Goal: Task Accomplishment & Management: Use online tool/utility

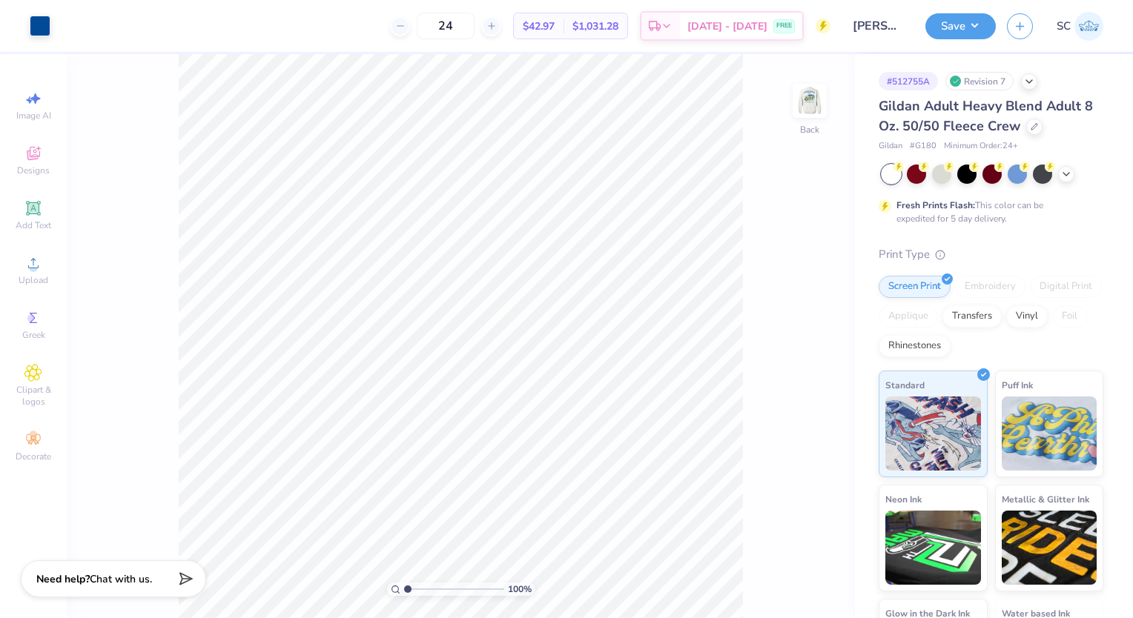
click at [810, 108] on img at bounding box center [810, 101] width 30 height 30
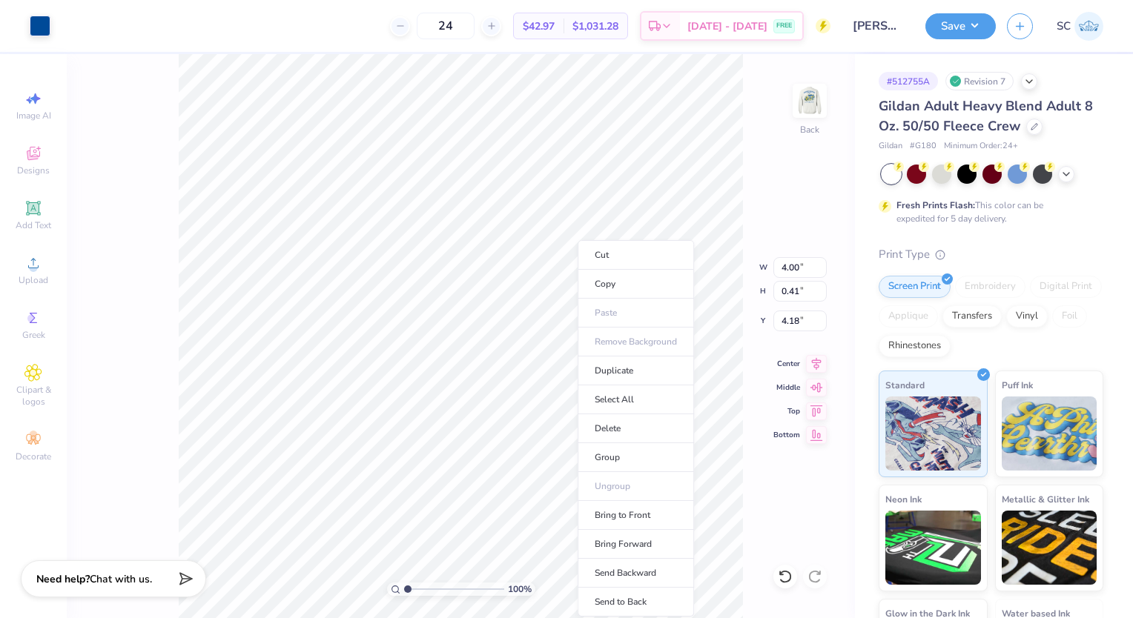
click at [610, 458] on li "Group" at bounding box center [636, 457] width 116 height 29
type input "4.1870862052152"
type input "0.30"
type input "0.35"
type input "4.1870862052152"
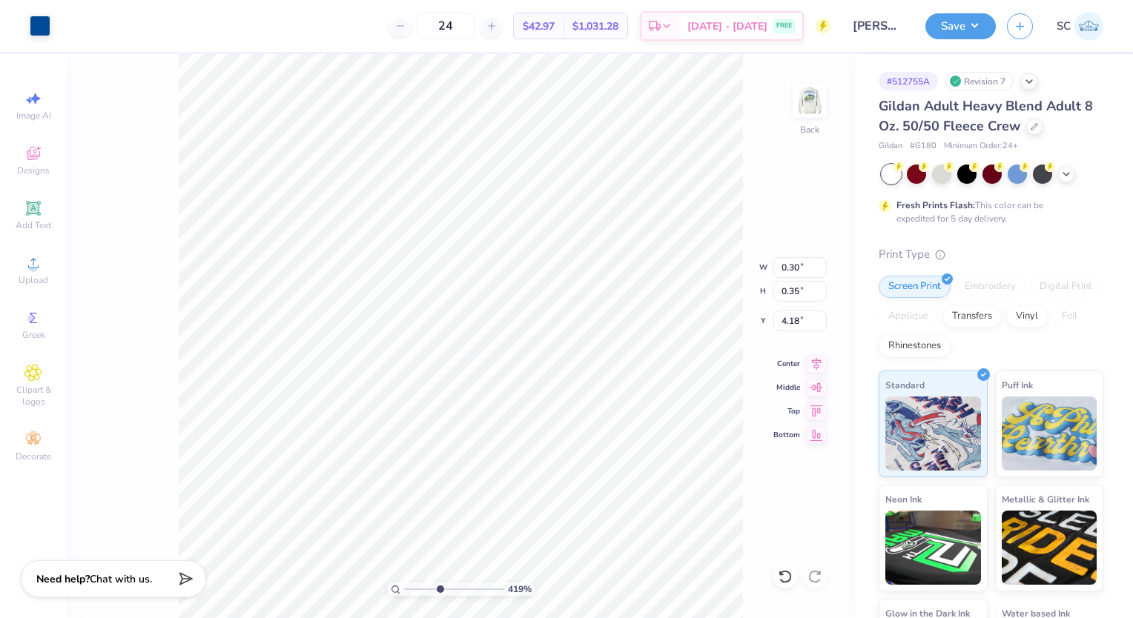
type input "0.27"
type input "4.1870862052152"
type input "0.28"
click at [25, 194] on div "Add Text" at bounding box center [33, 216] width 52 height 44
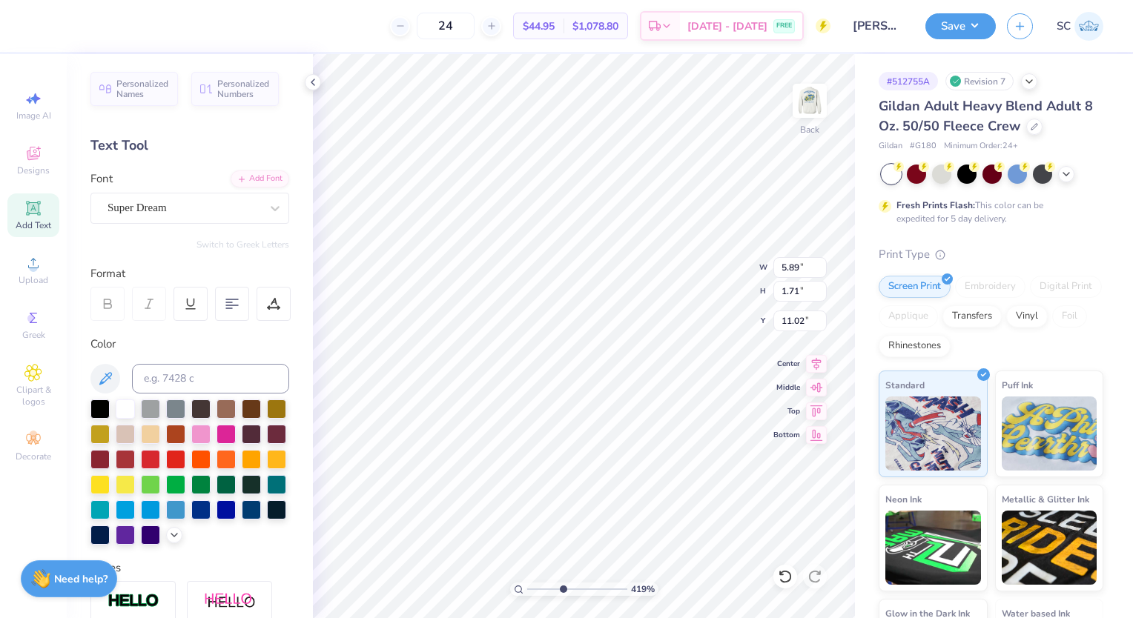
click at [157, 207] on div "Super Dream" at bounding box center [184, 207] width 156 height 23
type input "4.1870862052152"
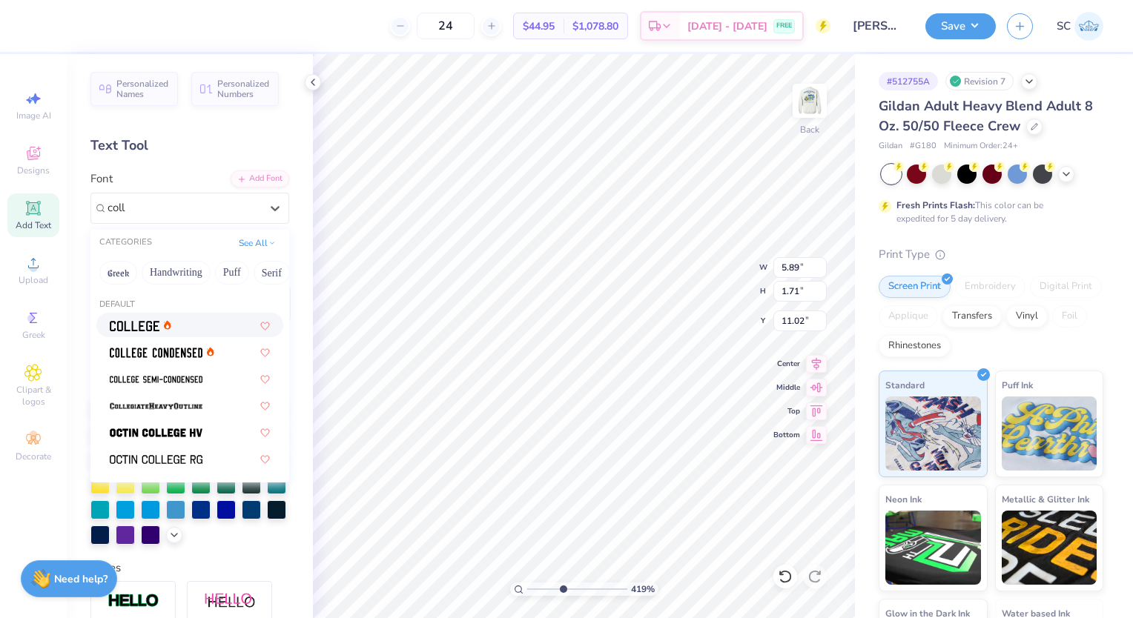
click at [182, 321] on div at bounding box center [190, 325] width 160 height 16
type input "coll"
type input "4.1870862052152"
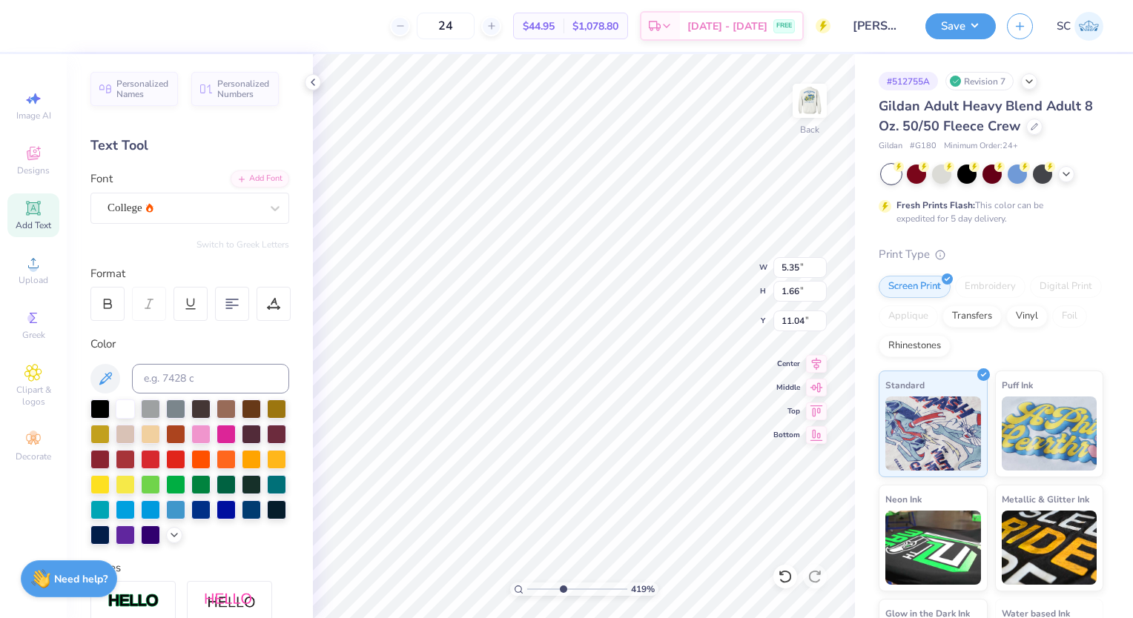
type input "4.1870862052152"
type input "5.35"
type input "1.66"
type input "11.04"
click at [229, 205] on div "College" at bounding box center [184, 207] width 156 height 23
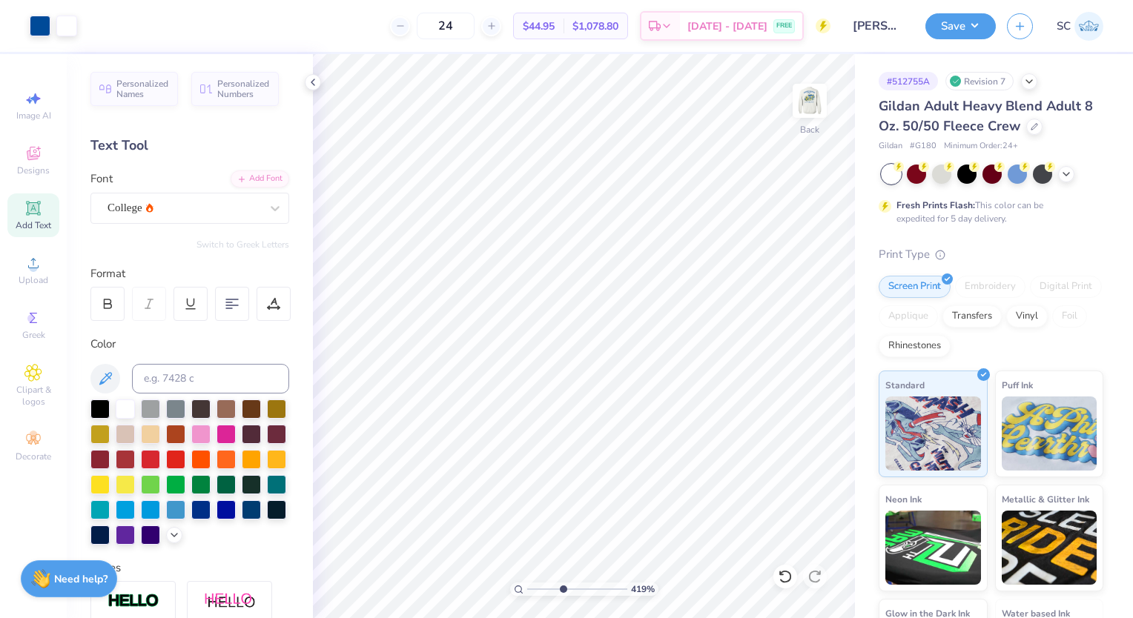
click at [785, 576] on icon at bounding box center [785, 576] width 15 height 15
click at [42, 205] on icon at bounding box center [33, 208] width 18 height 18
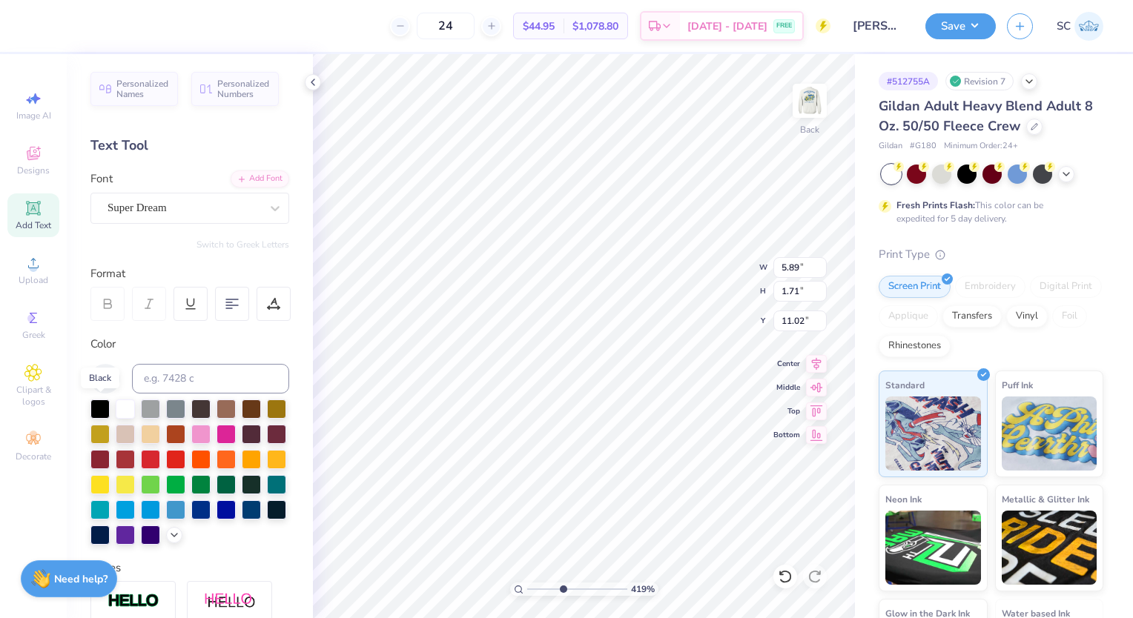
click at [102, 401] on div at bounding box center [99, 409] width 19 height 19
click at [173, 193] on div "Super Dream" at bounding box center [189, 208] width 199 height 31
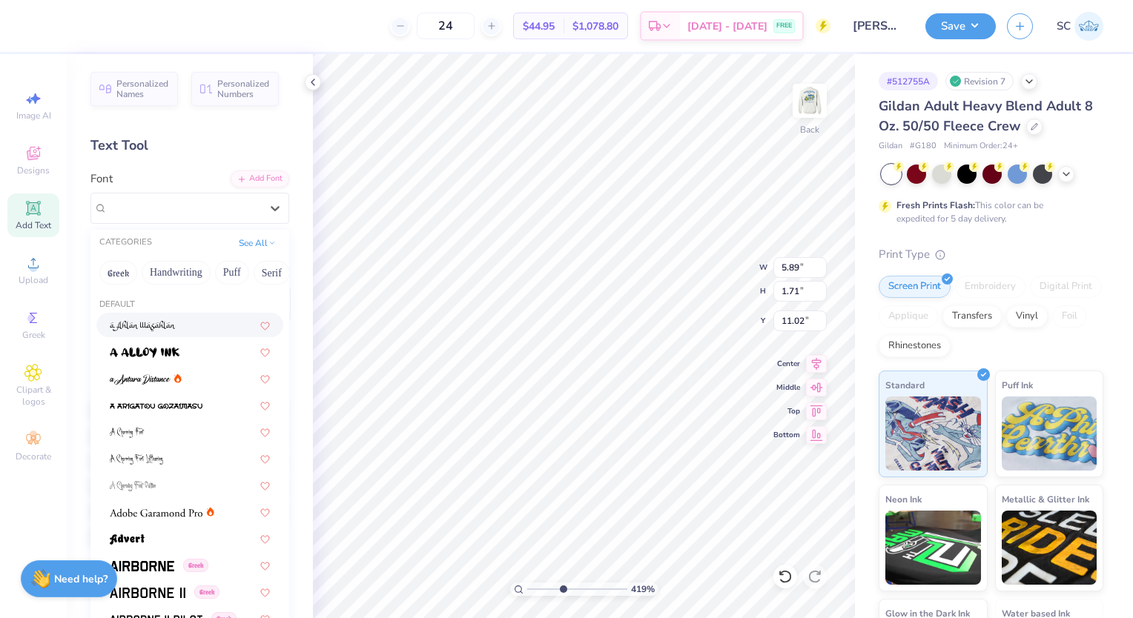
click at [187, 322] on div at bounding box center [190, 325] width 160 height 16
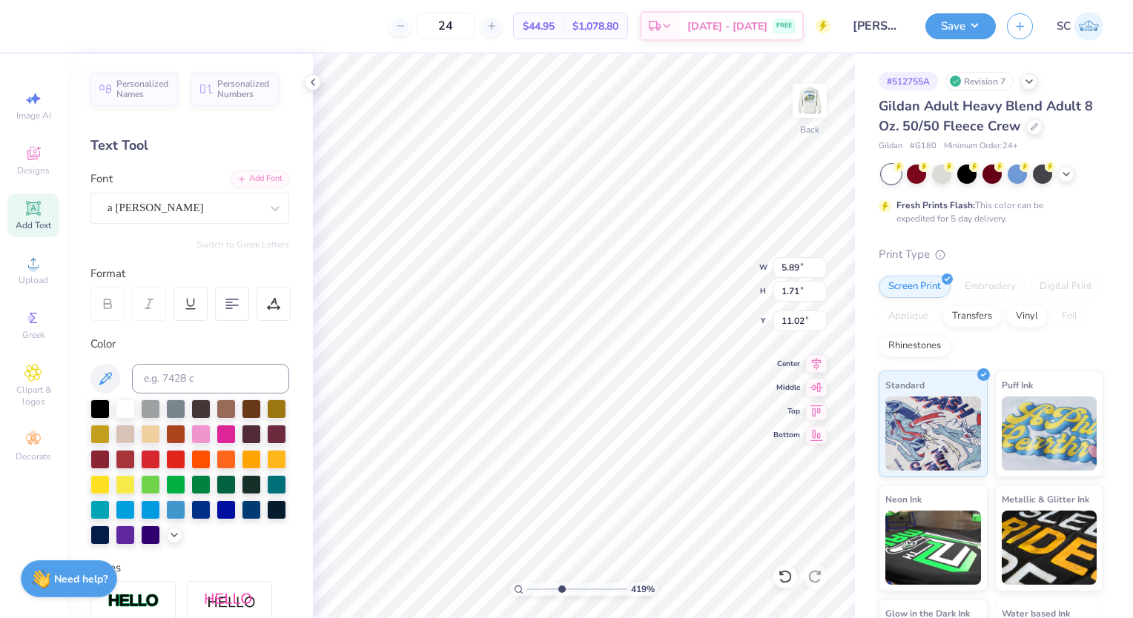
type input "3.97053217290385"
type input "5.64"
type input "2.00"
type input "10.87"
type input "1"
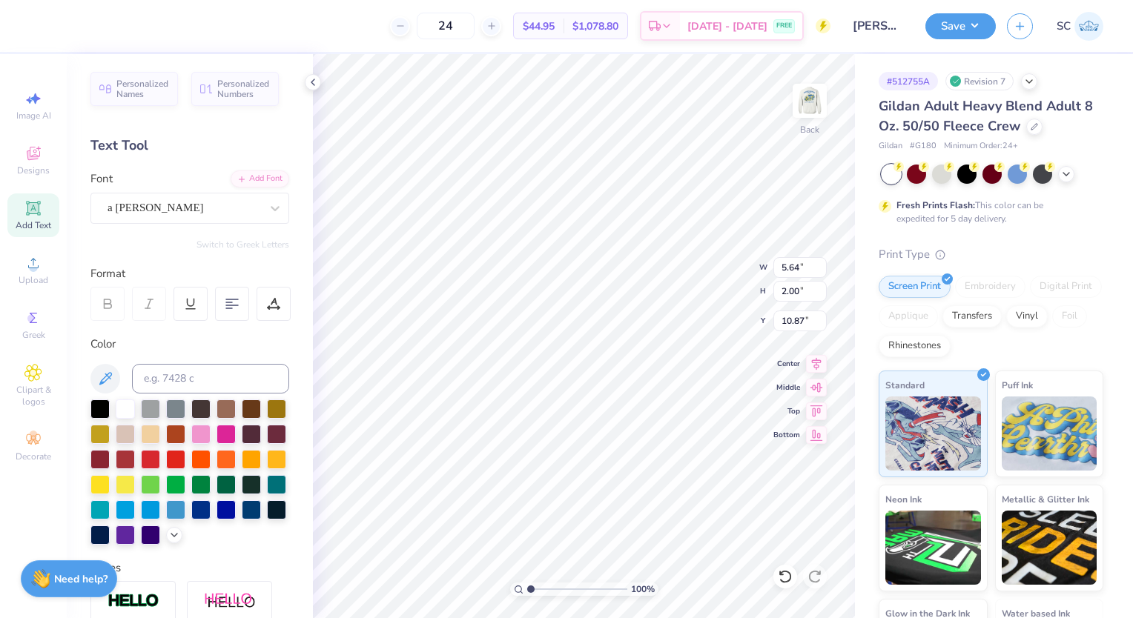
scroll to position [12, 2]
click at [179, 214] on div "a Ahlan Wasahlan" at bounding box center [184, 207] width 156 height 23
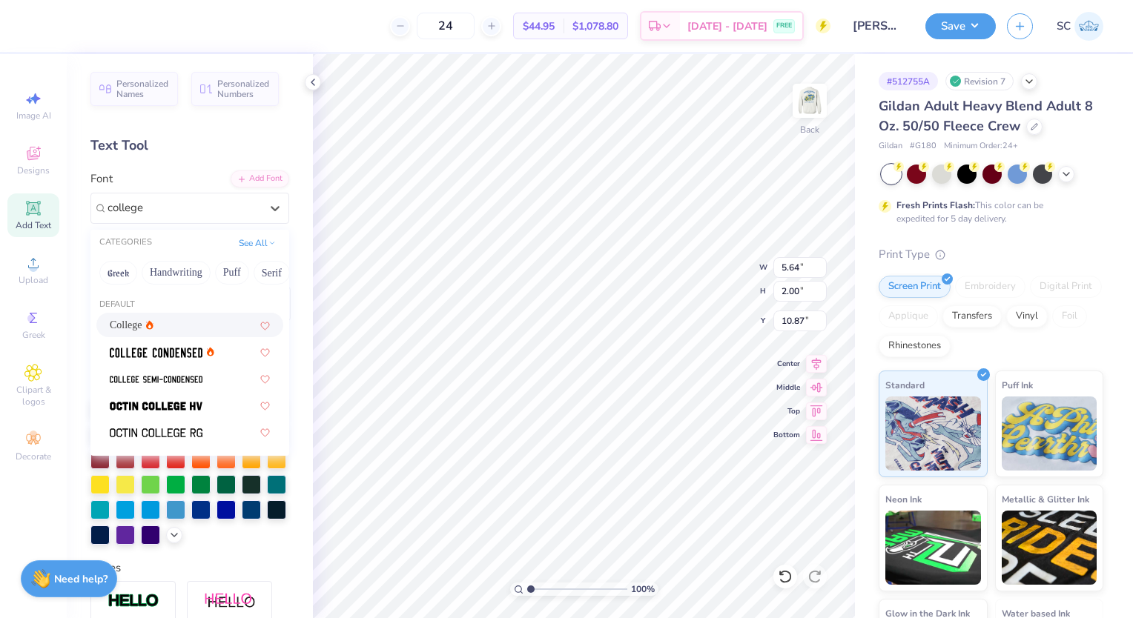
click at [184, 326] on div "College" at bounding box center [190, 325] width 160 height 16
type input "college"
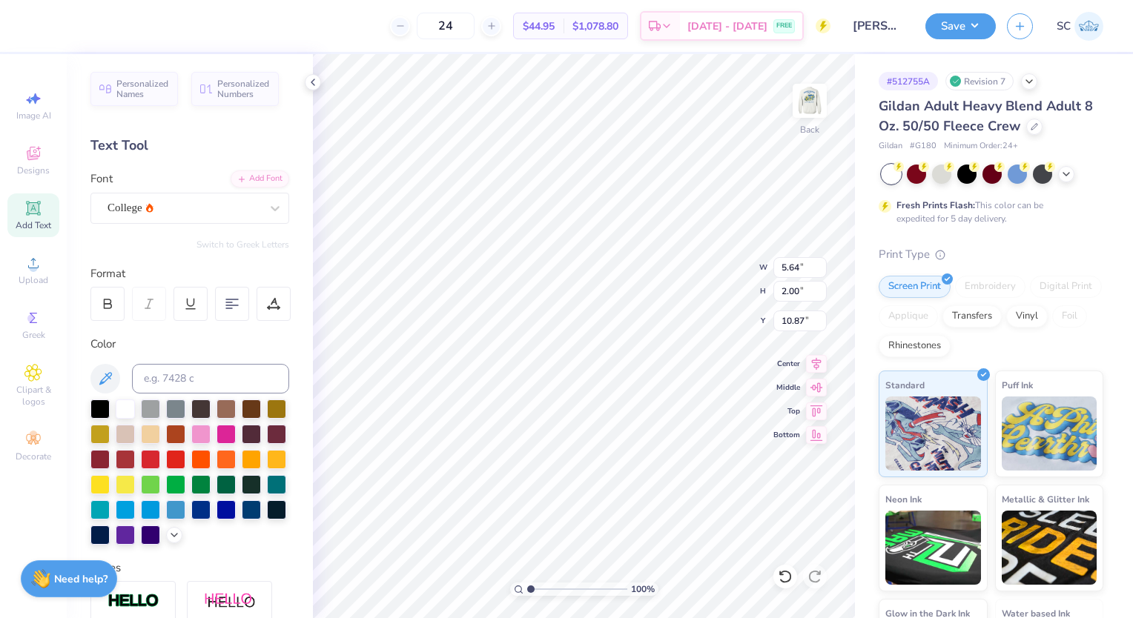
scroll to position [12, 8]
type textarea "Parents weekend 2025"
click at [191, 520] on div at bounding box center [200, 510] width 19 height 19
click at [217, 520] on div at bounding box center [226, 510] width 19 height 19
click at [191, 520] on div at bounding box center [200, 510] width 19 height 19
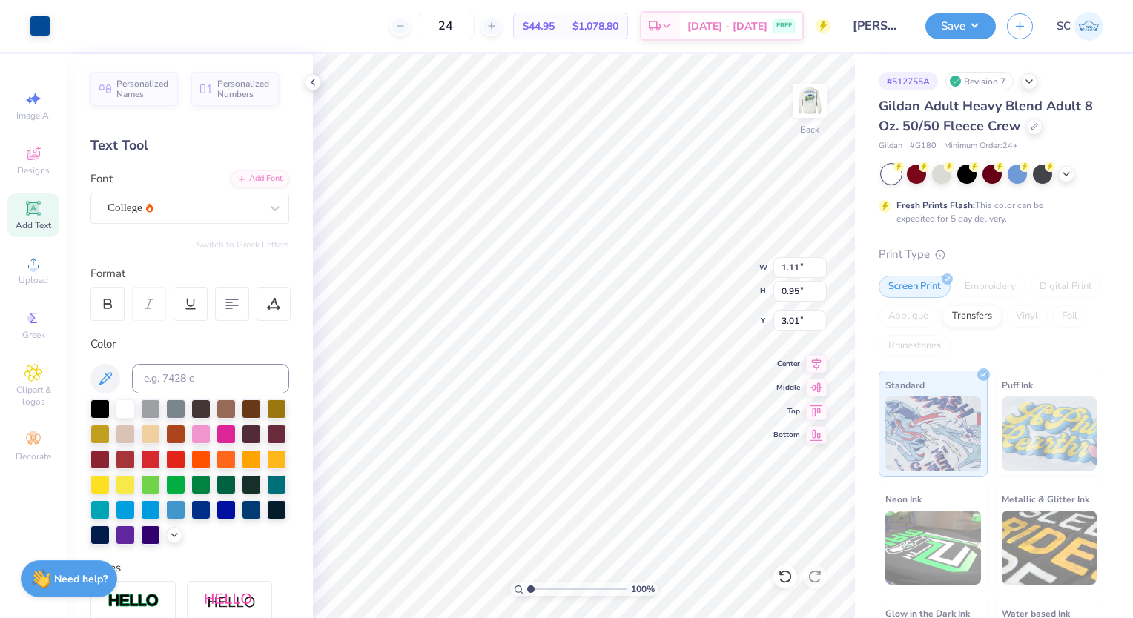
type input "15.15"
type input "1.03"
type input "11.36"
click at [154, 383] on input at bounding box center [210, 379] width 157 height 30
type input "2945"
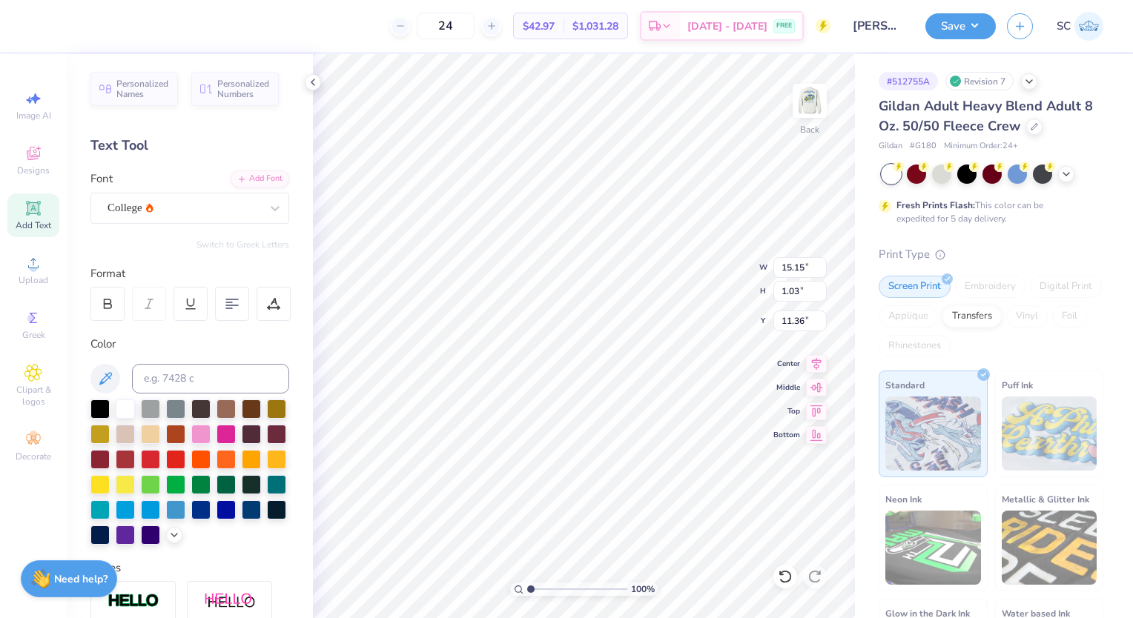
scroll to position [12, 3]
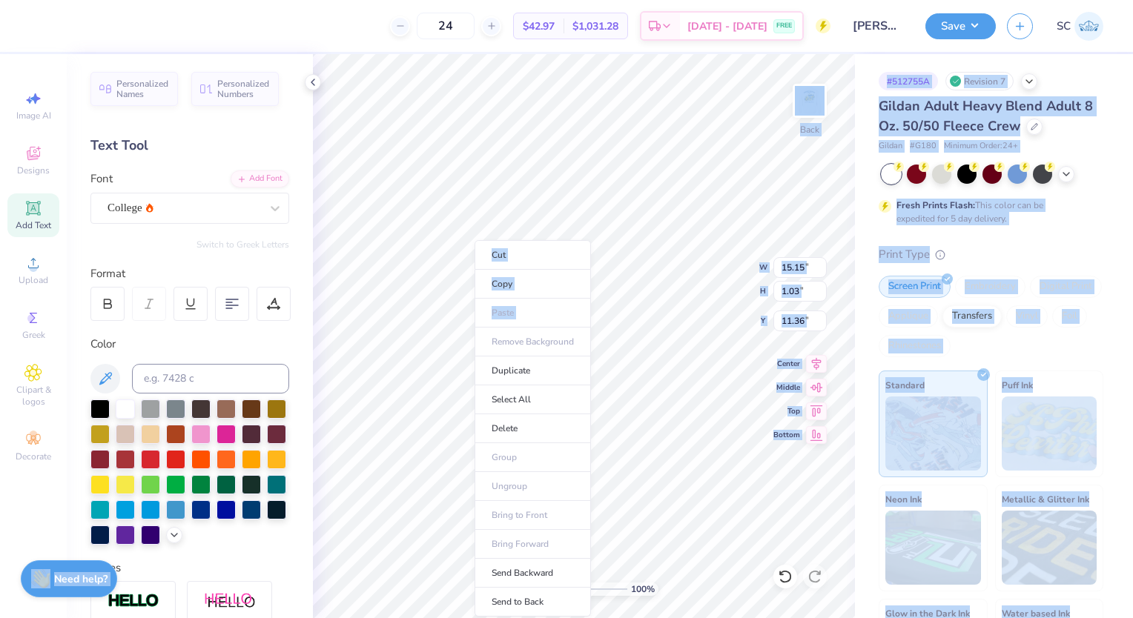
click at [461, 344] on body "24 $42.97 Per Item $1,031.28 Total Est. Delivery Sep 19 - 22 FREE Design Title …" at bounding box center [566, 309] width 1133 height 618
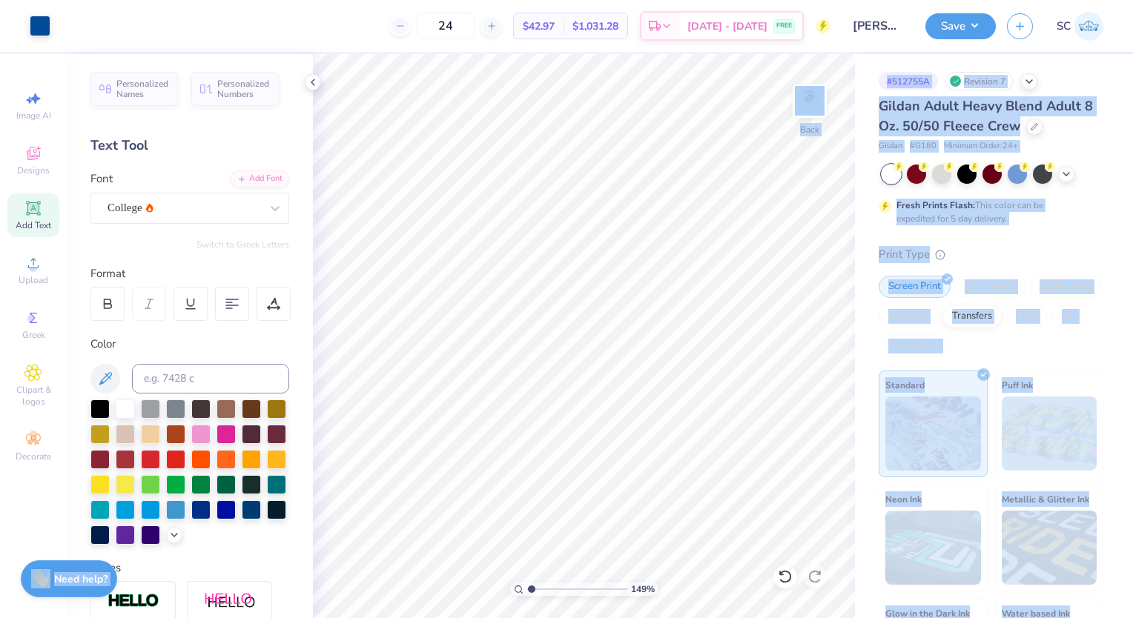
type input "1"
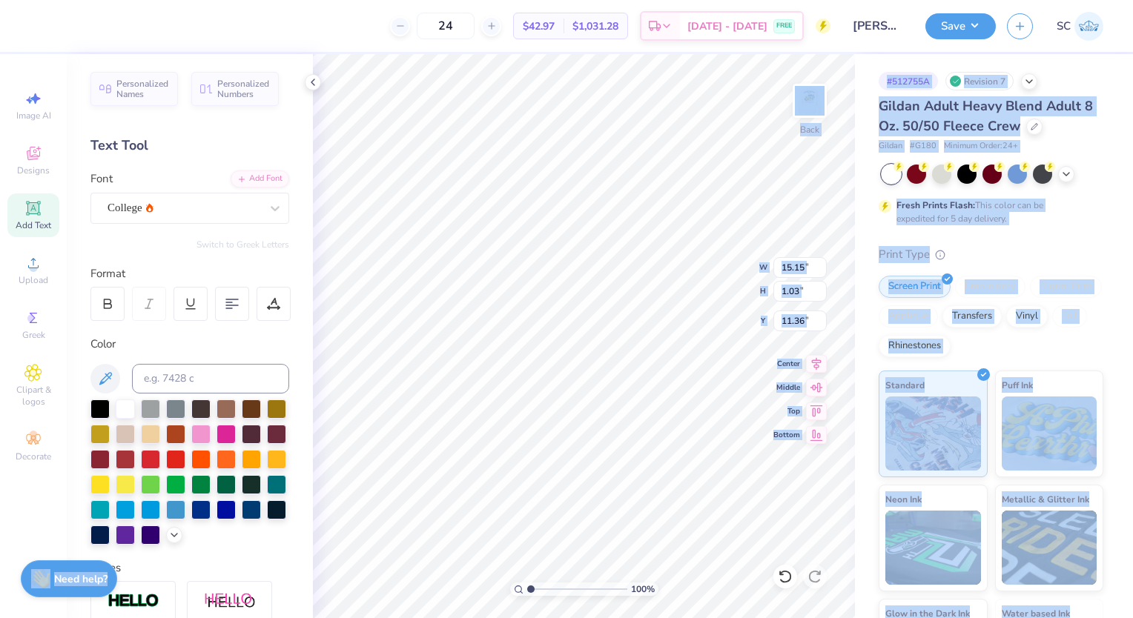
type input "13.02"
type input "0.88"
type input "11.51"
type input "10.94"
type input "0.74"
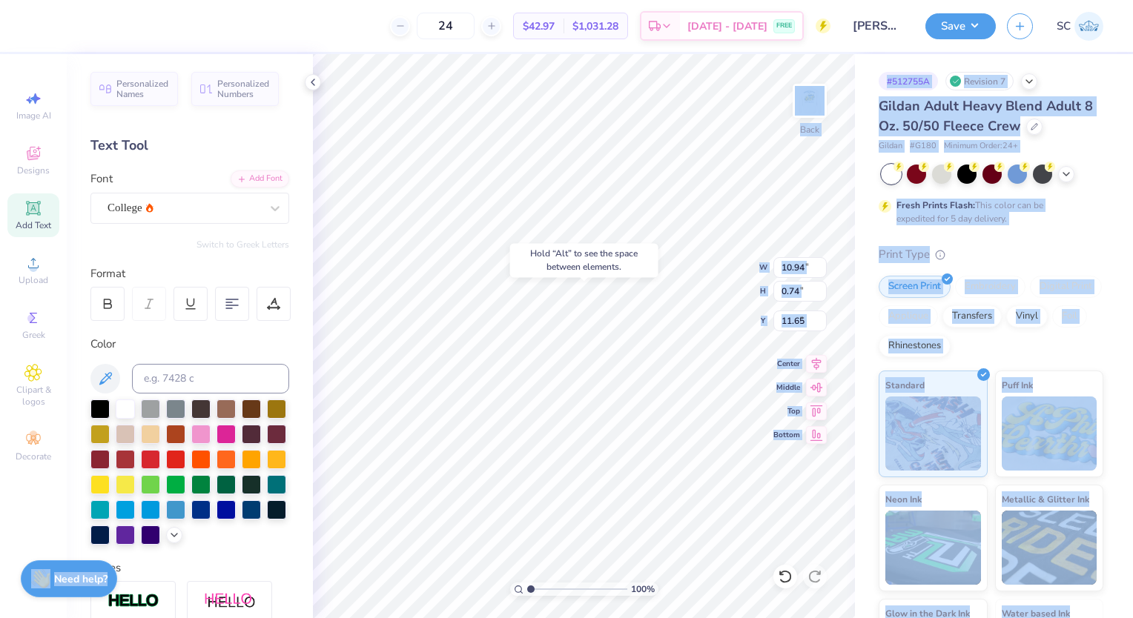
type input "9.06"
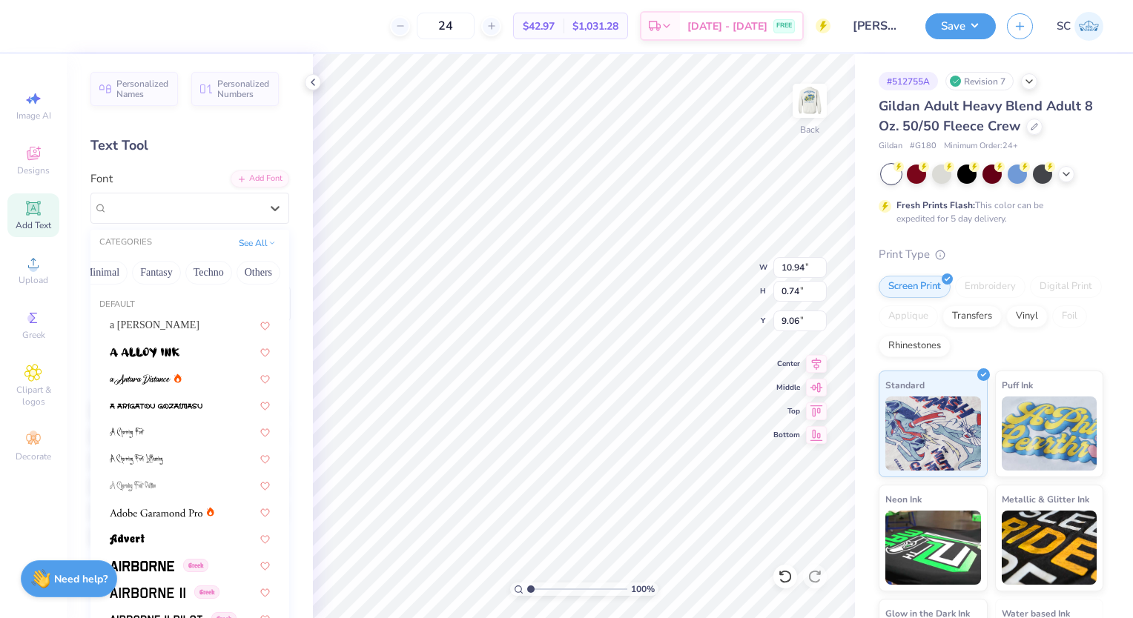
scroll to position [0, 443]
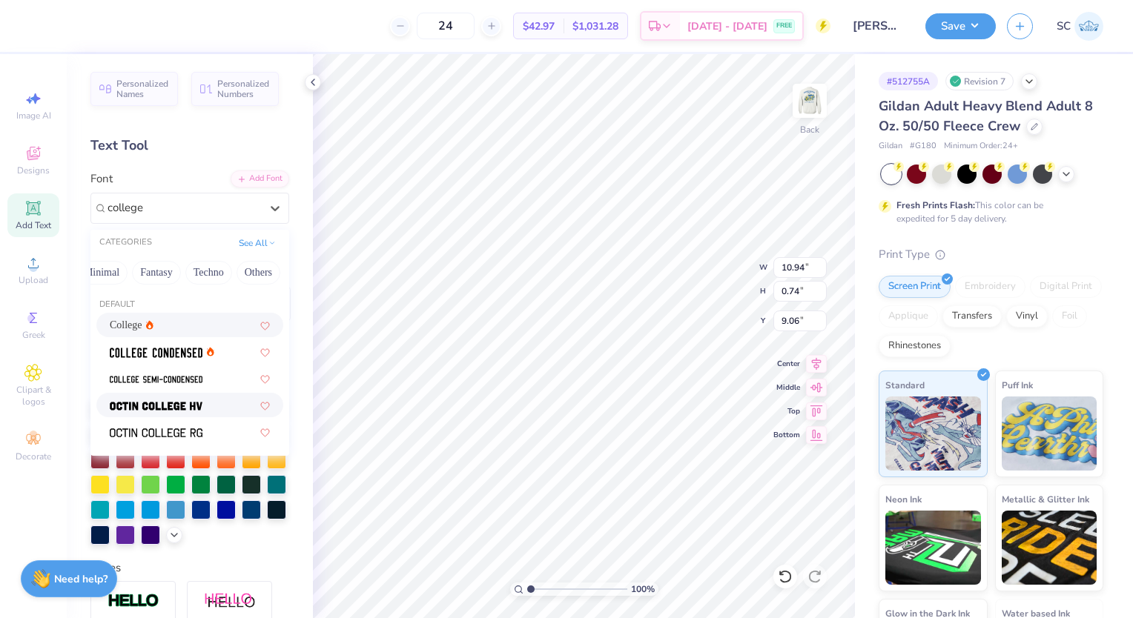
click at [215, 406] on div at bounding box center [190, 405] width 160 height 16
type input "college"
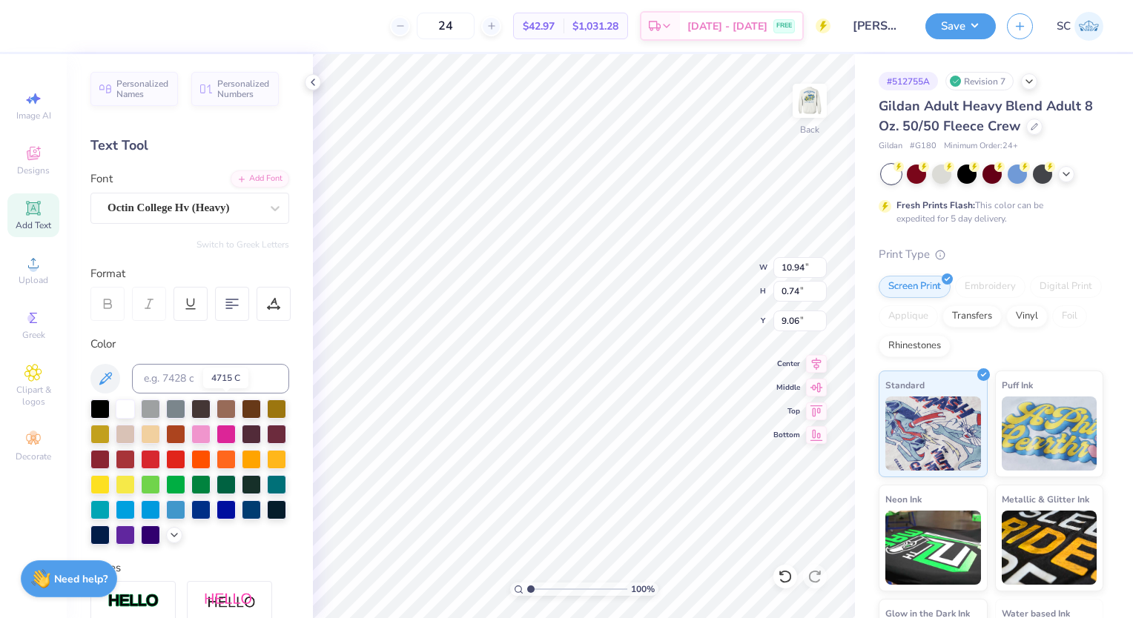
type input "11.83"
type input "0.76"
type input "9.05"
click at [813, 103] on img at bounding box center [810, 101] width 30 height 30
click at [860, 139] on div "Art colors 24 $42.97 Per Item $1,031.28 Total Est. Delivery Sep 19 - 22 FREE De…" at bounding box center [566, 309] width 1133 height 618
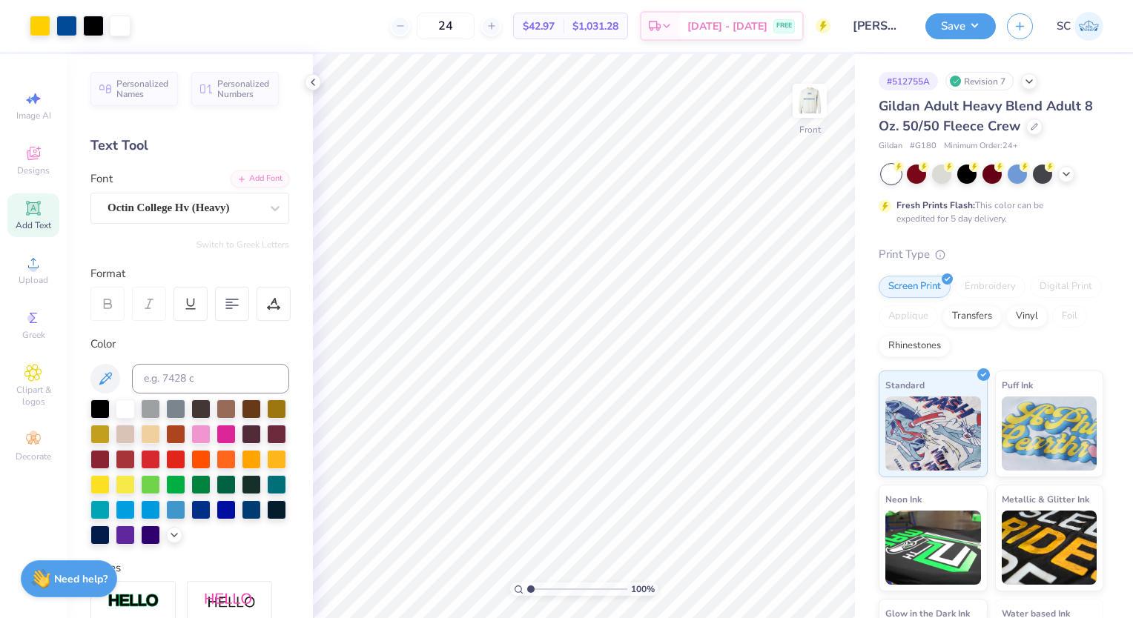
click at [813, 101] on img at bounding box center [810, 101] width 30 height 30
type input "2.64132228039784"
type input "9.44"
type input "0.61"
type input "9.20"
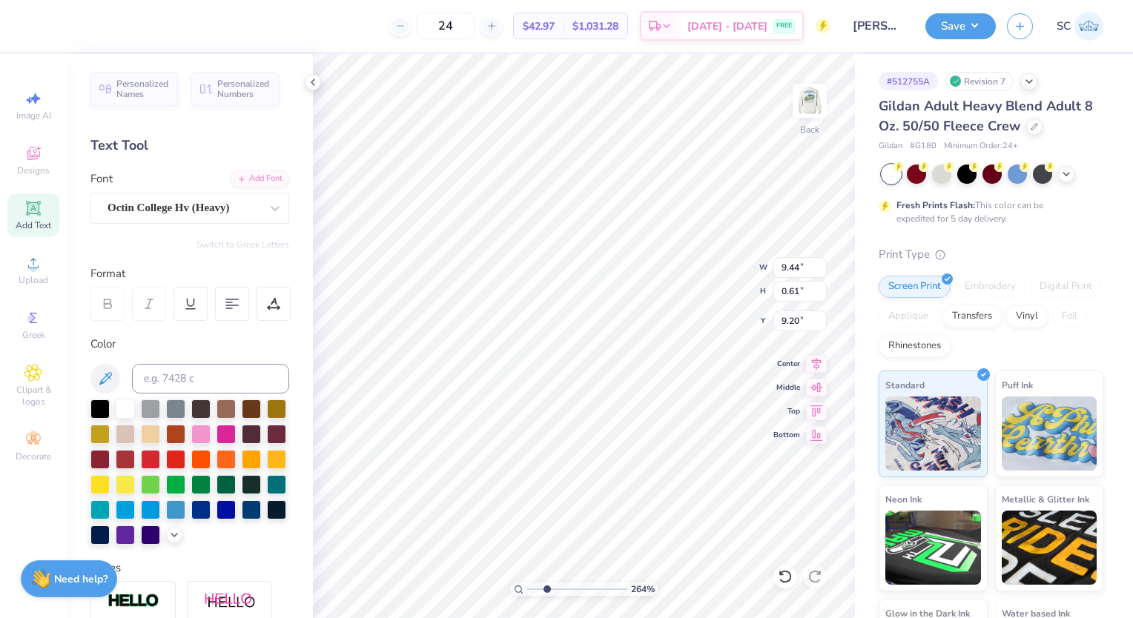
type input "2.64132228039784"
type input "4.48"
type input "2.57626543967487"
type input "7.92"
type input "0.51"
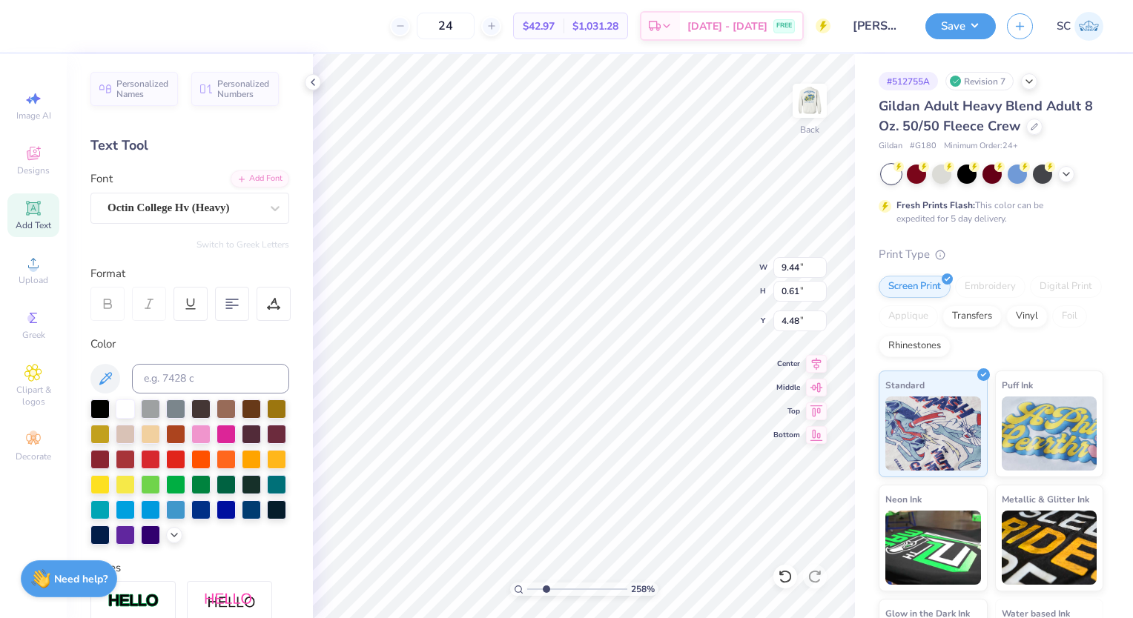
type input "4.57"
type input "2.57626543967487"
type input "4.27"
type input "2.44378838616584"
type input "6.73"
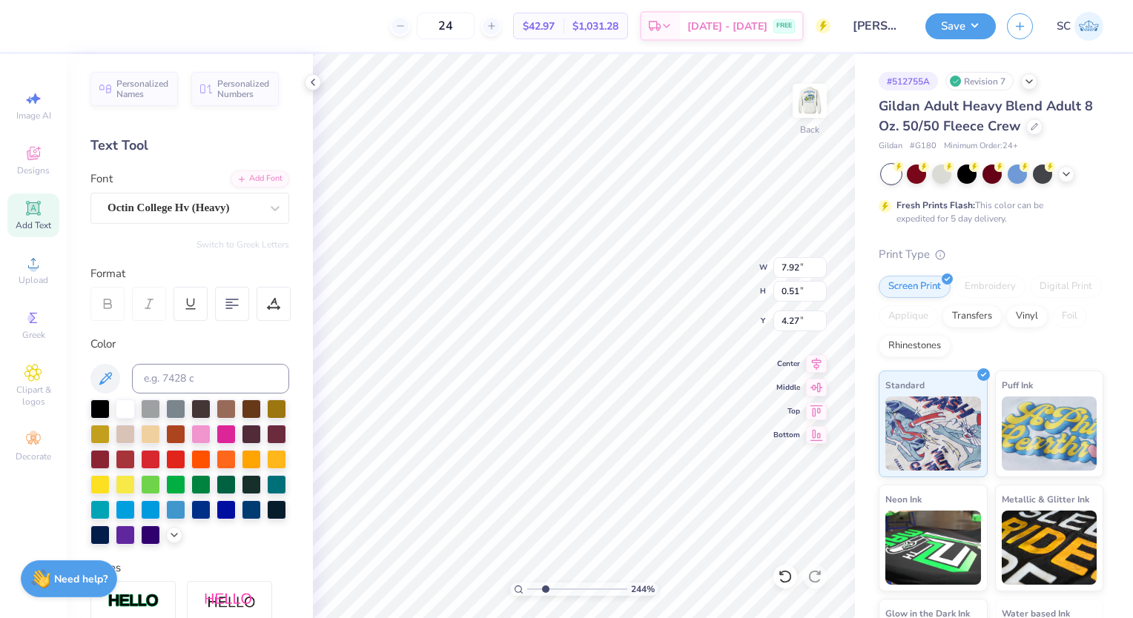
type input "0.43"
type input "4.42"
type input "5.69"
type input "0.37"
type input "4.42"
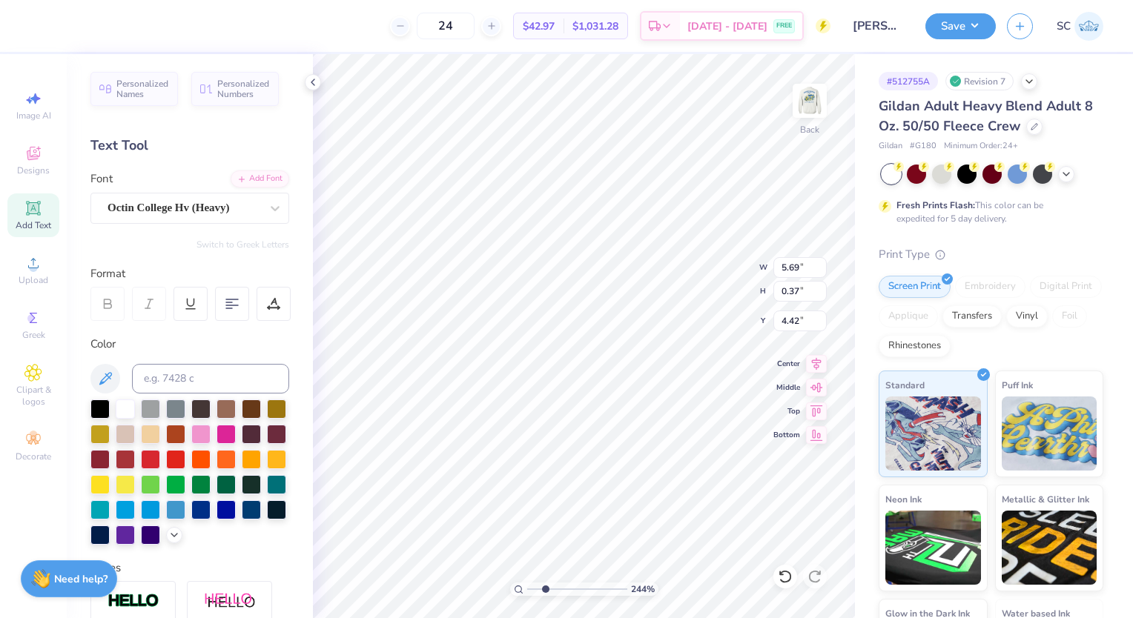
click at [206, 218] on div "Octin College Hv (Heavy)" at bounding box center [184, 207] width 156 height 23
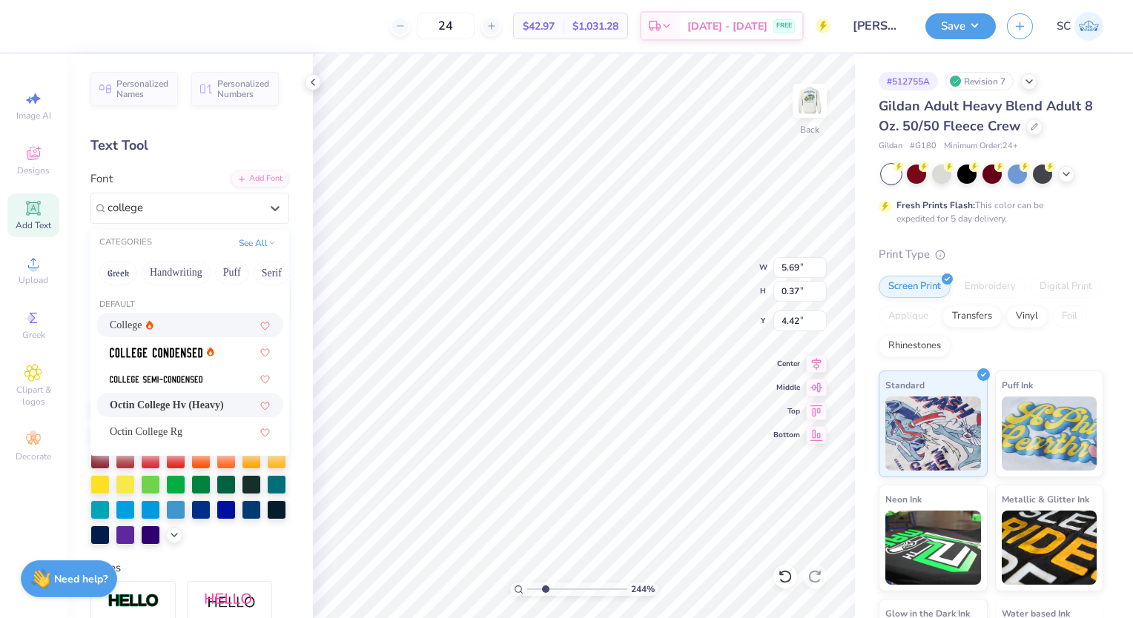
click at [148, 320] on icon at bounding box center [149, 325] width 7 height 10
type input "college"
type input "5.26"
type input "0.36"
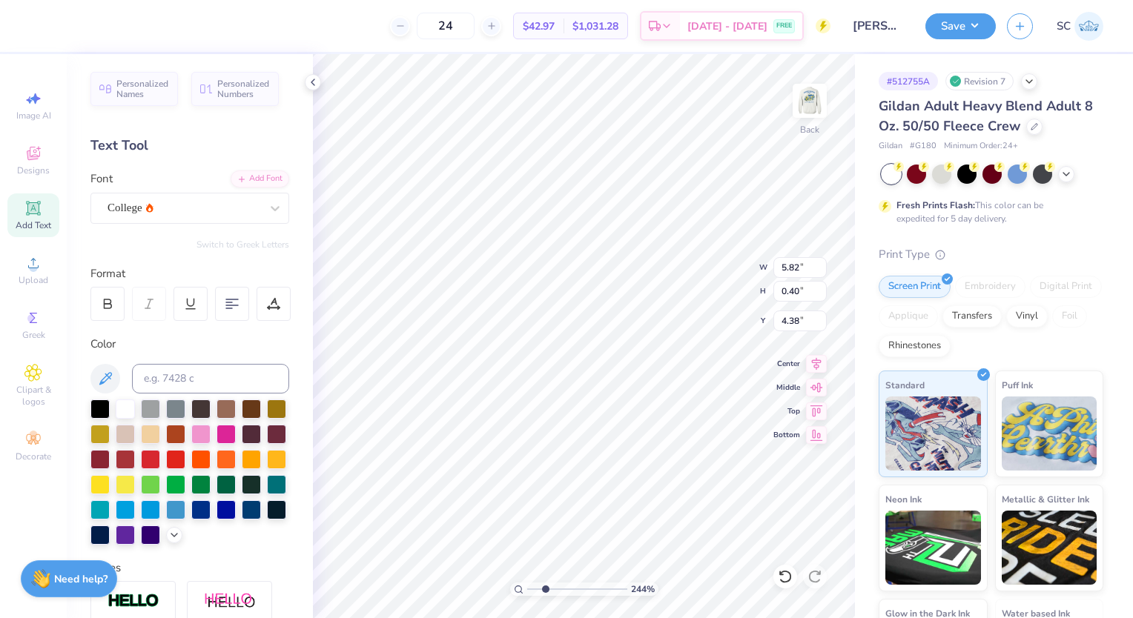
type input "5.82"
type input "0.40"
type input "4.38"
type input "4.42"
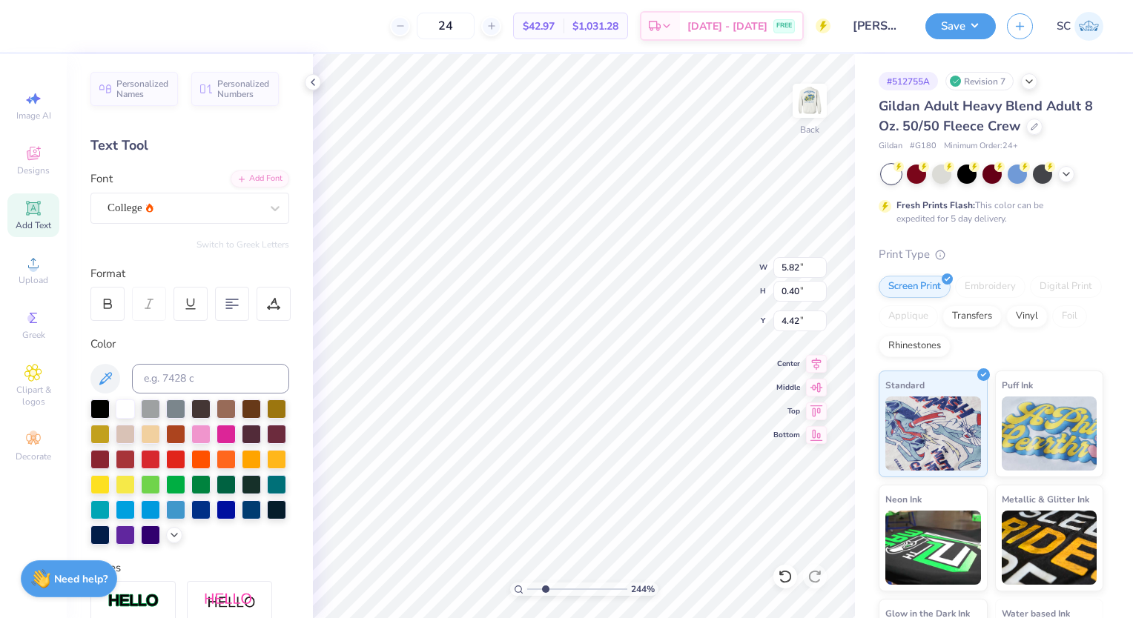
scroll to position [12, 3]
click at [231, 195] on div "College" at bounding box center [189, 208] width 199 height 31
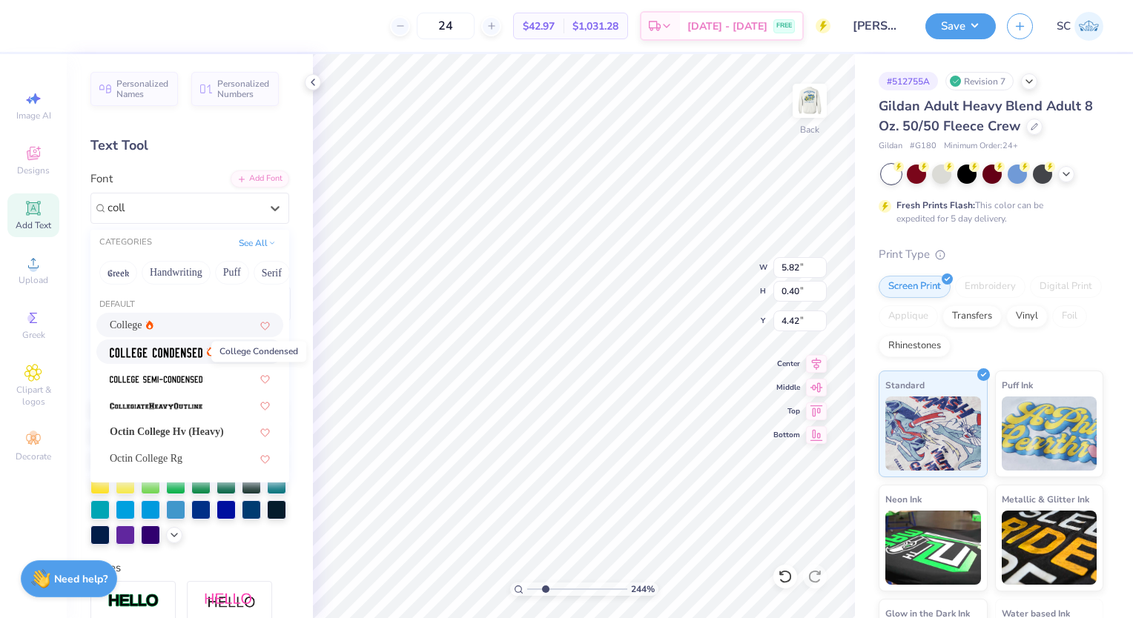
click at [202, 354] on img at bounding box center [156, 353] width 93 height 10
type input "coll"
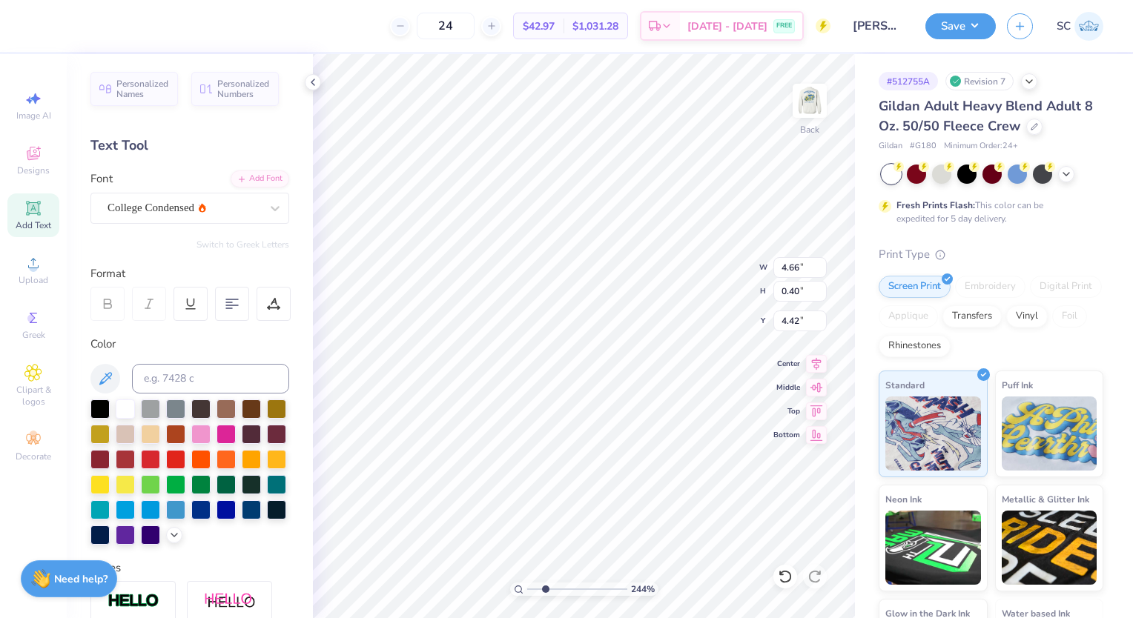
click at [191, 199] on div "College Condensed" at bounding box center [184, 207] width 156 height 23
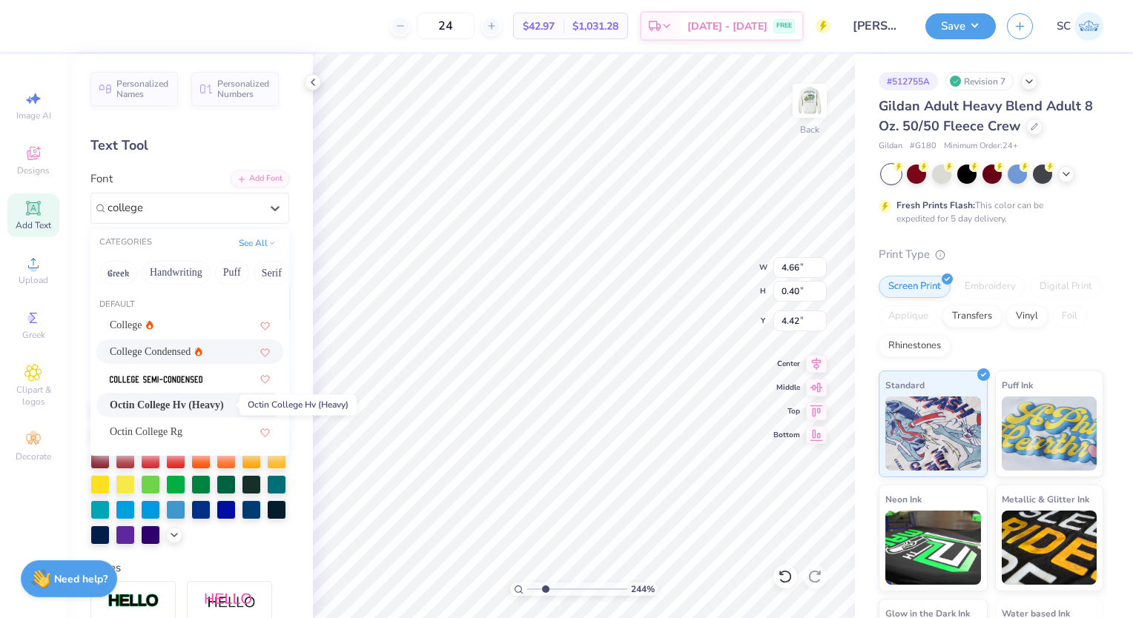
click at [204, 400] on span "Octin College Hv (Heavy)" at bounding box center [167, 405] width 114 height 16
type input "college"
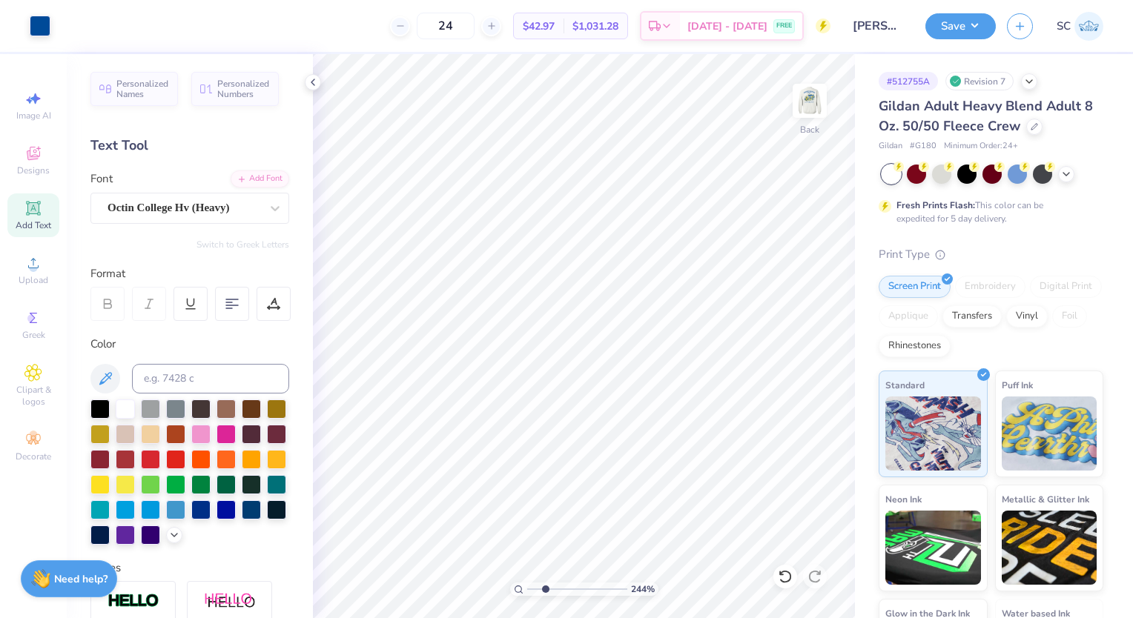
click at [46, 314] on div "Greek" at bounding box center [33, 325] width 52 height 44
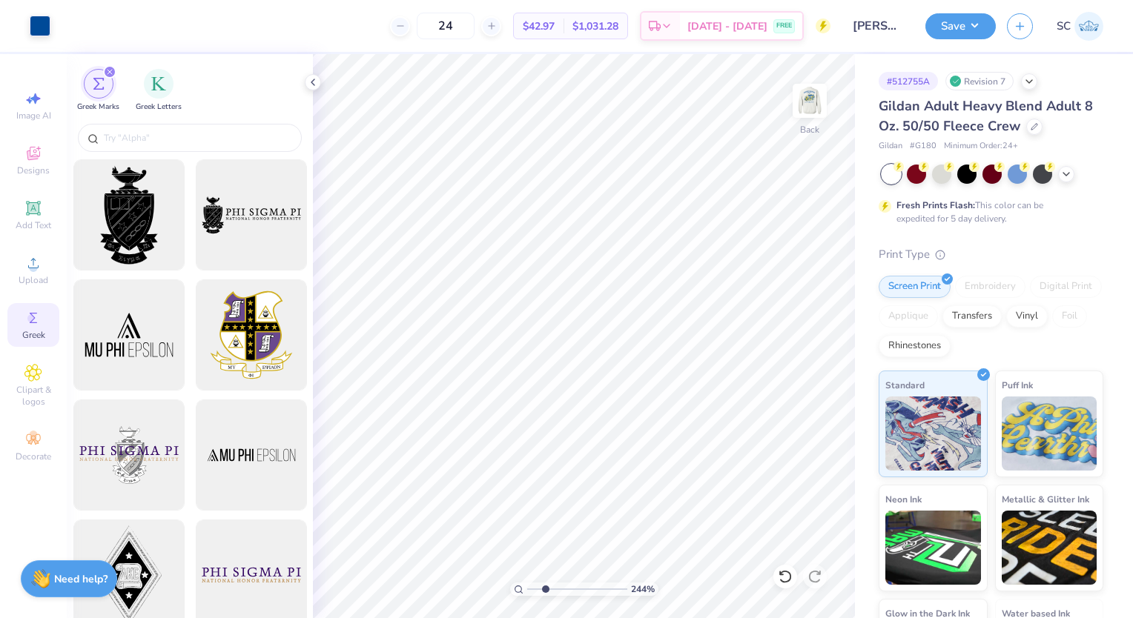
click at [46, 314] on div "Greek" at bounding box center [33, 325] width 52 height 44
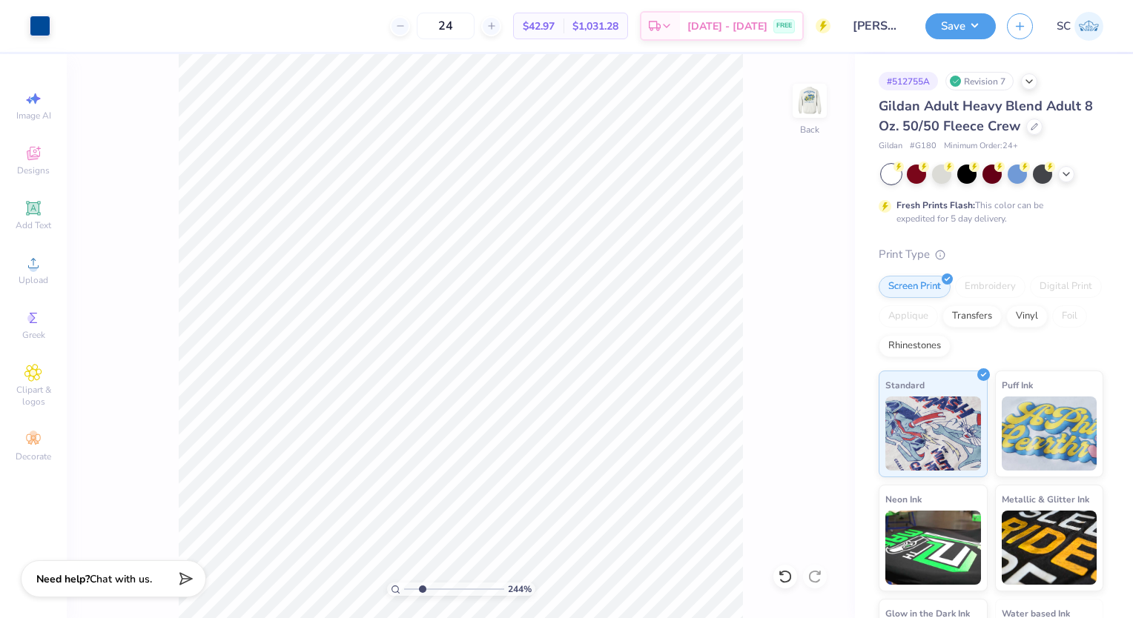
click at [46, 314] on div "Greek" at bounding box center [33, 325] width 52 height 44
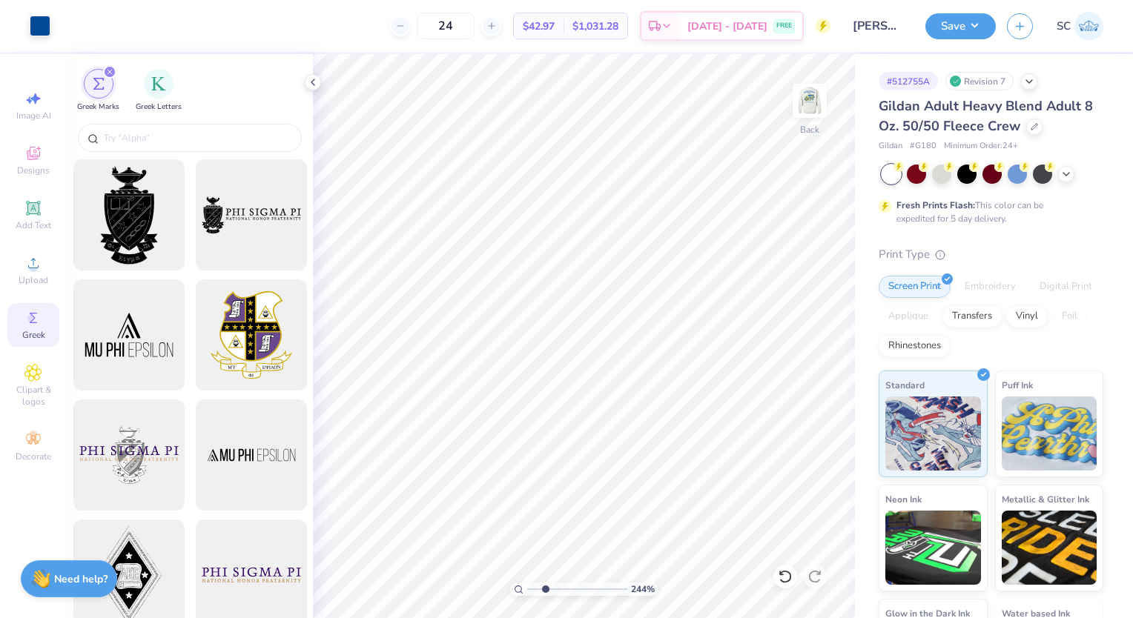
click at [162, 133] on input "text" at bounding box center [197, 138] width 190 height 15
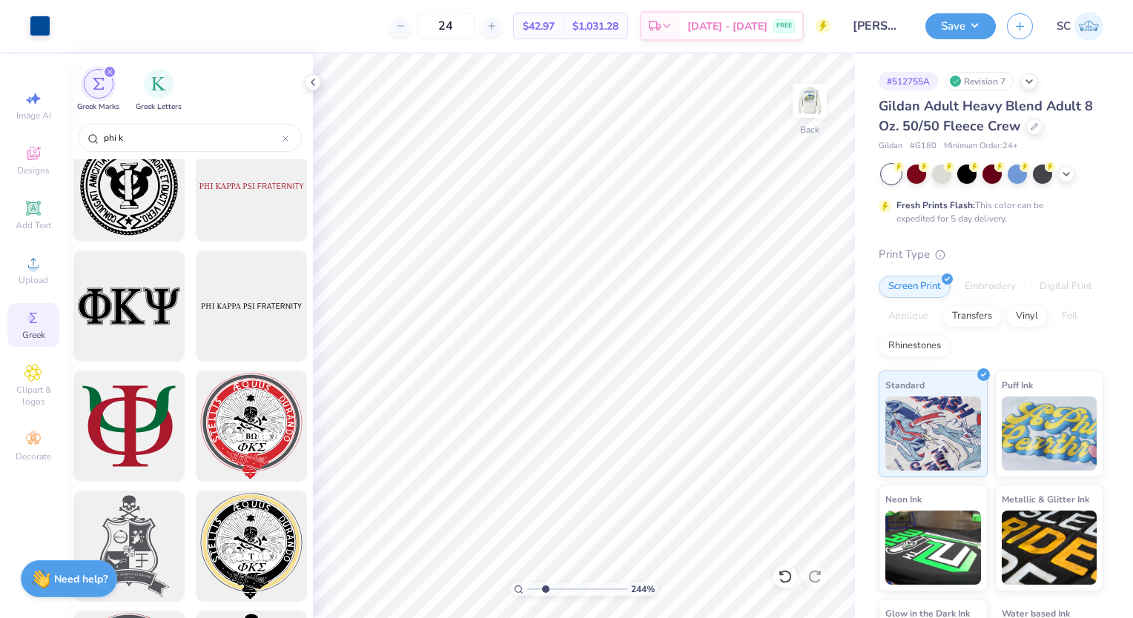
scroll to position [0, 0]
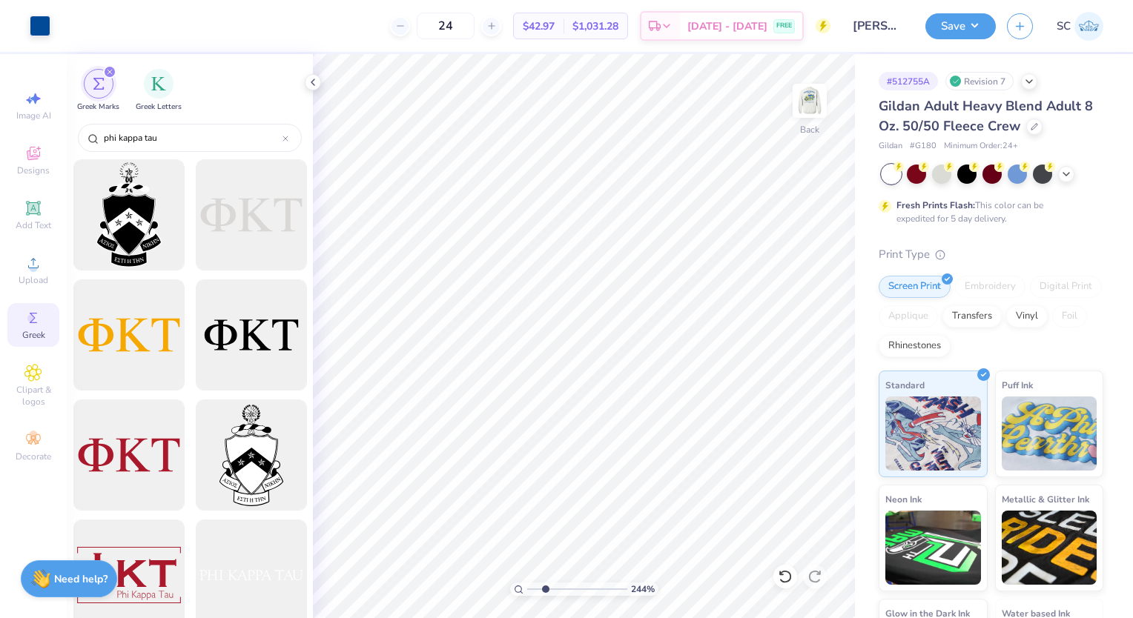
type input "phi kappa tau"
click at [776, 573] on div at bounding box center [785, 577] width 24 height 24
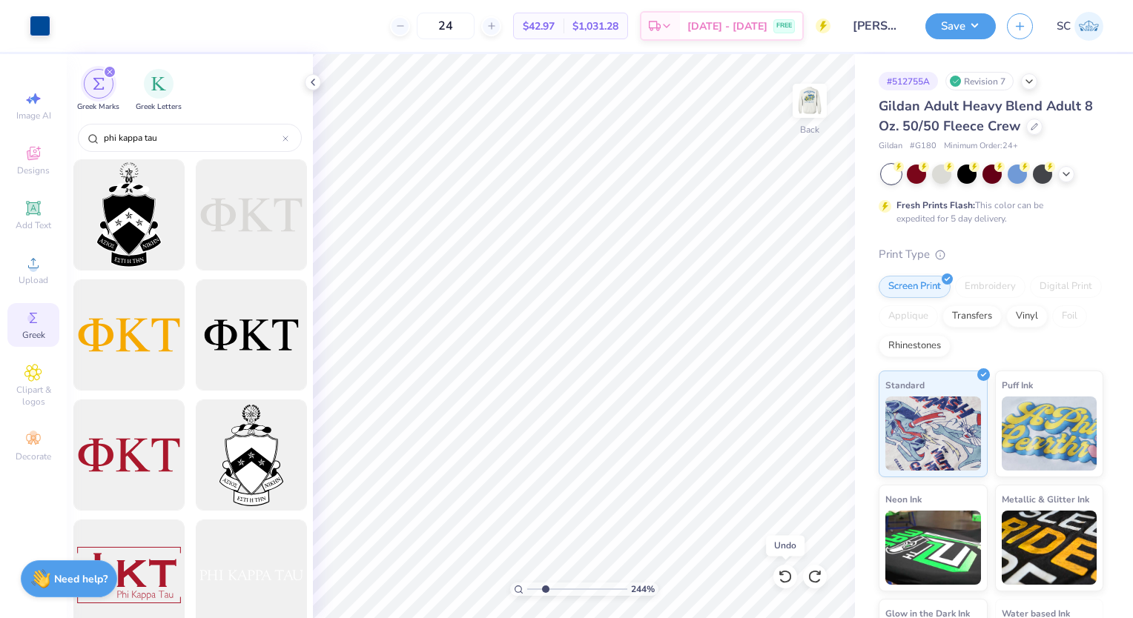
click at [776, 573] on div at bounding box center [785, 577] width 24 height 24
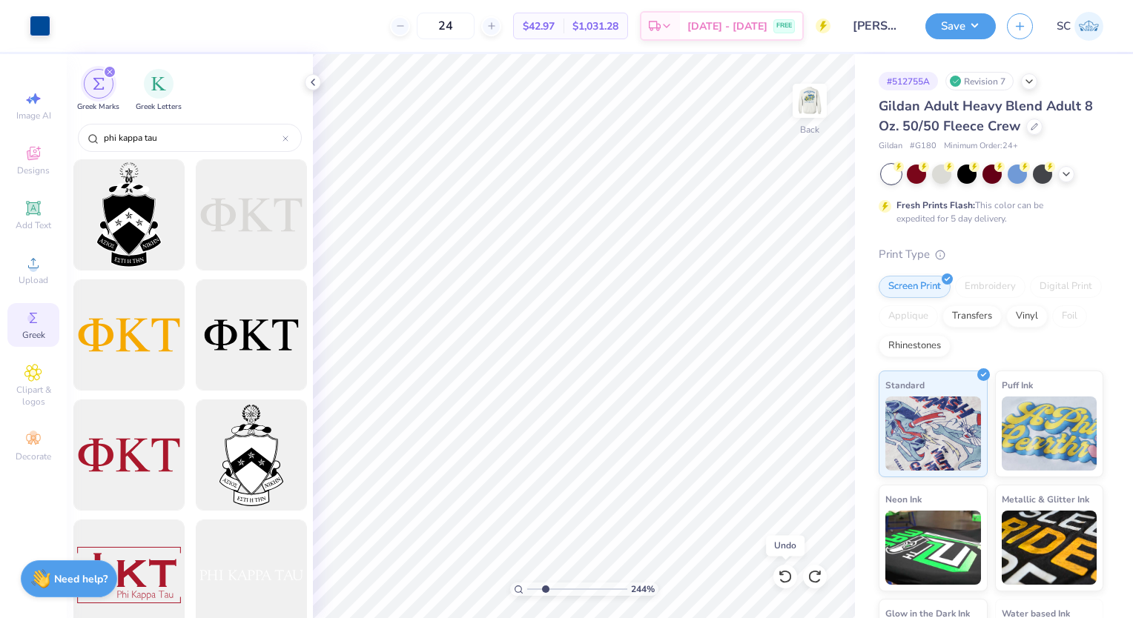
click at [776, 573] on div at bounding box center [785, 577] width 24 height 24
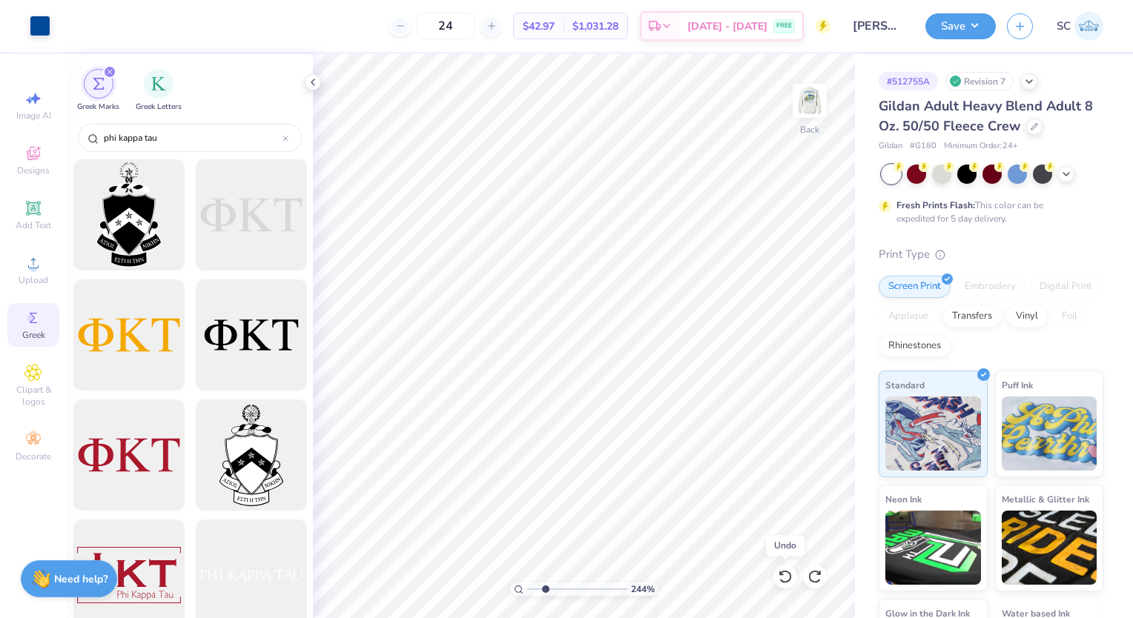
click at [783, 572] on icon at bounding box center [785, 576] width 13 height 13
click at [228, 331] on div at bounding box center [251, 335] width 111 height 111
click at [979, 29] on button "Save" at bounding box center [960, 26] width 70 height 26
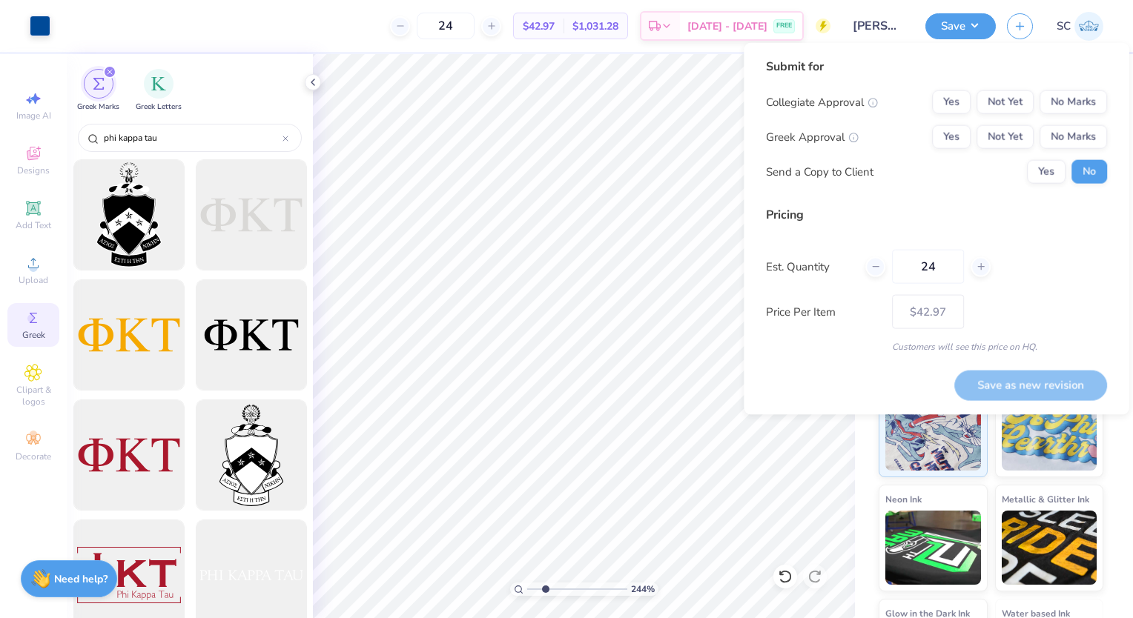
click at [979, 29] on button "Save" at bounding box center [960, 26] width 70 height 26
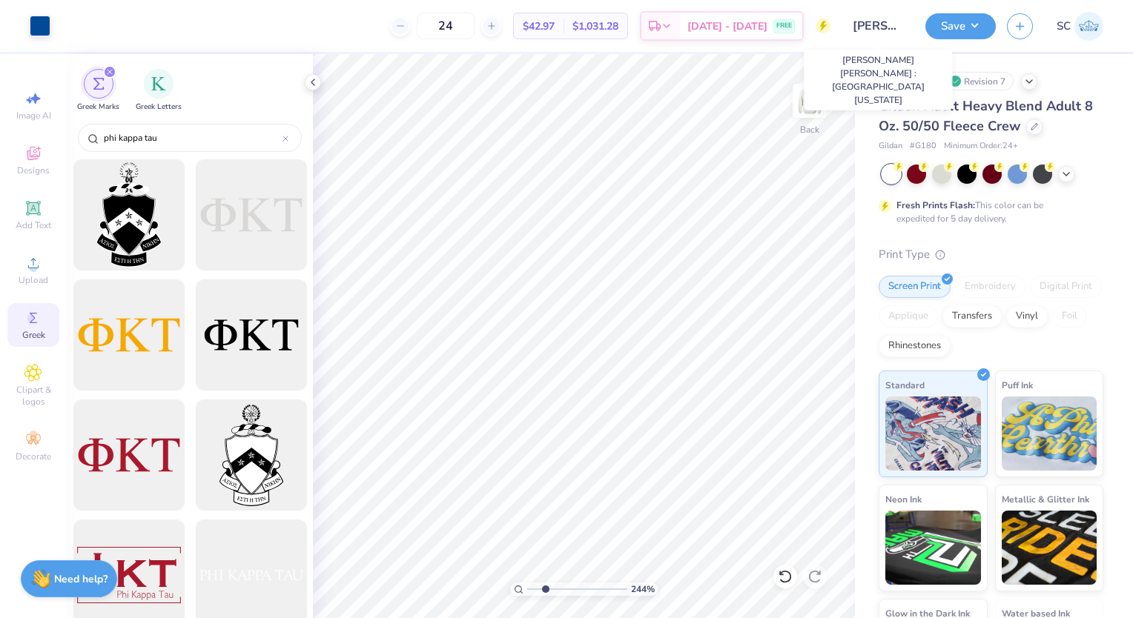
click at [884, 28] on input "Connor Haskins : University of Delaware" at bounding box center [878, 26] width 73 height 30
click at [33, 259] on icon at bounding box center [33, 263] width 10 height 10
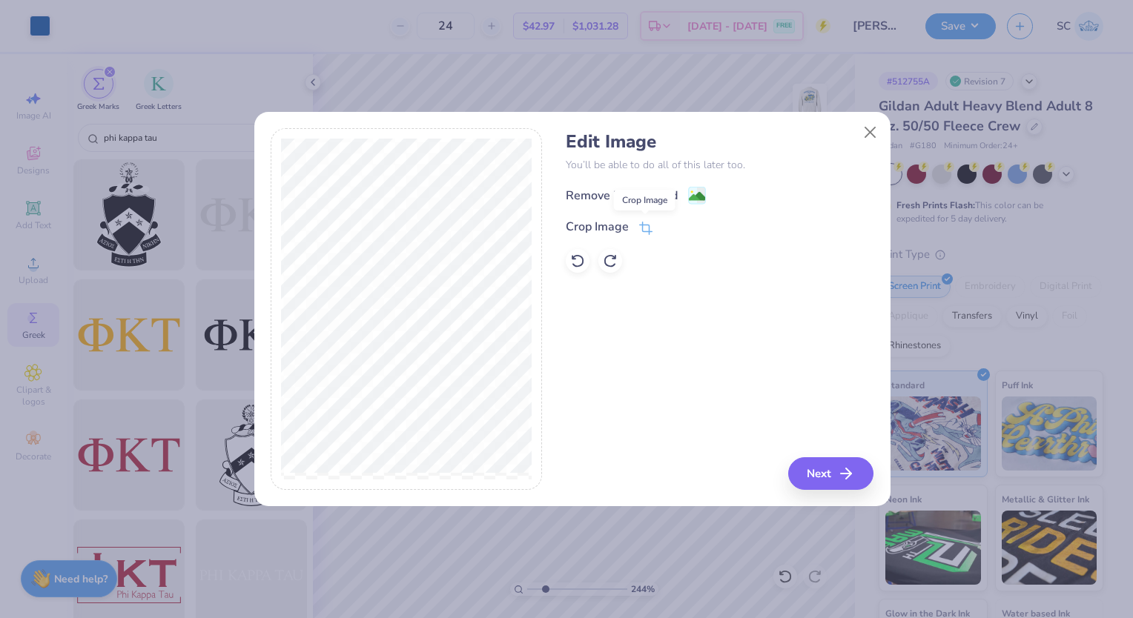
click at [646, 228] on icon at bounding box center [645, 228] width 13 height 13
click at [668, 226] on icon at bounding box center [670, 226] width 9 height 9
click at [697, 200] on image at bounding box center [697, 196] width 16 height 16
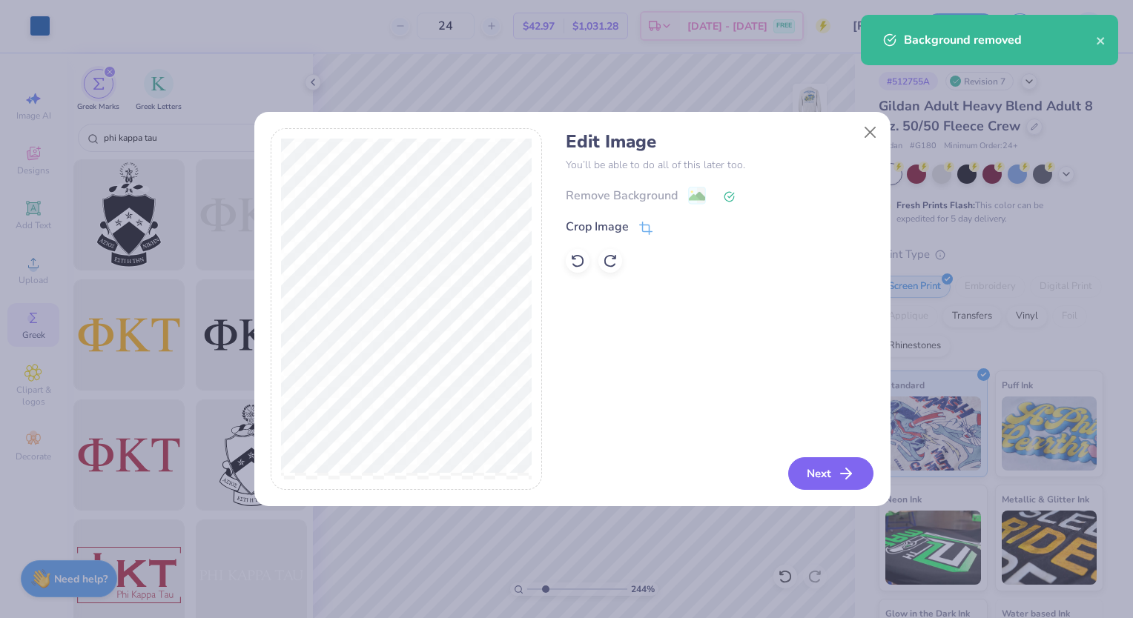
click at [843, 482] on icon "button" at bounding box center [846, 474] width 18 height 18
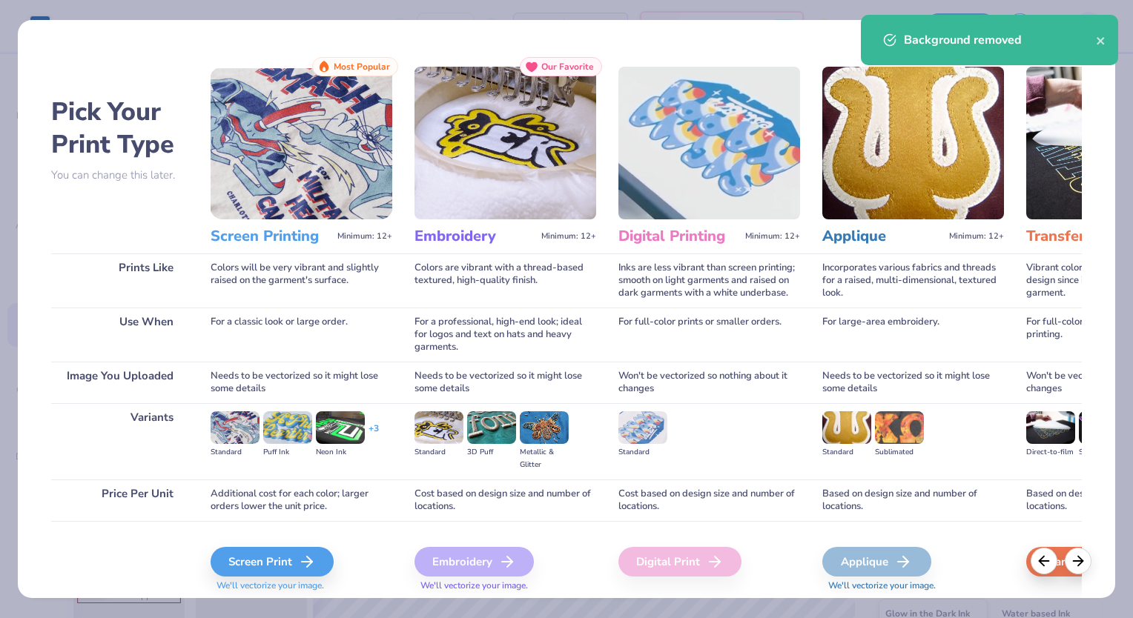
click at [311, 566] on polyline at bounding box center [309, 562] width 5 height 10
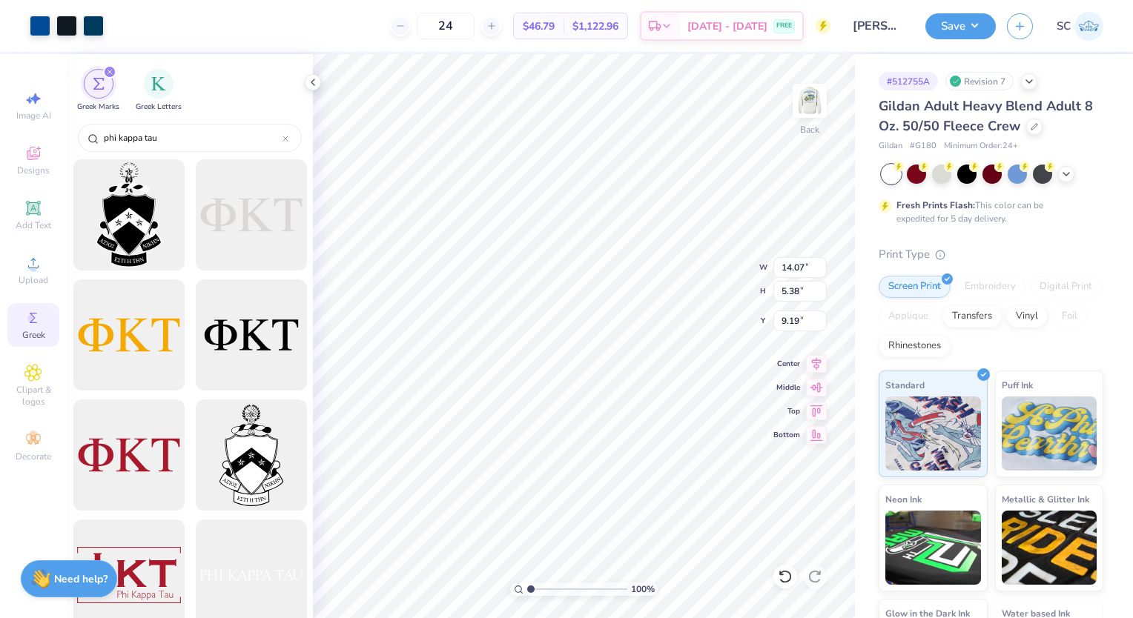
type input "1.00040560853927"
type input "6.06"
type input "2.32"
type input "12.25"
type input "1.00040560853927"
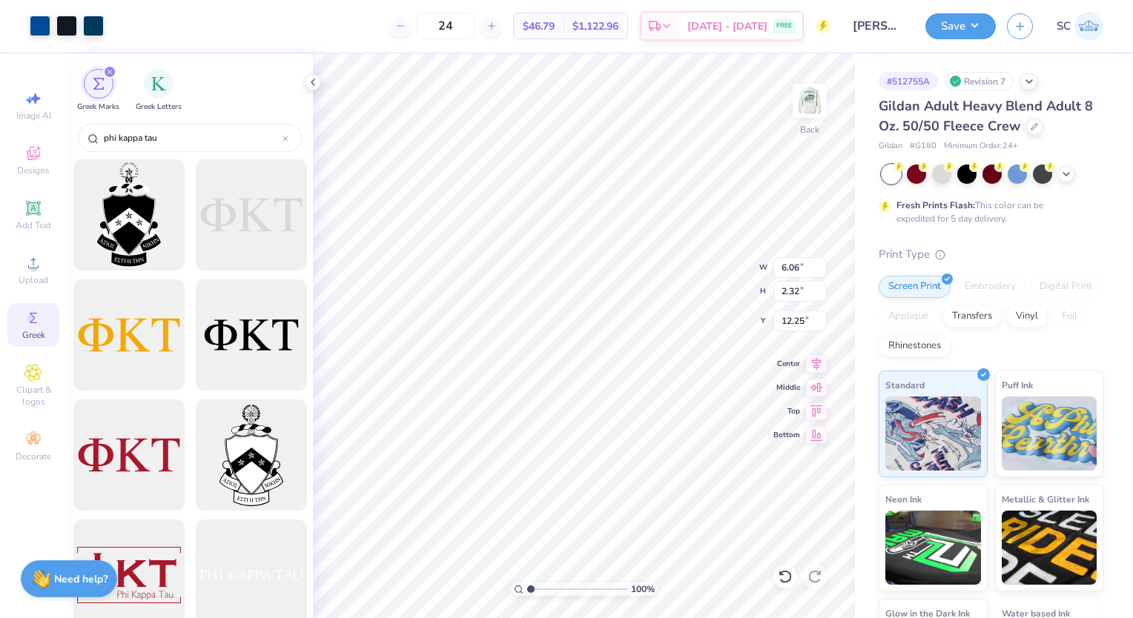
type input "6.84"
type input "2.62"
click at [775, 572] on div at bounding box center [785, 577] width 24 height 24
type input "1.00040560853927"
type input "6.06"
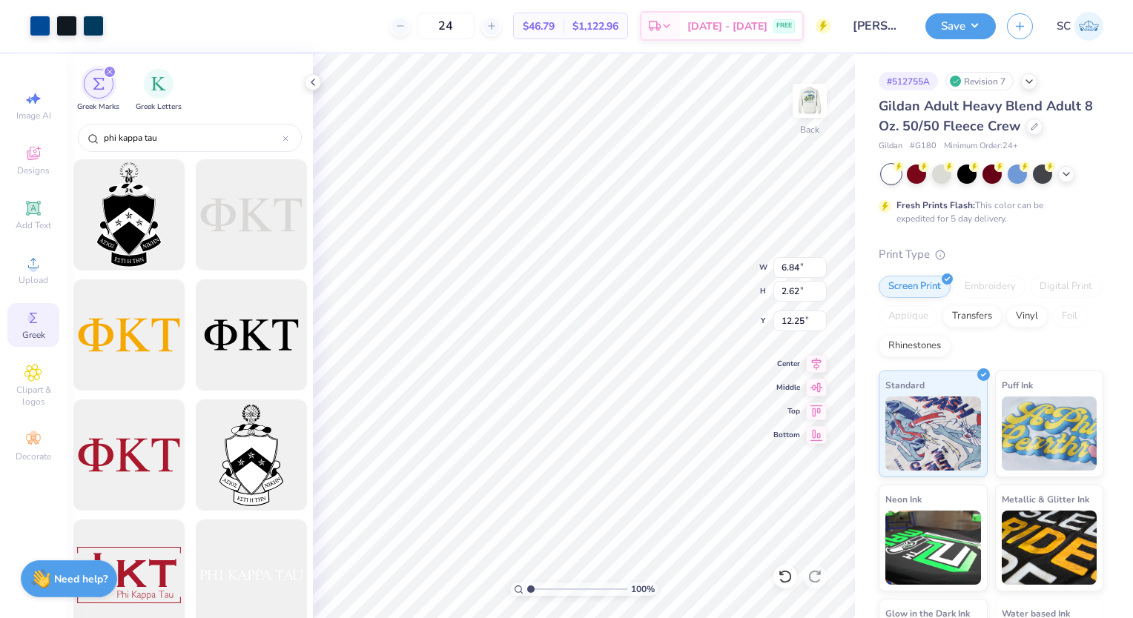
type input "2.32"
click at [775, 572] on div at bounding box center [785, 577] width 24 height 24
type input "1.00040560853927"
type input "12.99"
type input "5.38"
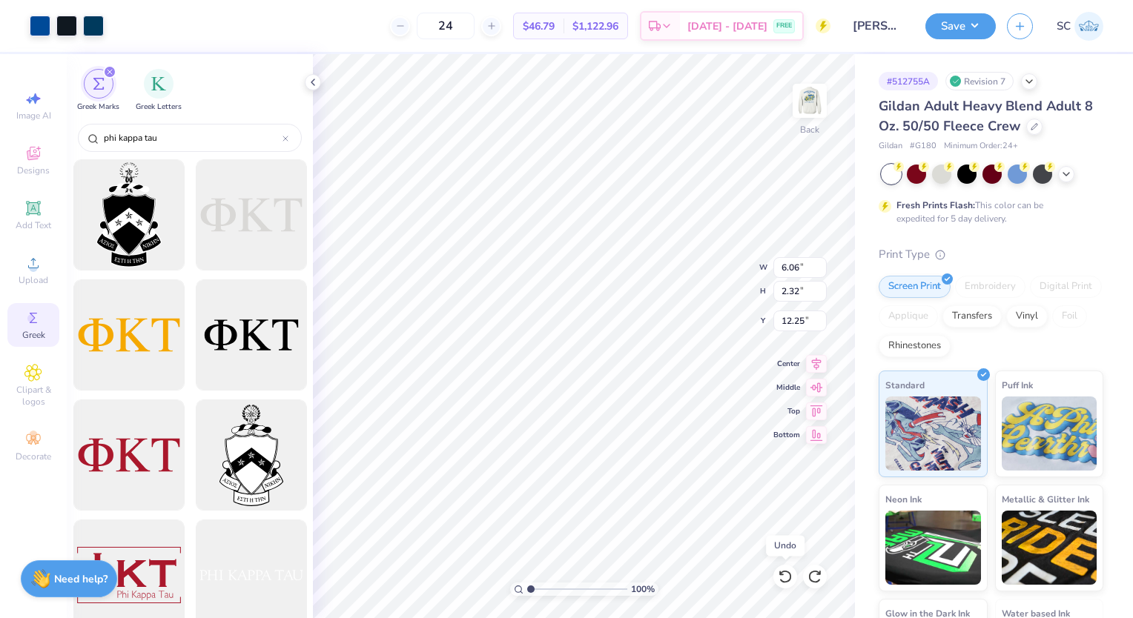
type input "9.19"
type input "1.00040560853927"
type input "4.35"
type input "1.00040560853927"
type input "6.12"
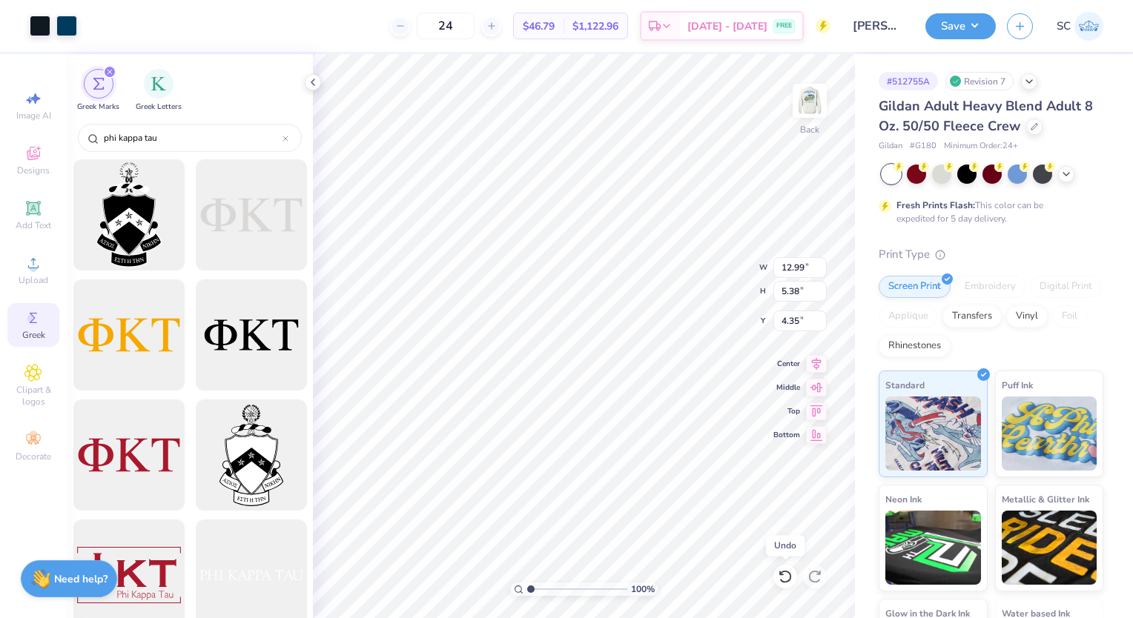
type input "2.53"
type input "7.20"
type input "1.00040560853927"
type input "1.73"
type input "1.00040560853927"
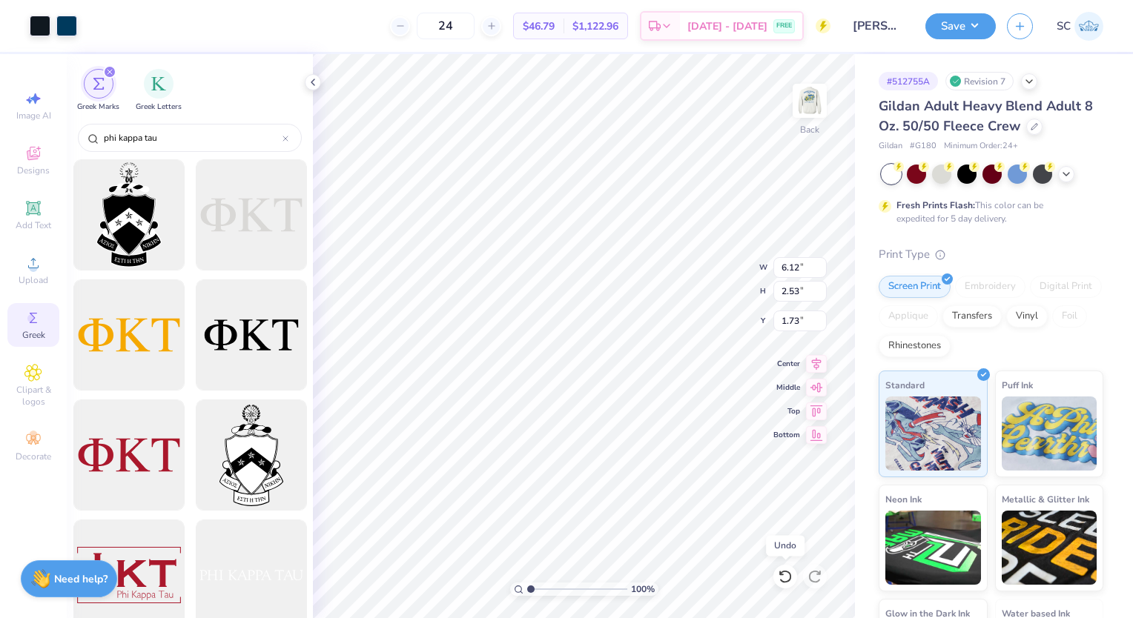
type input "2.94"
type input "1.22"
type input "3.05"
type input "1.00040560853927"
type input "2.39"
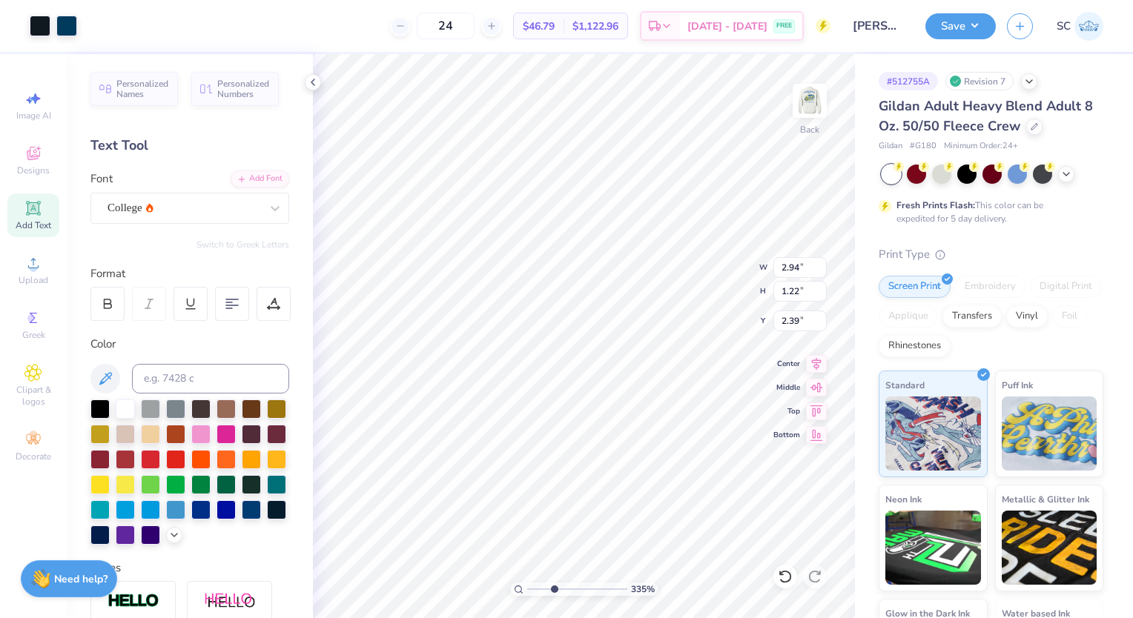
type input "3.35113786442048"
type input "1.10"
type input "0.35"
type input "4.21"
click at [30, 18] on div at bounding box center [40, 26] width 21 height 21
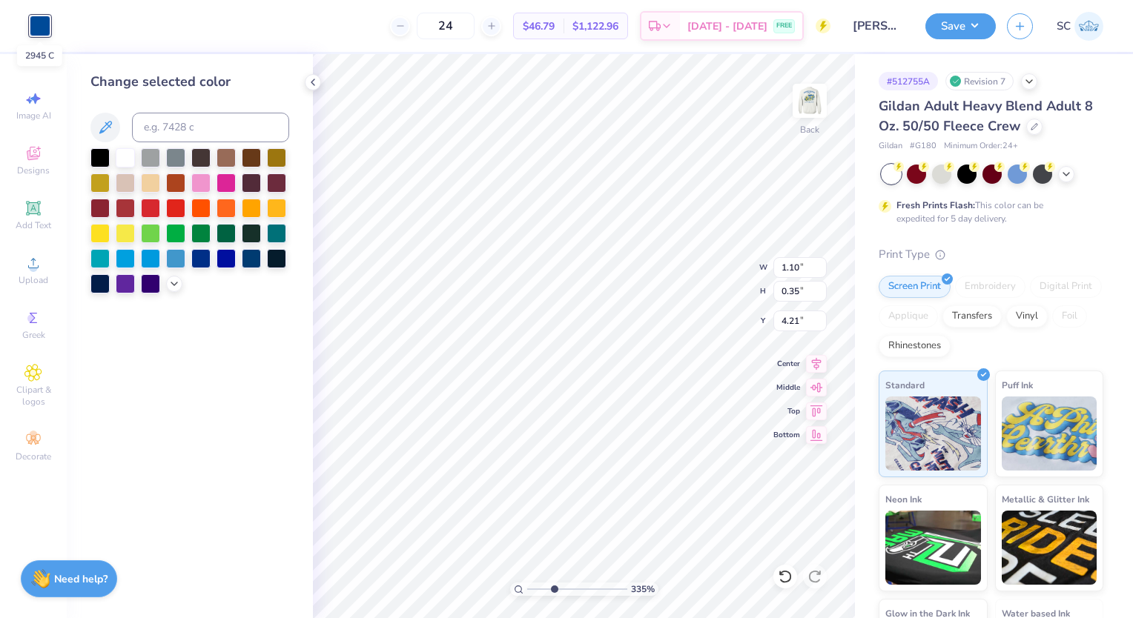
type input "3.35113786442048"
type input "2.94"
type input "1.22"
type input "2.39"
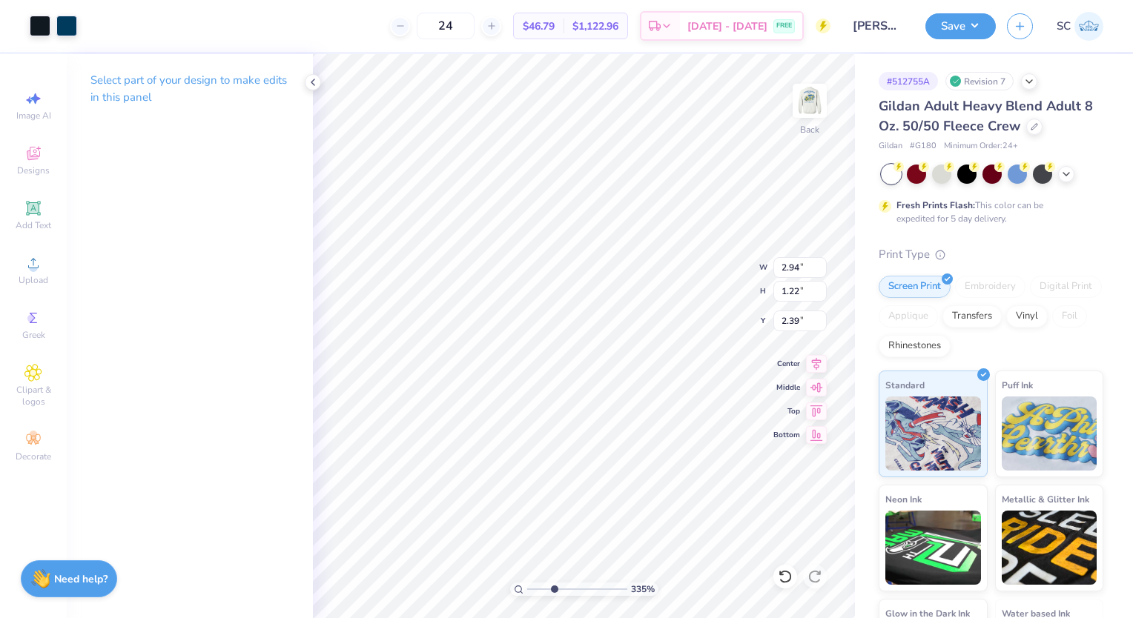
click at [41, 24] on div at bounding box center [40, 26] width 21 height 21
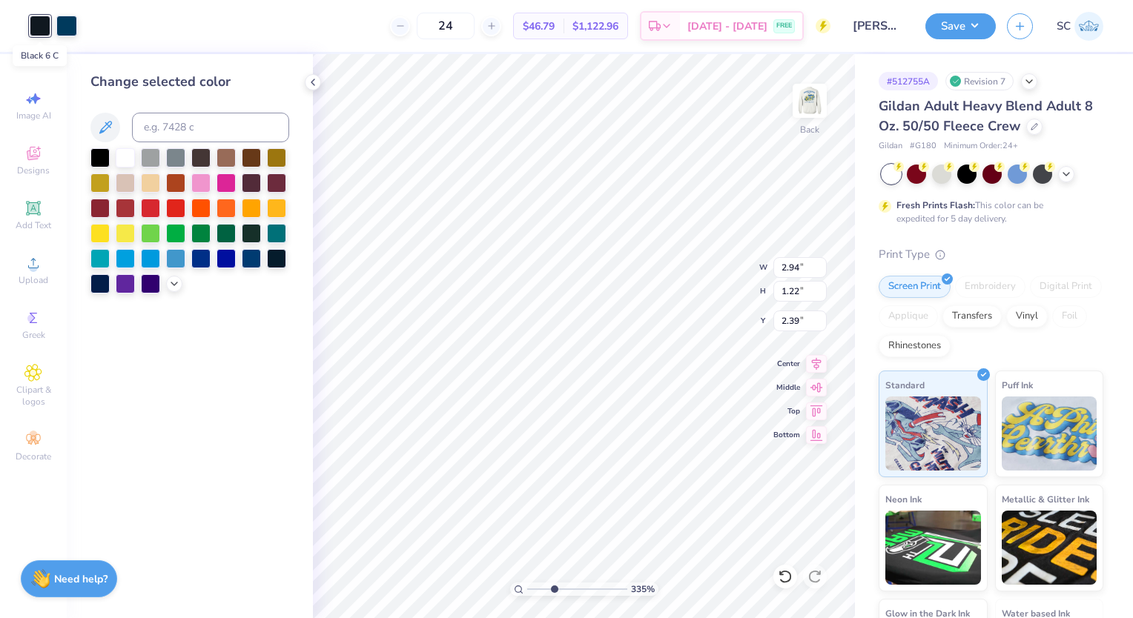
click at [65, 22] on div at bounding box center [66, 26] width 21 height 21
click at [175, 148] on div at bounding box center [175, 157] width 19 height 19
type input "3.35113786442048"
click at [252, 124] on input at bounding box center [210, 128] width 157 height 30
type input "2945"
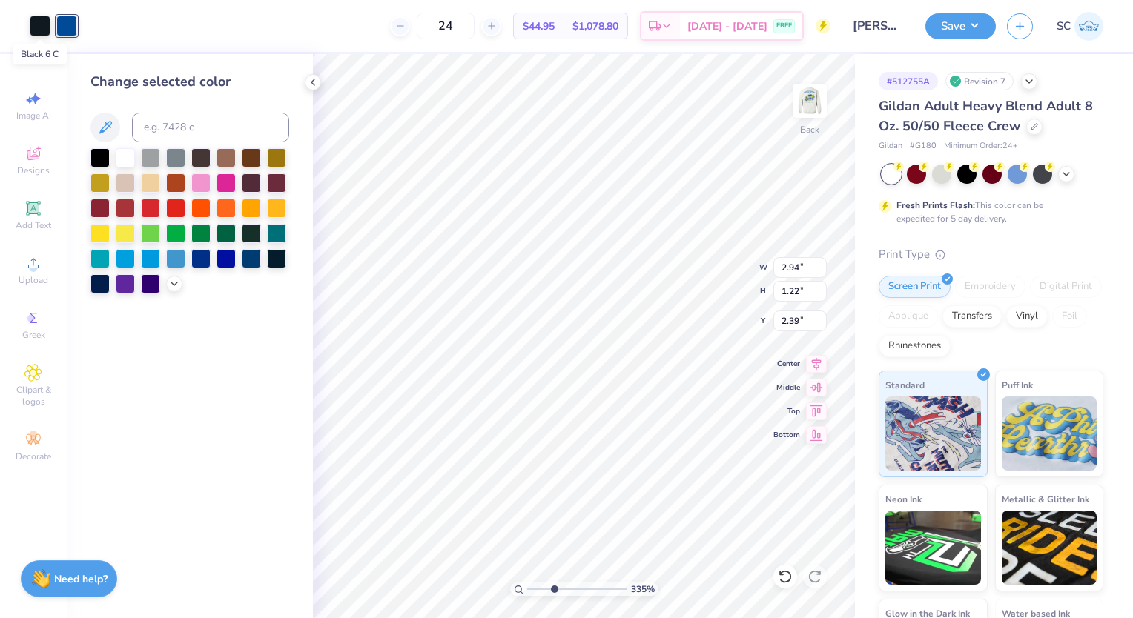
click at [36, 25] on div at bounding box center [40, 26] width 21 height 21
type input "3.35113786442048"
click at [153, 126] on input at bounding box center [210, 128] width 157 height 30
type input "2945"
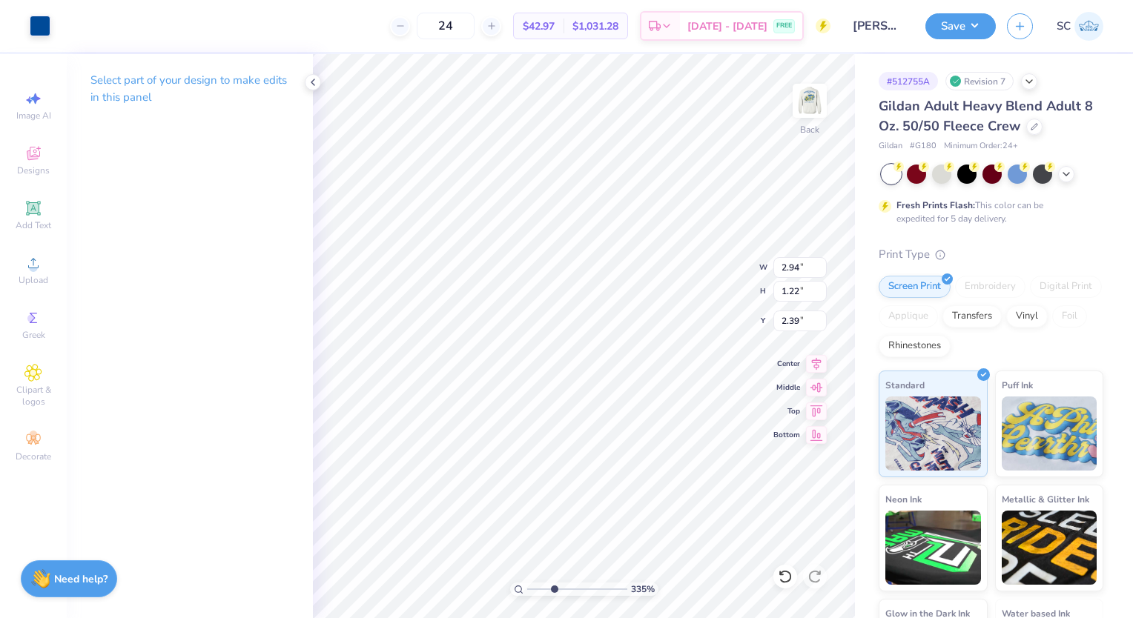
type input "3.35113786442048"
type input "2.65"
type input "1"
click at [813, 99] on img at bounding box center [810, 101] width 30 height 30
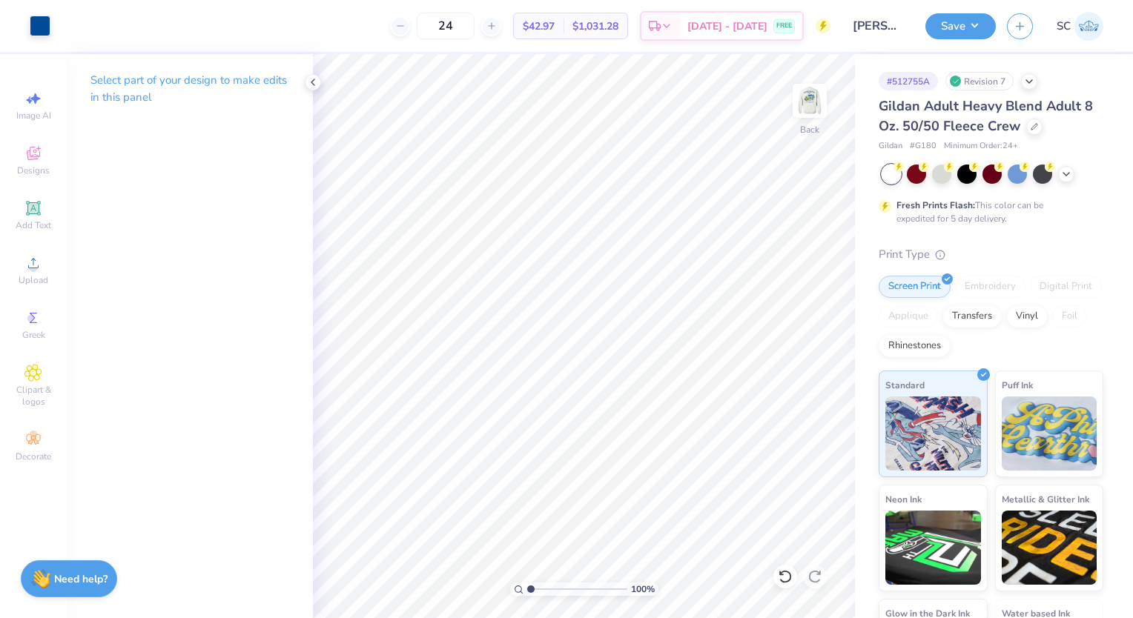
click at [972, 24] on button "Save" at bounding box center [960, 26] width 70 height 26
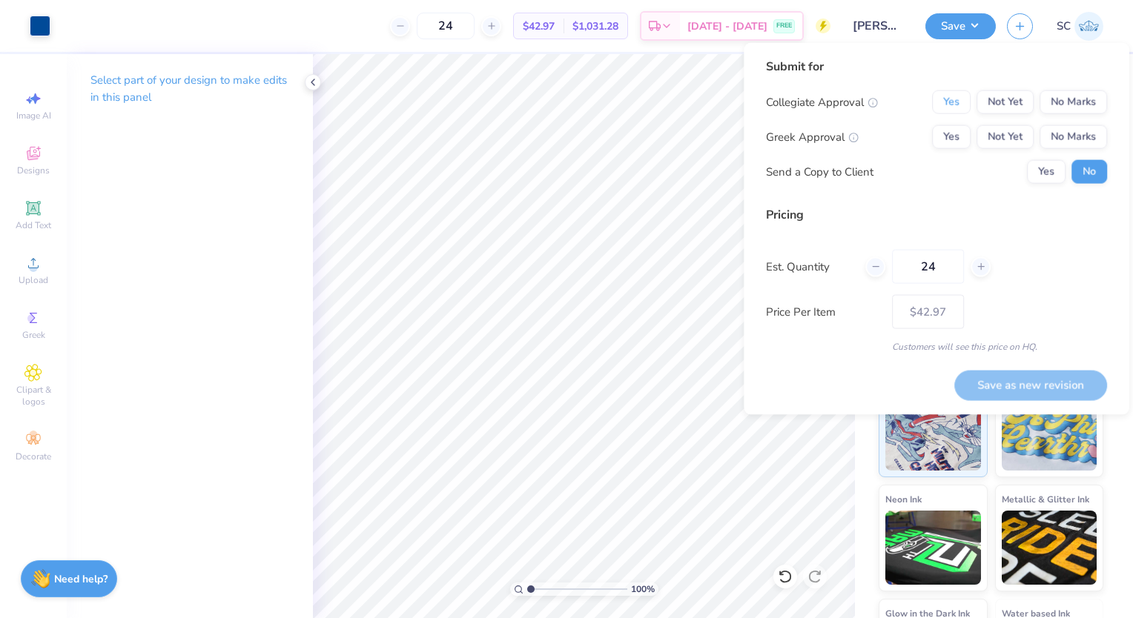
click at [965, 95] on button "Yes" at bounding box center [951, 102] width 39 height 24
click at [964, 127] on button "Yes" at bounding box center [951, 137] width 39 height 24
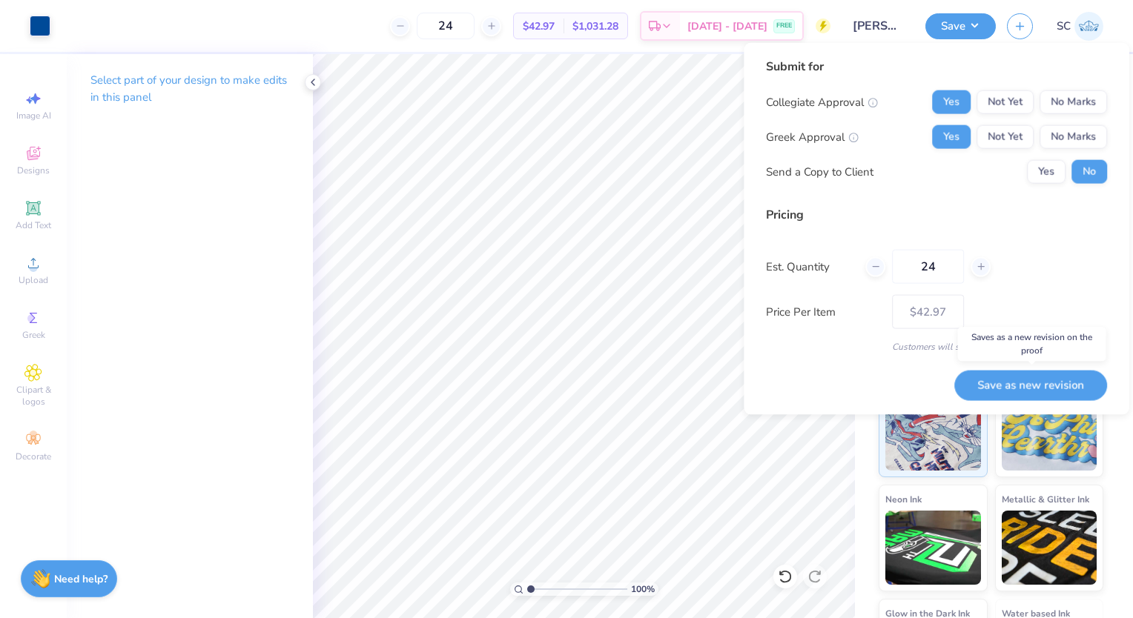
click at [1046, 381] on button "Save as new revision" at bounding box center [1030, 385] width 153 height 30
type input "$42.97"
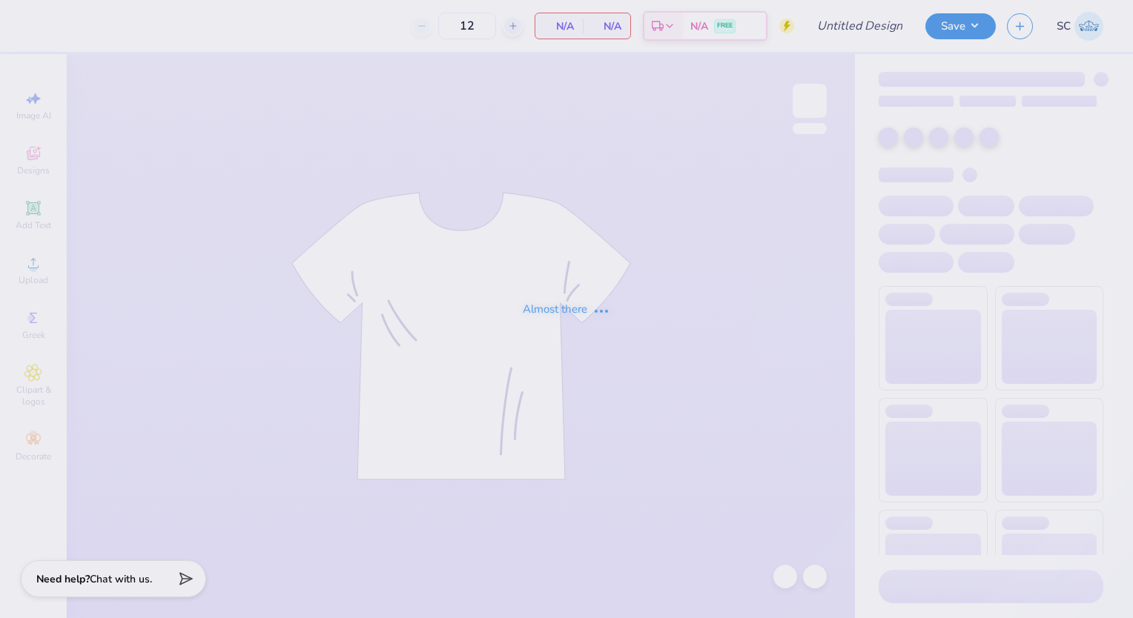
type input "parents weekend gphi"
type input "30"
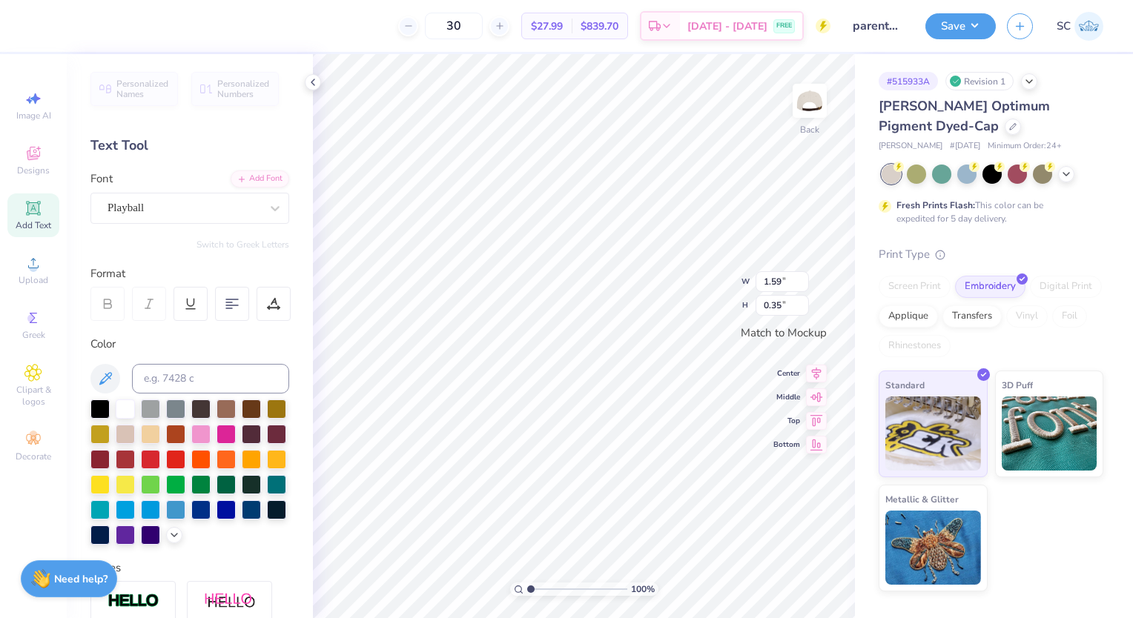
scroll to position [12, 1]
type textarea "dad"
click at [962, 28] on button "Save" at bounding box center [960, 26] width 70 height 26
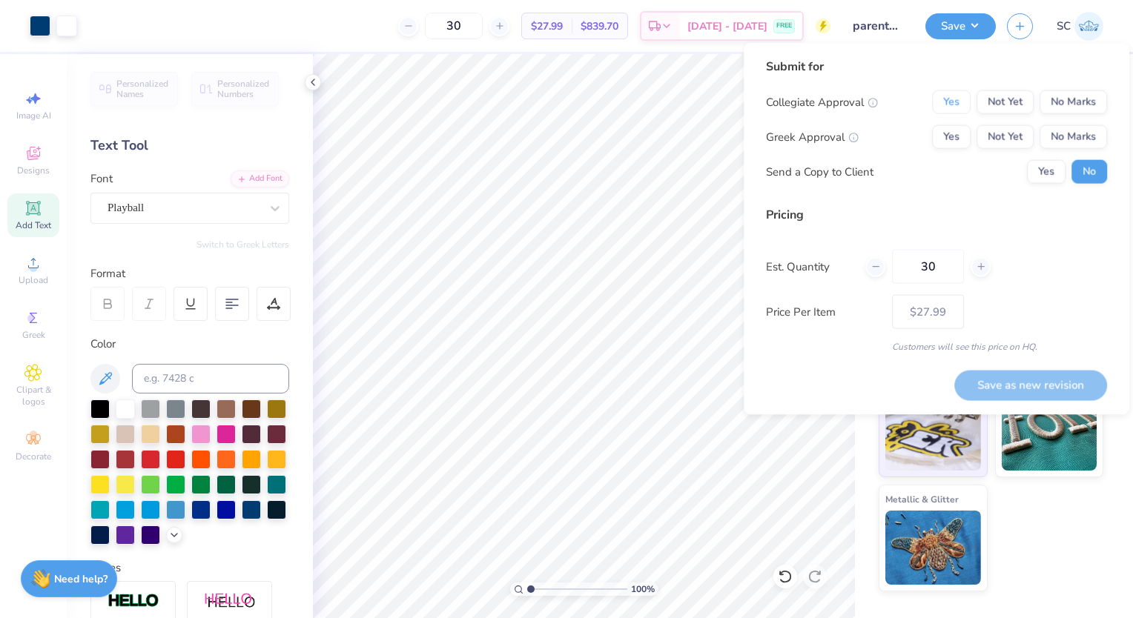
drag, startPoint x: 948, startPoint y: 101, endPoint x: 951, endPoint y: 132, distance: 31.3
click at [951, 132] on div "Collegiate Approval Yes Not Yet No Marks Greek Approval Yes Not Yet No Marks Se…" at bounding box center [936, 136] width 341 height 93
click at [1063, 99] on button "No Marks" at bounding box center [1073, 102] width 67 height 24
click at [1003, 137] on button "Not Yet" at bounding box center [1005, 137] width 57 height 24
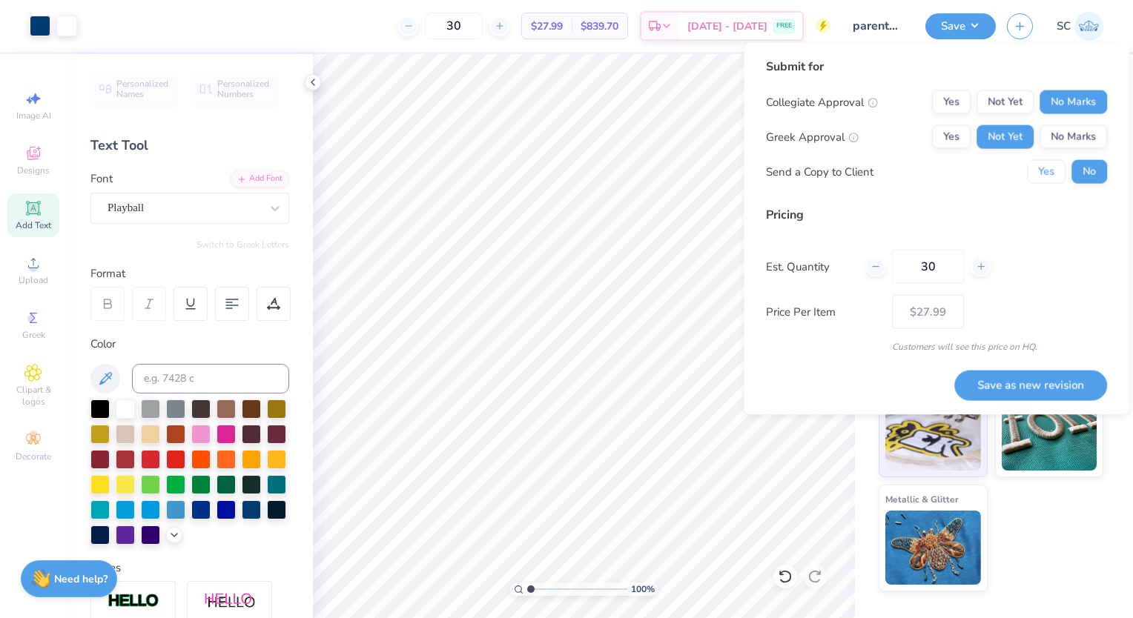
click at [1042, 169] on button "Yes" at bounding box center [1046, 172] width 39 height 24
click at [1039, 389] on button "Save as new revision" at bounding box center [1030, 385] width 153 height 30
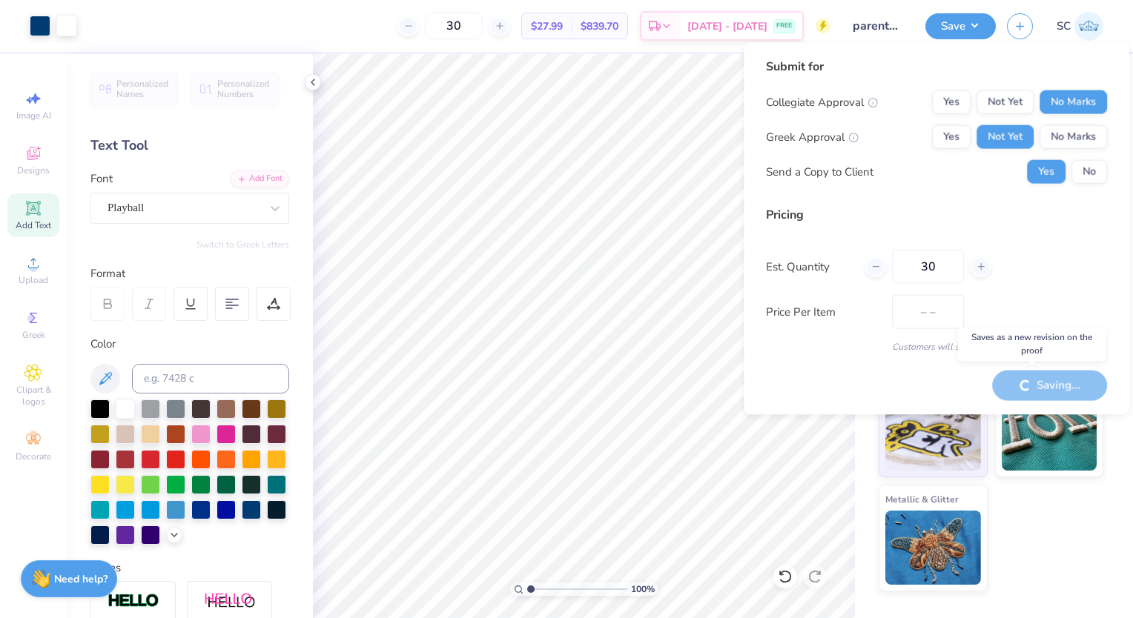
type input "$27.99"
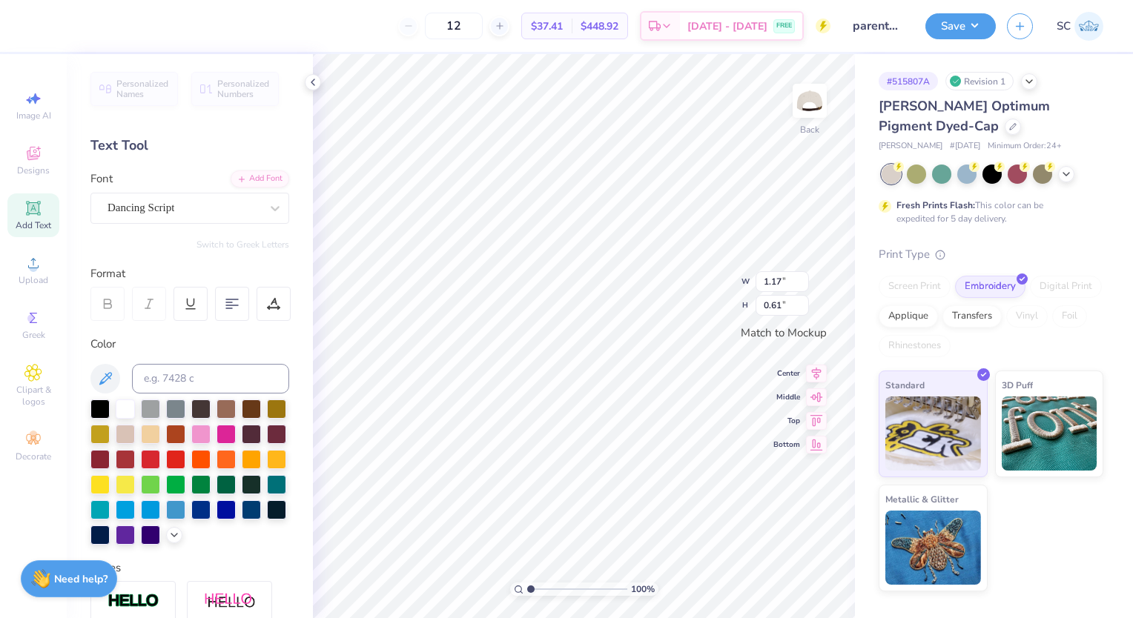
scroll to position [12, 1]
click at [202, 210] on div "Dancing Script" at bounding box center [184, 207] width 156 height 23
click at [191, 330] on div at bounding box center [190, 325] width 160 height 16
type input "playball"
type textarea "d"
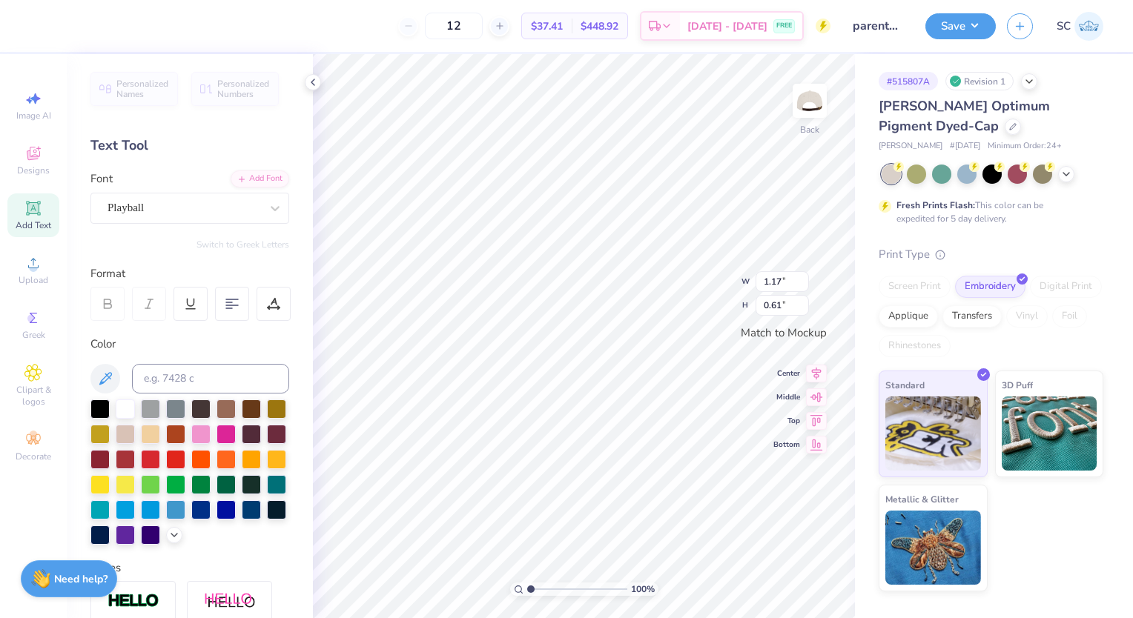
type textarea "mom"
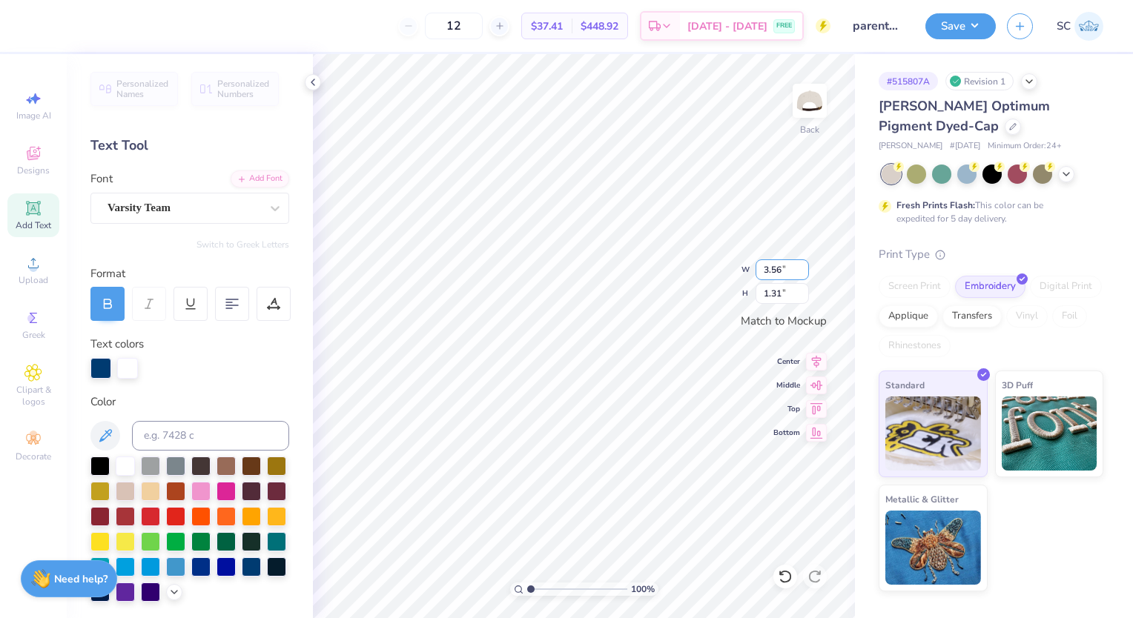
click at [788, 271] on input "3.56" at bounding box center [782, 270] width 53 height 21
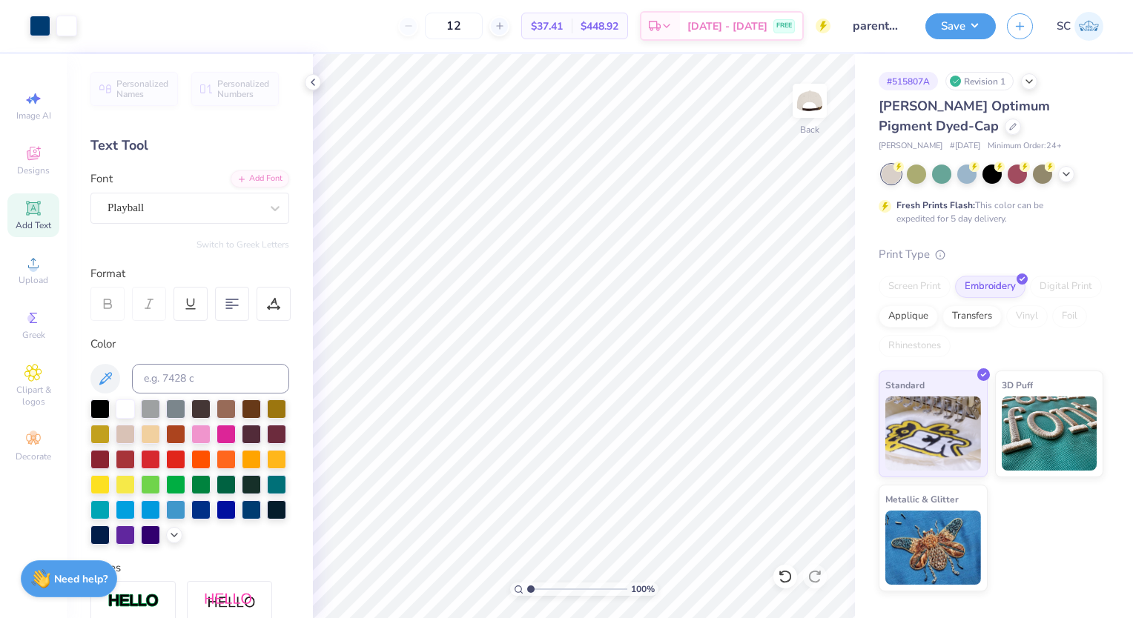
click at [978, 34] on button "Save" at bounding box center [960, 26] width 70 height 26
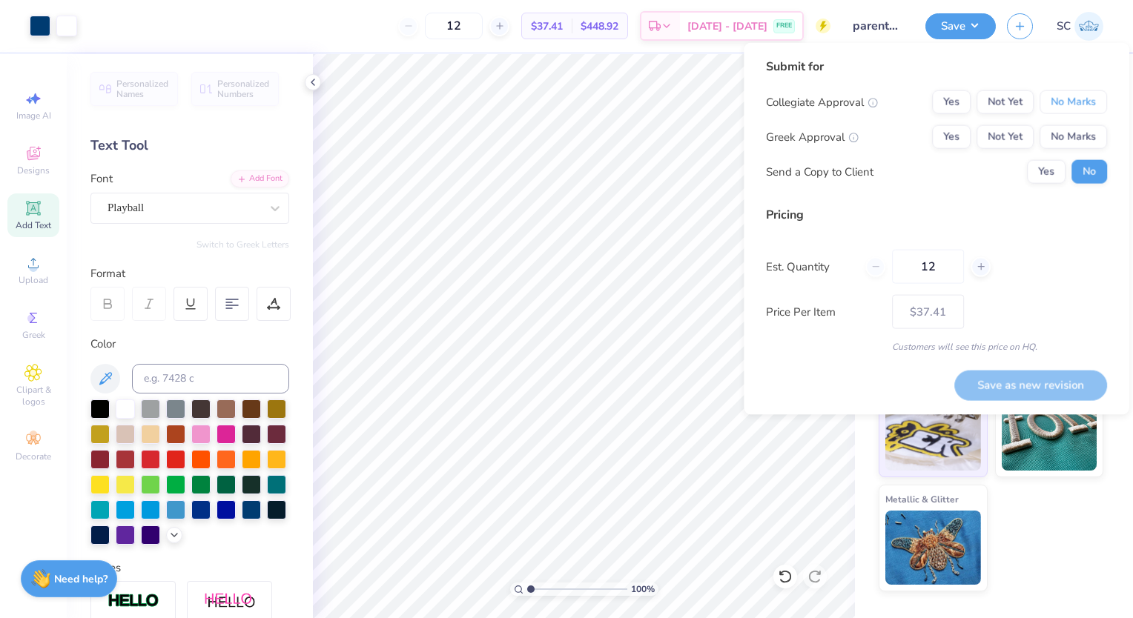
click at [1100, 101] on button "No Marks" at bounding box center [1073, 102] width 67 height 24
click at [969, 133] on button "Yes" at bounding box center [951, 137] width 39 height 24
click at [1037, 174] on button "Yes" at bounding box center [1046, 172] width 39 height 24
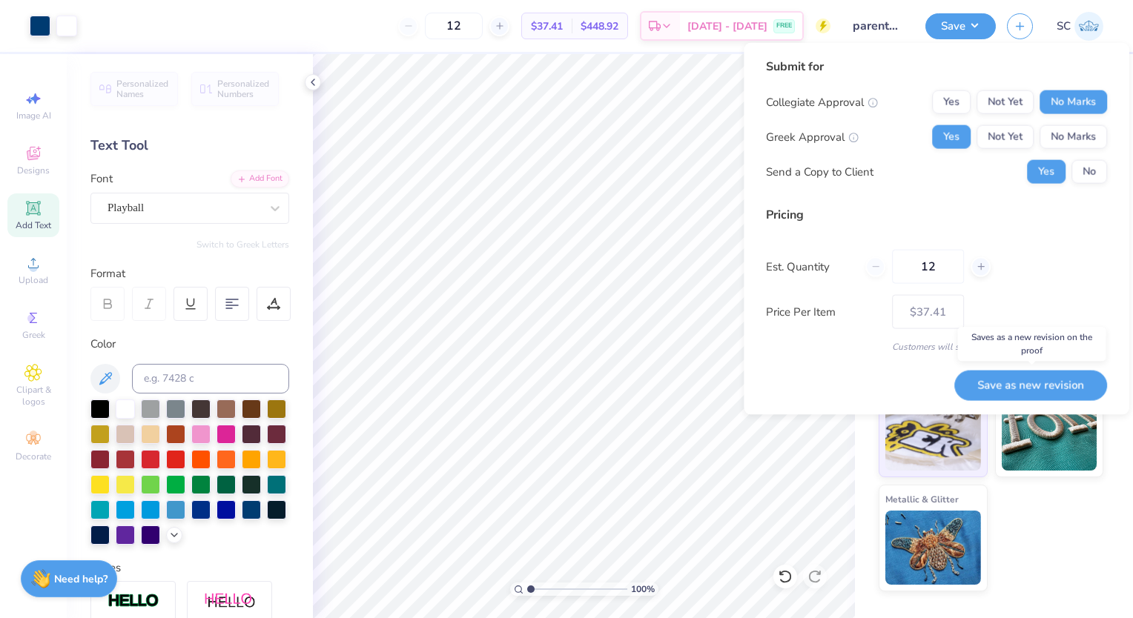
click at [1041, 374] on button "Save as new revision" at bounding box center [1030, 385] width 153 height 30
type input "$37.41"
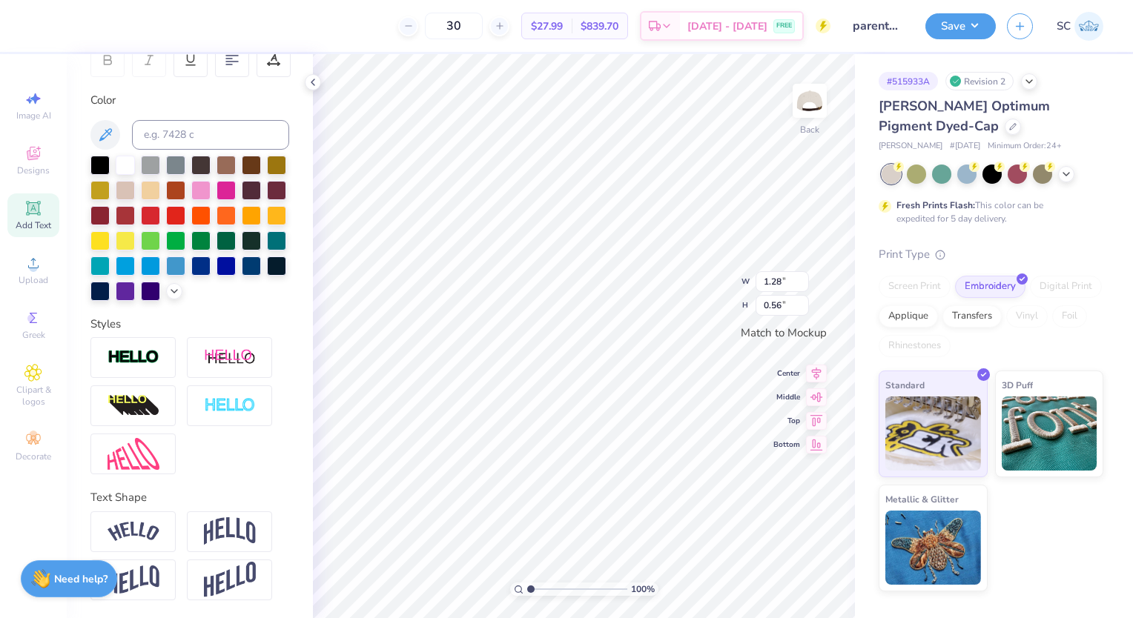
scroll to position [12, 1]
type input "3.18"
type input "1.81"
click at [672, 286] on li "Copy" at bounding box center [665, 284] width 116 height 29
click at [638, 290] on li "Copy" at bounding box center [668, 284] width 116 height 29
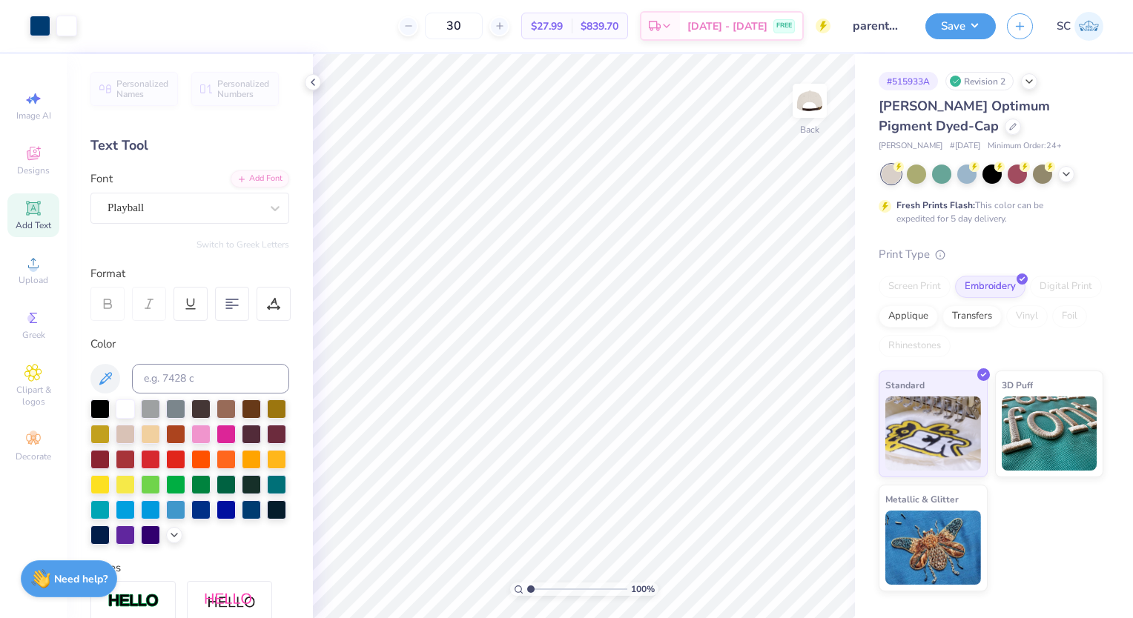
scroll to position [0, 0]
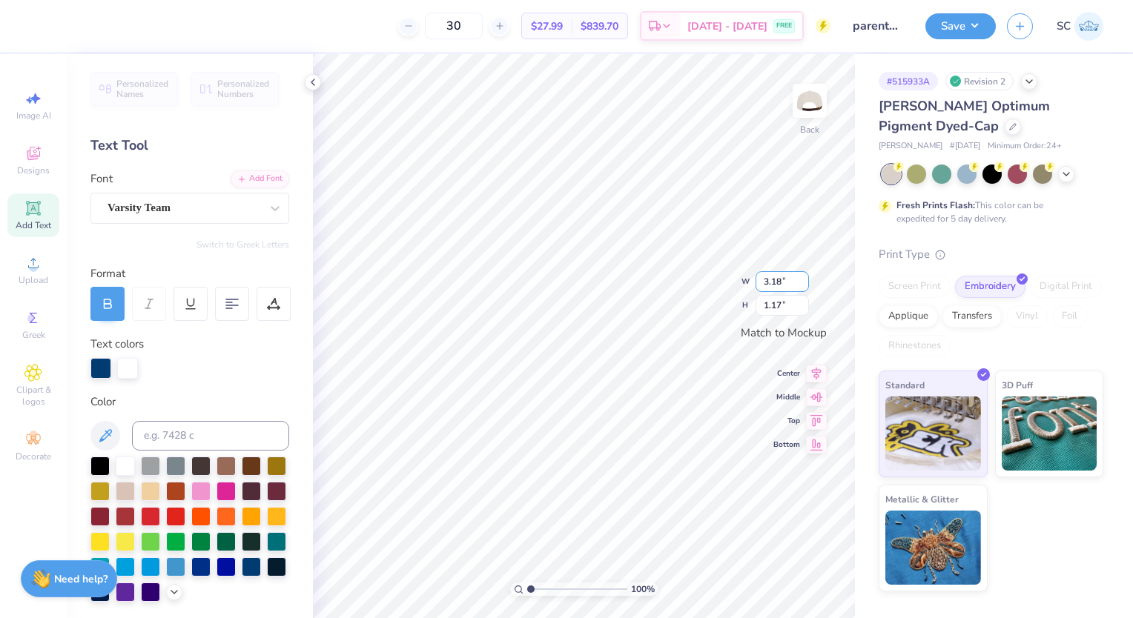
click at [778, 282] on input "3.18" at bounding box center [782, 281] width 53 height 21
type input "3.56"
click at [778, 301] on input "1.17" at bounding box center [782, 305] width 53 height 21
type input "1.31"
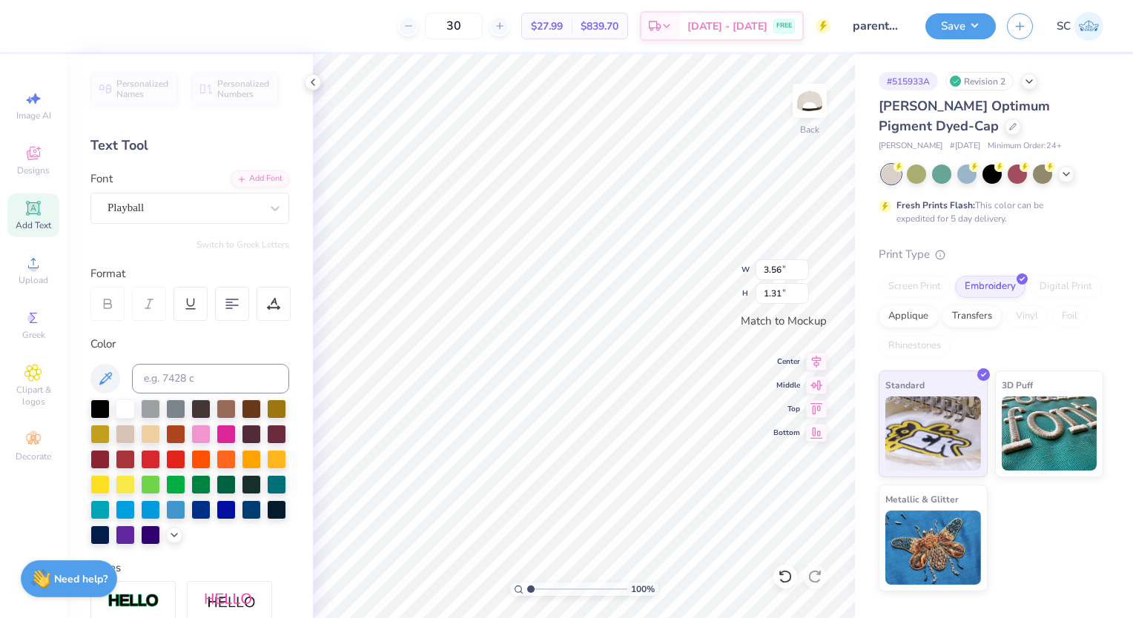
type input "1.28"
type input "0.56"
click at [928, 16] on button "Save" at bounding box center [960, 26] width 70 height 26
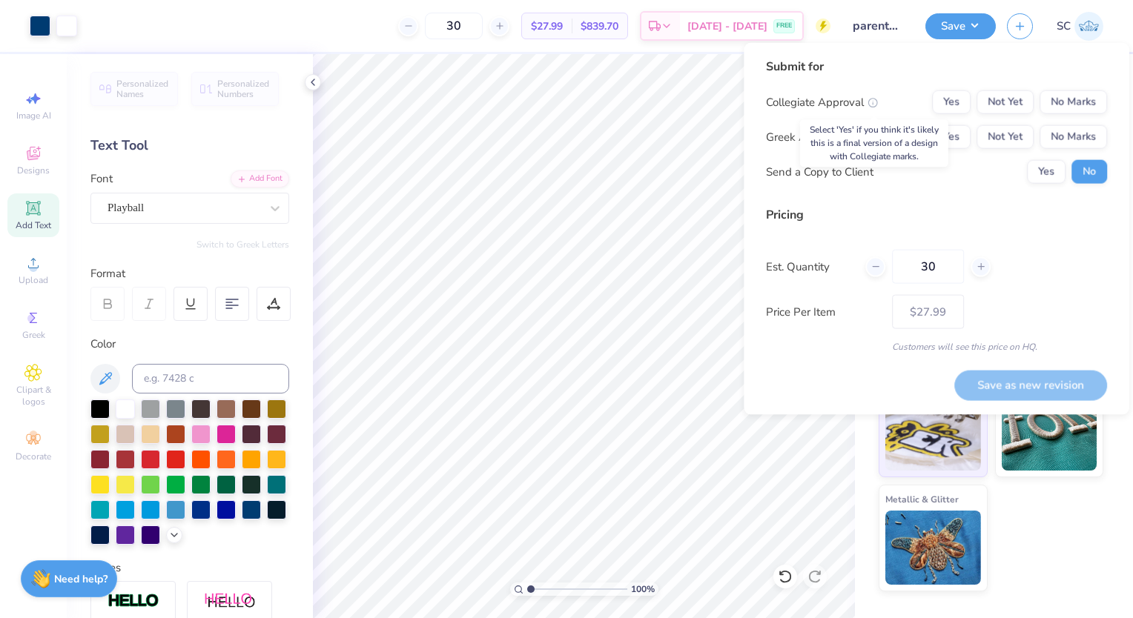
click at [871, 102] on icon at bounding box center [873, 103] width 10 height 10
click at [1057, 96] on button "No Marks" at bounding box center [1073, 102] width 67 height 24
click at [965, 131] on button "Yes" at bounding box center [951, 137] width 39 height 24
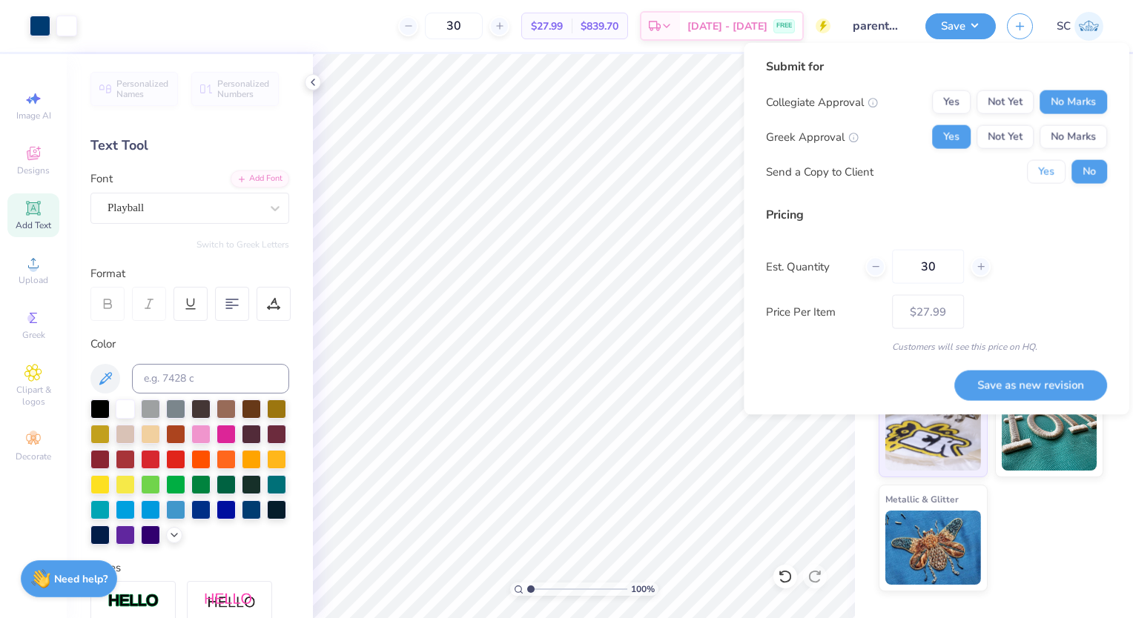
click at [1057, 175] on button "Yes" at bounding box center [1046, 172] width 39 height 24
click at [1046, 377] on button "Save as new revision" at bounding box center [1030, 385] width 153 height 30
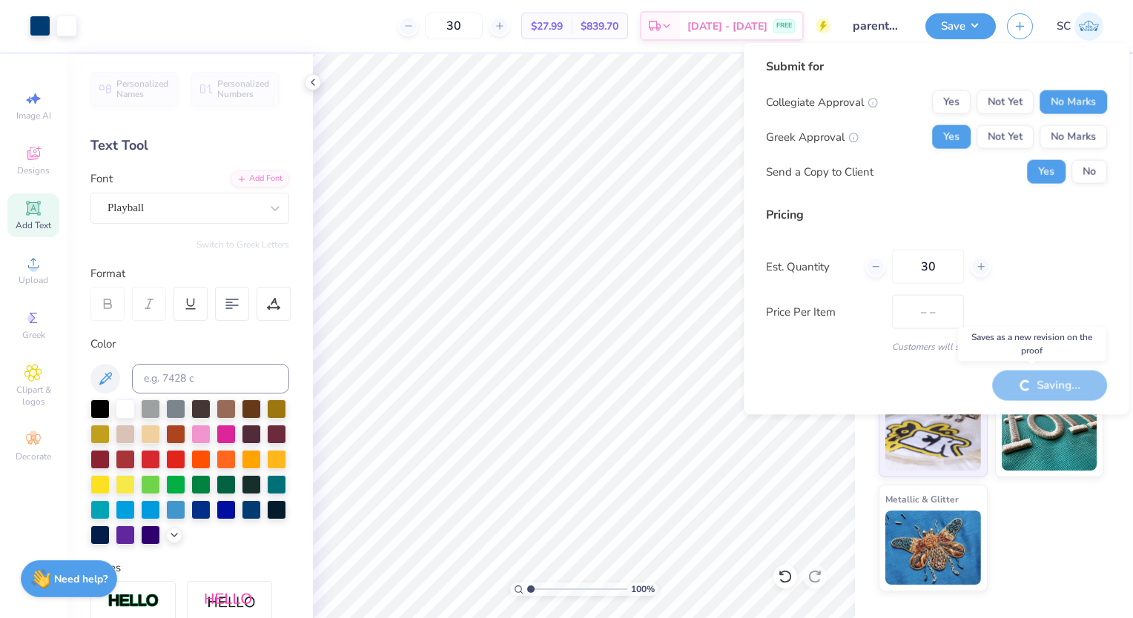
type input "$27.99"
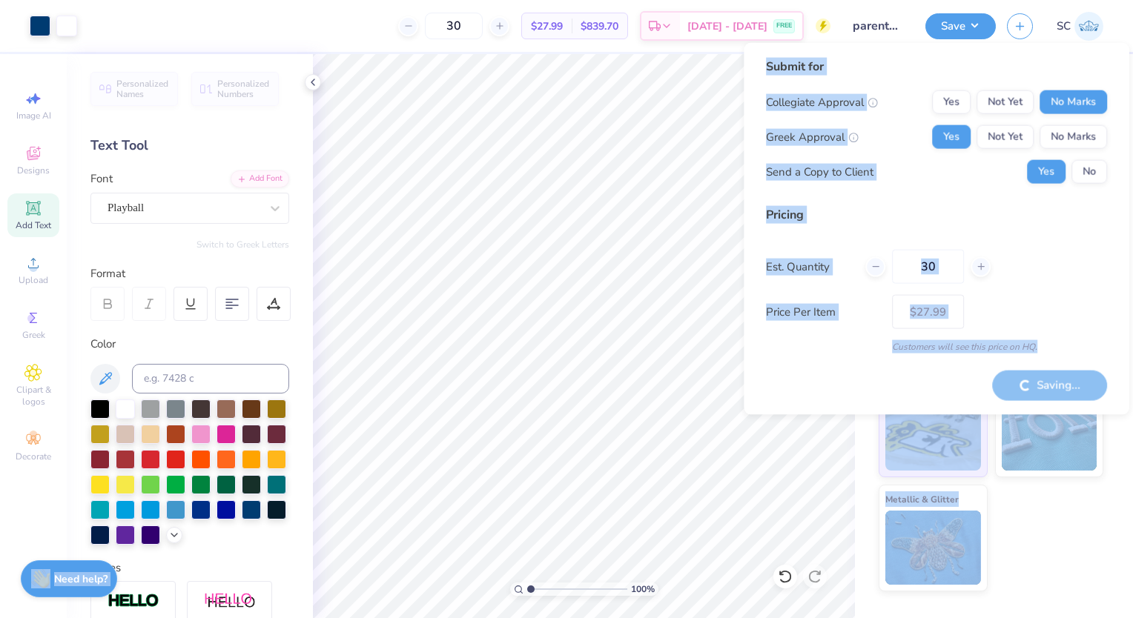
click at [712, 345] on body "Art colors 30 $27.99 Per Item $839.70 Total Est. Delivery Sep 19 - 22 FREE Desi…" at bounding box center [566, 309] width 1133 height 618
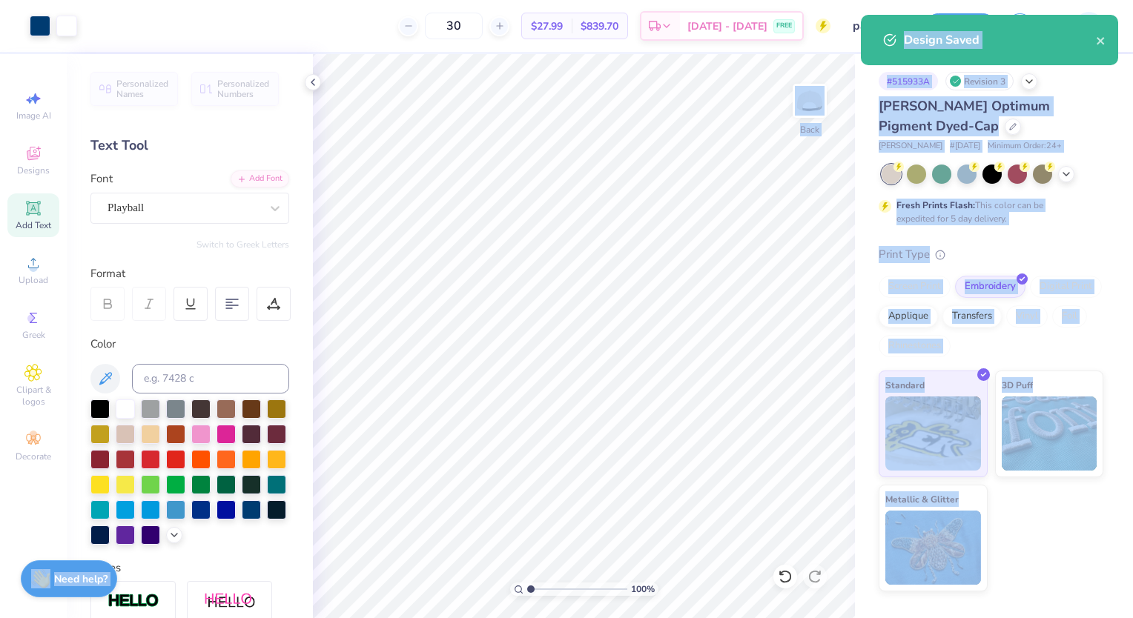
drag, startPoint x: 1046, startPoint y: 377, endPoint x: 943, endPoint y: 19, distance: 372.5
click at [943, 19] on div "Design Saved" at bounding box center [989, 45] width 263 height 67
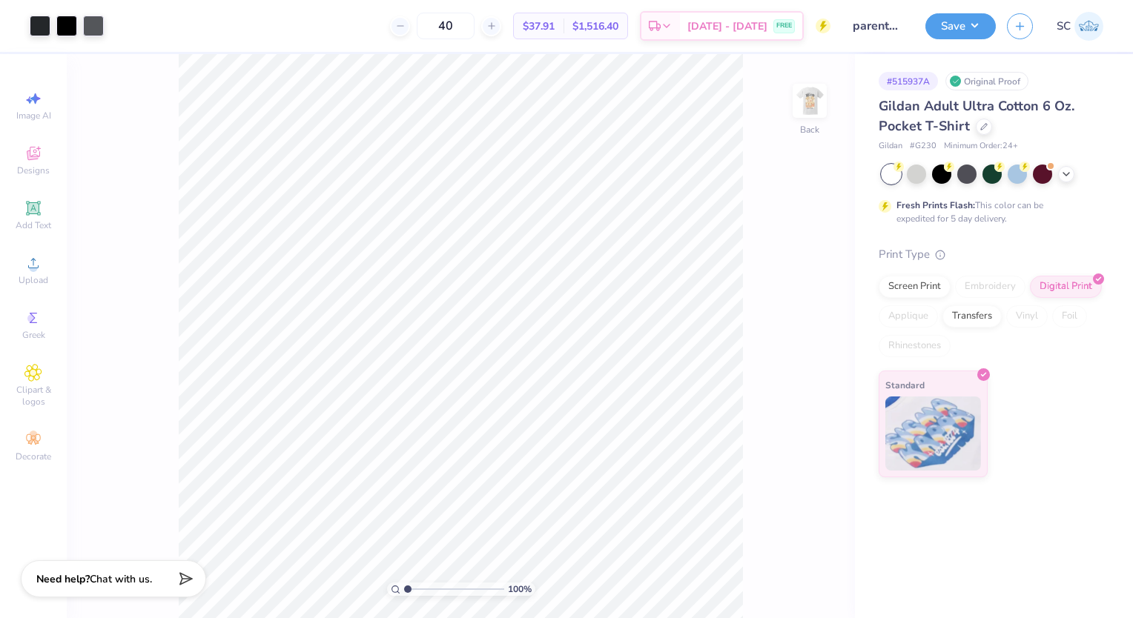
click at [803, 100] on img at bounding box center [810, 101] width 30 height 30
type input "0.79"
type input "1.02"
click at [65, 25] on div at bounding box center [66, 26] width 21 height 21
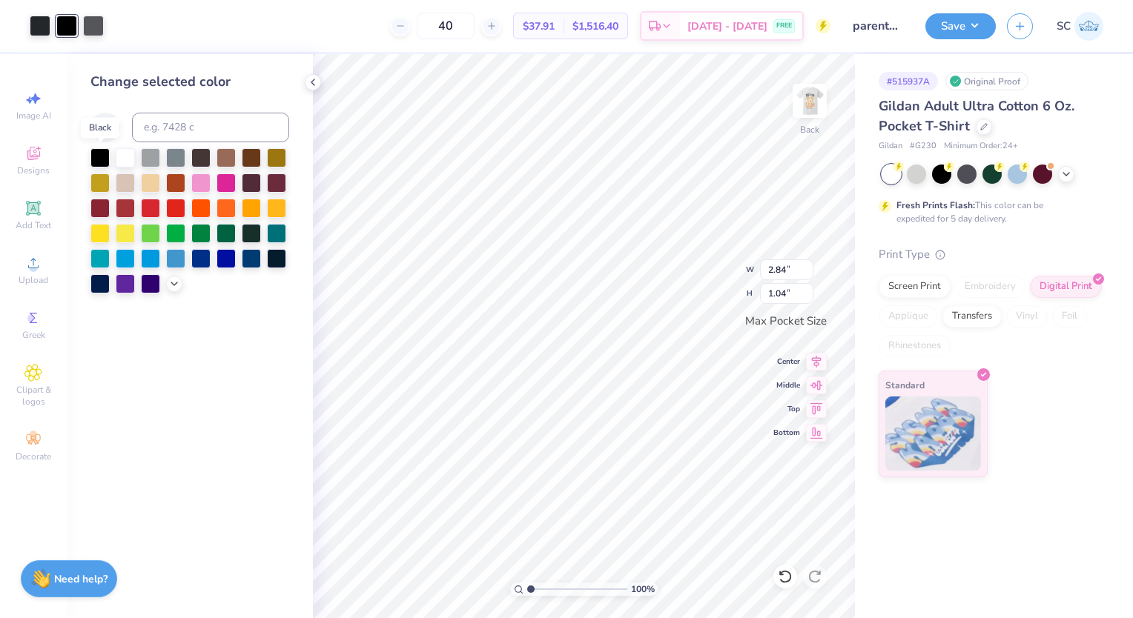
click at [104, 150] on div at bounding box center [99, 157] width 19 height 19
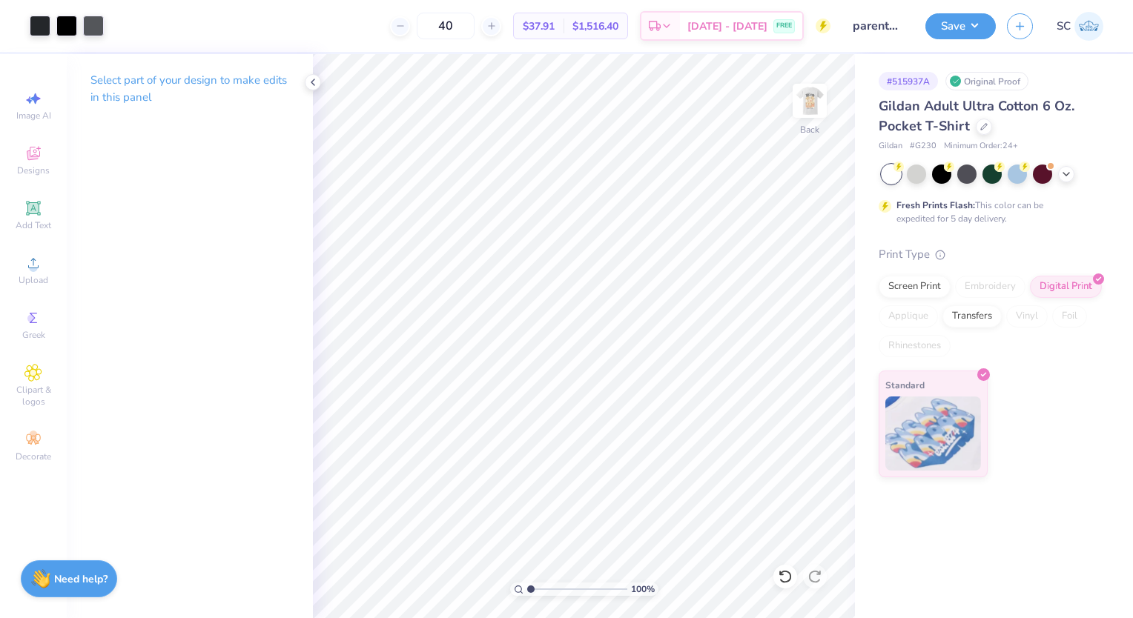
click at [812, 102] on img at bounding box center [810, 101] width 30 height 30
click at [90, 22] on div at bounding box center [93, 26] width 21 height 21
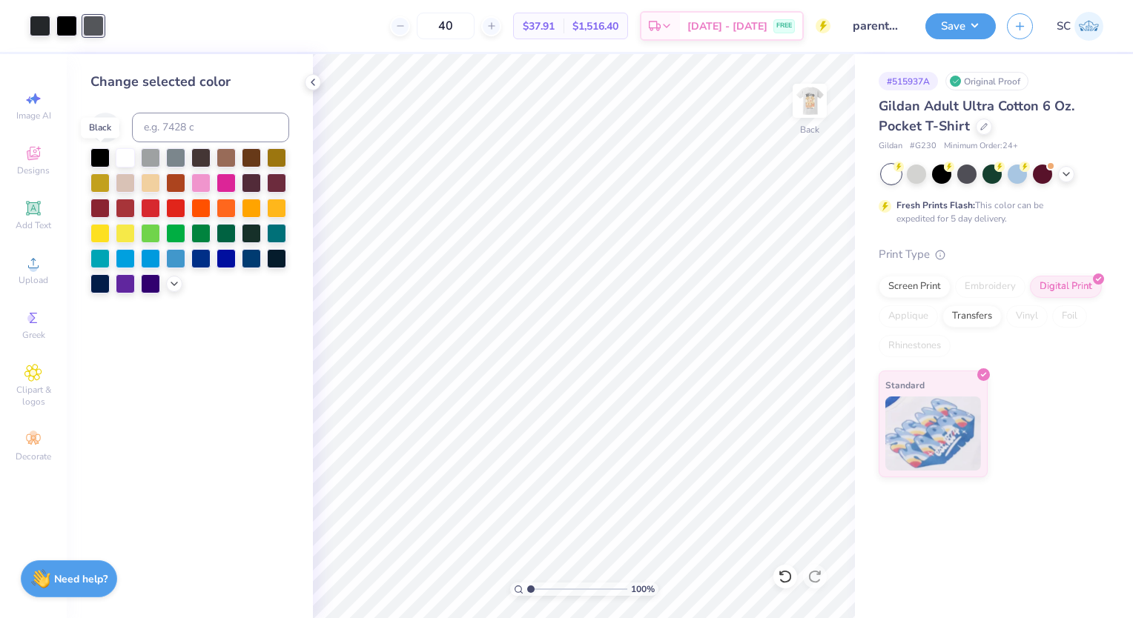
click at [107, 159] on div at bounding box center [99, 157] width 19 height 19
click at [39, 28] on div at bounding box center [40, 26] width 21 height 21
click at [93, 152] on div at bounding box center [99, 157] width 19 height 19
click at [819, 99] on img at bounding box center [810, 101] width 30 height 30
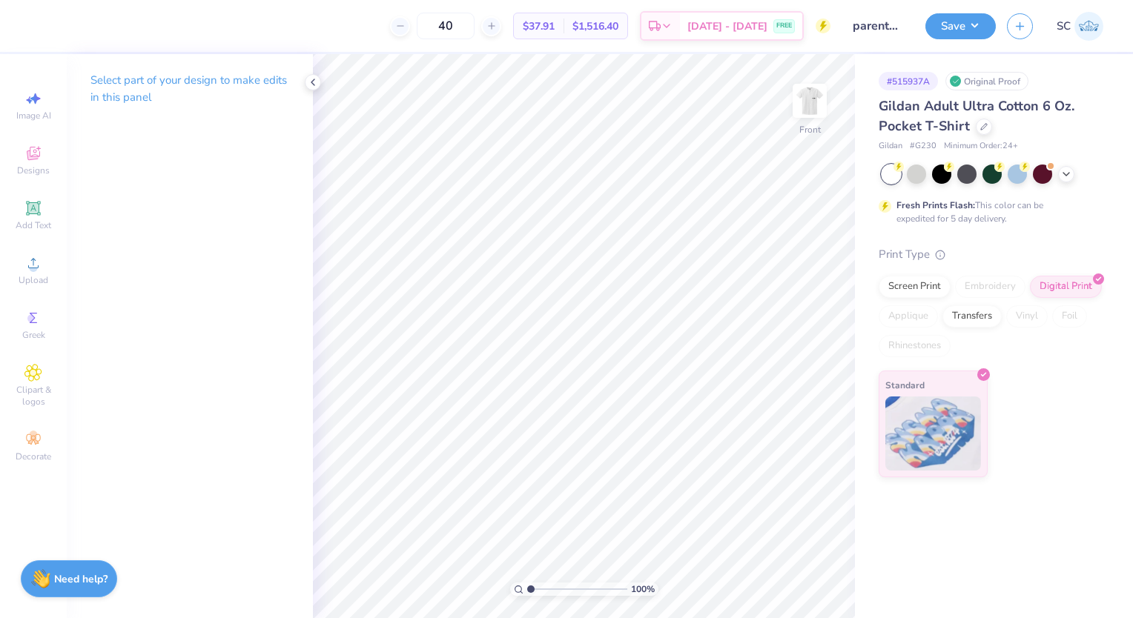
click at [311, 79] on icon at bounding box center [313, 82] width 12 height 12
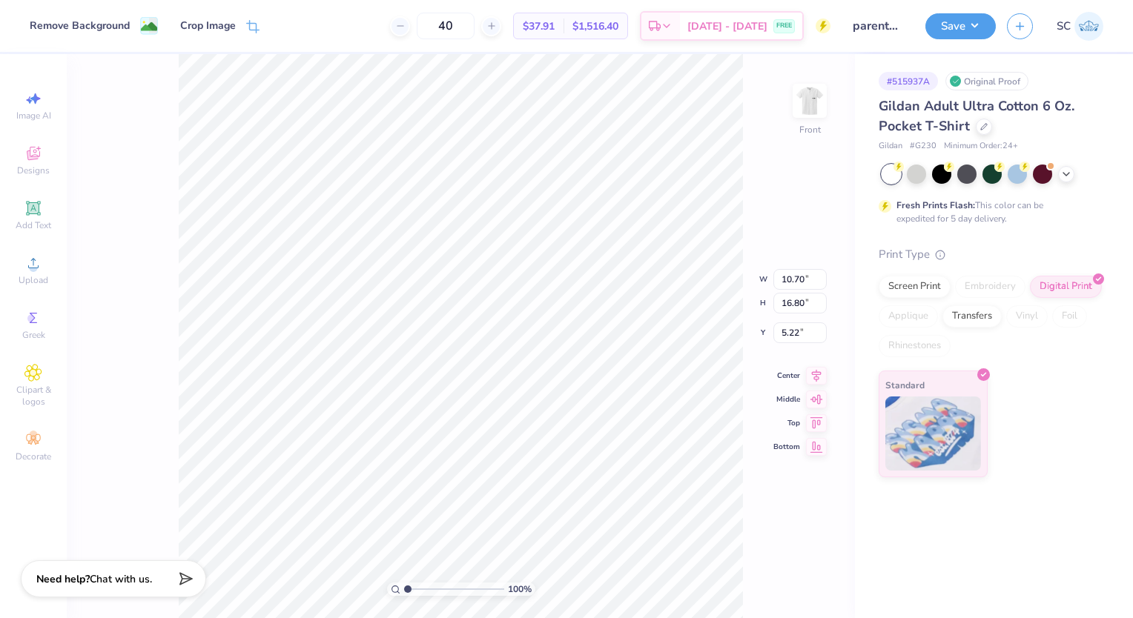
click at [131, 25] on div "Remove Background" at bounding box center [94, 26] width 128 height 18
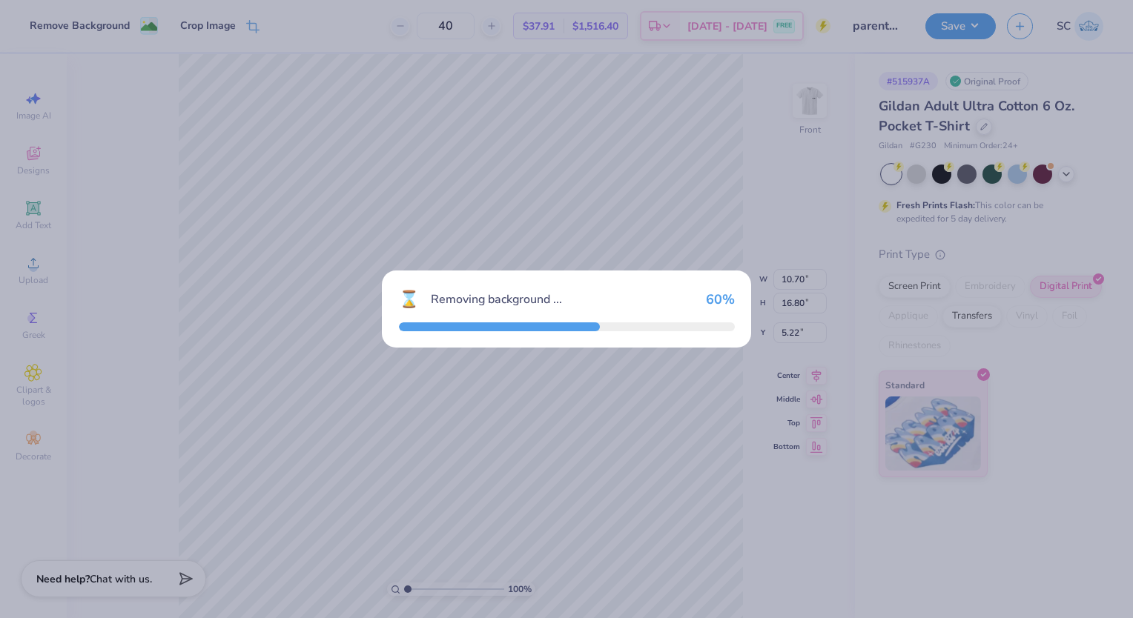
click at [131, 25] on div "⌛ Removing background ... 60 %" at bounding box center [566, 309] width 1133 height 618
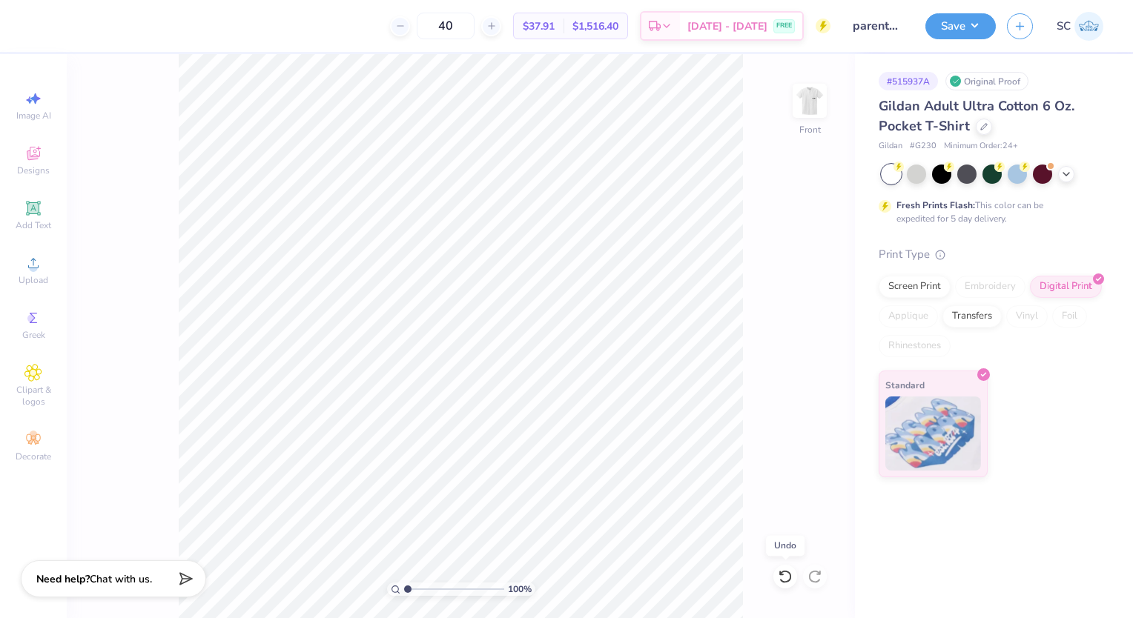
click at [780, 572] on icon at bounding box center [781, 573] width 3 height 3
click at [817, 574] on icon at bounding box center [818, 573] width 3 height 3
click at [780, 574] on icon at bounding box center [781, 573] width 3 height 3
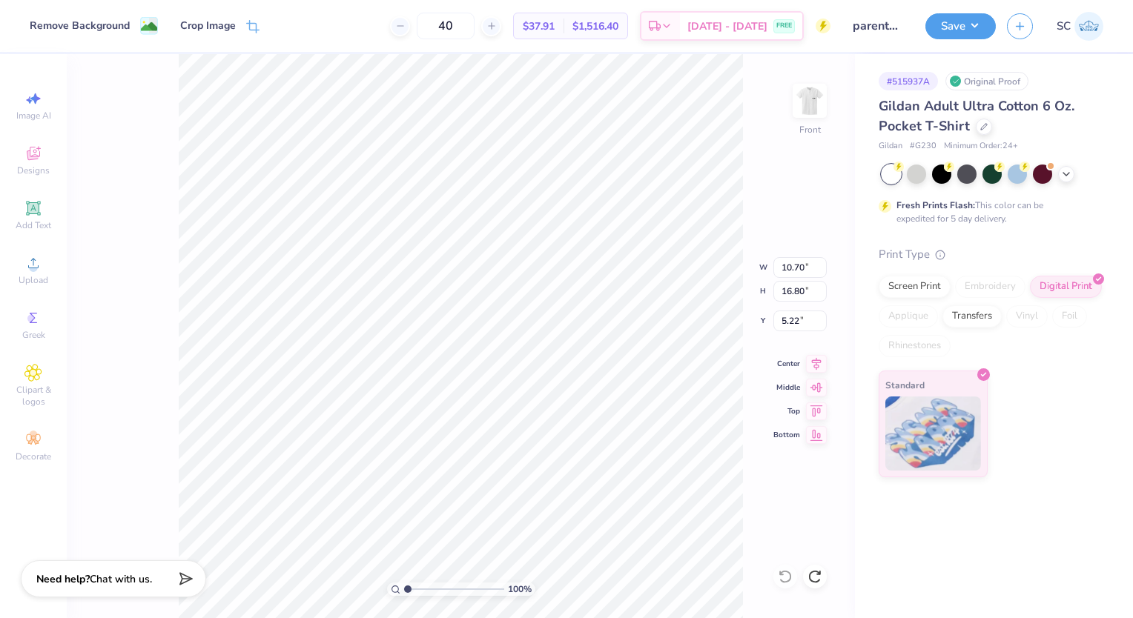
type input "3.00"
click at [805, 90] on img at bounding box center [810, 101] width 30 height 30
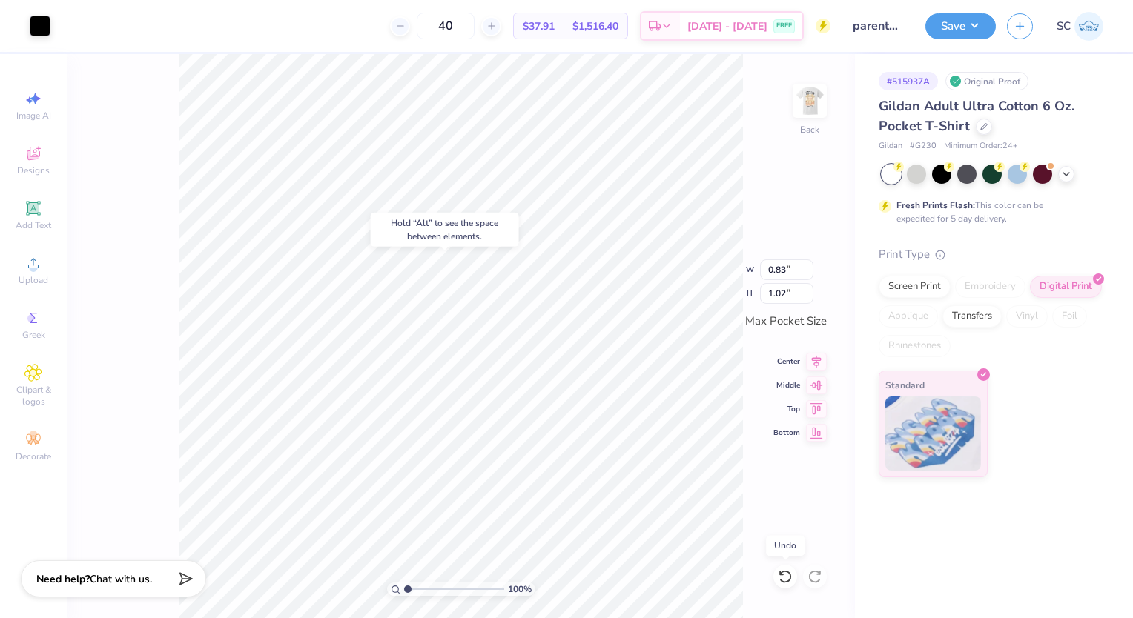
click at [780, 583] on icon at bounding box center [785, 576] width 15 height 15
click at [610, 445] on li "Group" at bounding box center [619, 457] width 116 height 29
type input "1.04"
click at [36, 302] on div "Image AI Designs Add Text Upload Greek Clipart & logos Decorate" at bounding box center [33, 276] width 52 height 385
click at [35, 313] on icon at bounding box center [33, 318] width 7 height 10
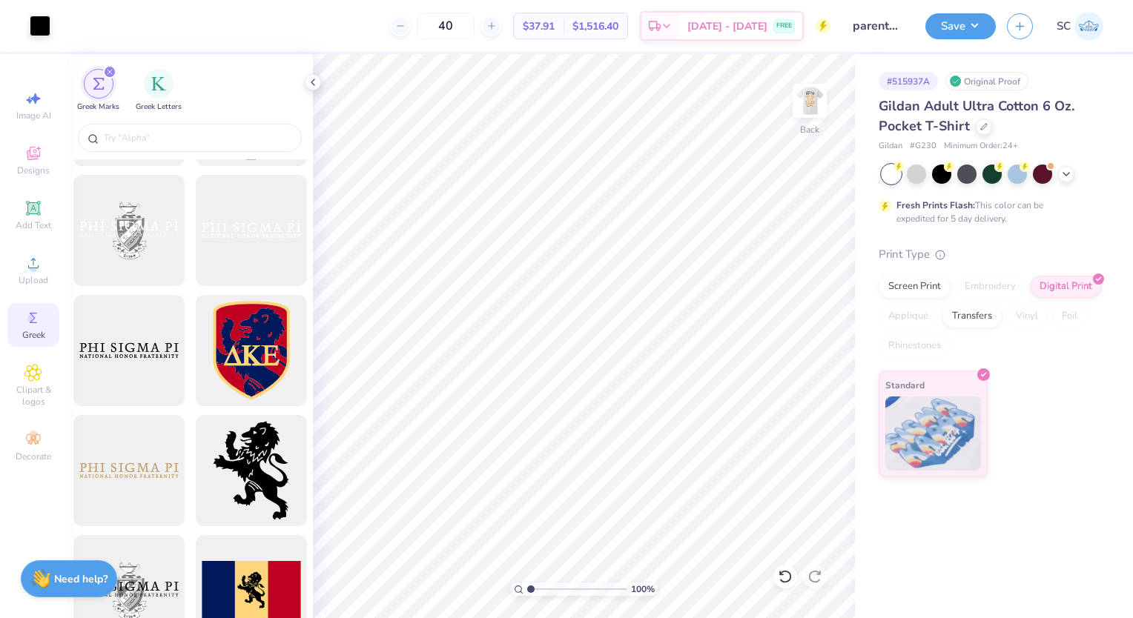
scroll to position [706, 0]
click at [163, 139] on input "text" at bounding box center [197, 138] width 190 height 15
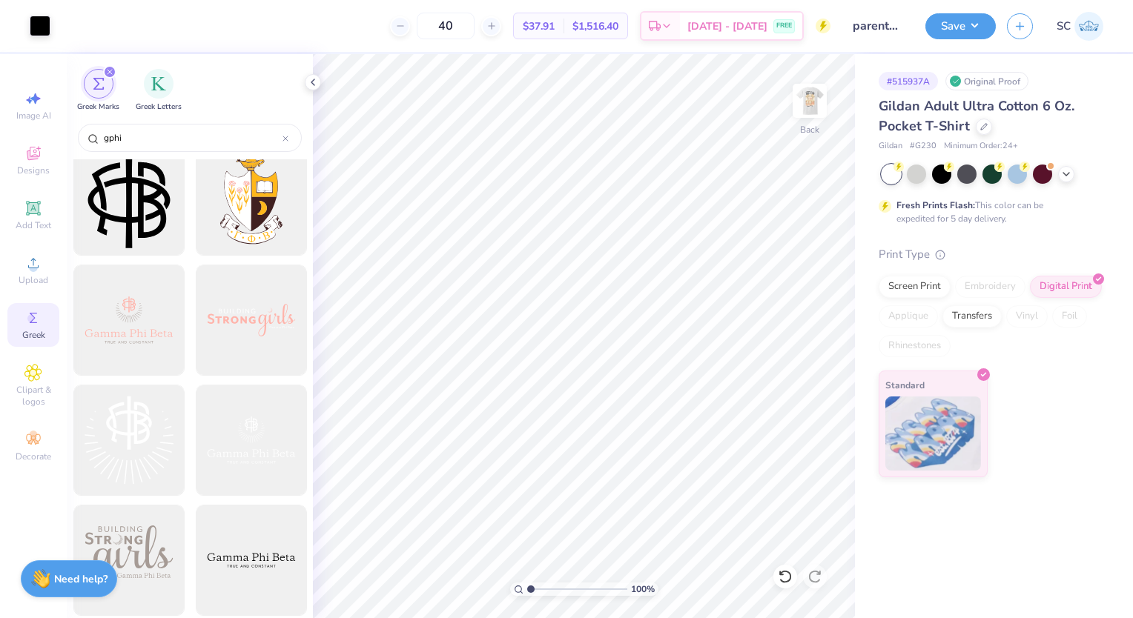
scroll to position [257, 0]
type input "gphi"
click at [806, 105] on img at bounding box center [810, 101] width 30 height 30
click at [821, 87] on div "100 % Front" at bounding box center [584, 336] width 542 height 564
click at [821, 87] on img at bounding box center [810, 101] width 30 height 30
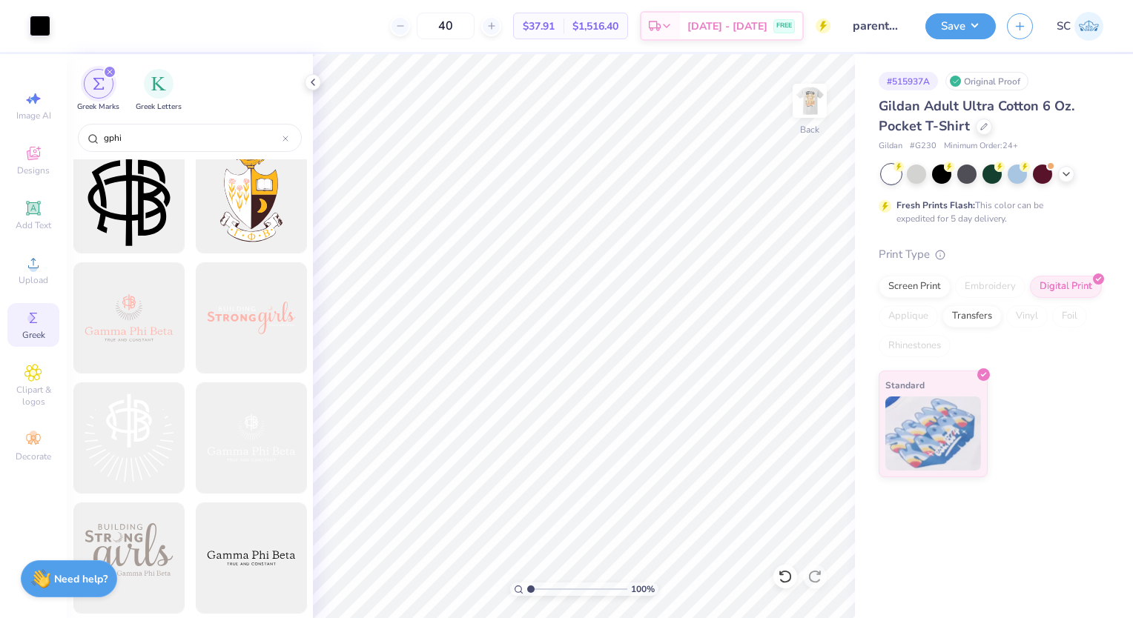
click at [821, 87] on img at bounding box center [810, 101] width 30 height 30
click at [899, 286] on div "Screen Print" at bounding box center [915, 287] width 72 height 22
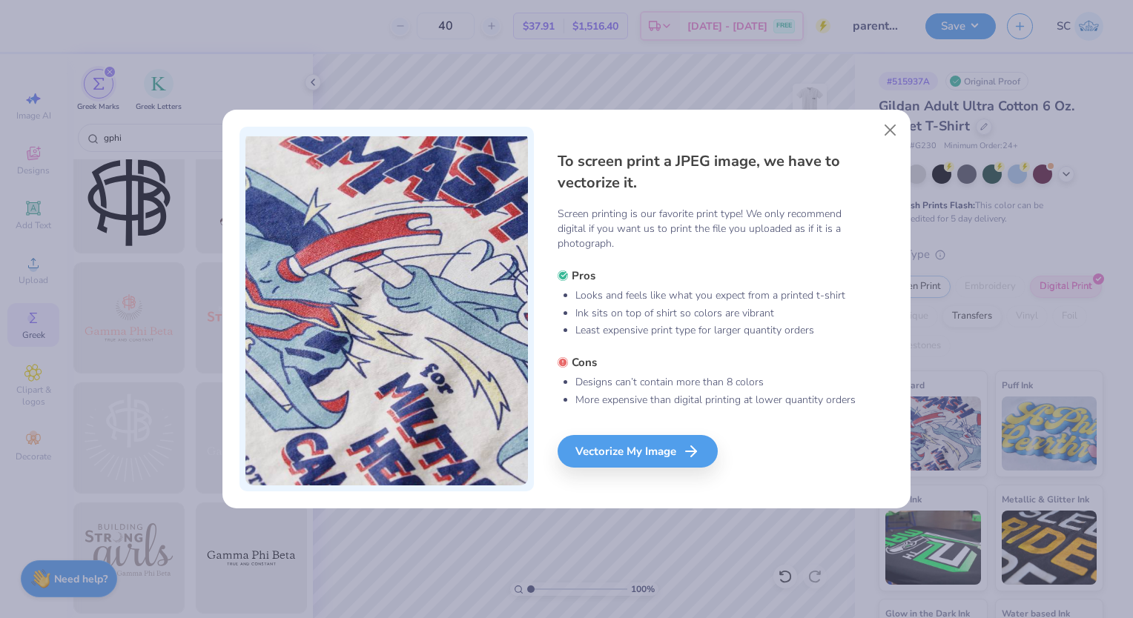
click at [622, 452] on div "Vectorize My Image" at bounding box center [638, 451] width 160 height 33
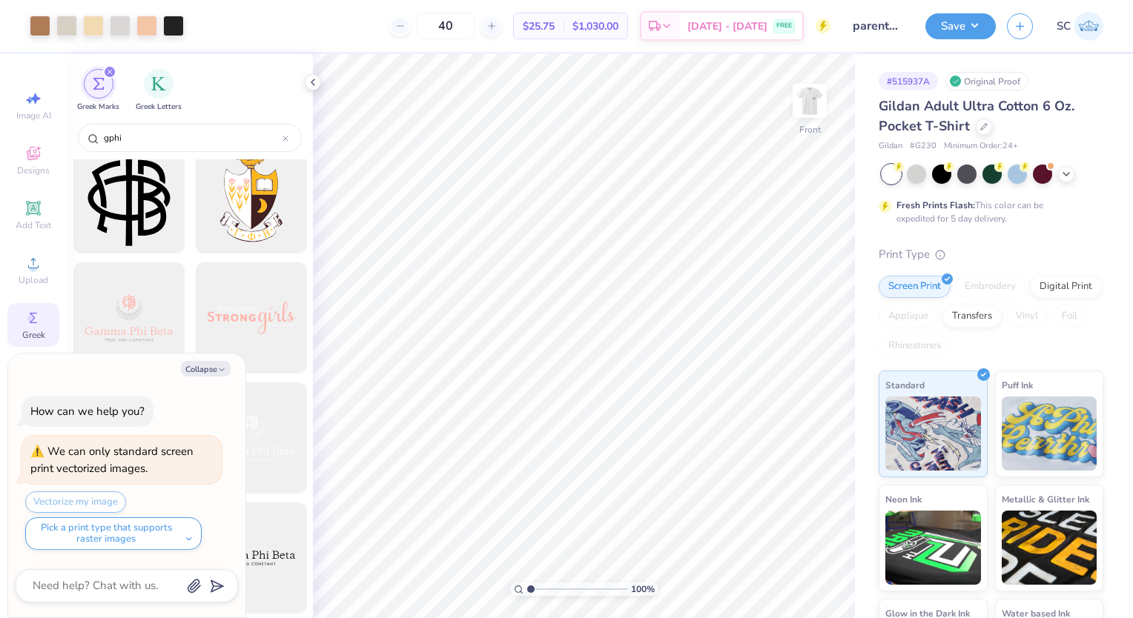
click at [205, 371] on button "Collapse" at bounding box center [206, 369] width 50 height 16
type textarea "x"
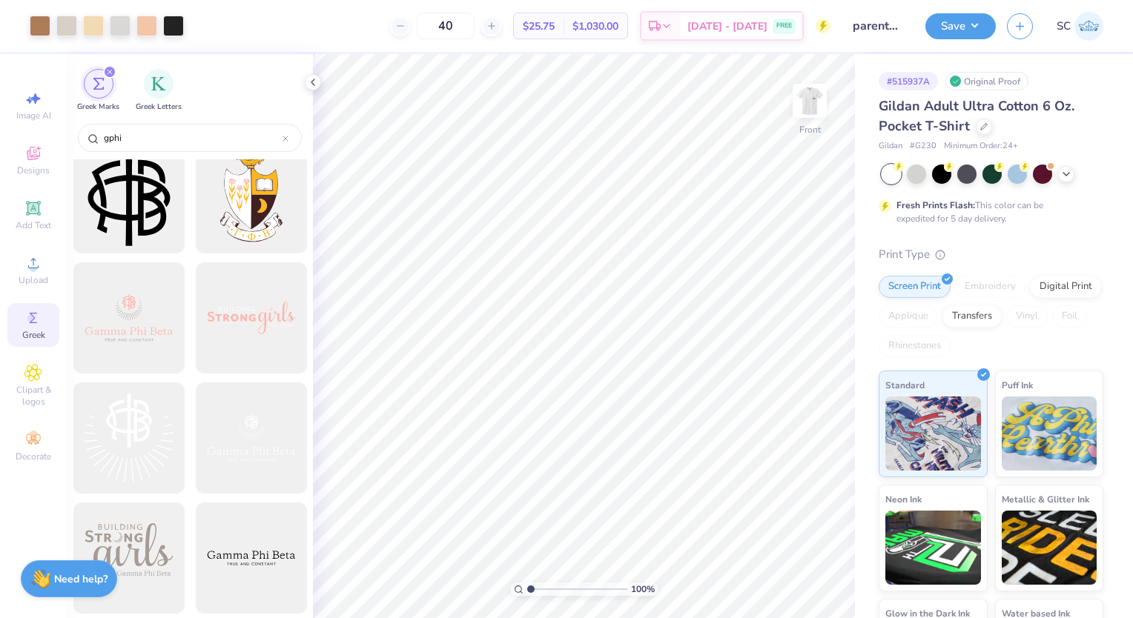
click at [1030, 298] on div "Digital Print" at bounding box center [1066, 287] width 72 height 22
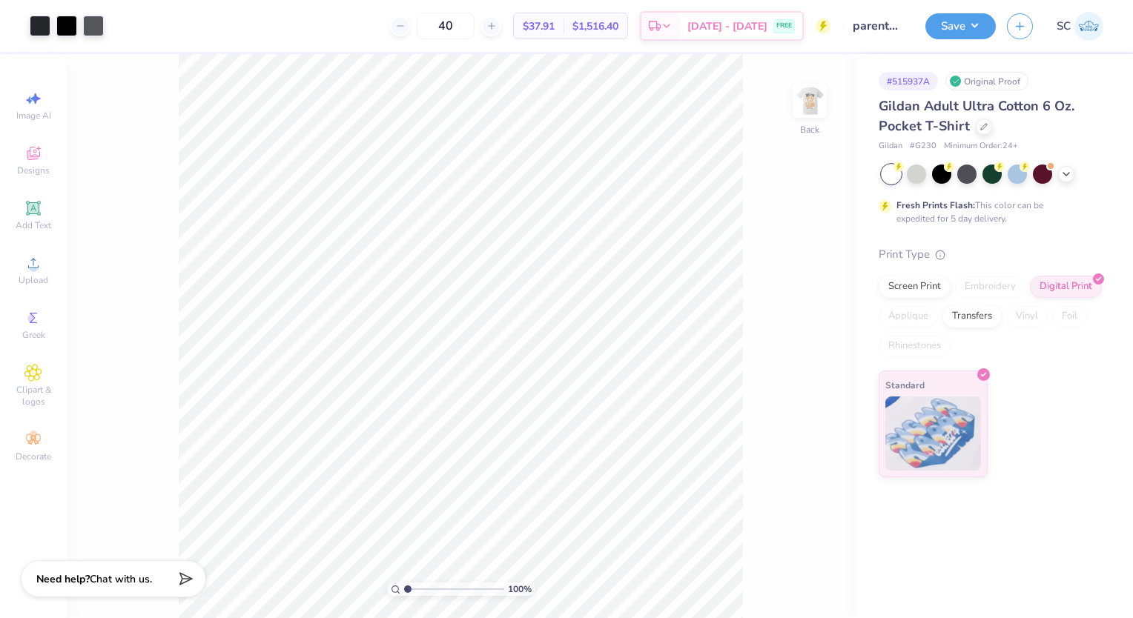
click at [817, 88] on img at bounding box center [810, 101] width 30 height 30
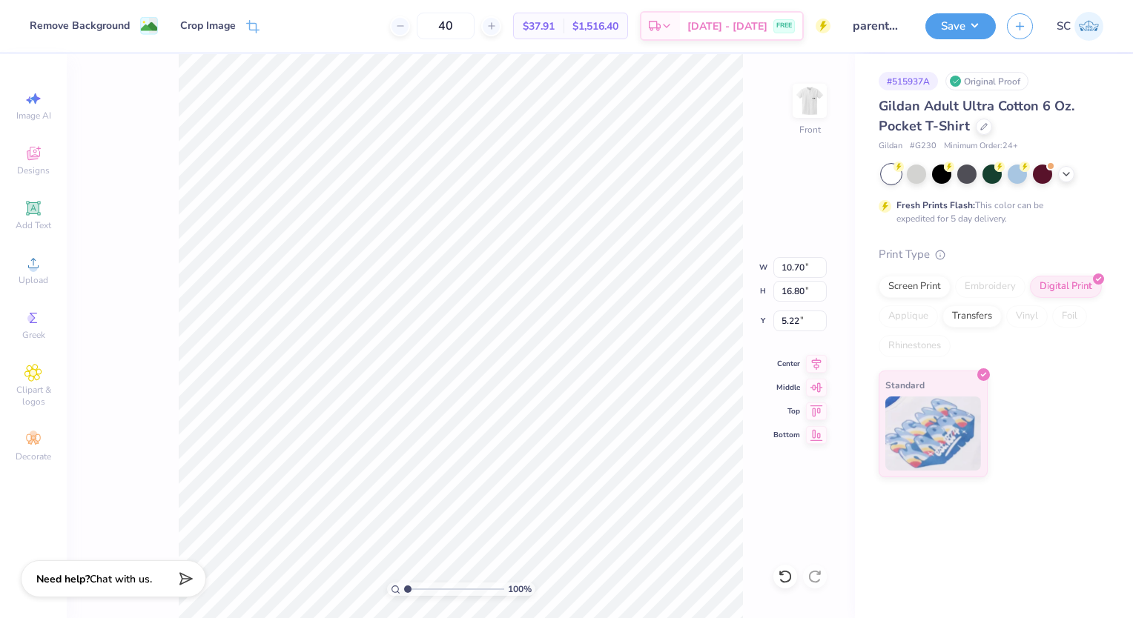
type input "3.47"
type input "5.45"
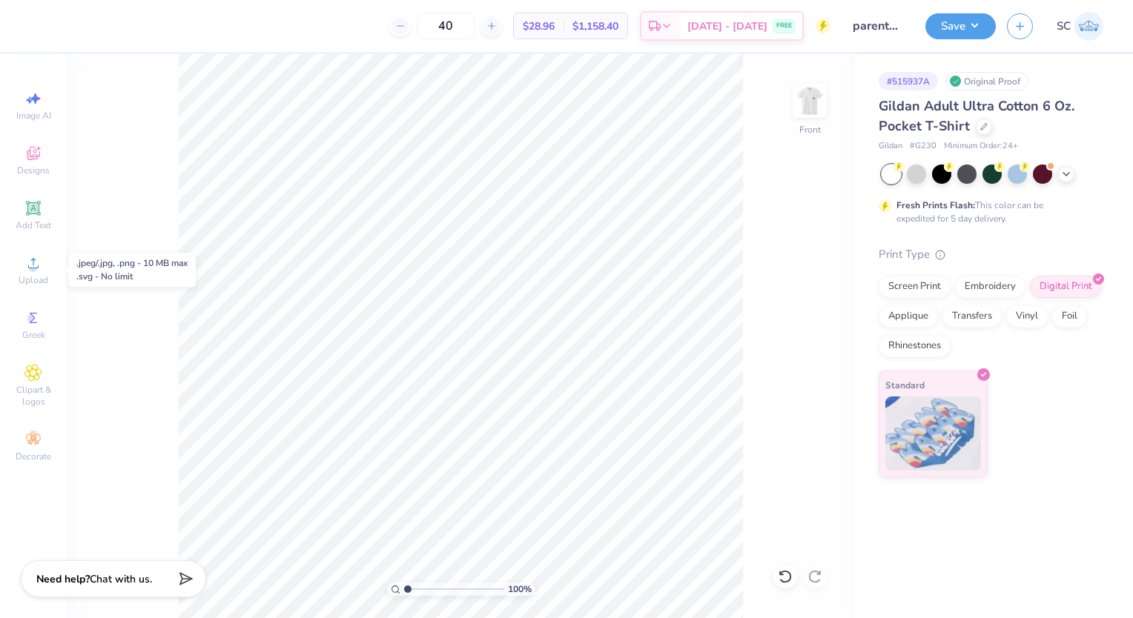
click at [43, 280] on span "Upload" at bounding box center [34, 280] width 30 height 12
click at [36, 266] on circle at bounding box center [33, 268] width 8 height 8
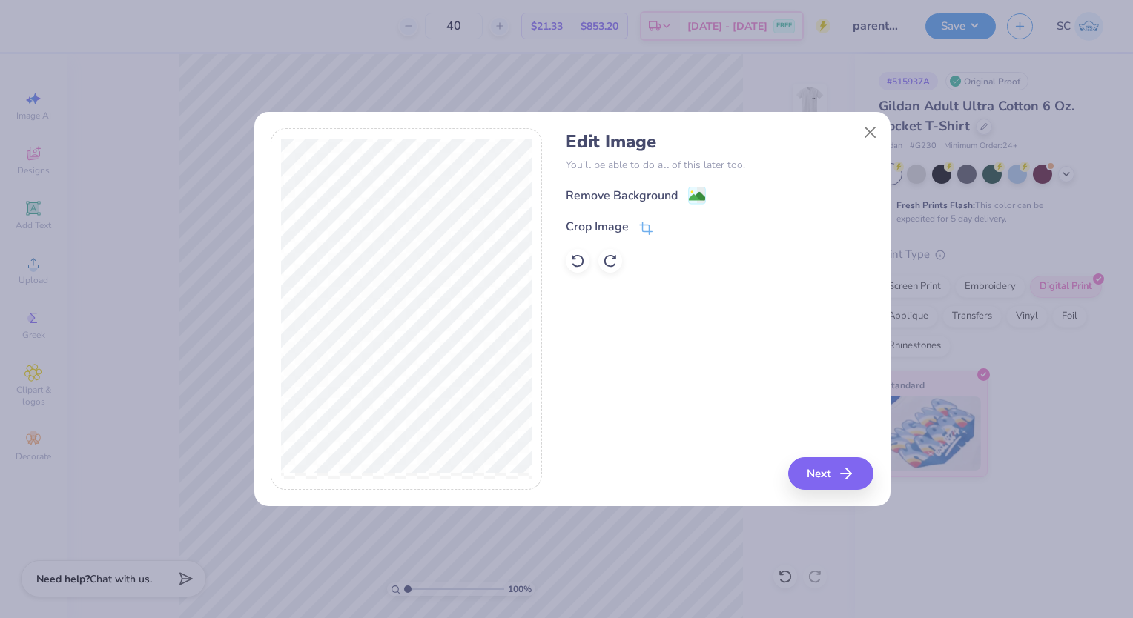
click at [592, 203] on div "Remove Background" at bounding box center [622, 196] width 112 height 18
click at [592, 203] on div "Remove Background Crop Image" at bounding box center [720, 229] width 308 height 87
click at [822, 478] on button "Next" at bounding box center [830, 474] width 85 height 33
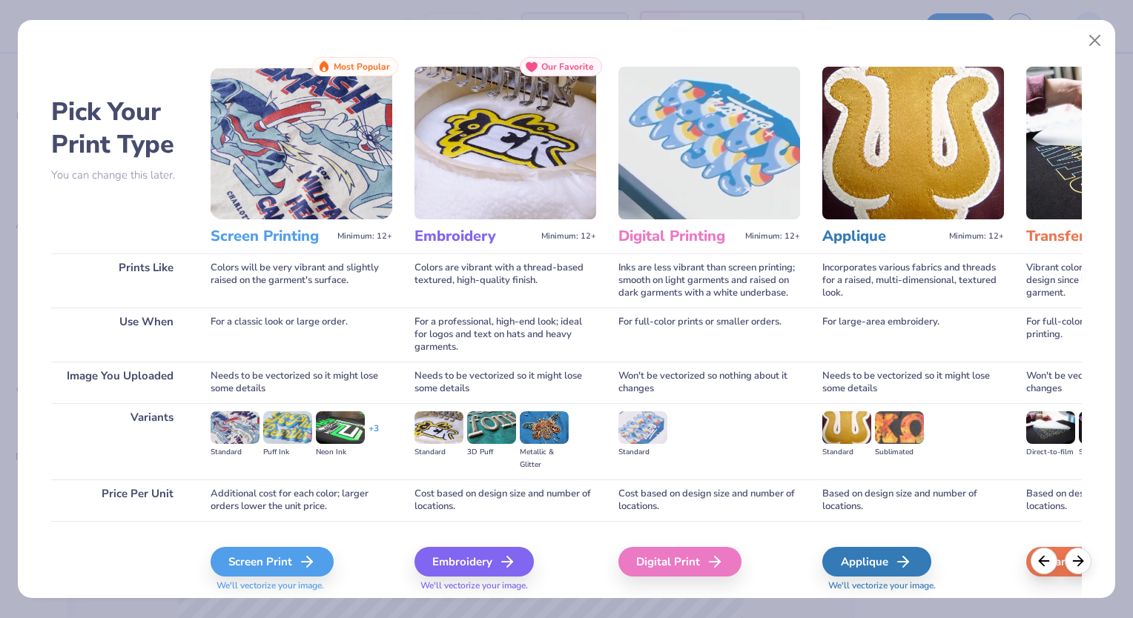
click at [311, 567] on polyline at bounding box center [309, 562] width 5 height 10
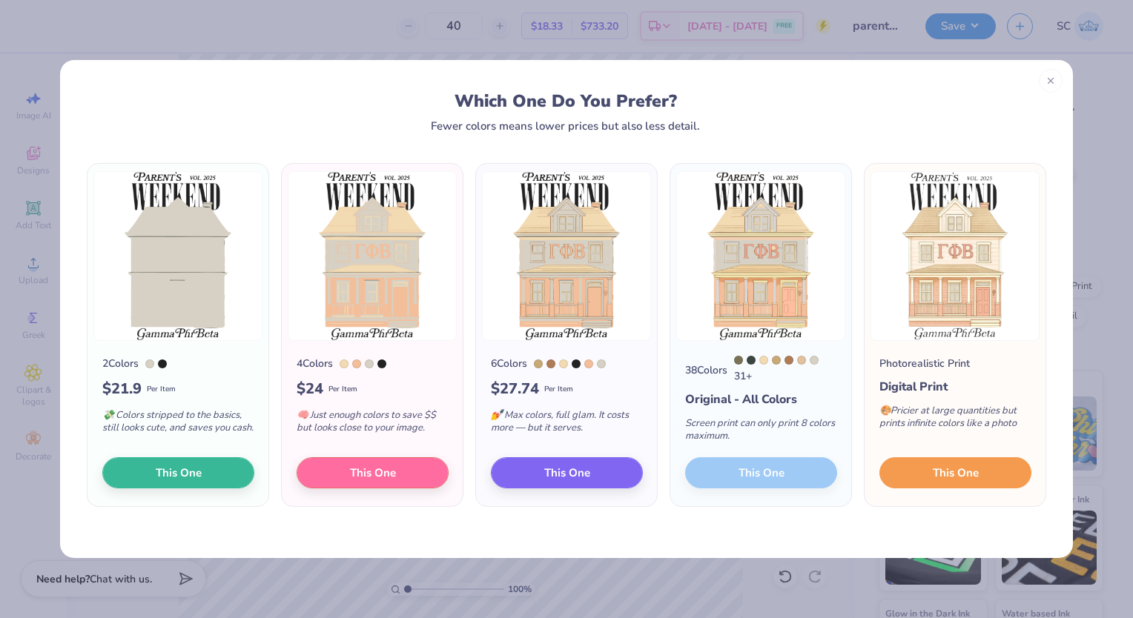
click at [990, 470] on button "This One" at bounding box center [955, 473] width 152 height 31
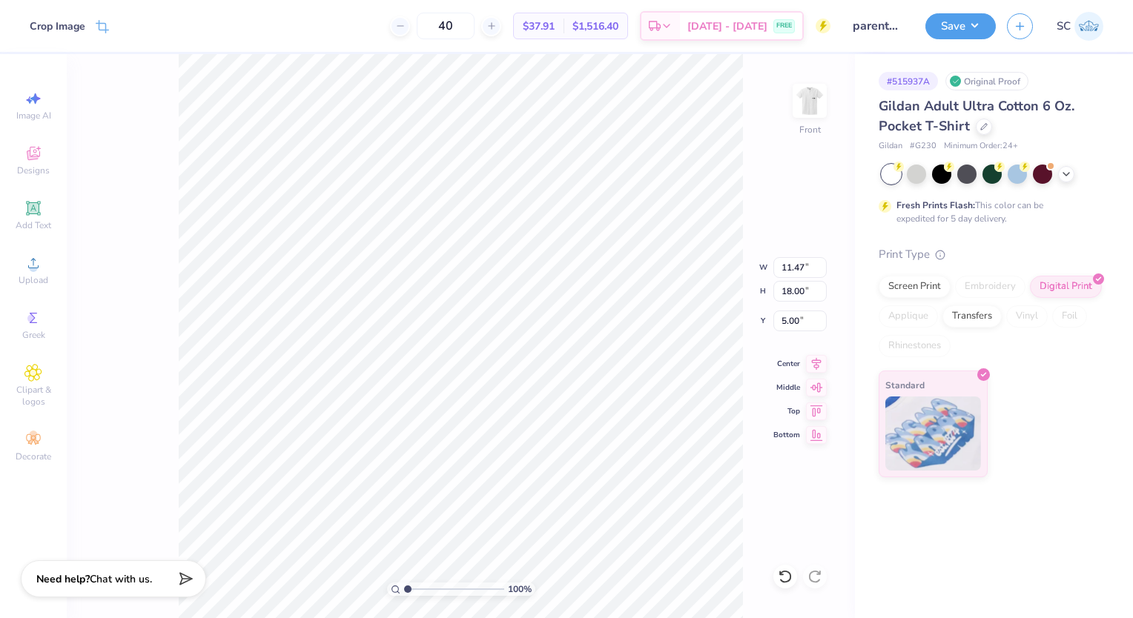
type input "3.00"
click at [823, 93] on img at bounding box center [810, 101] width 30 height 30
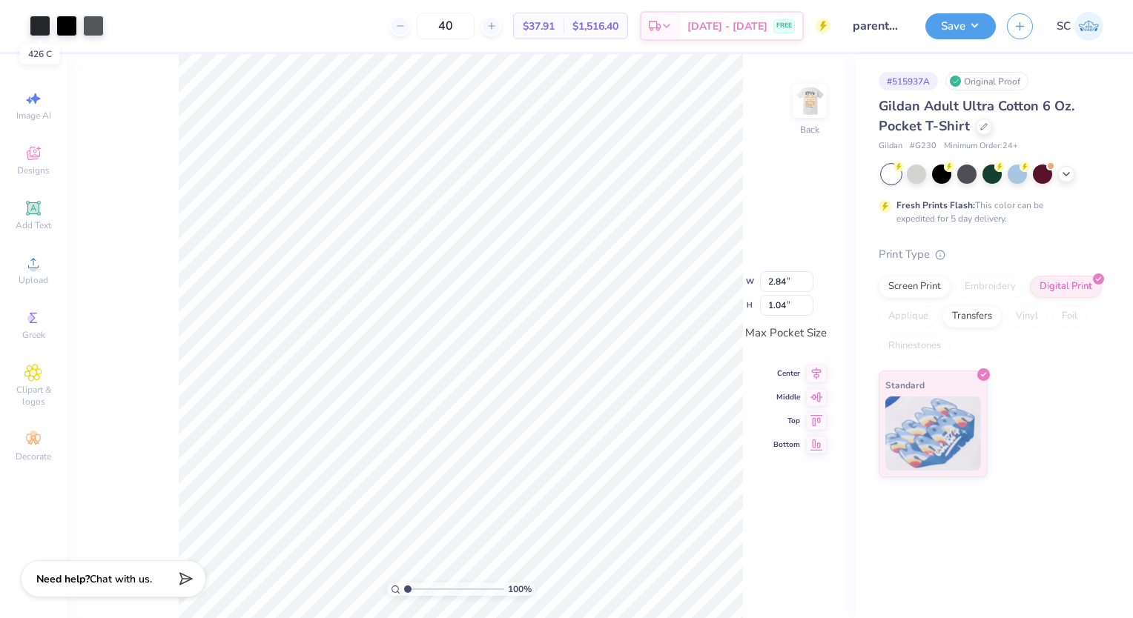
click at [36, 22] on div at bounding box center [40, 26] width 21 height 21
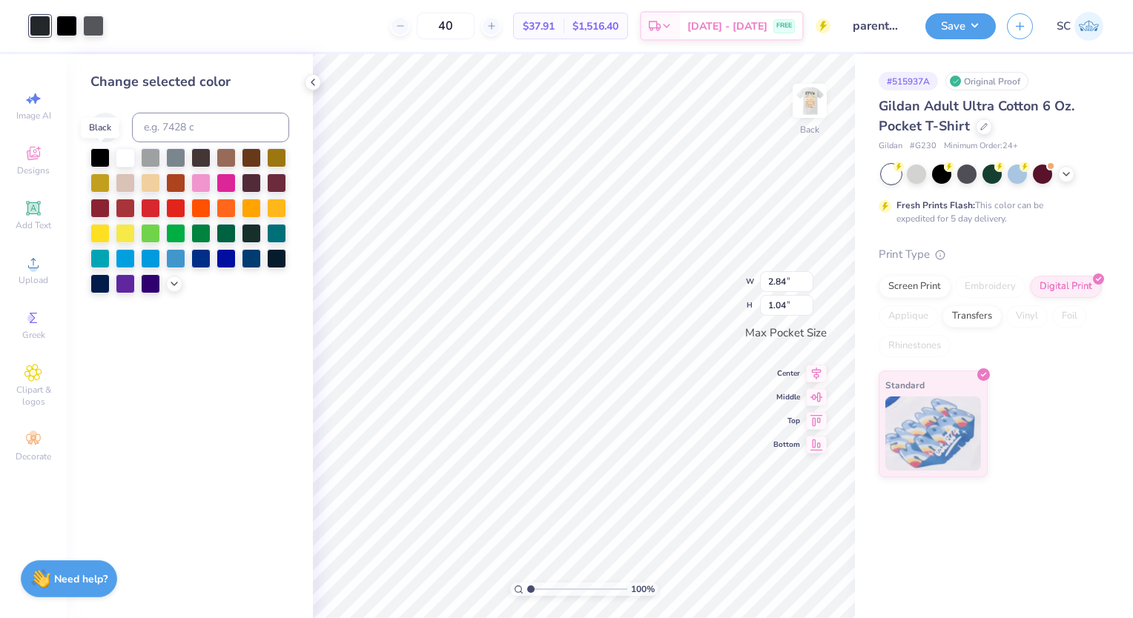
click at [104, 154] on div at bounding box center [99, 157] width 19 height 19
click at [75, 28] on div at bounding box center [66, 26] width 21 height 21
click at [101, 148] on div at bounding box center [99, 157] width 19 height 19
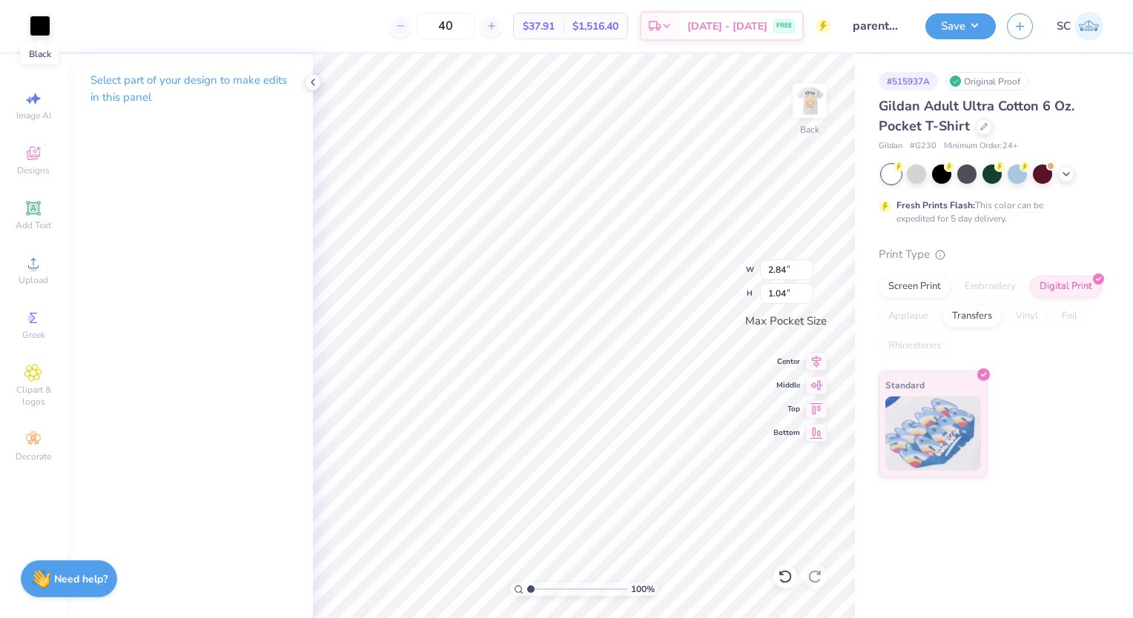
click at [40, 24] on div at bounding box center [40, 26] width 21 height 21
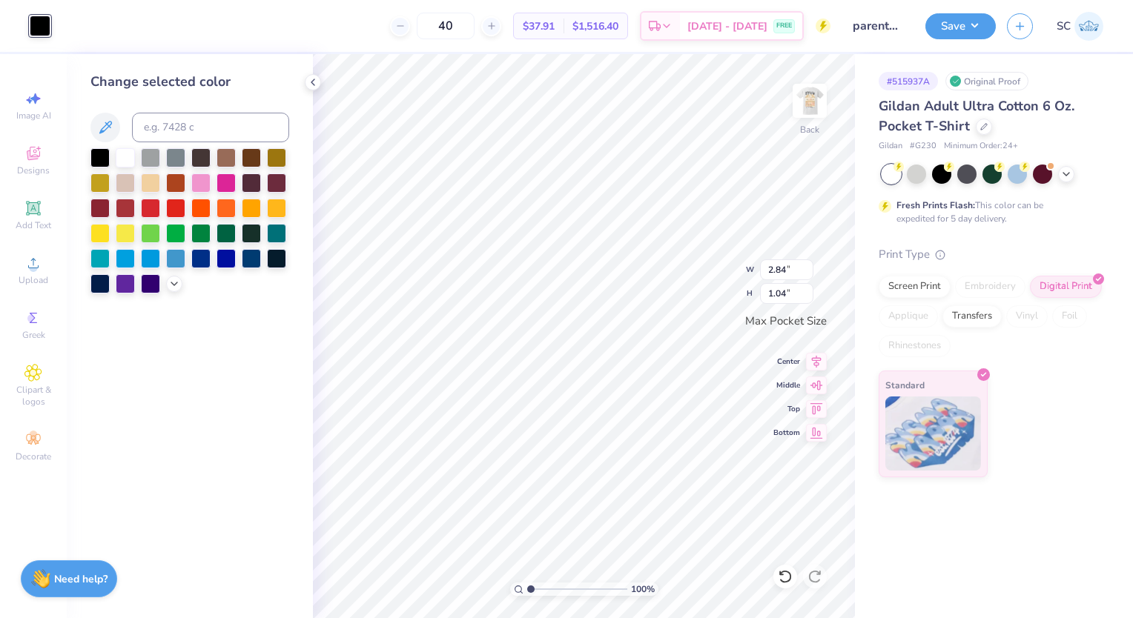
click at [128, 257] on div at bounding box center [125, 258] width 19 height 19
click at [99, 122] on icon at bounding box center [105, 128] width 18 height 18
click at [798, 113] on img at bounding box center [810, 101] width 30 height 30
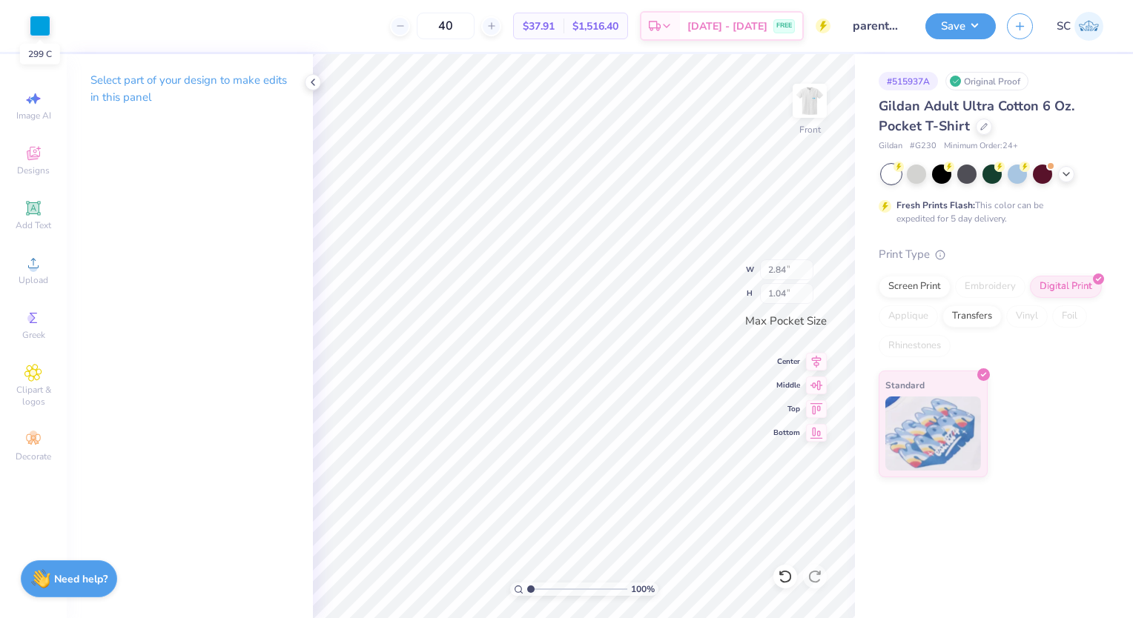
click at [45, 25] on div at bounding box center [40, 26] width 21 height 21
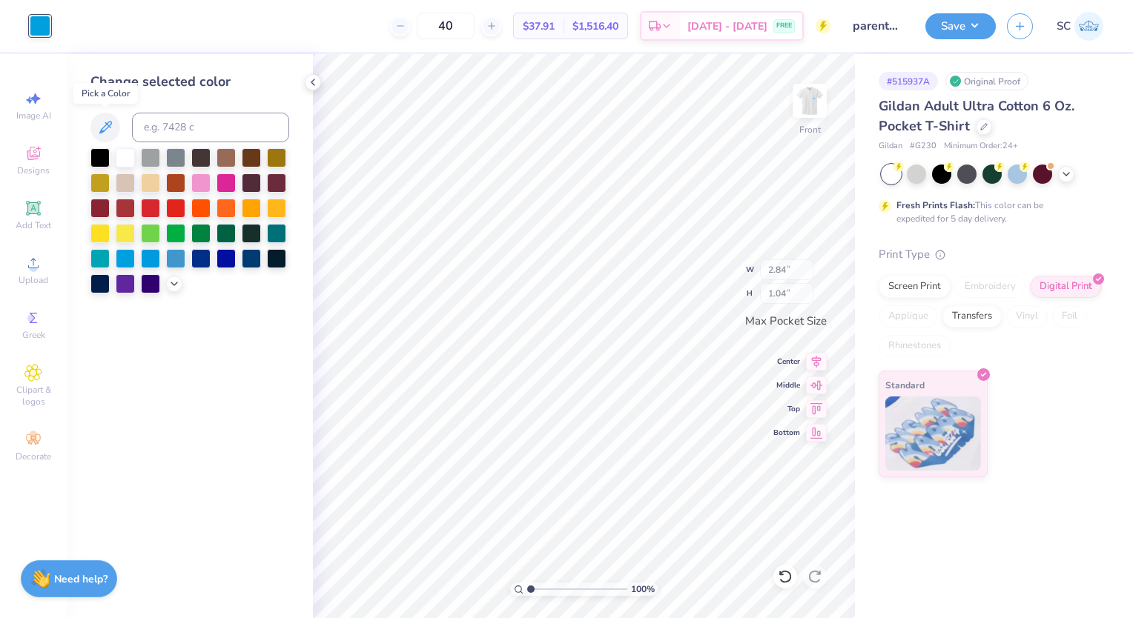
click at [102, 137] on button at bounding box center [105, 128] width 30 height 30
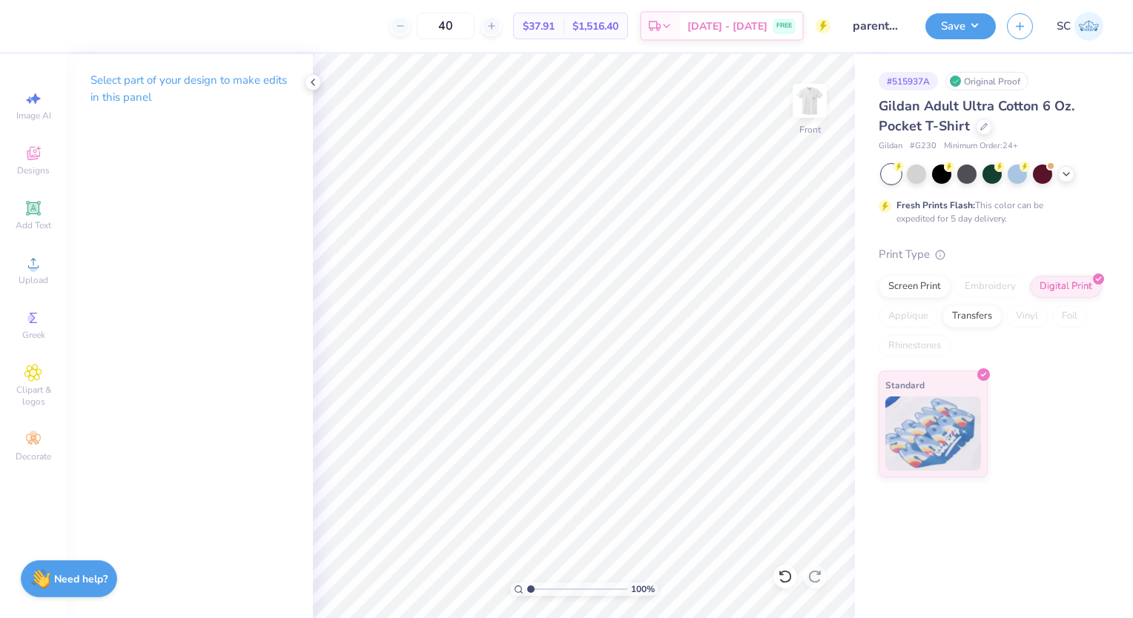
click at [311, 85] on icon at bounding box center [313, 82] width 12 height 12
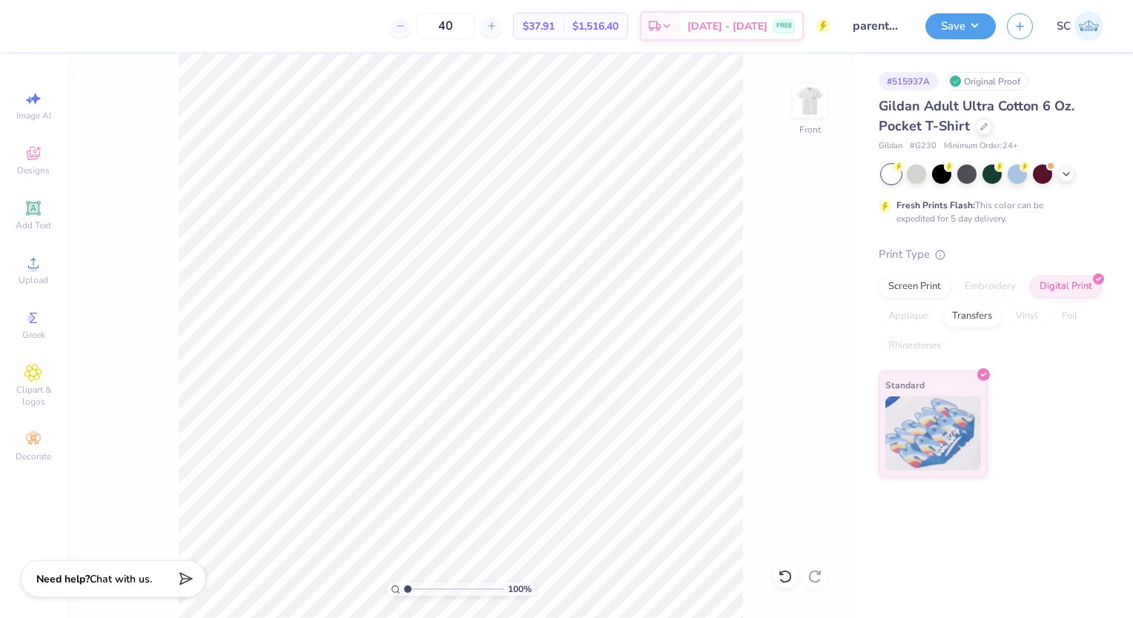
click at [820, 99] on img at bounding box center [810, 101] width 30 height 30
click at [803, 112] on img at bounding box center [810, 101] width 30 height 30
click at [813, 388] on div "100 % Front" at bounding box center [461, 336] width 788 height 564
click at [810, 99] on img at bounding box center [810, 101] width 30 height 30
click at [810, 108] on img at bounding box center [810, 101] width 30 height 30
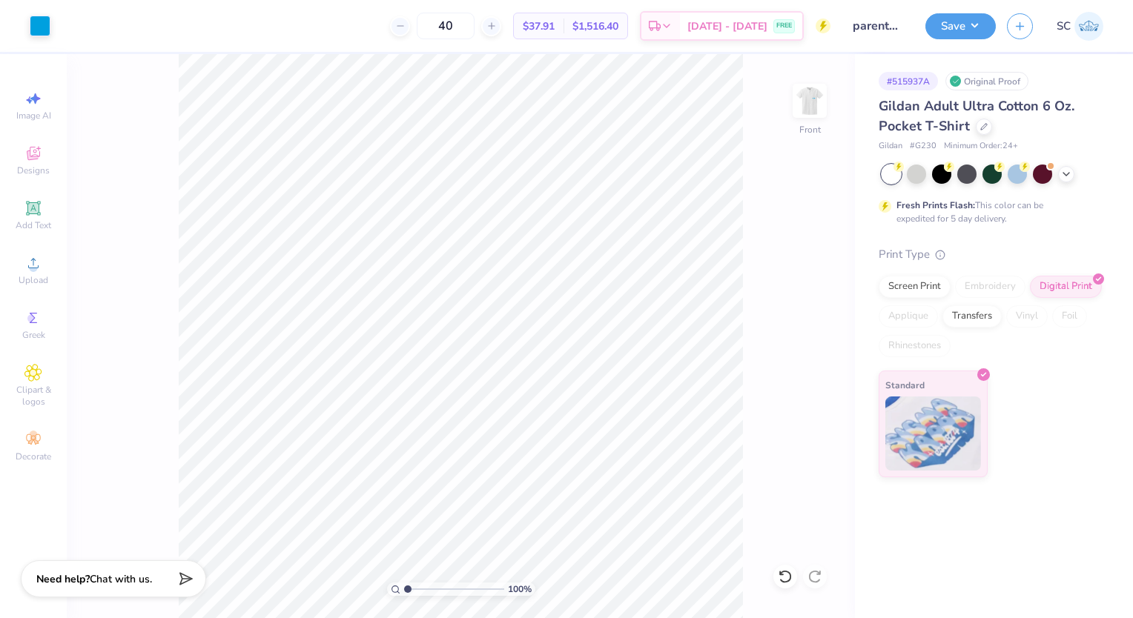
click at [810, 108] on img at bounding box center [810, 101] width 30 height 30
click at [812, 111] on img at bounding box center [810, 101] width 30 height 30
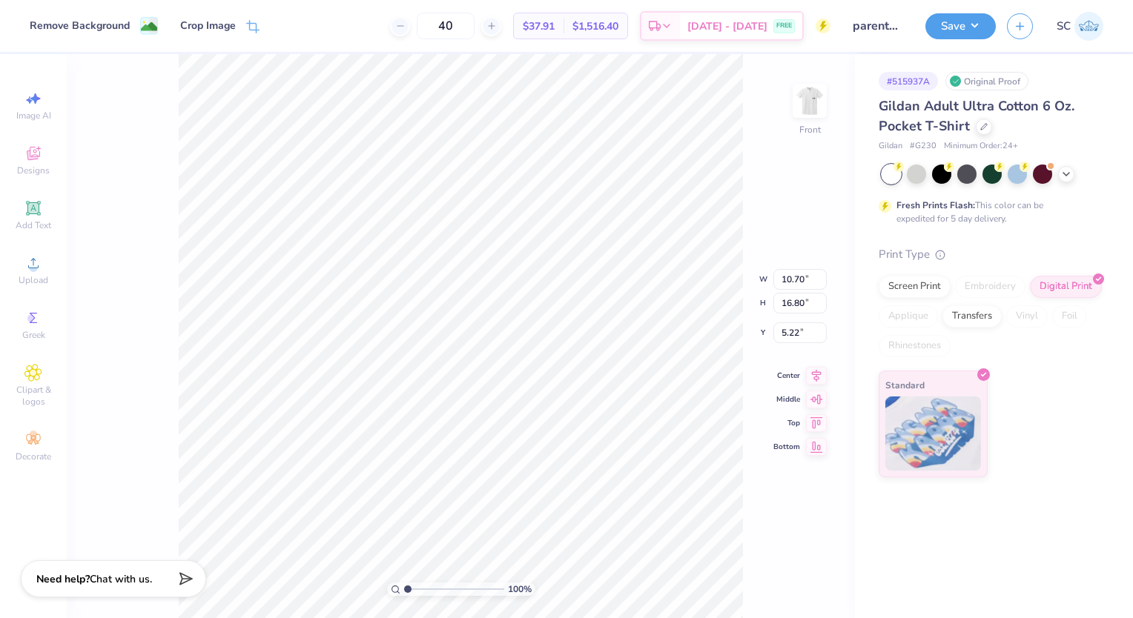
type input "3.00"
click at [29, 214] on icon at bounding box center [33, 208] width 14 height 14
type input "5.85"
type input "1.69"
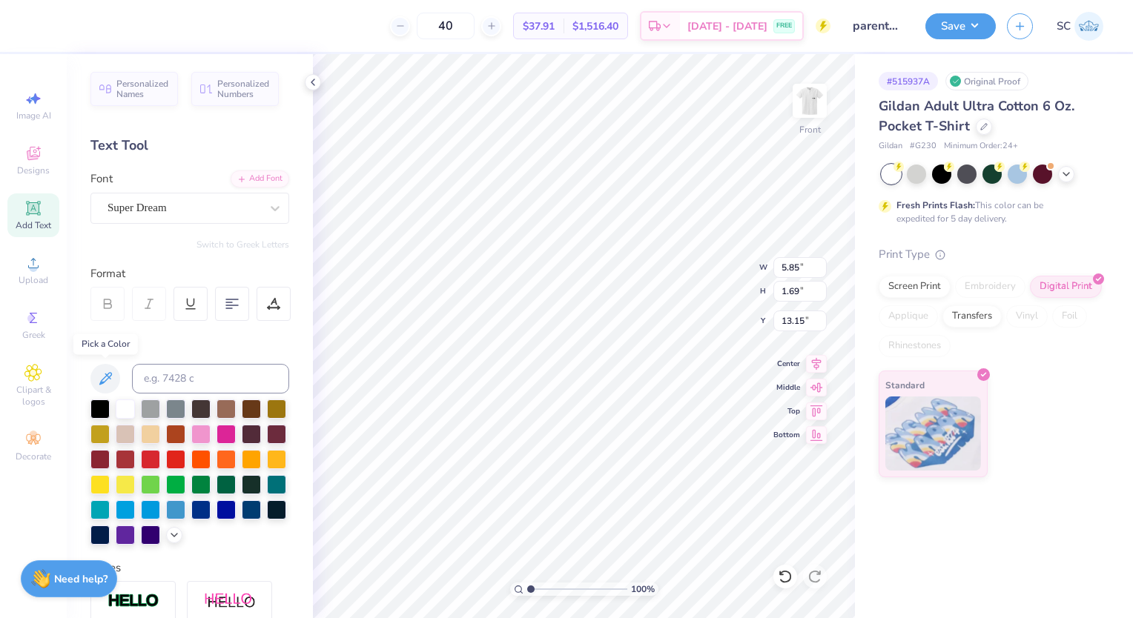
click at [95, 376] on button at bounding box center [105, 379] width 30 height 30
type input "21.43"
type textarea "TE[ppXT"
click at [813, 99] on img at bounding box center [810, 101] width 30 height 30
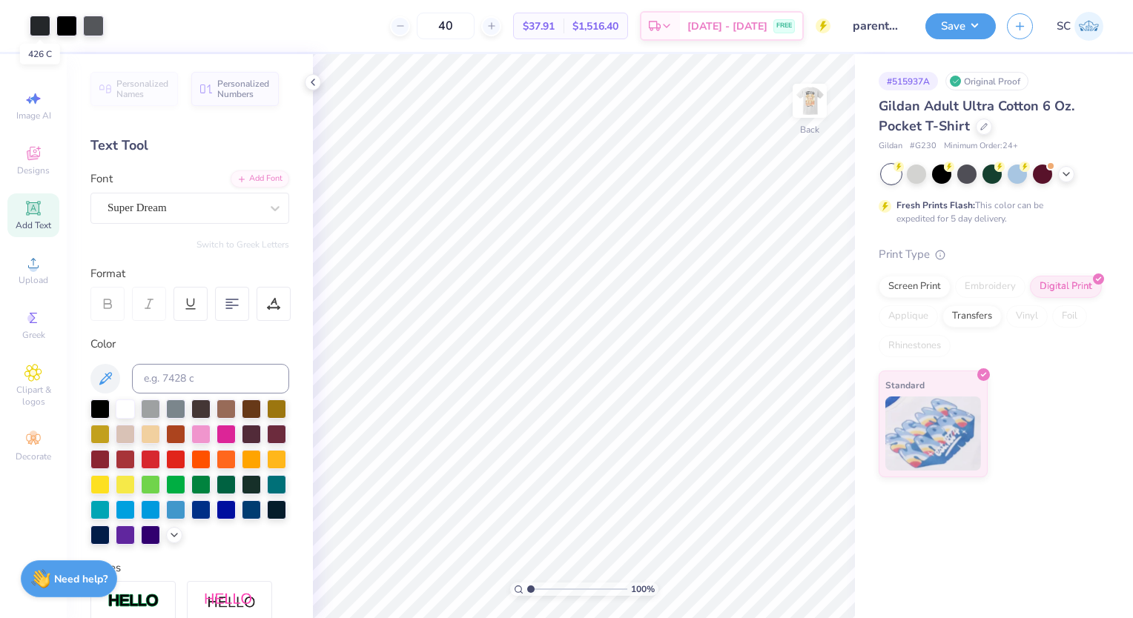
click at [41, 26] on div at bounding box center [40, 26] width 21 height 21
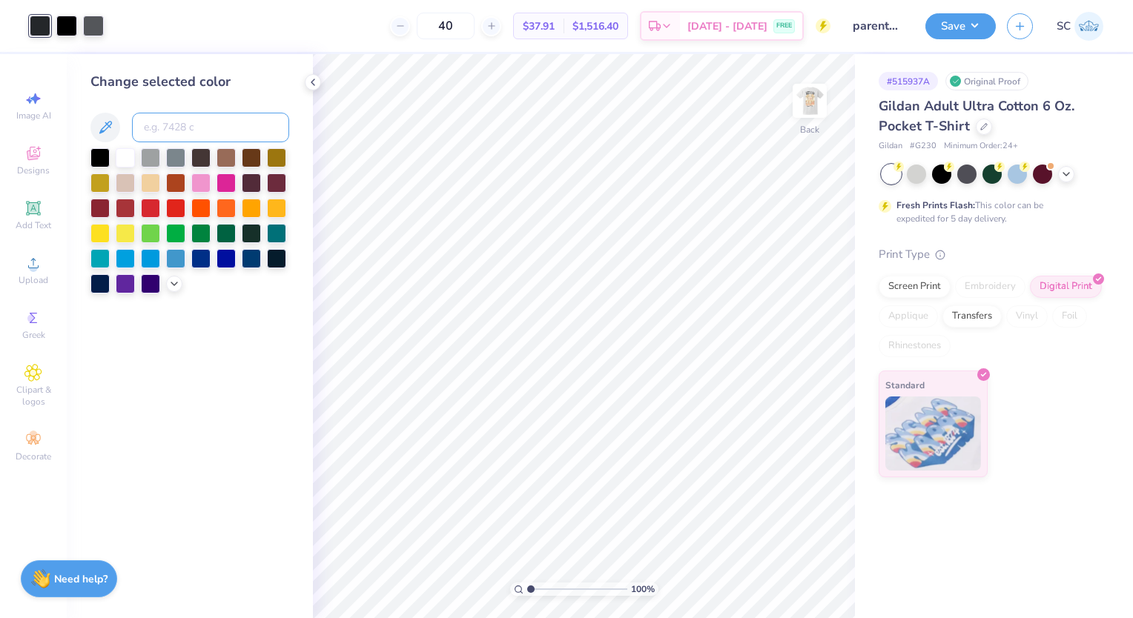
click at [200, 129] on input at bounding box center [210, 128] width 157 height 30
type input "162"
click at [71, 31] on div at bounding box center [66, 26] width 21 height 21
click at [170, 130] on input at bounding box center [210, 128] width 157 height 30
type input "162"
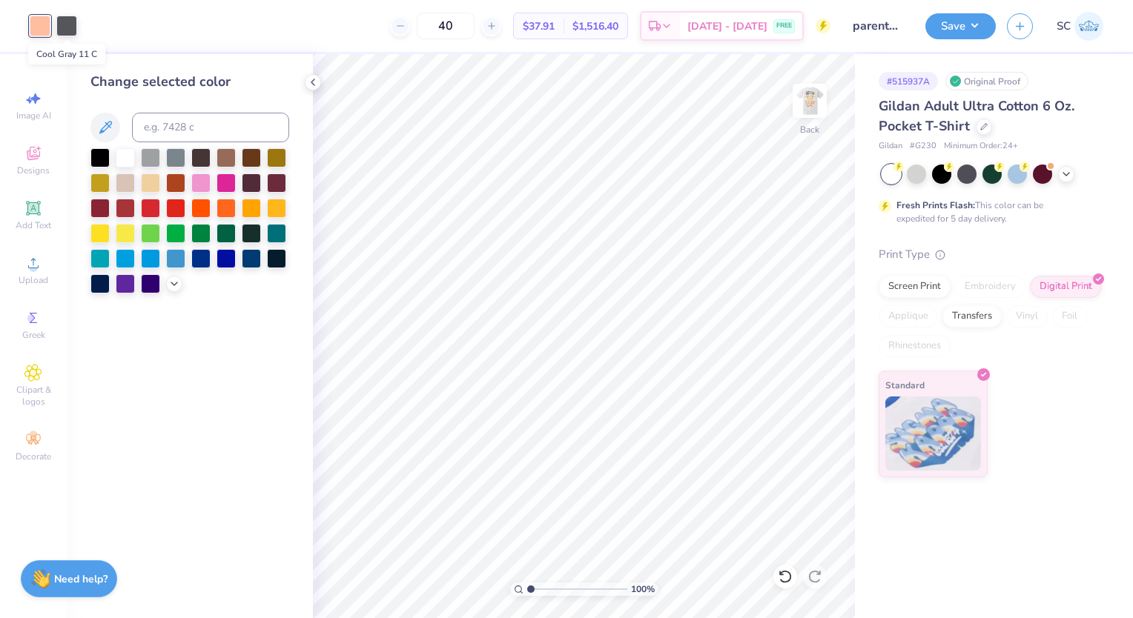
click at [71, 25] on div at bounding box center [66, 26] width 21 height 21
click at [190, 125] on input at bounding box center [210, 128] width 157 height 30
type input "162"
click at [95, 149] on div at bounding box center [99, 157] width 19 height 19
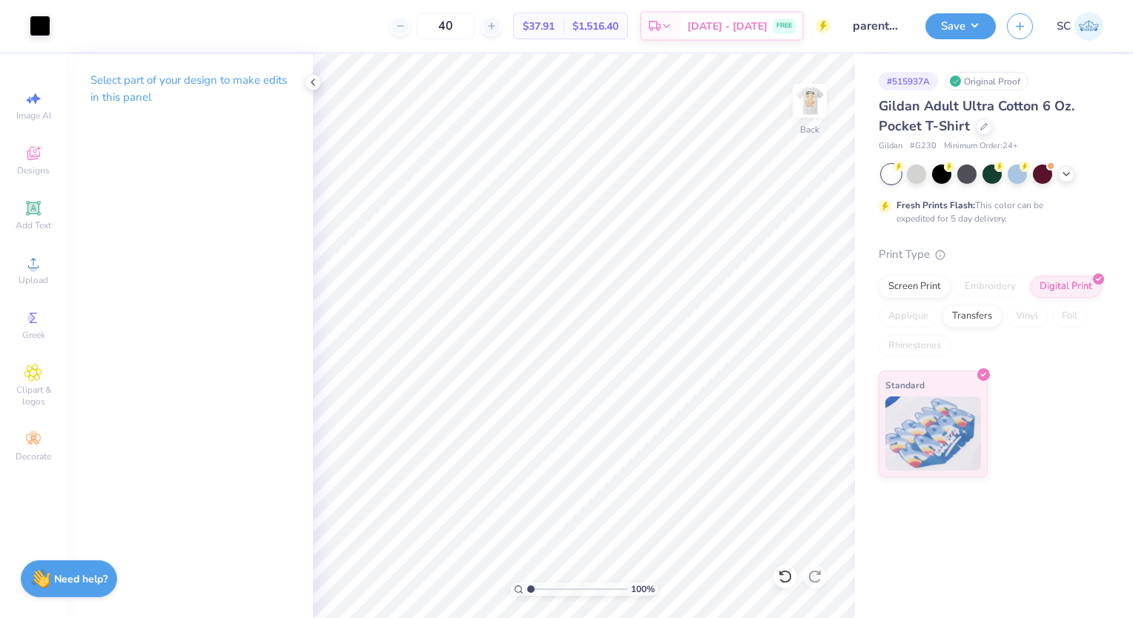
click at [803, 91] on img at bounding box center [810, 101] width 30 height 30
click at [44, 208] on div "Add Text" at bounding box center [33, 216] width 52 height 44
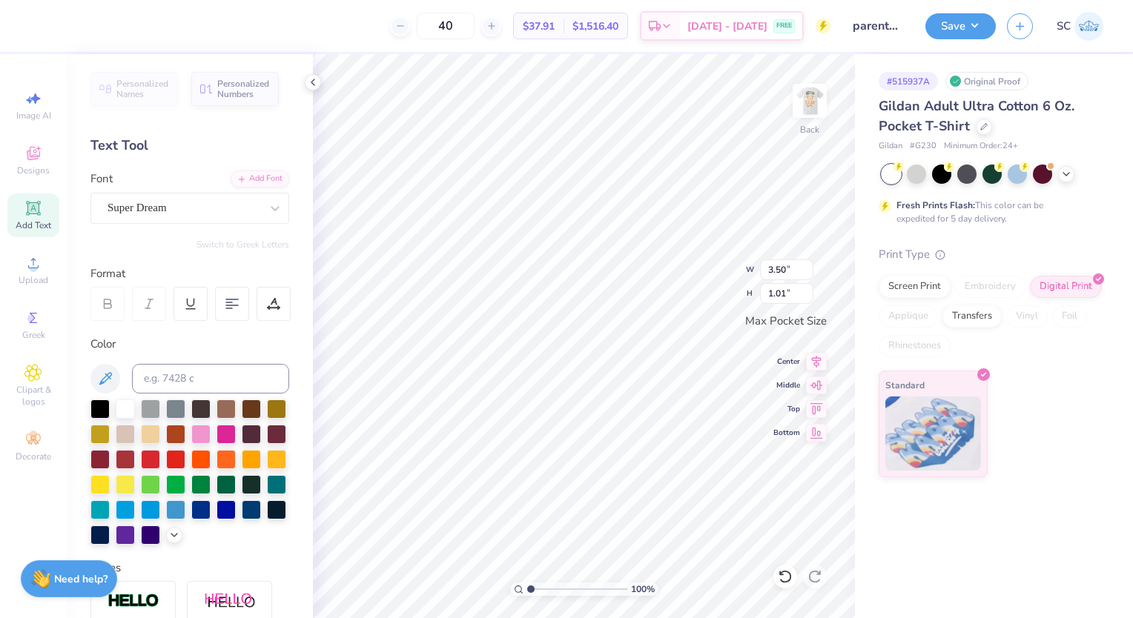
click at [154, 214] on div "Super Dream" at bounding box center [184, 207] width 156 height 23
click at [191, 265] on button "Handwriting" at bounding box center [176, 273] width 69 height 24
type input "n"
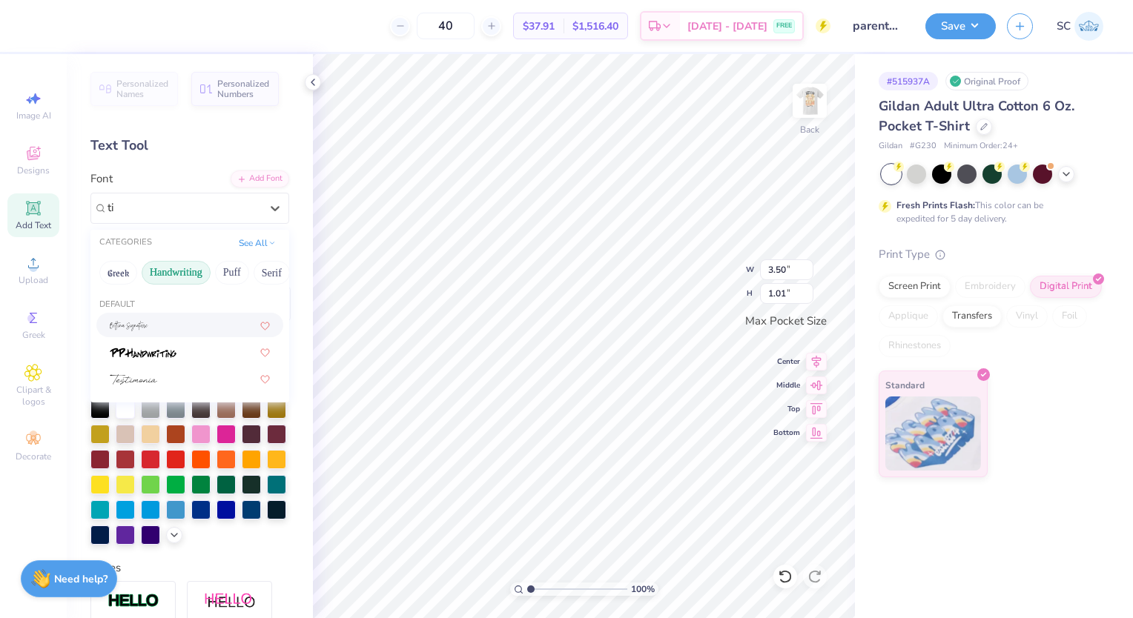
type input "t"
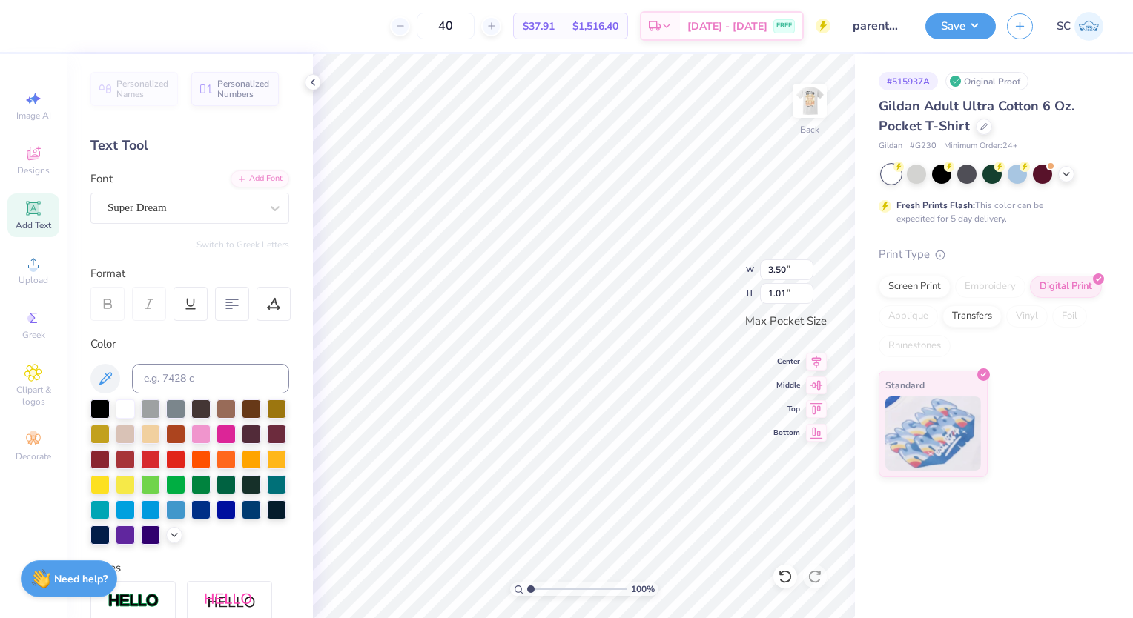
click at [816, 100] on img at bounding box center [810, 101] width 30 height 30
click at [802, 97] on img at bounding box center [810, 101] width 30 height 30
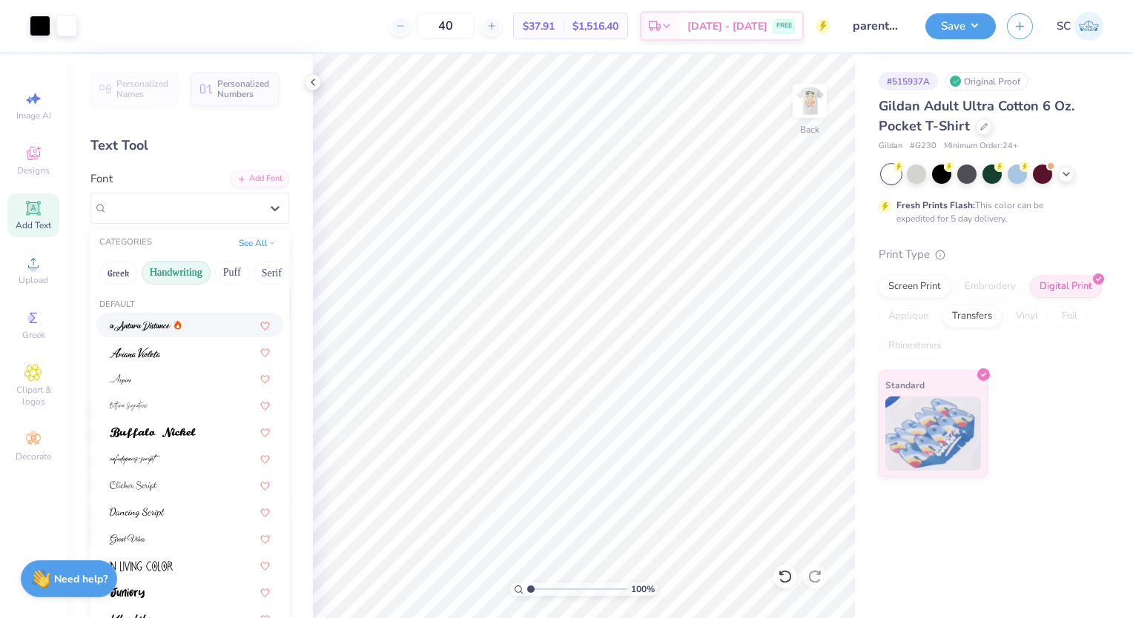
click at [196, 218] on div "Super Dream" at bounding box center [184, 207] width 156 height 23
click at [191, 269] on button "Handwriting" at bounding box center [176, 273] width 69 height 24
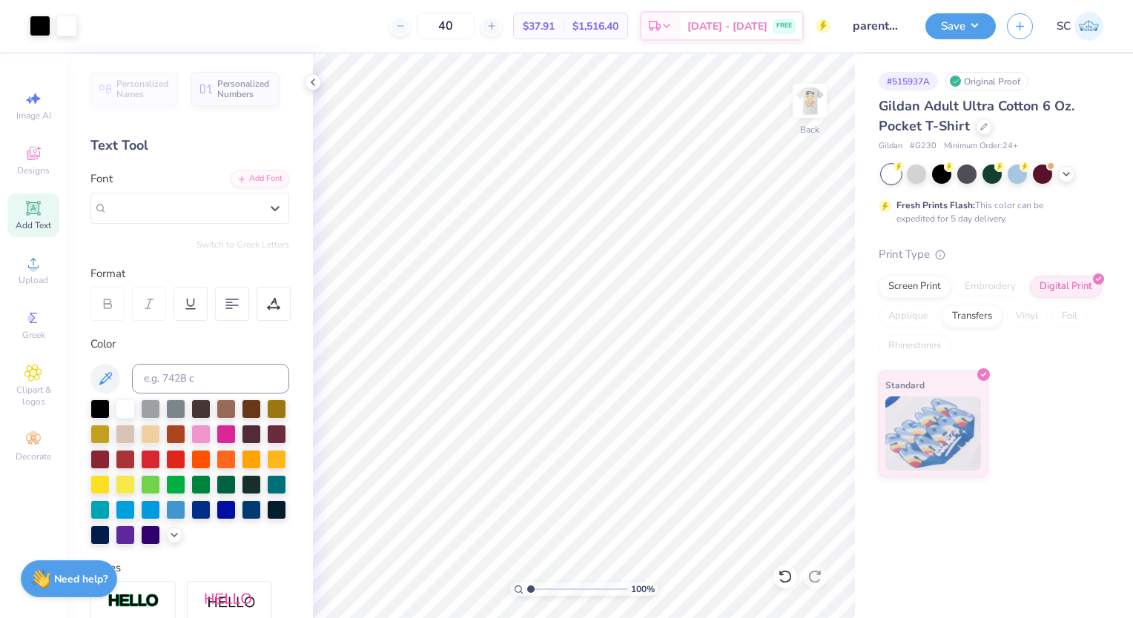
click at [167, 214] on span "Super Dream" at bounding box center [137, 207] width 59 height 17
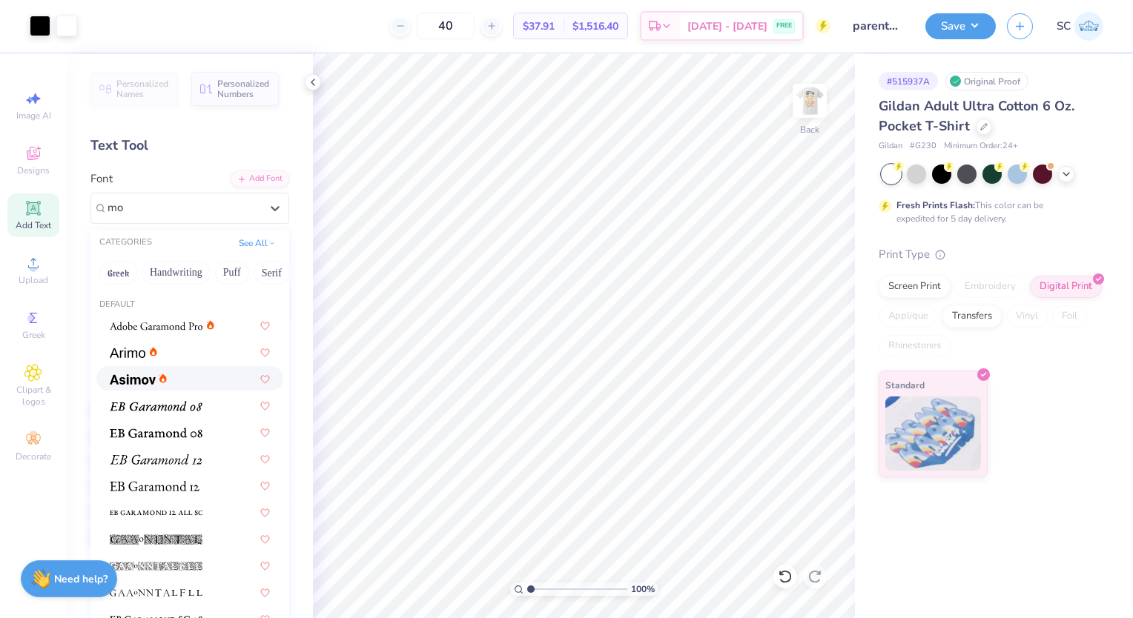
type input "m"
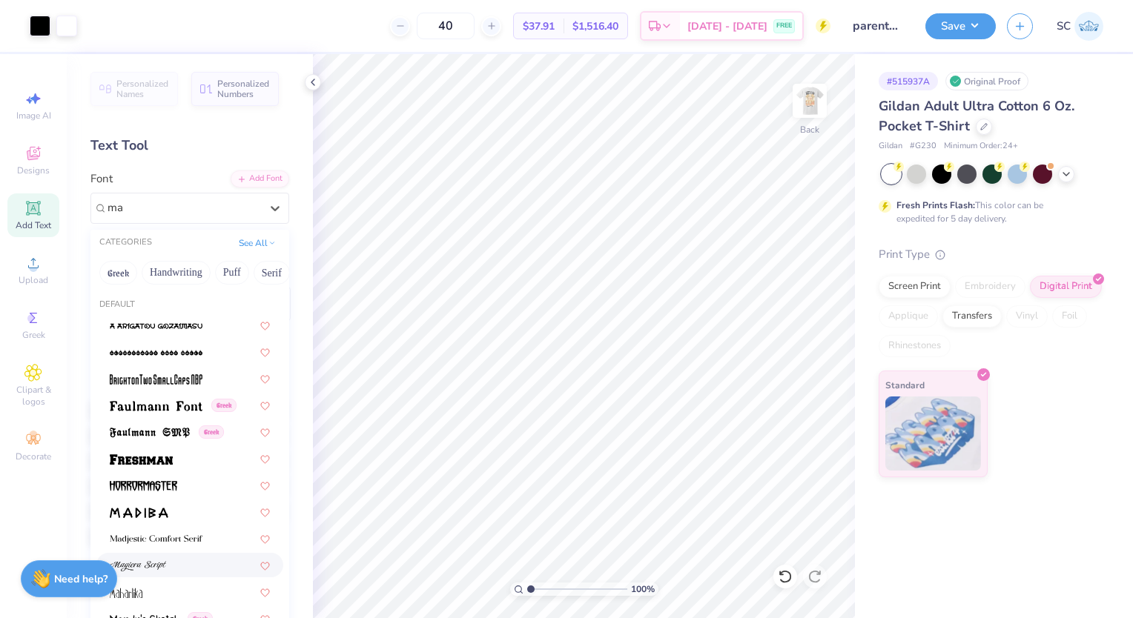
type input "m"
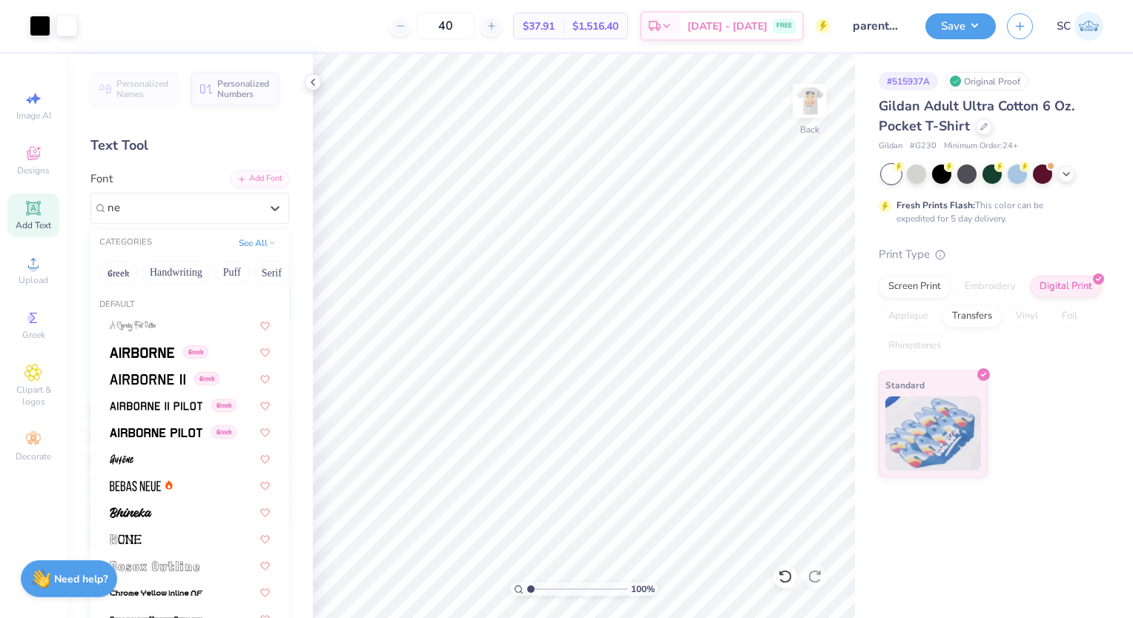
type input "n"
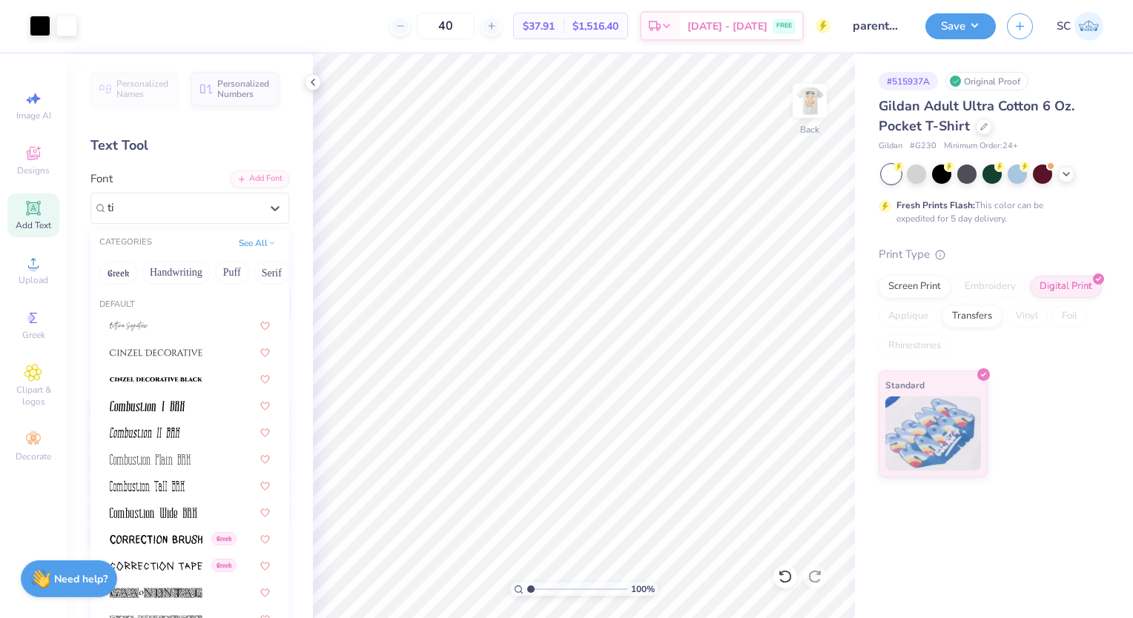
type input "t"
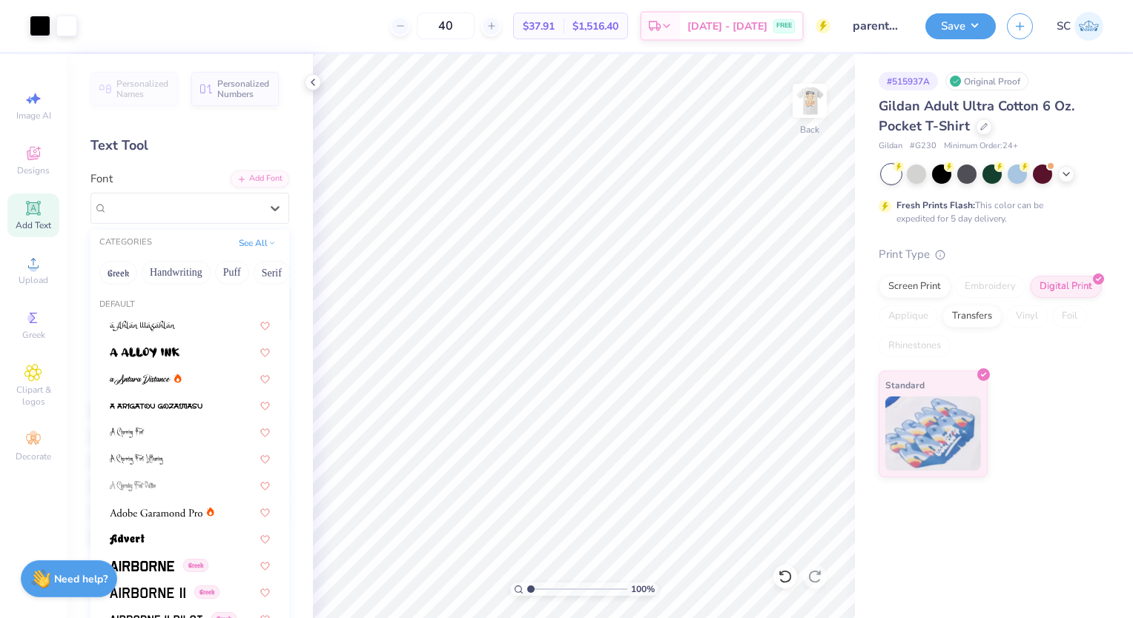
click at [243, 179] on div "Add Font" at bounding box center [260, 179] width 59 height 17
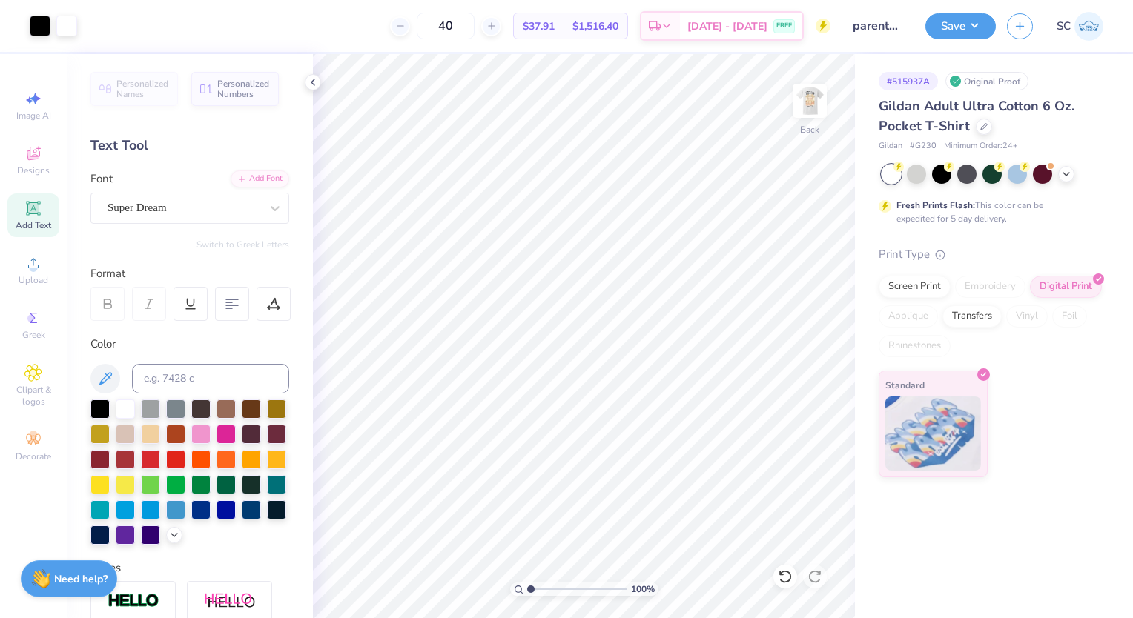
click at [814, 93] on img at bounding box center [810, 101] width 30 height 30
click at [820, 103] on img at bounding box center [810, 101] width 30 height 30
click at [199, 212] on div "Super Dream" at bounding box center [184, 207] width 156 height 23
type input "c"
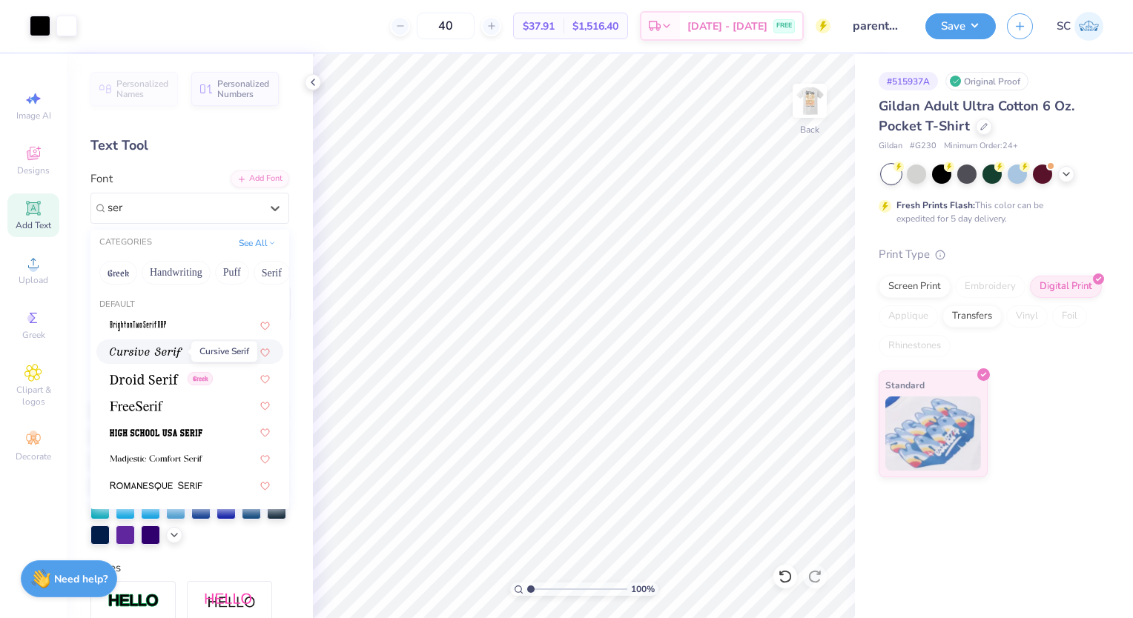
click at [166, 359] on span at bounding box center [146, 352] width 73 height 16
type input "ser"
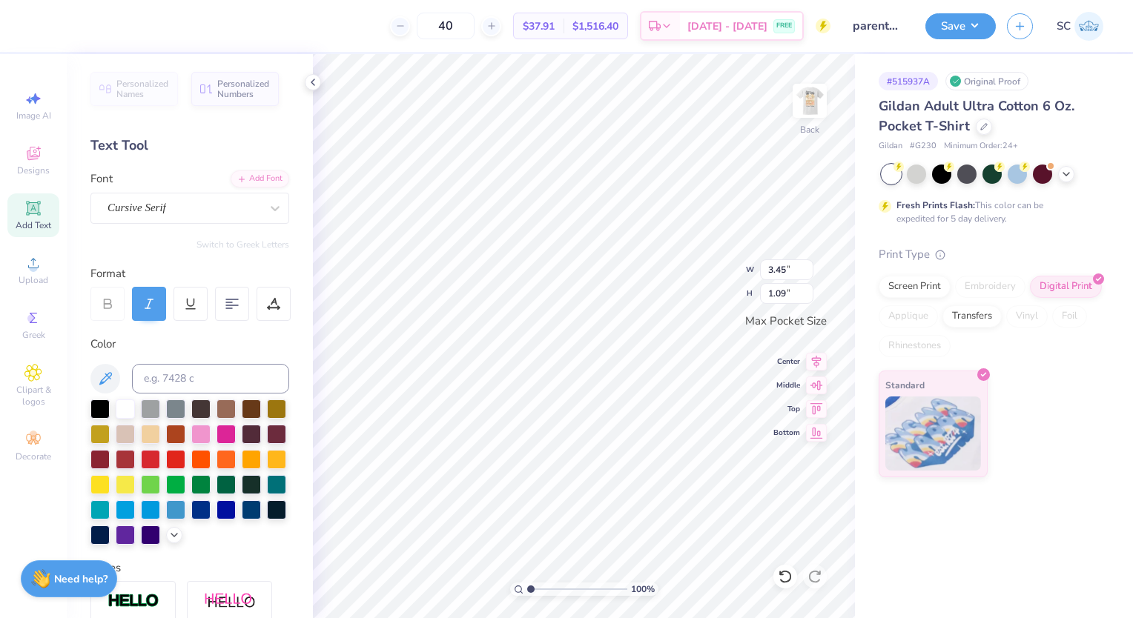
type input "3.45"
type input "1.09"
type input "3.44"
type input "2.25"
click at [724, 33] on span "[DATE] - [DATE]" at bounding box center [727, 27] width 80 height 16
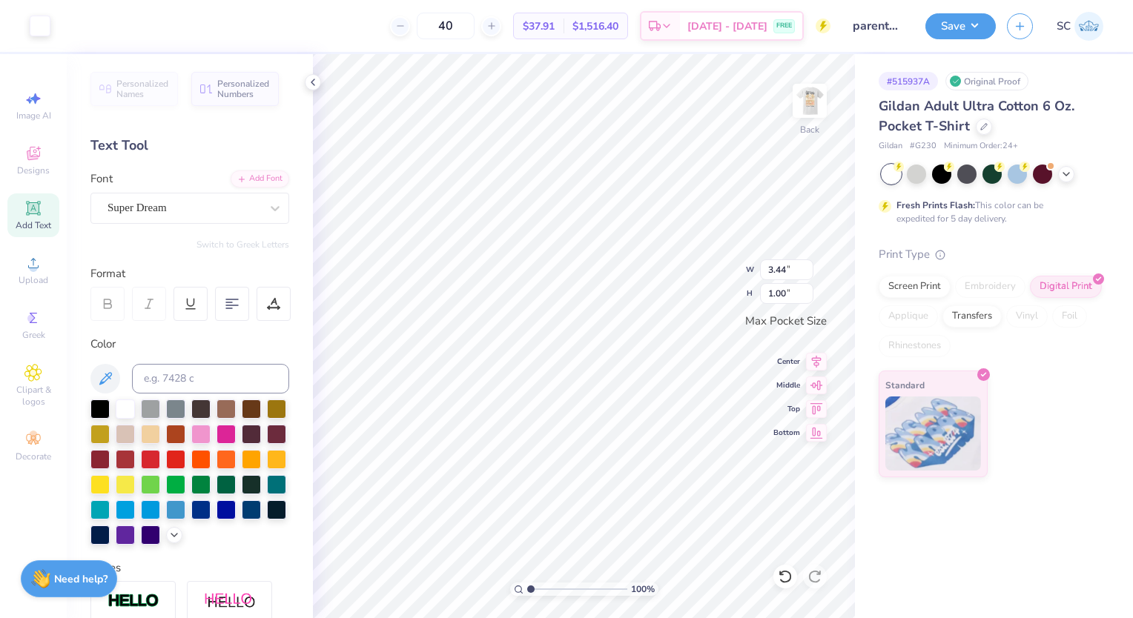
scroll to position [12, 1]
type textarea "T"
type textarea "Parent's Weekend"
click at [214, 211] on div "Super Dream" at bounding box center [184, 207] width 156 height 23
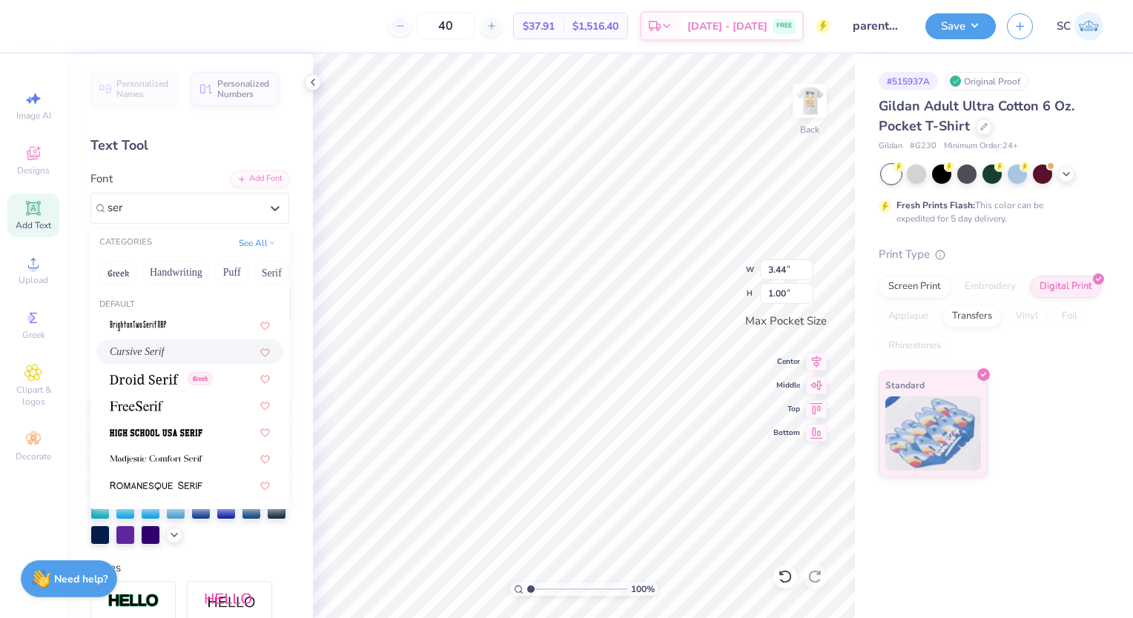
click at [184, 340] on div "Cursive Serif" at bounding box center [189, 352] width 187 height 24
type input "ser"
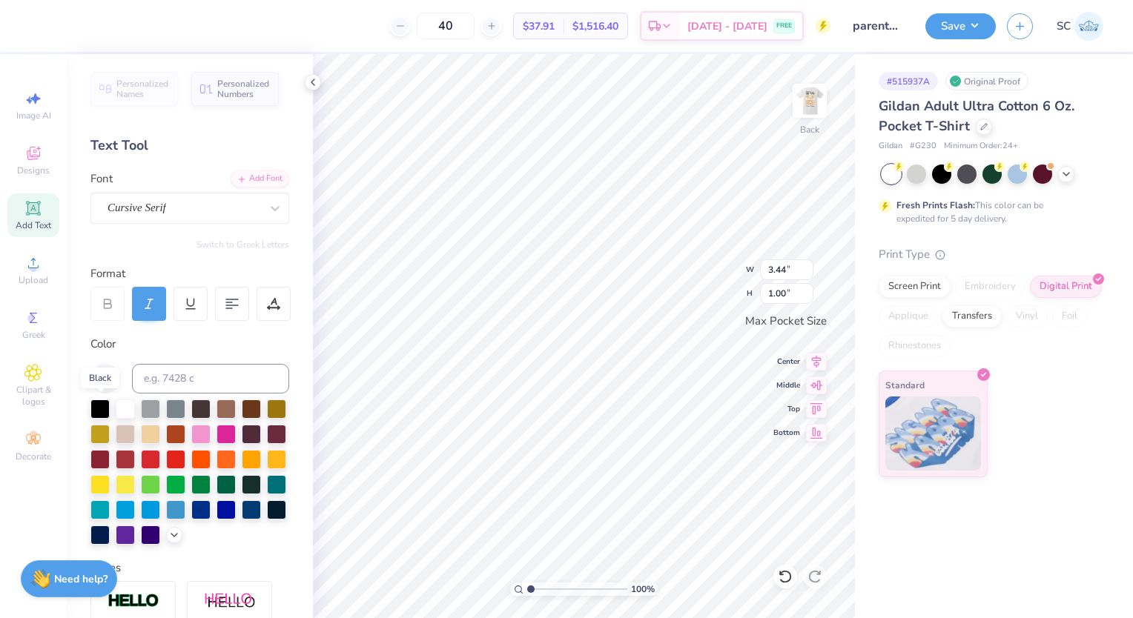
click at [99, 409] on div at bounding box center [99, 409] width 19 height 19
type textarea "Parent's Weekend 2025"
click at [221, 291] on div at bounding box center [232, 304] width 34 height 34
click at [707, 52] on div "40 $37.91 Per Item $1,516.40 Total Est. Delivery Sep 19 - 22 FREE Design Title …" at bounding box center [566, 309] width 1133 height 618
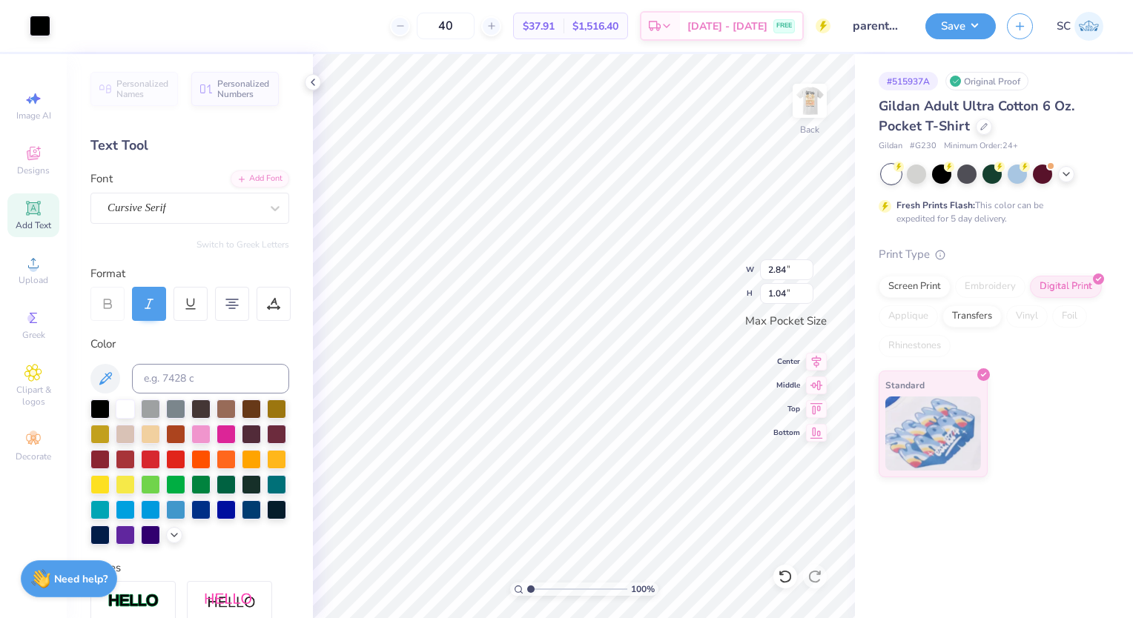
type input "2.84"
type input "1.04"
click at [802, 98] on img at bounding box center [810, 101] width 30 height 30
click at [809, 116] on img at bounding box center [810, 101] width 30 height 30
click at [819, 102] on img at bounding box center [810, 101] width 30 height 30
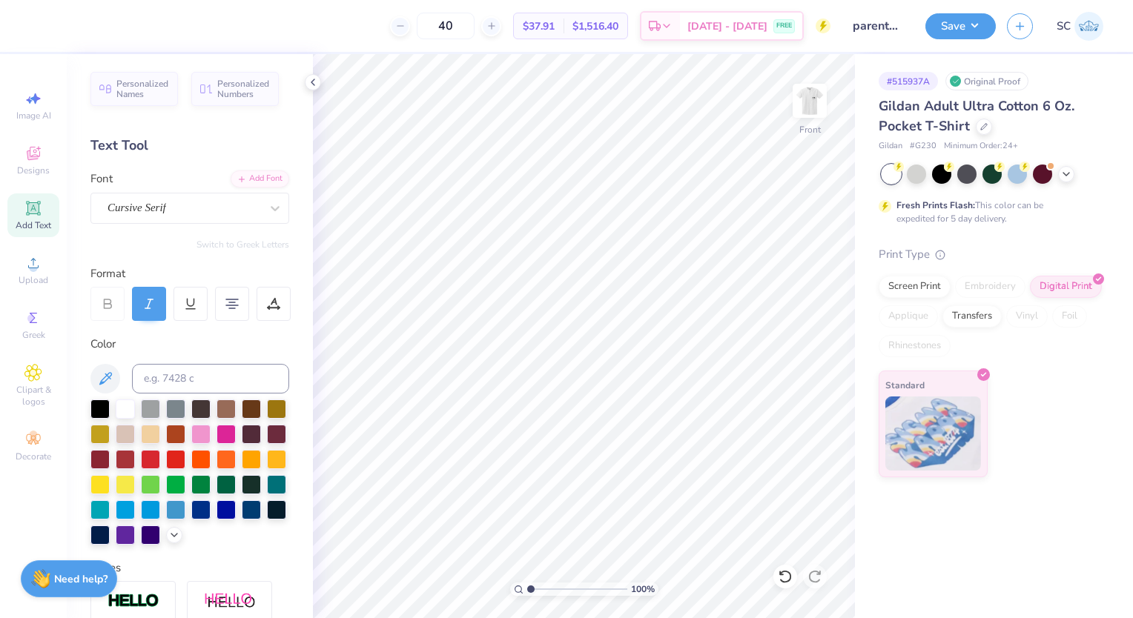
click at [819, 102] on img at bounding box center [810, 101] width 30 height 30
click at [810, 113] on img at bounding box center [810, 101] width 30 height 30
click at [197, 205] on div "Cursive Serif" at bounding box center [184, 207] width 156 height 23
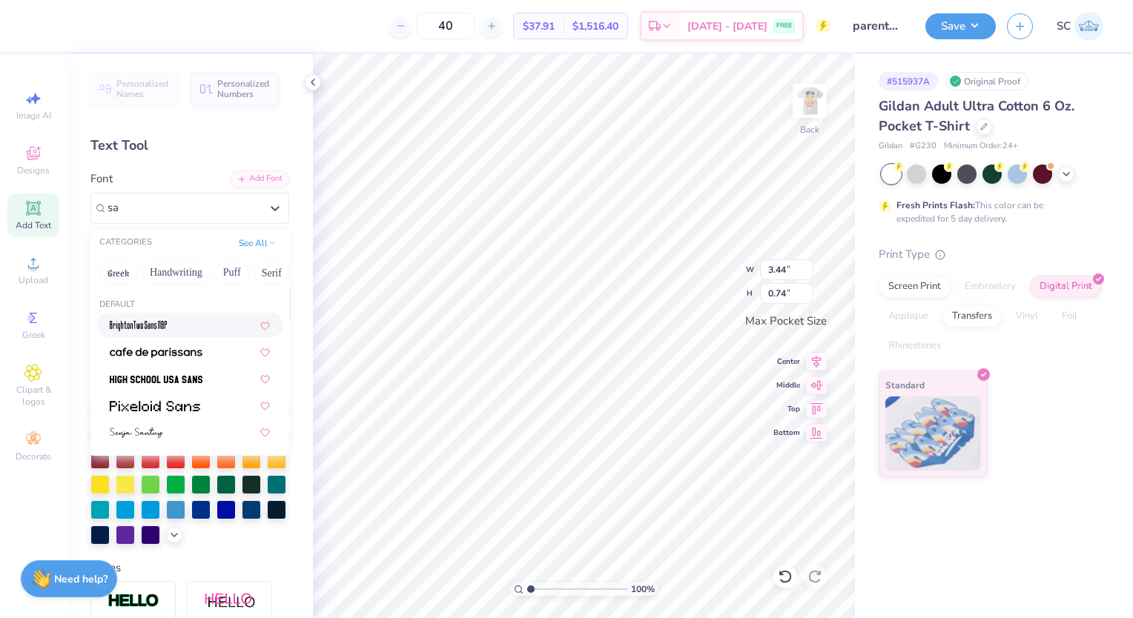
type input "s"
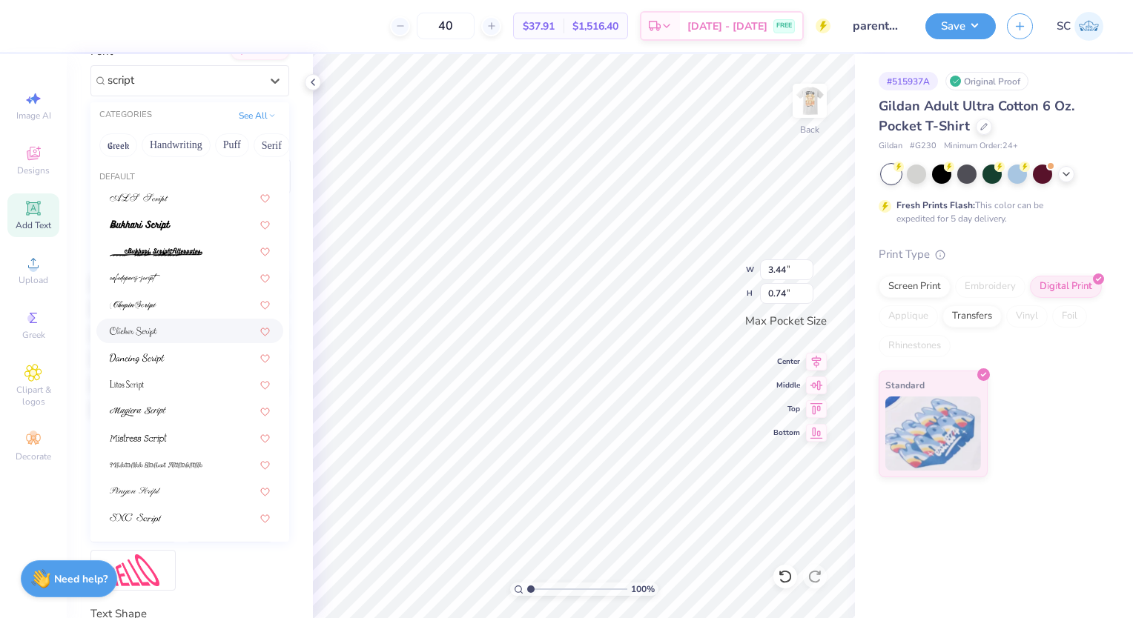
scroll to position [129, 0]
click at [175, 355] on div at bounding box center [190, 357] width 160 height 16
type input "script"
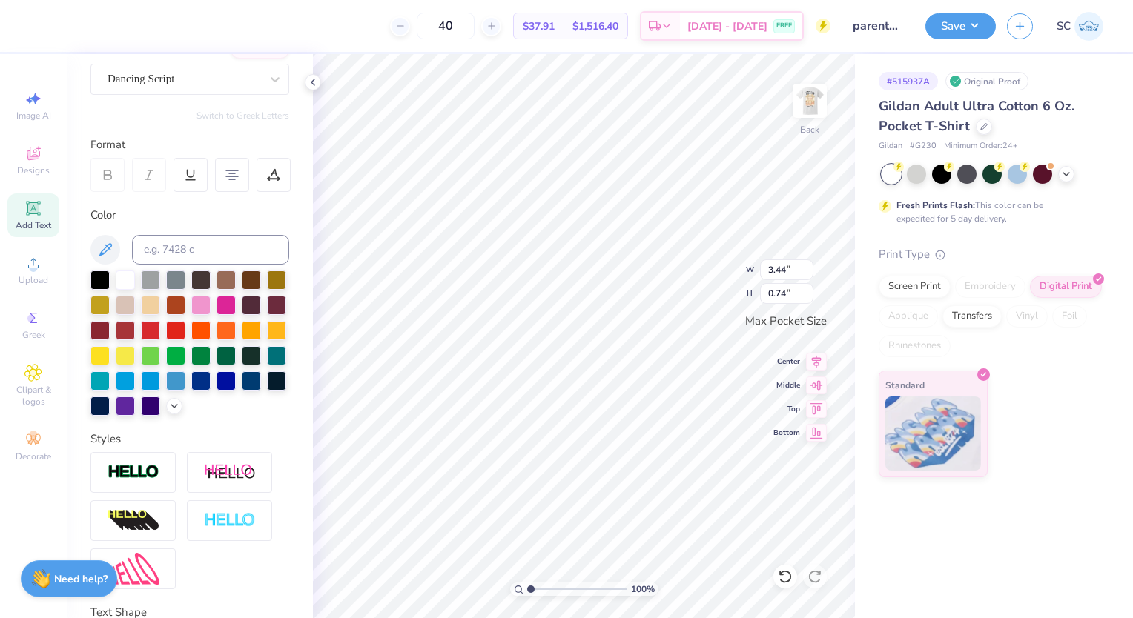
type input "2.35"
type input "0.75"
click at [795, 106] on img at bounding box center [810, 101] width 30 height 30
click at [821, 92] on img at bounding box center [810, 101] width 30 height 30
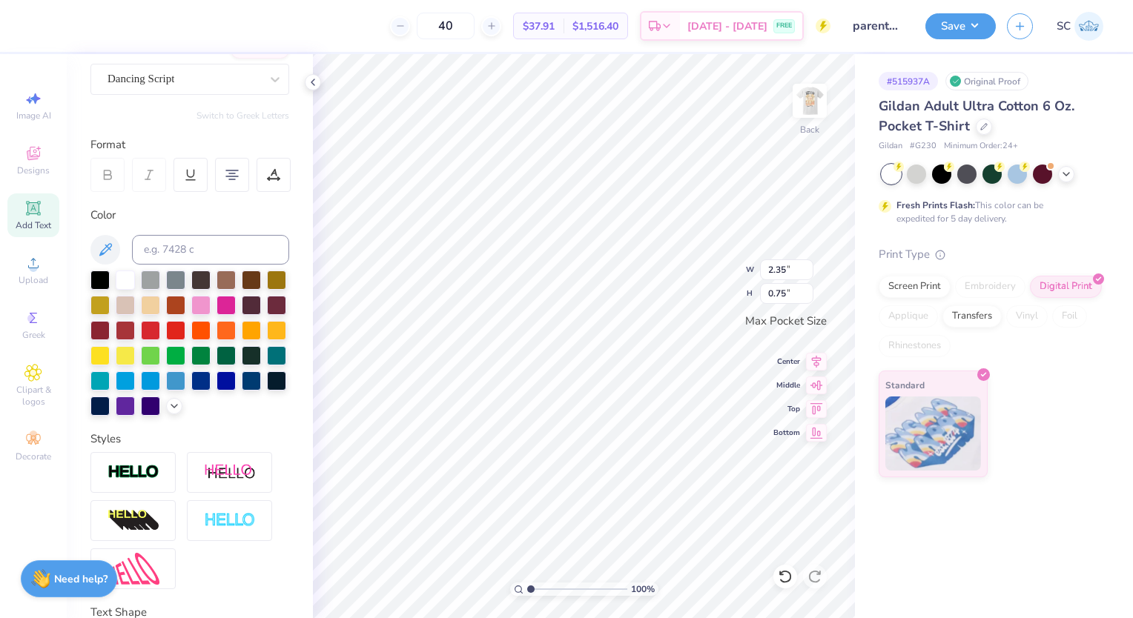
click at [183, 82] on div "Dancing Script" at bounding box center [184, 78] width 156 height 23
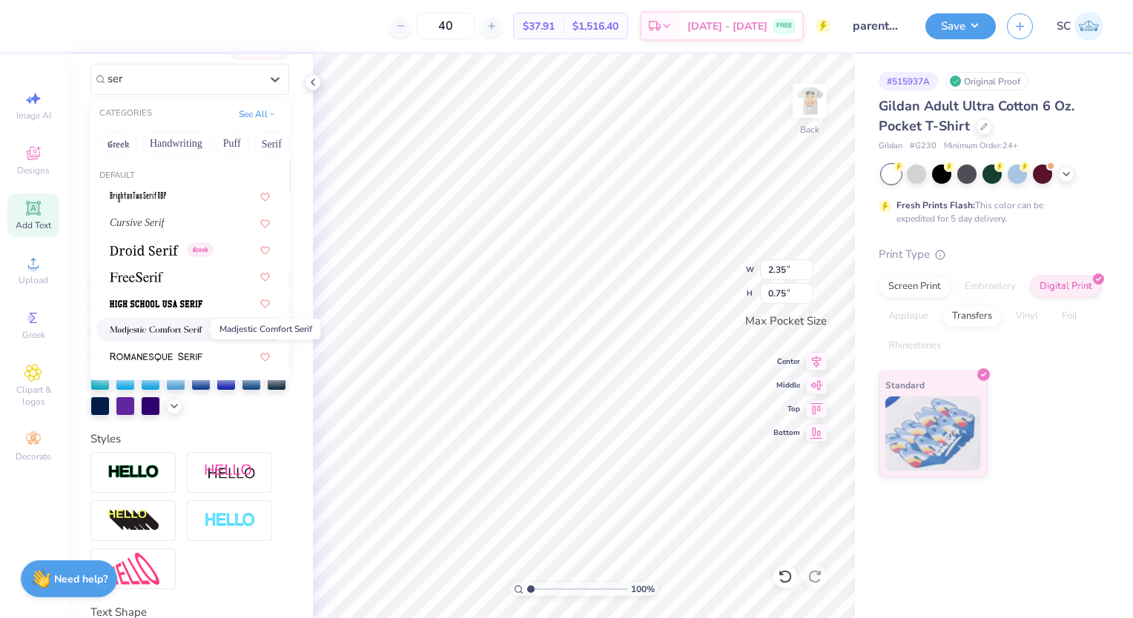
click at [148, 326] on img at bounding box center [156, 331] width 93 height 10
type input "ser"
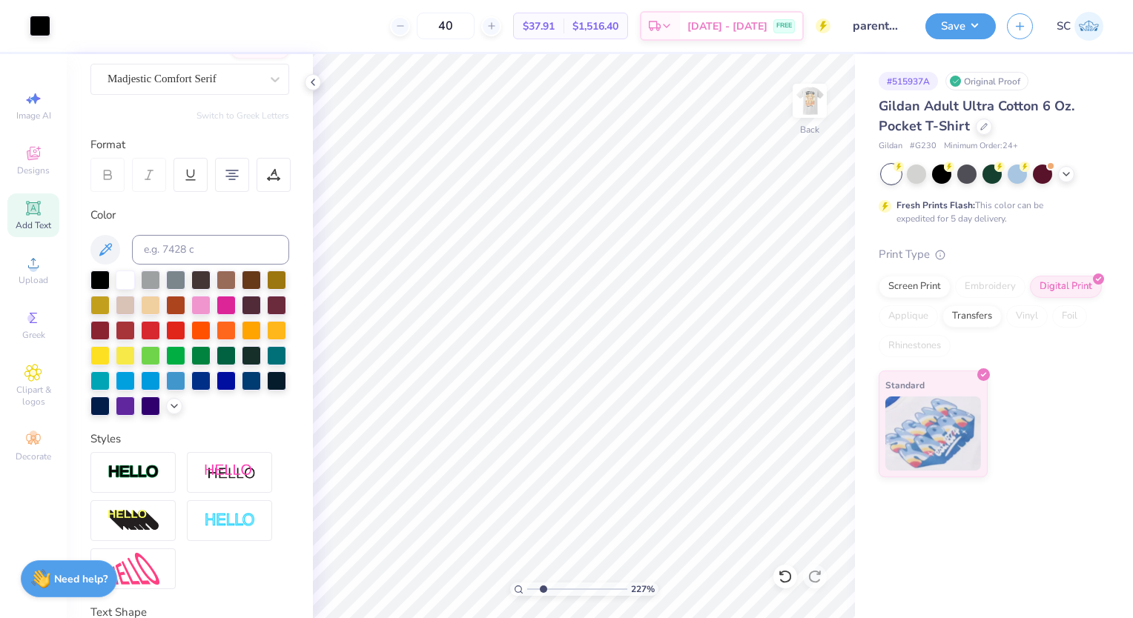
click at [813, 104] on img at bounding box center [810, 101] width 30 height 30
type input "2.27371470556273"
type input "1.38"
click at [810, 107] on img at bounding box center [810, 101] width 30 height 30
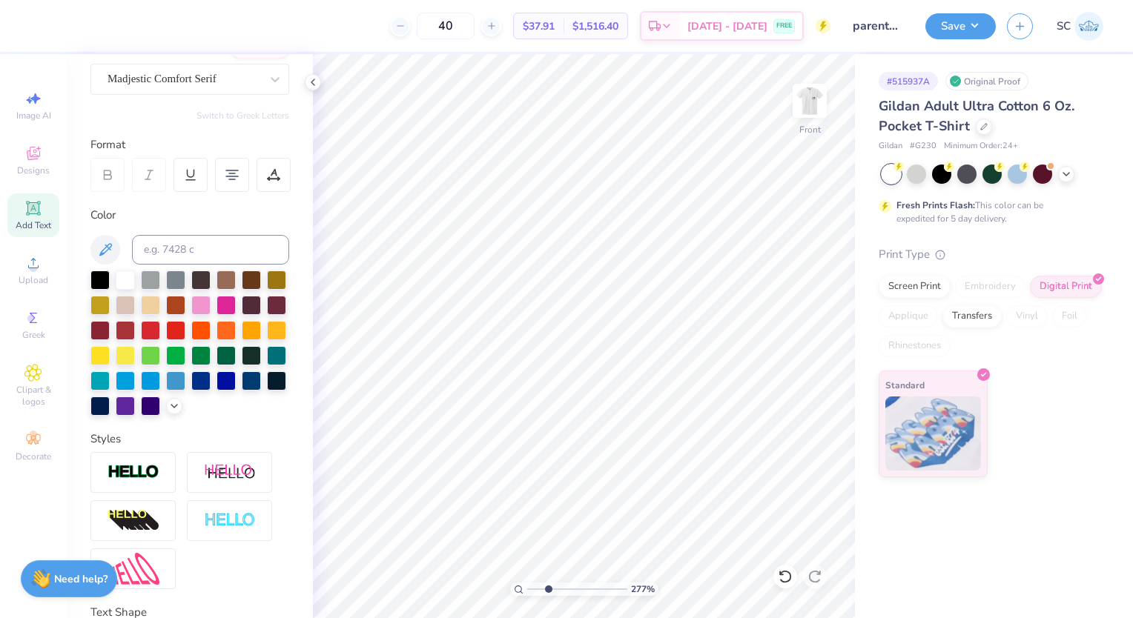
click at [813, 108] on img at bounding box center [810, 101] width 30 height 30
type input "2.77426729443326"
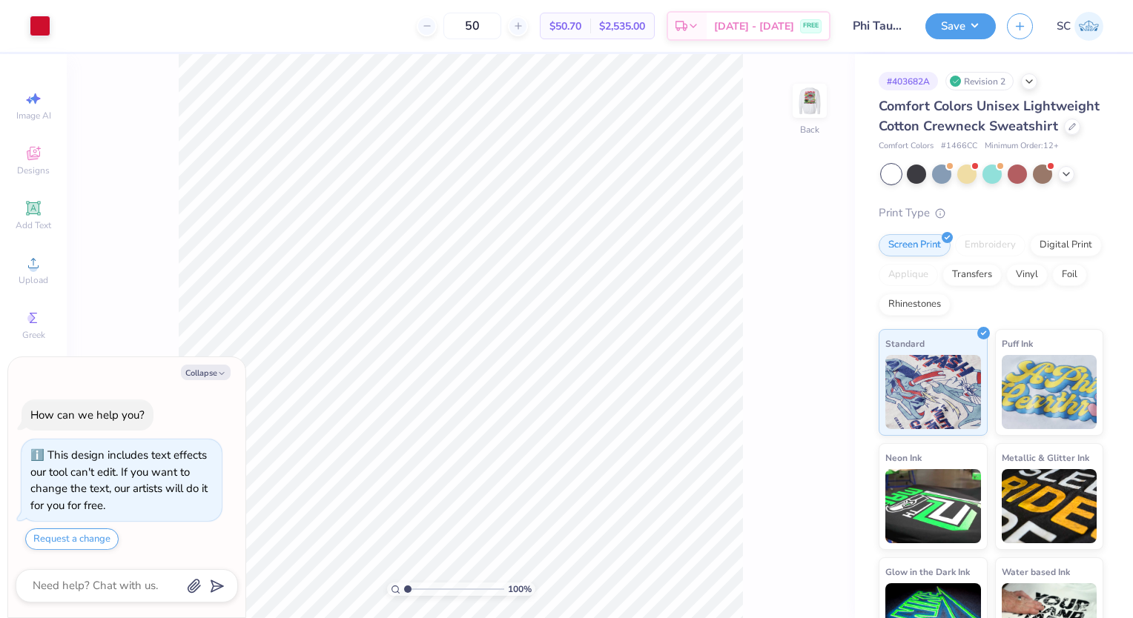
click at [217, 370] on icon "button" at bounding box center [221, 373] width 9 height 9
type textarea "x"
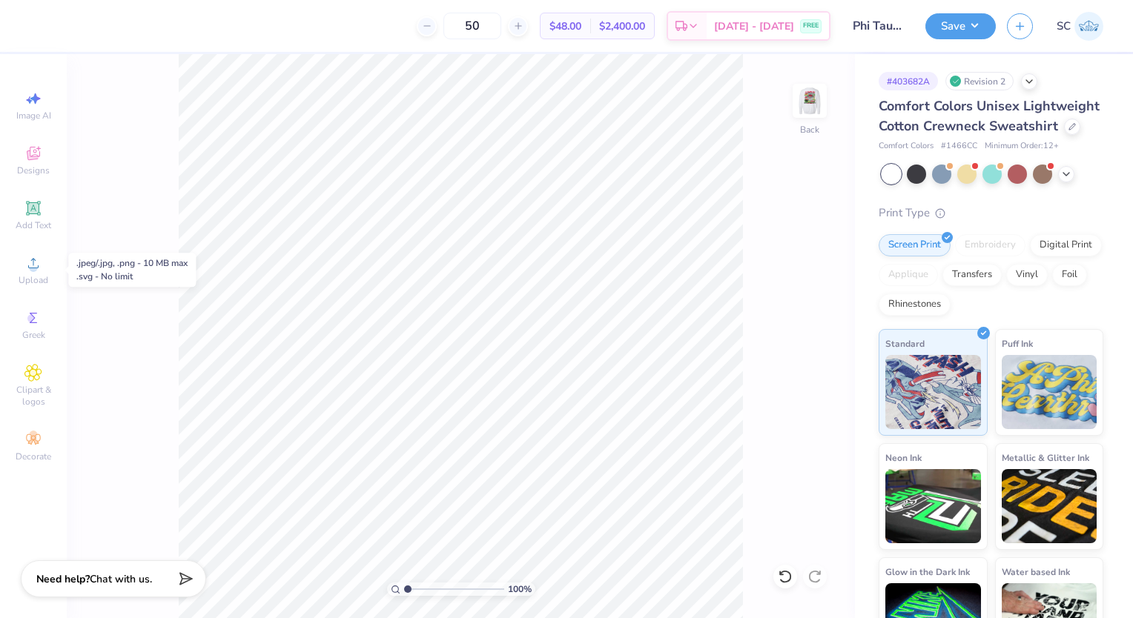
click at [40, 260] on icon at bounding box center [33, 263] width 18 height 18
click at [811, 105] on img at bounding box center [810, 101] width 30 height 30
click at [825, 97] on img at bounding box center [810, 101] width 30 height 30
click at [31, 259] on icon at bounding box center [33, 263] width 18 height 18
click at [24, 281] on span "Upload" at bounding box center [34, 280] width 30 height 12
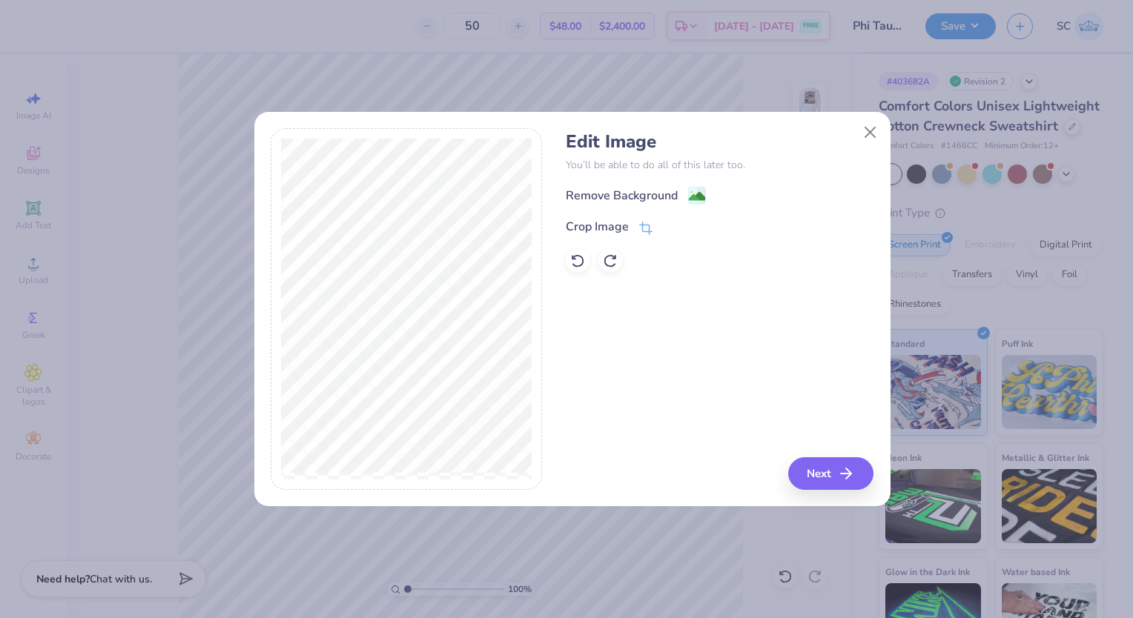
click at [607, 219] on div "Crop Image" at bounding box center [597, 227] width 63 height 18
click at [673, 231] on button at bounding box center [671, 227] width 16 height 16
click at [700, 196] on image at bounding box center [697, 196] width 16 height 16
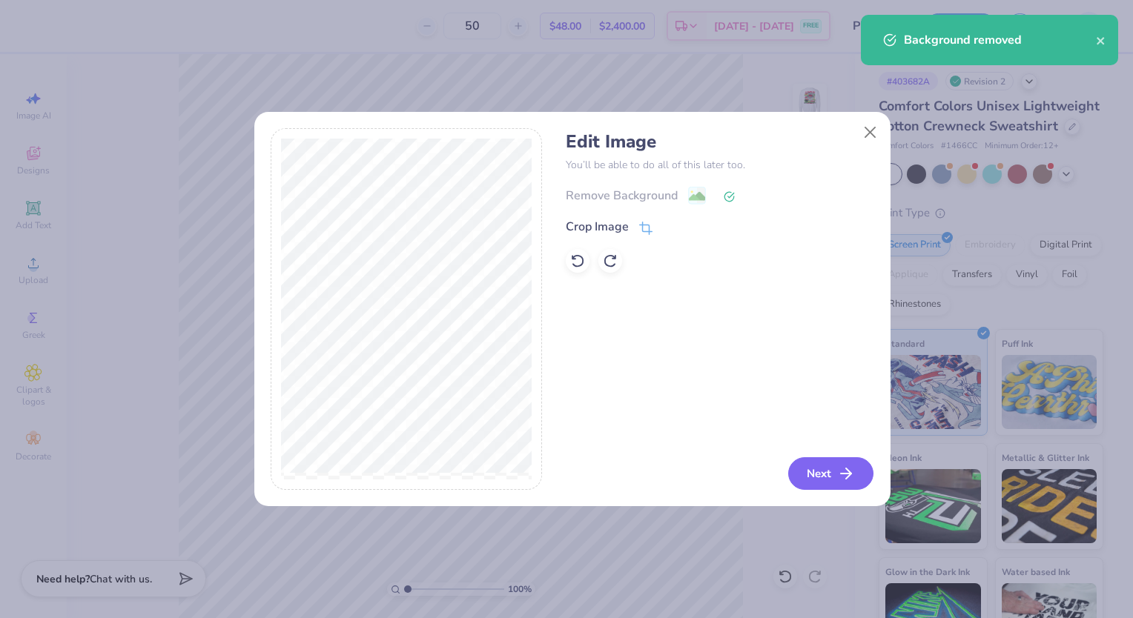
click at [848, 466] on icon "button" at bounding box center [846, 474] width 18 height 18
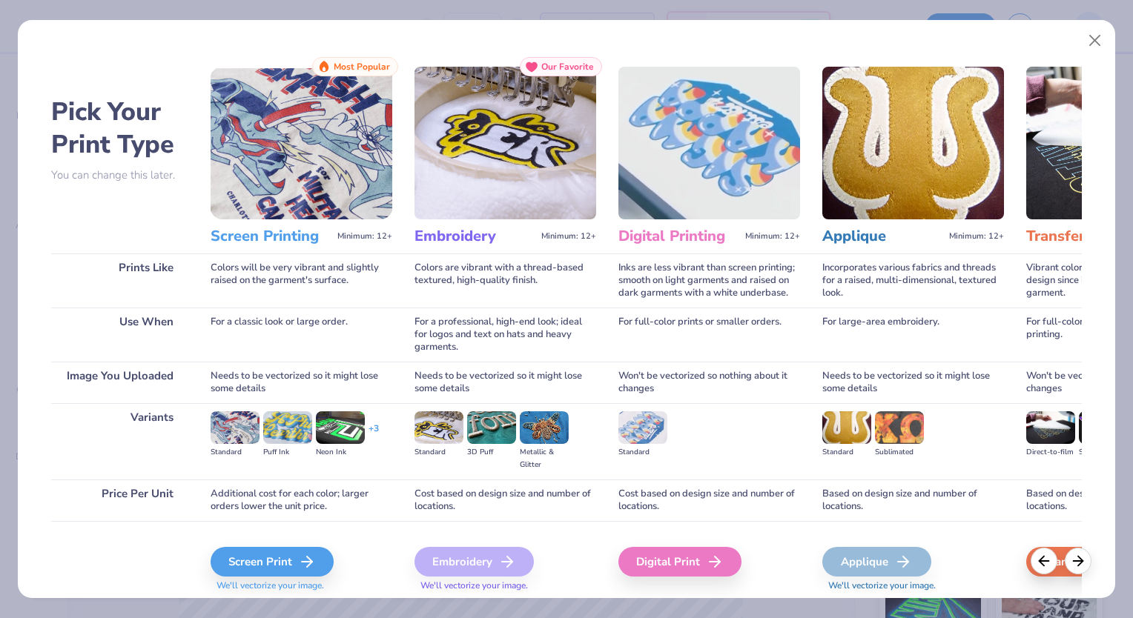
click at [295, 559] on div "Screen Print" at bounding box center [272, 562] width 123 height 30
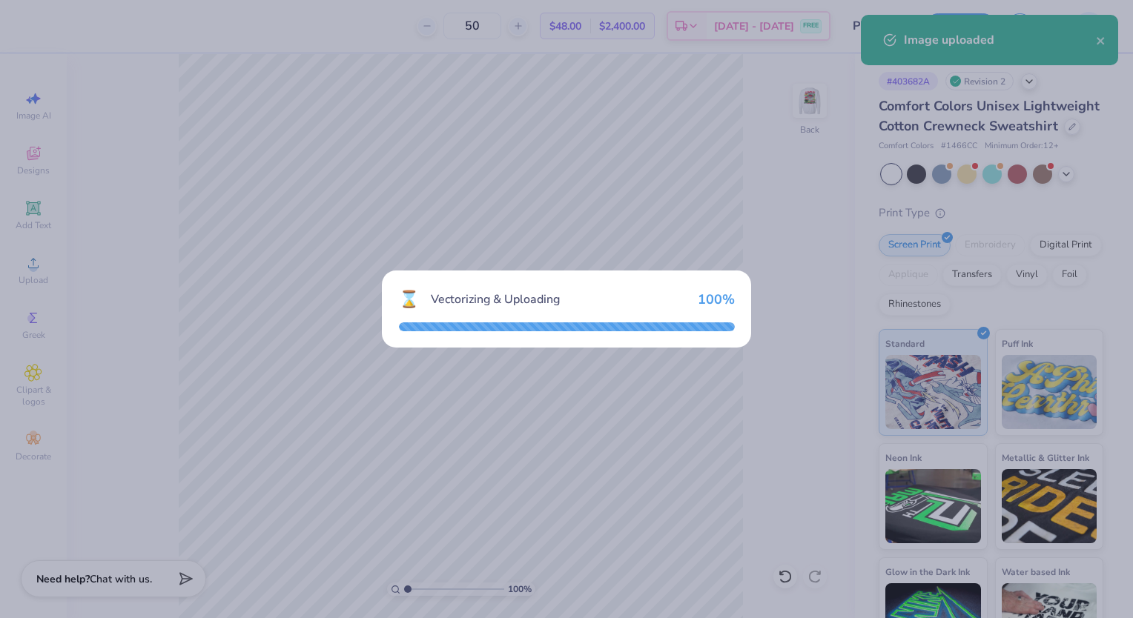
click at [295, 559] on div "⌛ Vectorizing & Uploading 100 %" at bounding box center [566, 309] width 1133 height 618
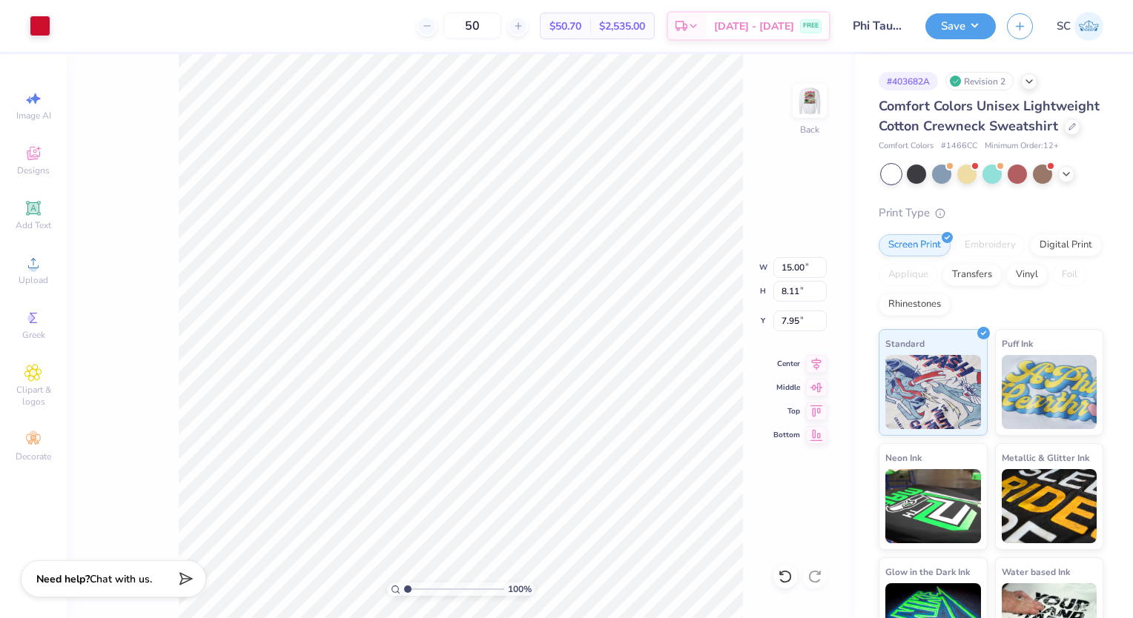
type input "5.28"
type input "2.85"
type input "3.00"
type input "4.30"
type input "2.33"
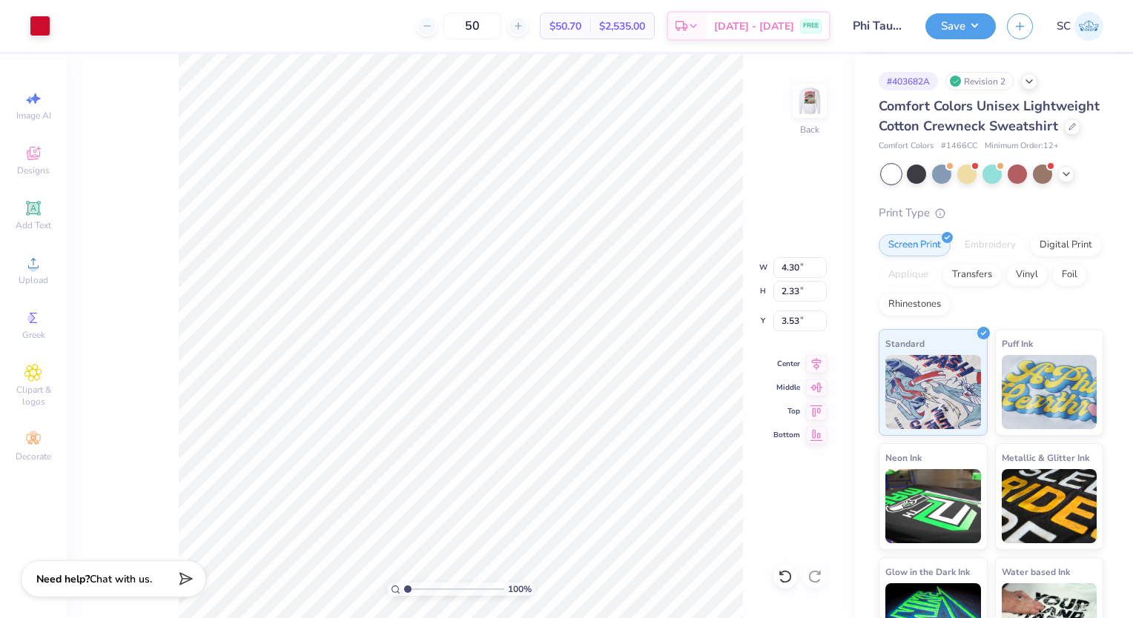
type input "3.00"
click at [1065, 176] on polyline at bounding box center [1066, 174] width 6 height 3
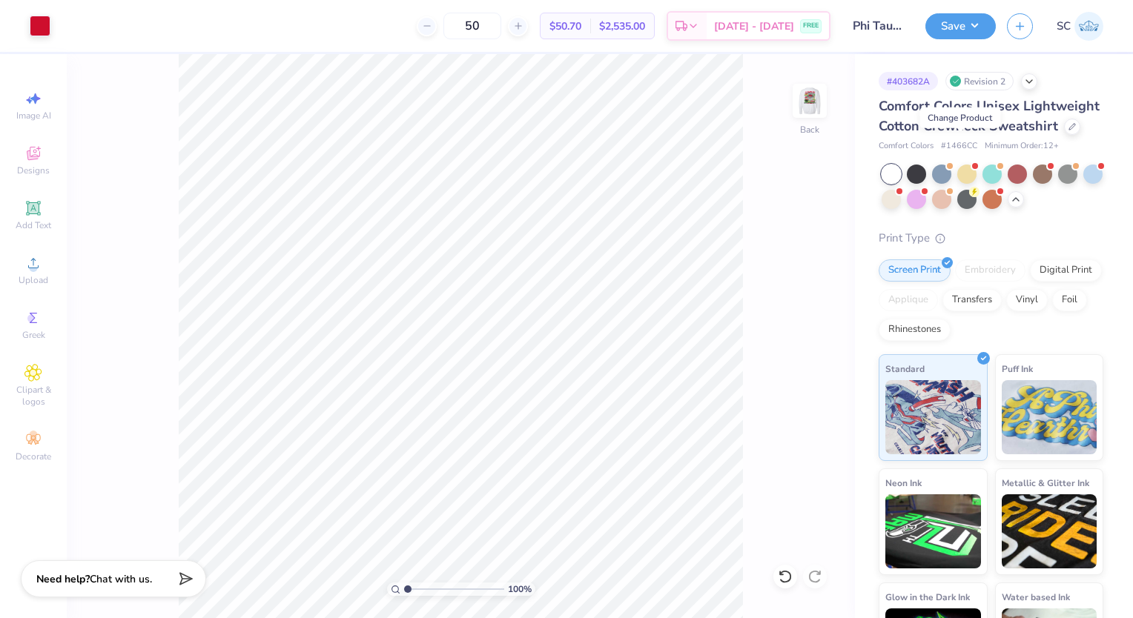
click at [1064, 135] on div at bounding box center [1072, 127] width 16 height 16
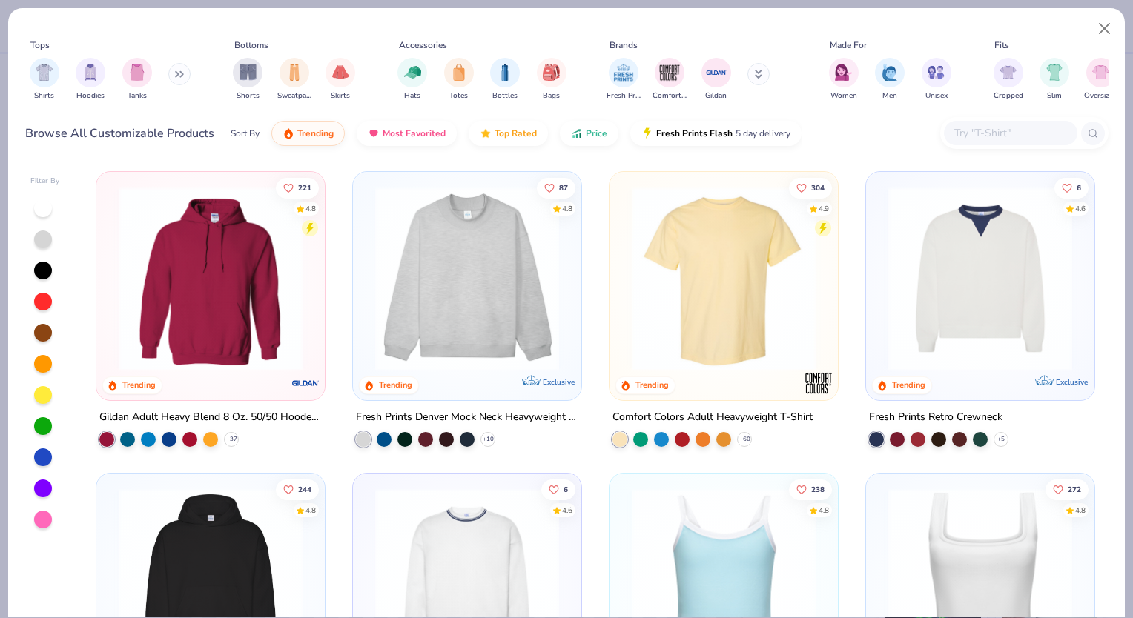
click at [970, 136] on input "text" at bounding box center [1010, 133] width 114 height 17
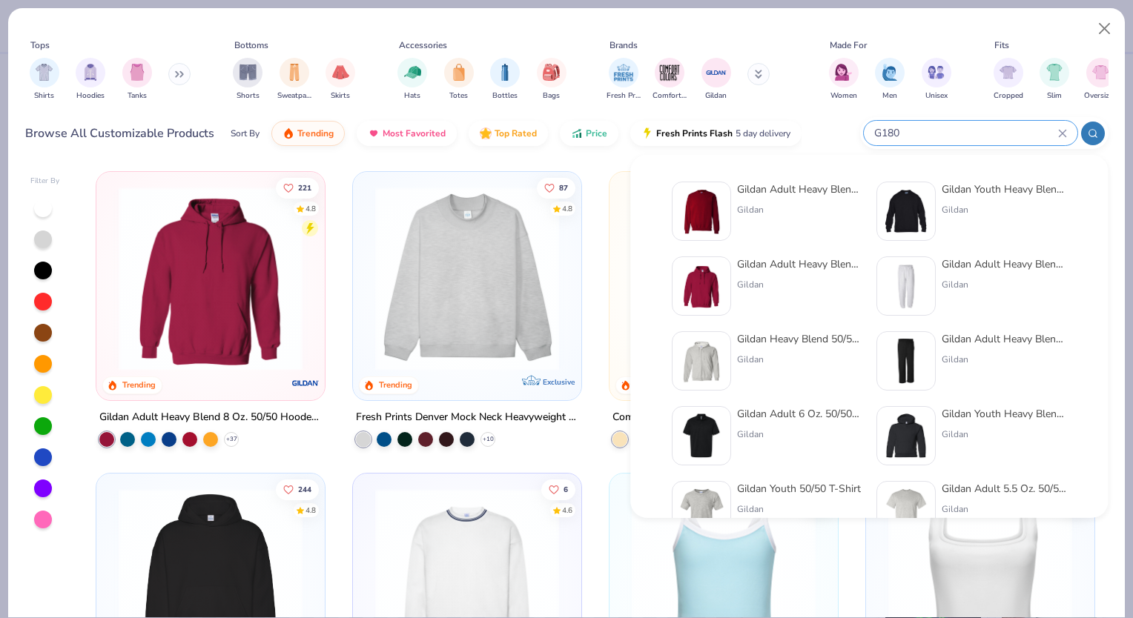
type input "G180"
click at [717, 200] on img at bounding box center [701, 211] width 46 height 46
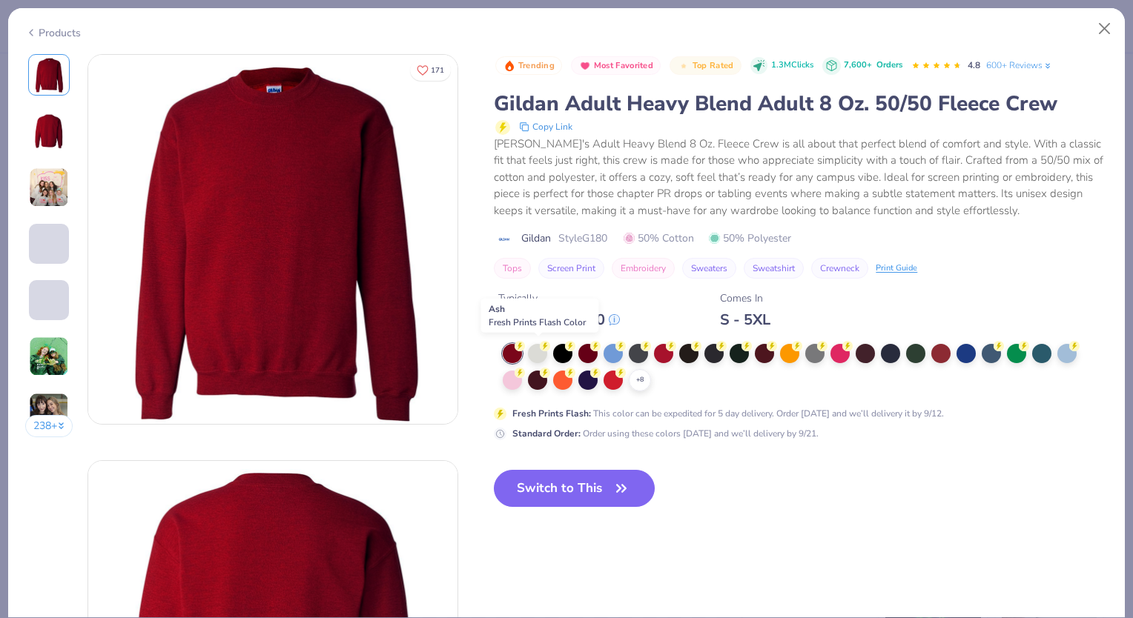
click at [541, 349] on icon at bounding box center [545, 346] width 10 height 10
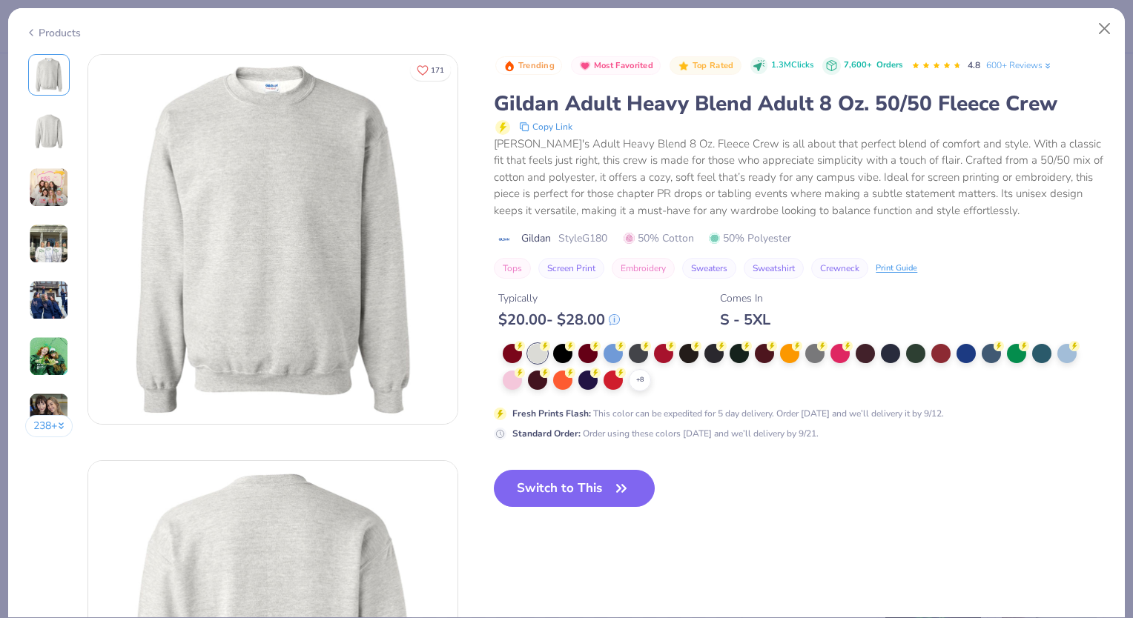
click at [577, 484] on button "Switch to This" at bounding box center [574, 488] width 161 height 37
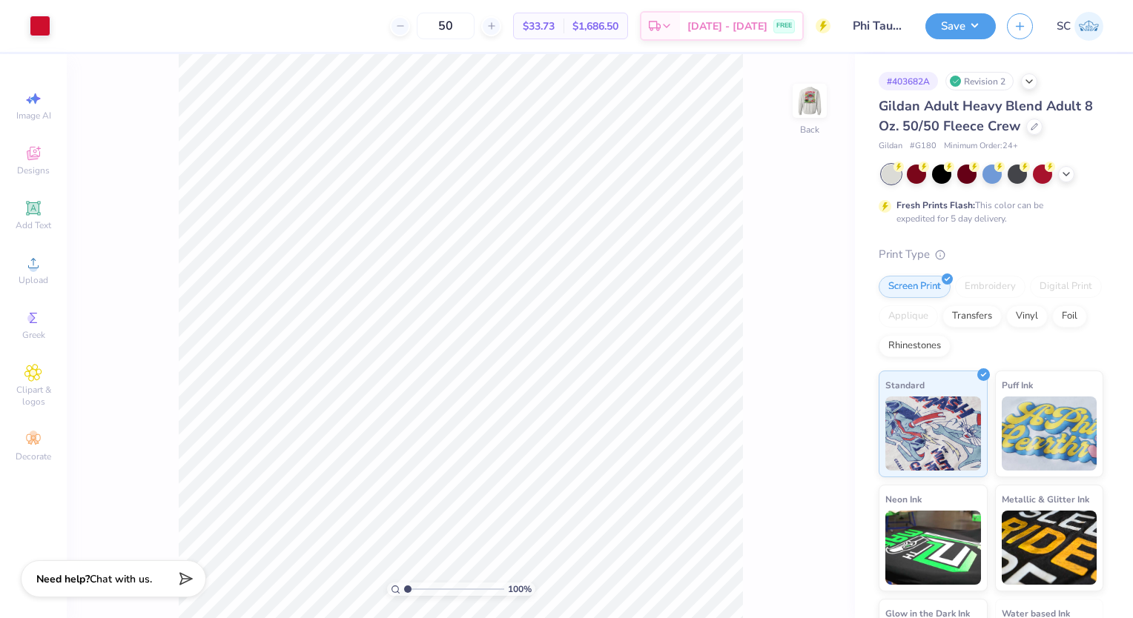
click at [813, 102] on img at bounding box center [810, 101] width 30 height 30
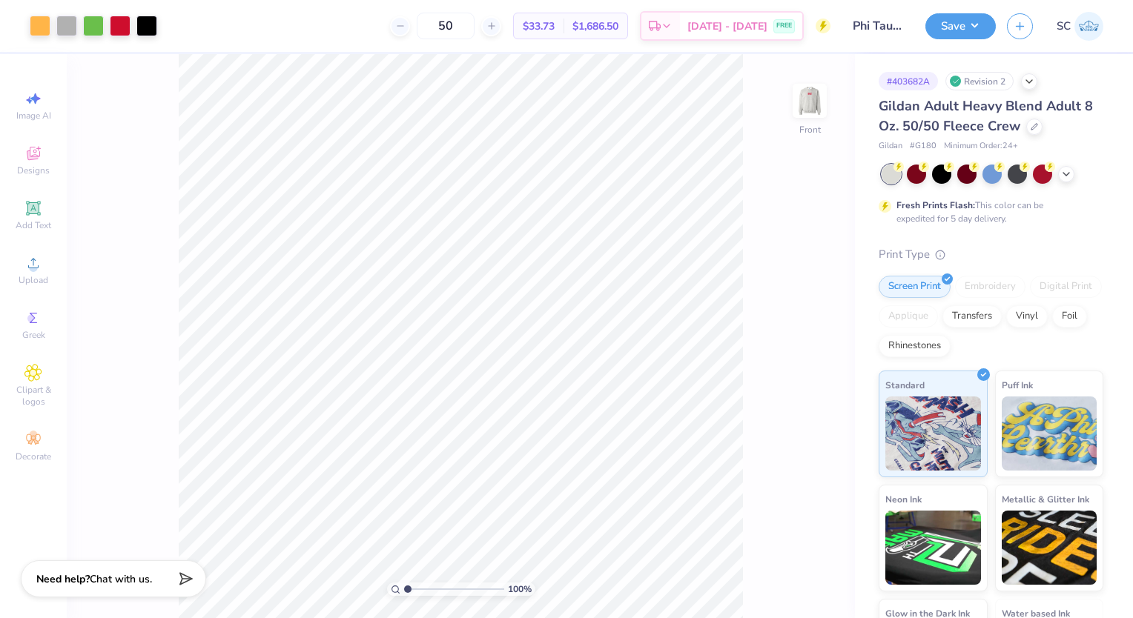
click at [944, 32] on button "Save" at bounding box center [960, 26] width 70 height 26
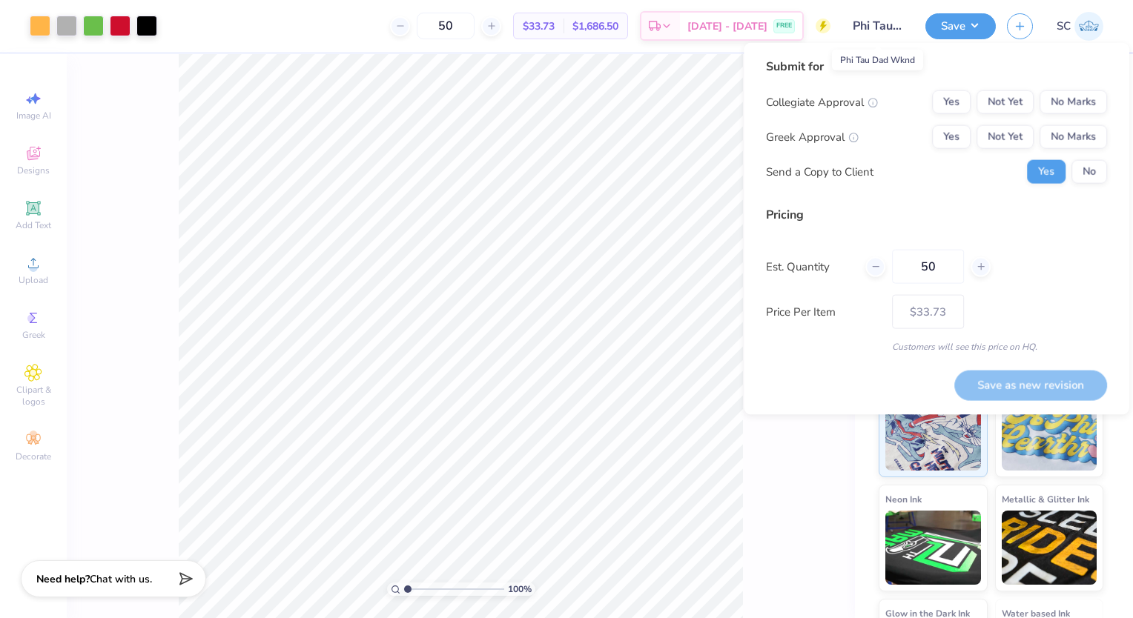
click at [882, 28] on input "Phi Tau Dad Wknd" at bounding box center [878, 26] width 73 height 30
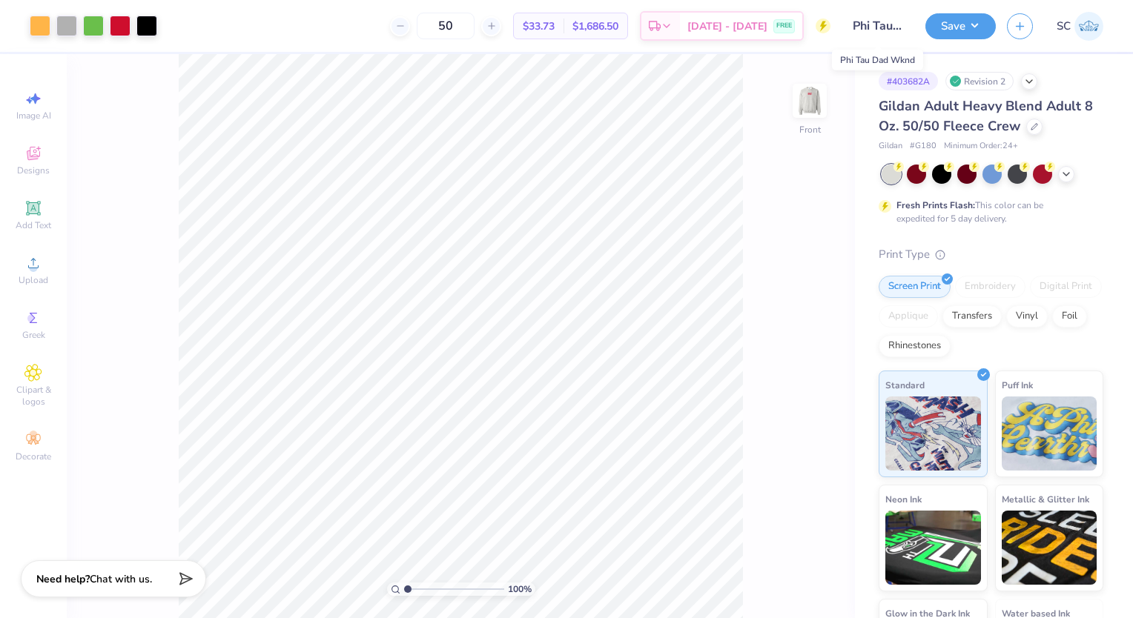
click at [882, 28] on input "Phi Tau Dad Wknd" at bounding box center [878, 26] width 73 height 30
drag, startPoint x: 872, startPoint y: 22, endPoint x: 967, endPoint y: 24, distance: 94.9
click at [967, 24] on div "Art colors 50 $33.73 Per Item $1,686.50 Total Est. Delivery Sep 19 - 22 FREE De…" at bounding box center [566, 26] width 1133 height 52
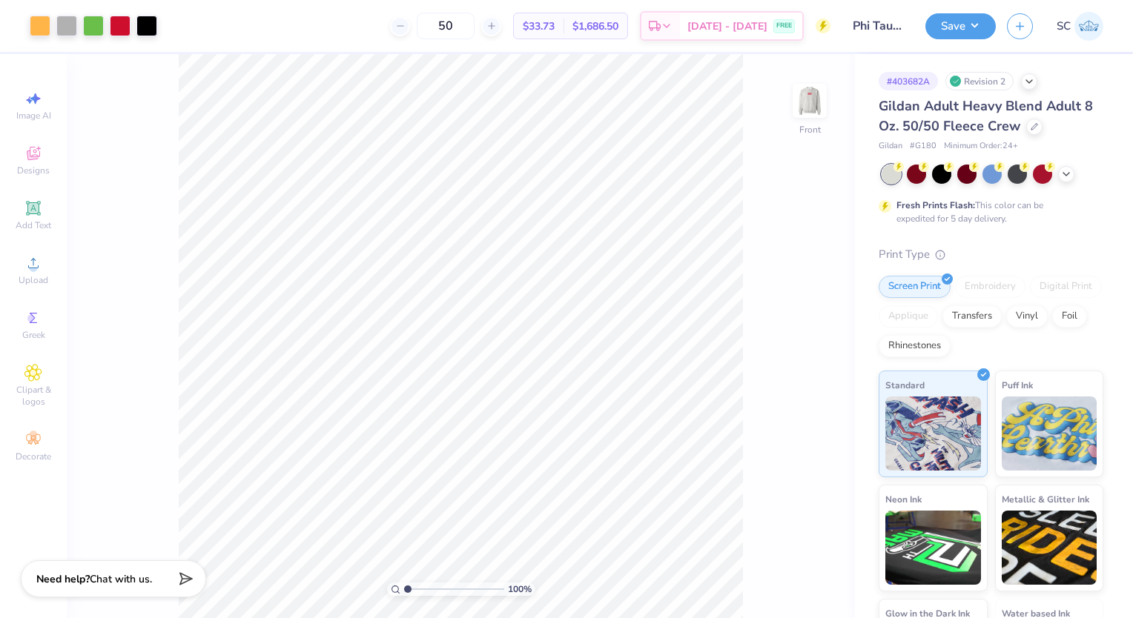
click at [967, 24] on button "Save" at bounding box center [960, 26] width 70 height 26
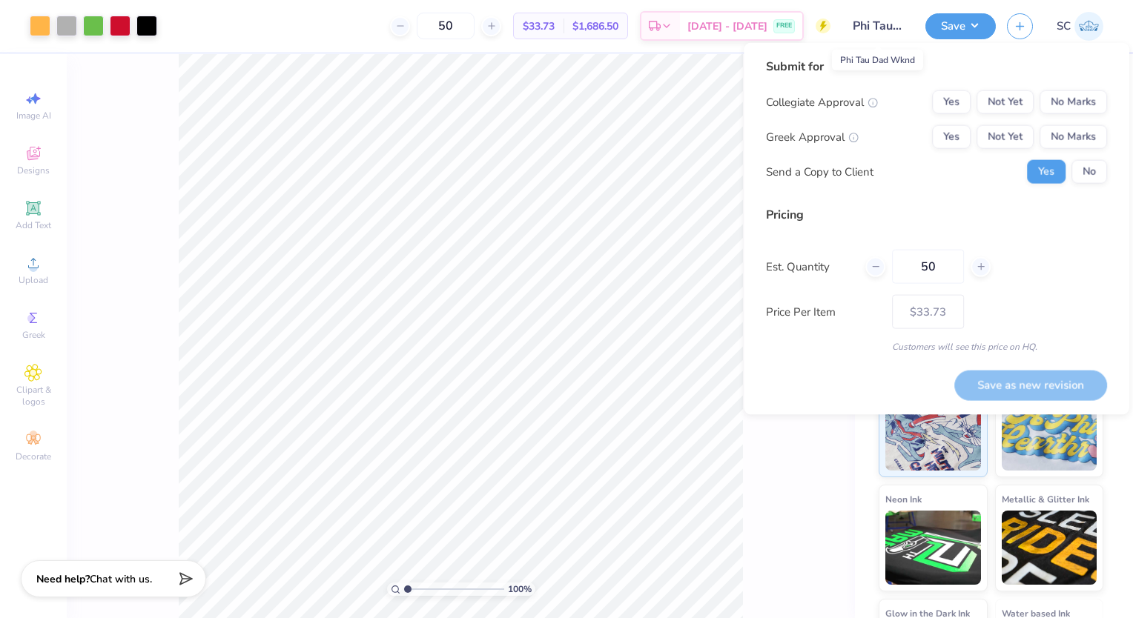
click at [900, 25] on input "Phi Tau Dad Wknd" at bounding box center [878, 26] width 73 height 30
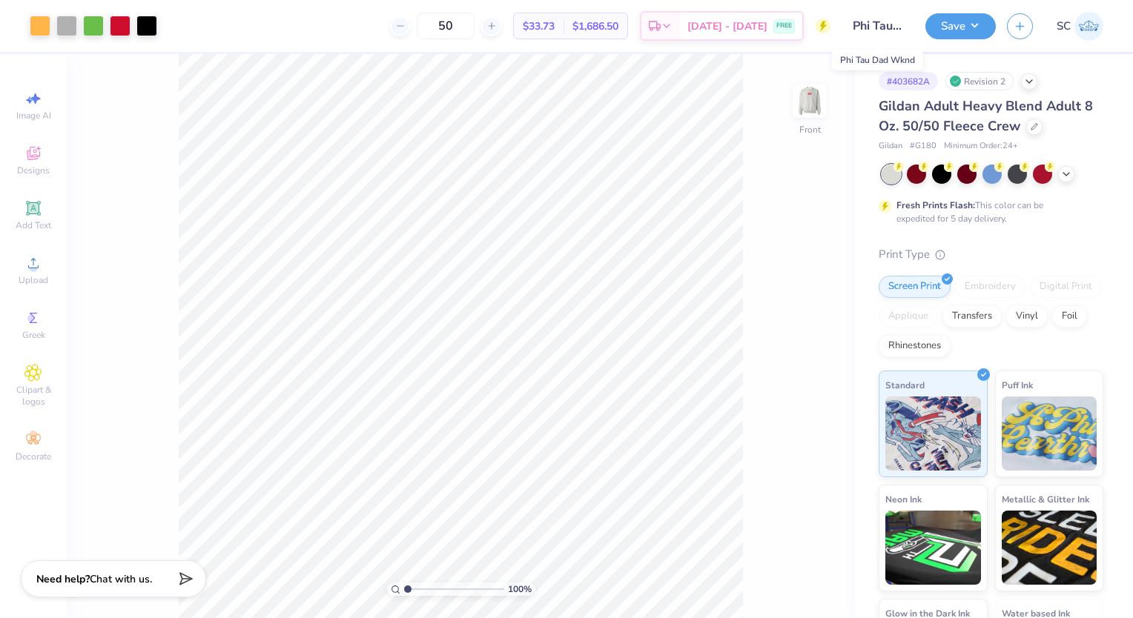
click at [900, 25] on input "Phi Tau Dad Wknd" at bounding box center [878, 26] width 73 height 30
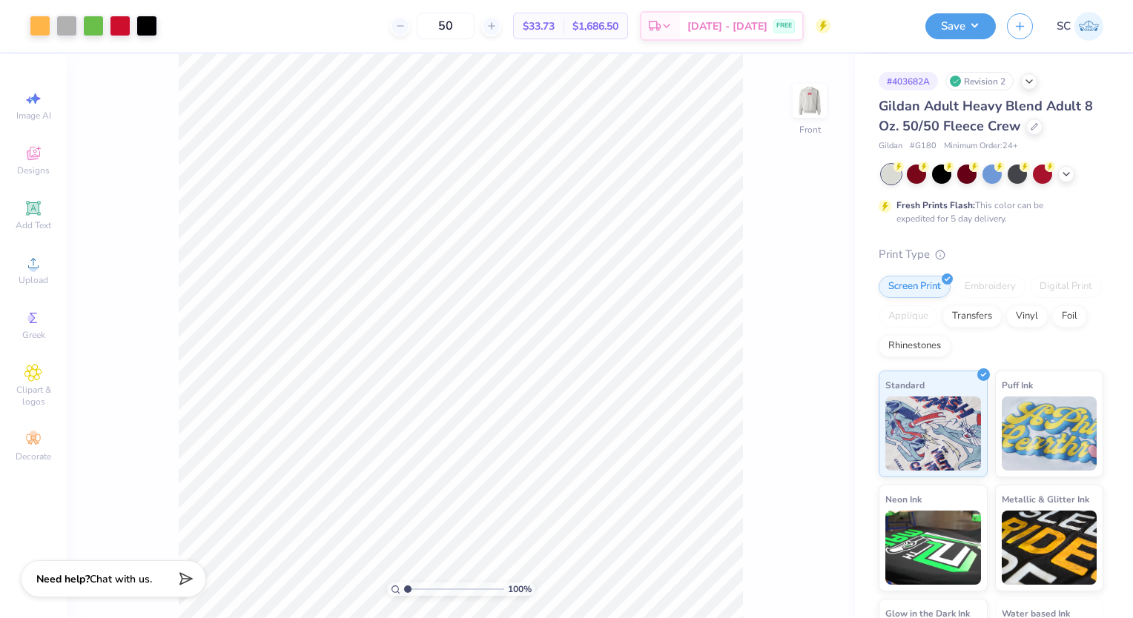
click at [900, 25] on input "Phi Tau Dad Wknd" at bounding box center [878, 26] width 73 height 30
click at [956, 24] on button "Save" at bounding box center [960, 26] width 70 height 26
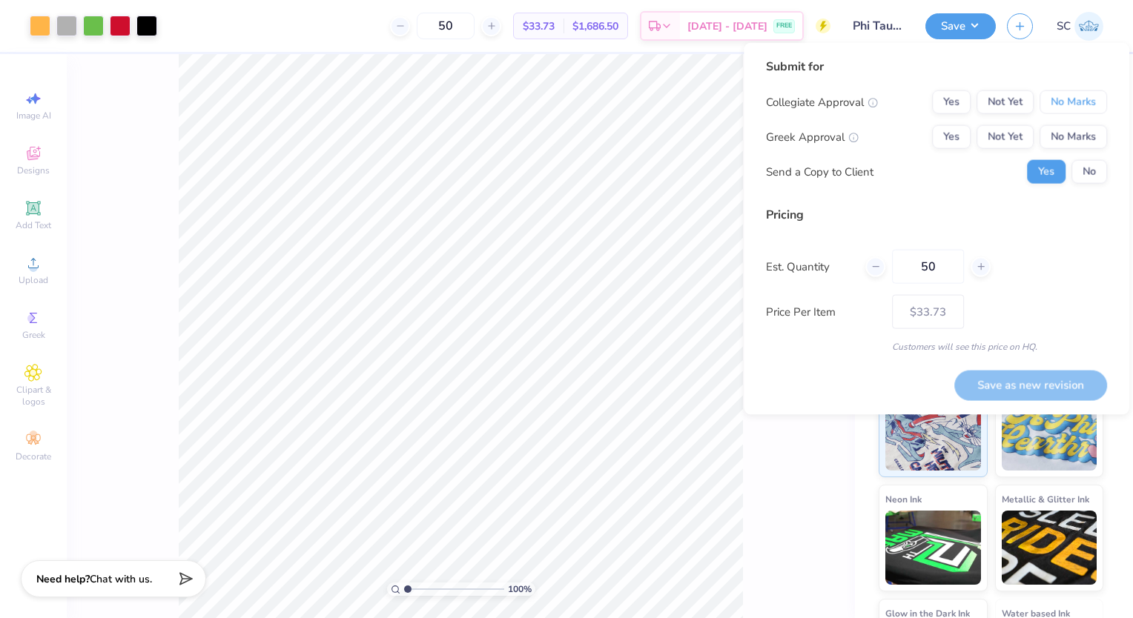
click at [1080, 106] on button "No Marks" at bounding box center [1073, 102] width 67 height 24
click at [956, 137] on button "Yes" at bounding box center [951, 137] width 39 height 24
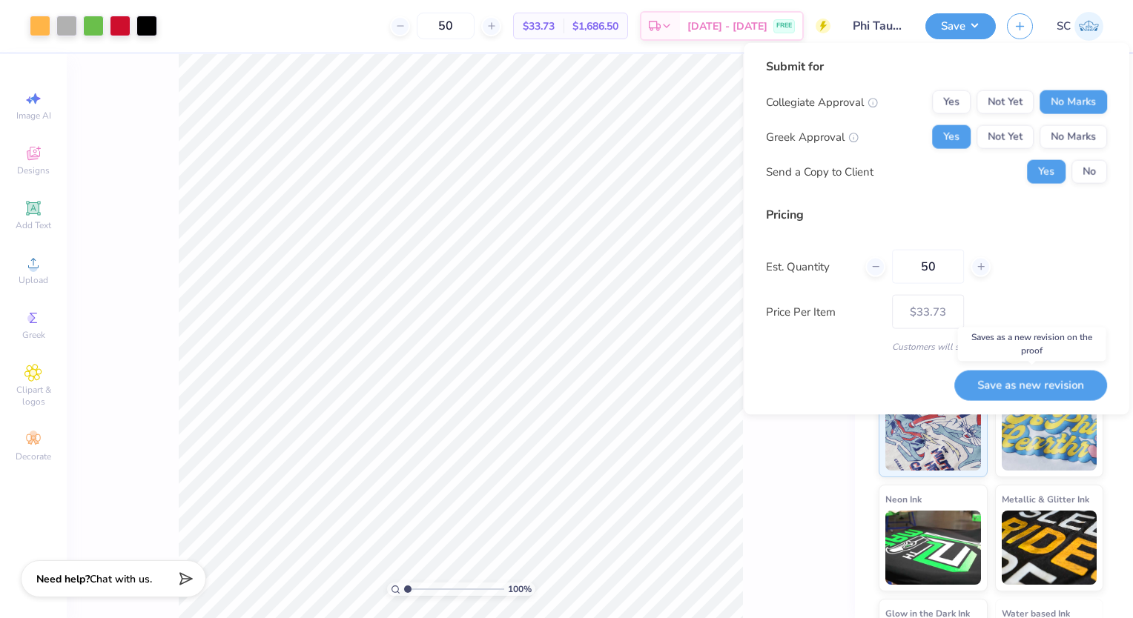
click at [1000, 386] on button "Save as new revision" at bounding box center [1030, 385] width 153 height 30
type input "$33.73"
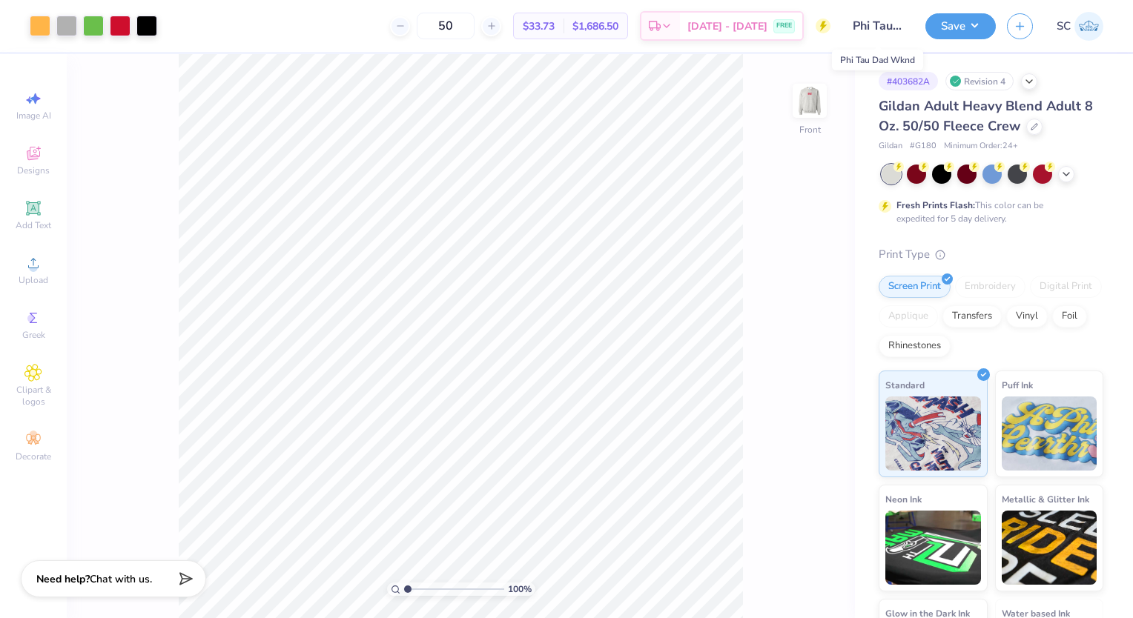
click at [859, 24] on input "Phi Tau Dad Wknd" at bounding box center [878, 26] width 73 height 30
click at [965, 19] on button "Save" at bounding box center [960, 26] width 70 height 26
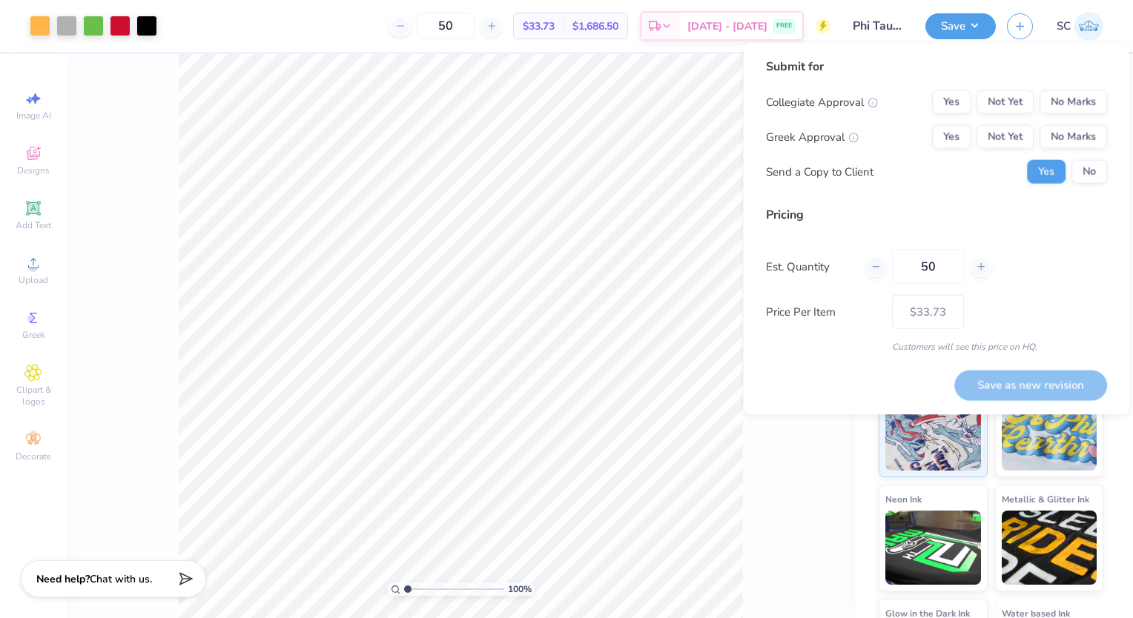
click at [965, 19] on button "Save" at bounding box center [960, 26] width 70 height 26
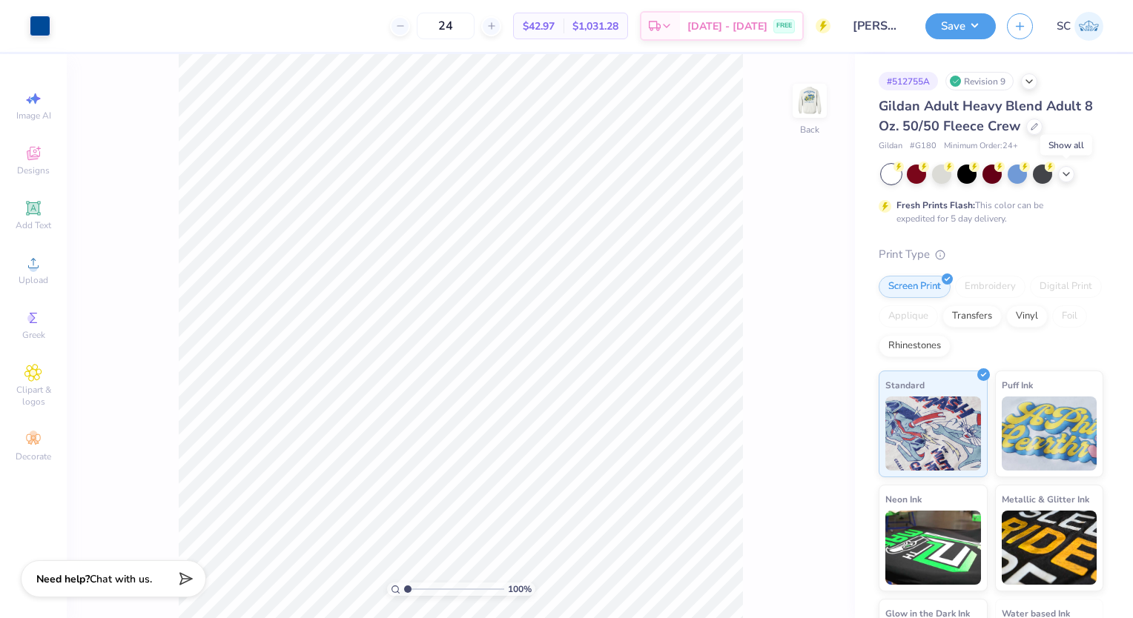
click at [1063, 169] on icon at bounding box center [1066, 174] width 12 height 12
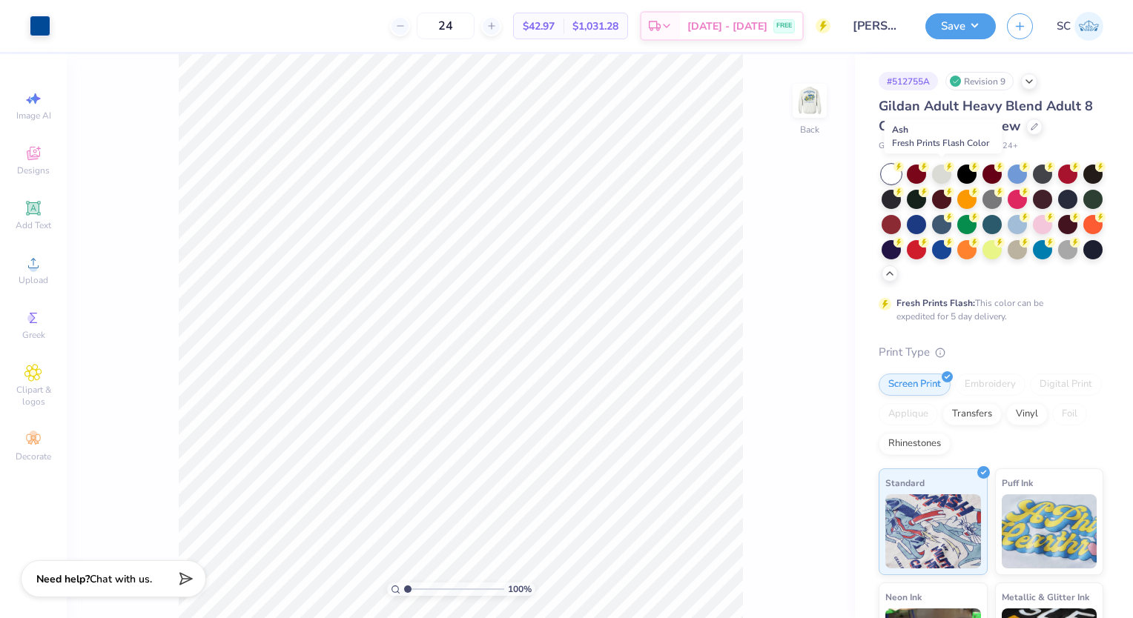
click at [948, 165] on circle at bounding box center [949, 167] width 10 height 10
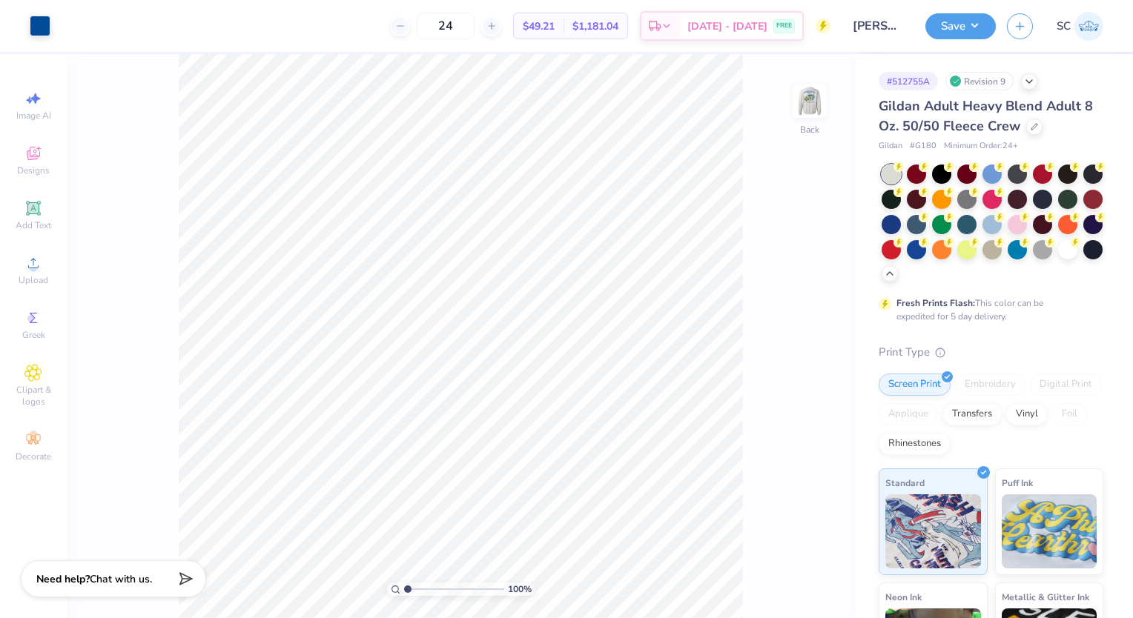
click at [805, 111] on img at bounding box center [810, 101] width 30 height 30
click at [810, 91] on img at bounding box center [810, 101] width 30 height 30
click at [820, 113] on img at bounding box center [810, 101] width 30 height 30
click at [963, 28] on button "Save" at bounding box center [960, 26] width 70 height 26
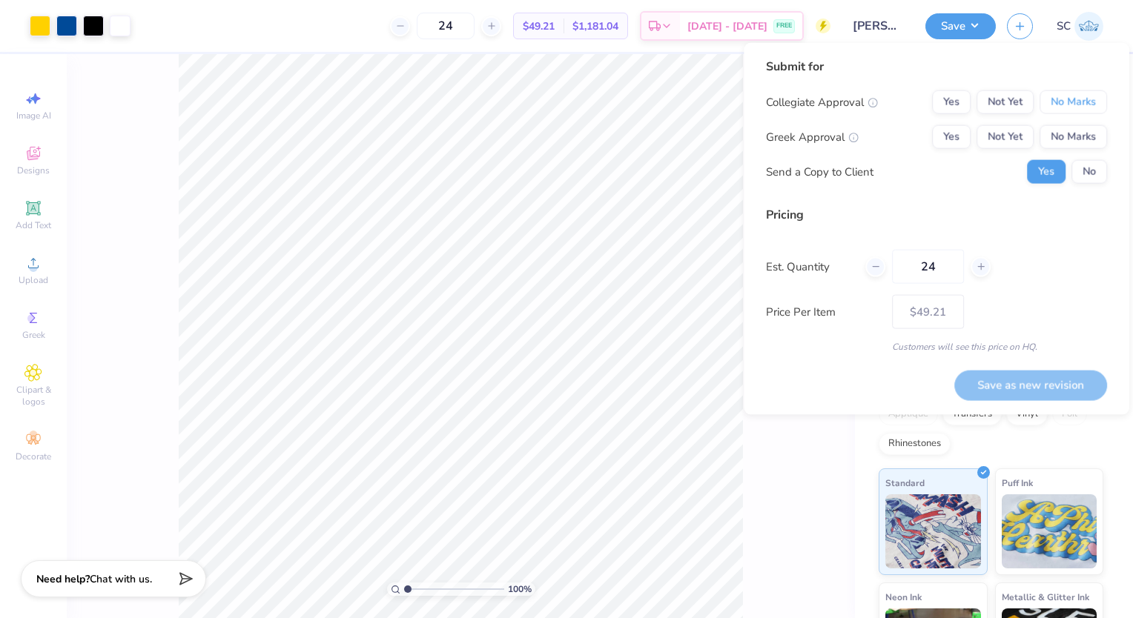
click at [1050, 108] on button "No Marks" at bounding box center [1073, 102] width 67 height 24
click at [962, 135] on button "Yes" at bounding box center [951, 137] width 39 height 24
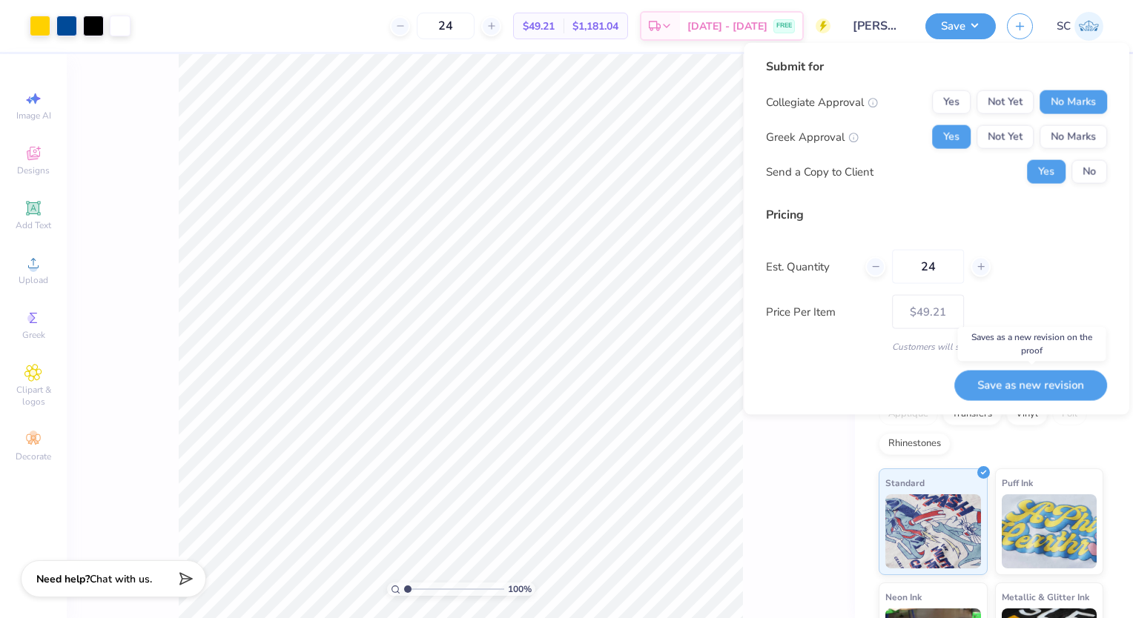
click at [1023, 388] on button "Save as new revision" at bounding box center [1030, 385] width 153 height 30
type input "$49.21"
click at [1023, 388] on div "Saving..." at bounding box center [1049, 385] width 115 height 30
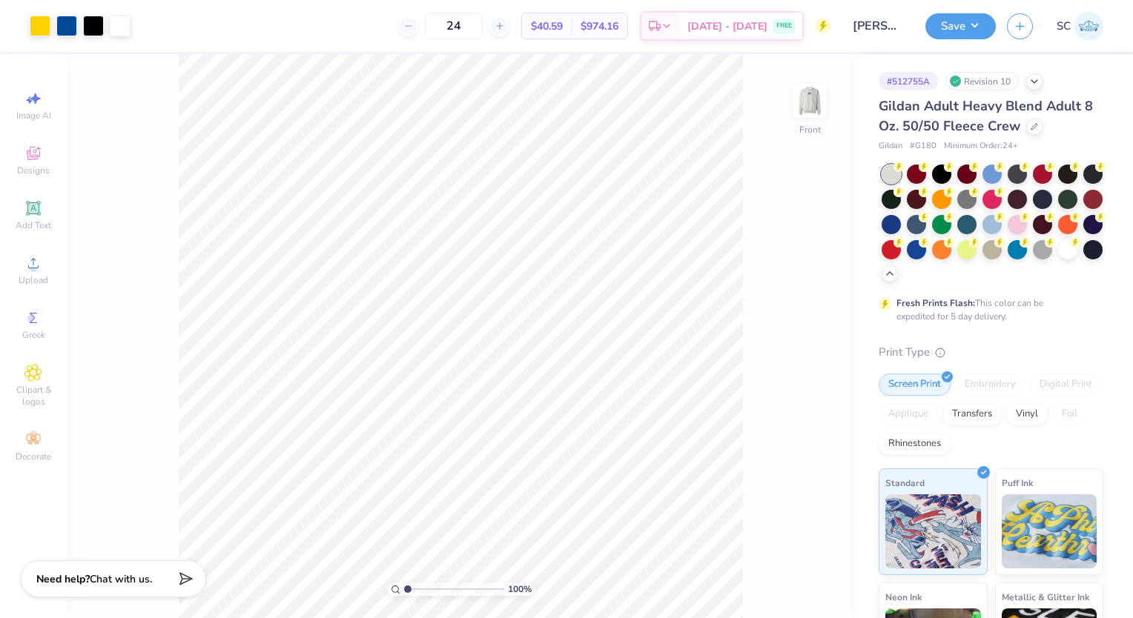
click at [795, 96] on img at bounding box center [810, 101] width 30 height 30
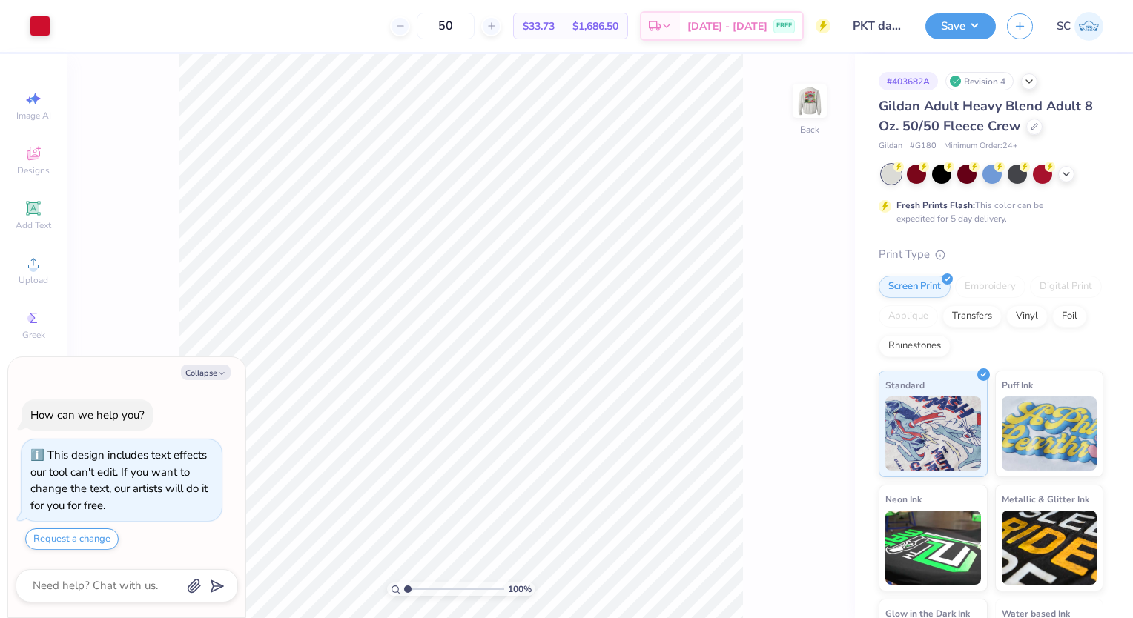
click at [199, 372] on button "Collapse" at bounding box center [206, 373] width 50 height 16
type textarea "x"
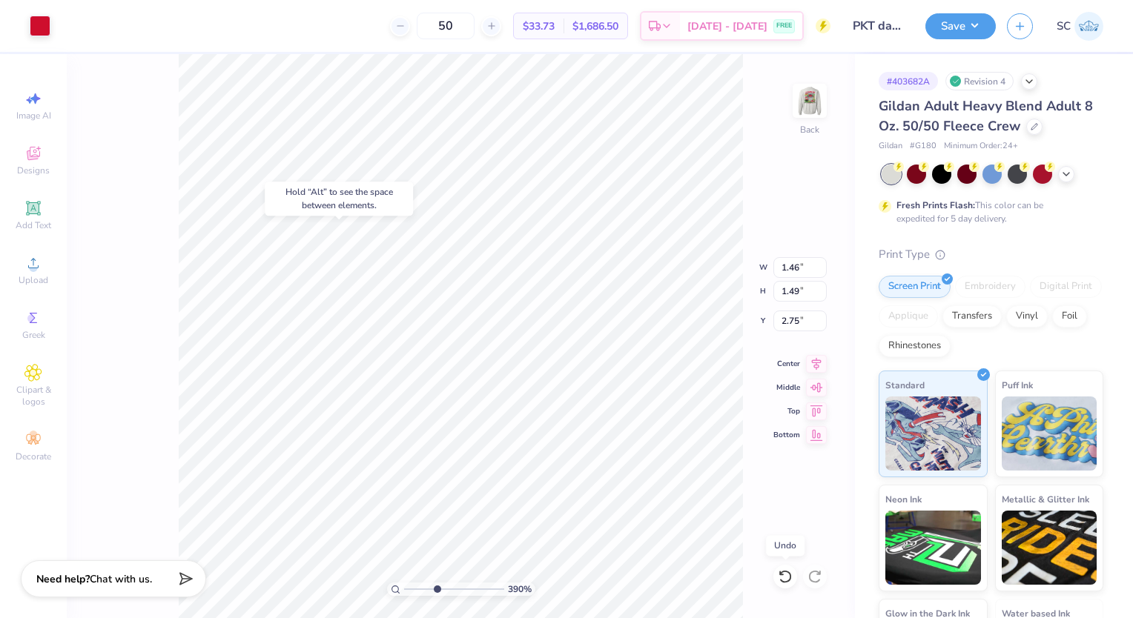
click at [778, 575] on icon at bounding box center [785, 576] width 15 height 15
type input "3.89999463800779"
type input "4.45"
type input "3.89999463800779"
type input "6.39"
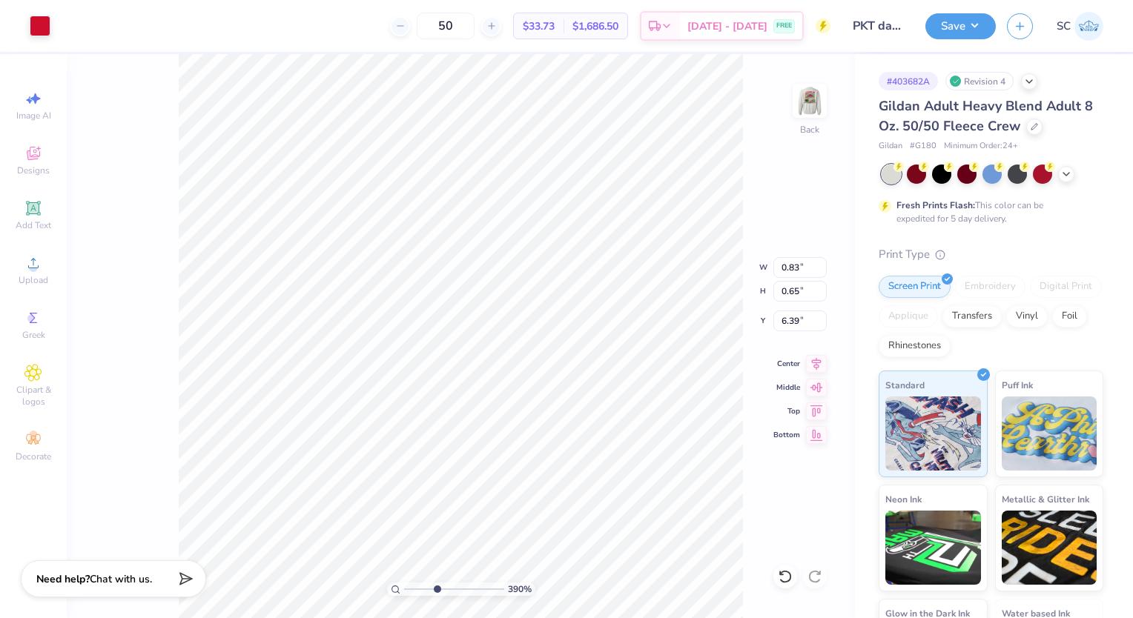
click at [790, 579] on icon at bounding box center [785, 576] width 13 height 13
type input "3.89999463800779"
type input "4.41"
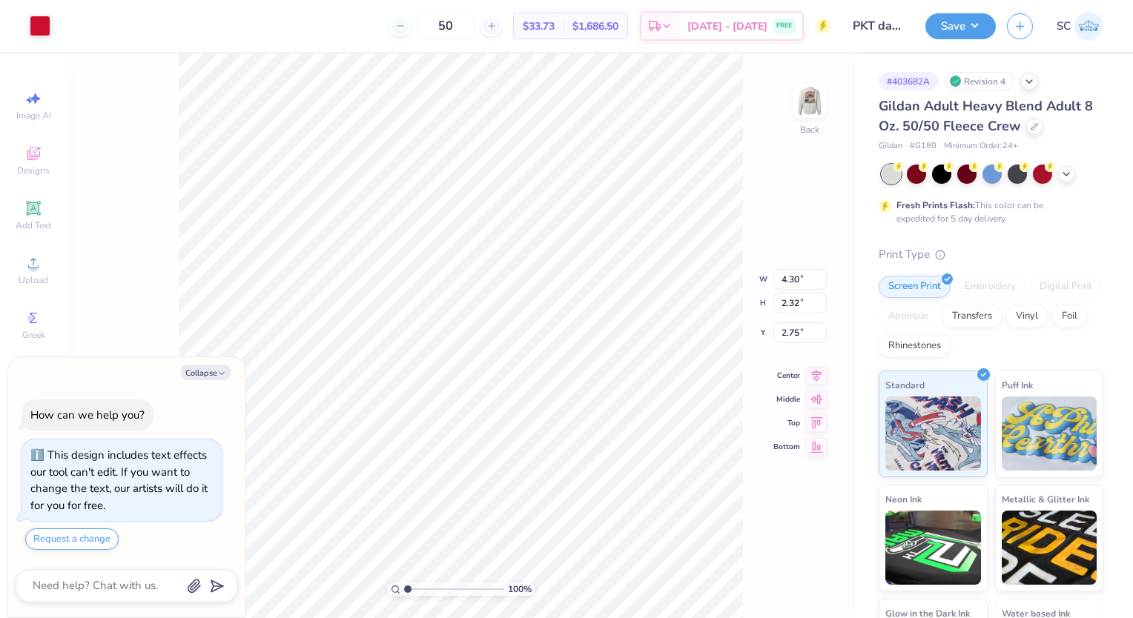
click at [214, 366] on button "Collapse" at bounding box center [206, 373] width 50 height 16
type textarea "x"
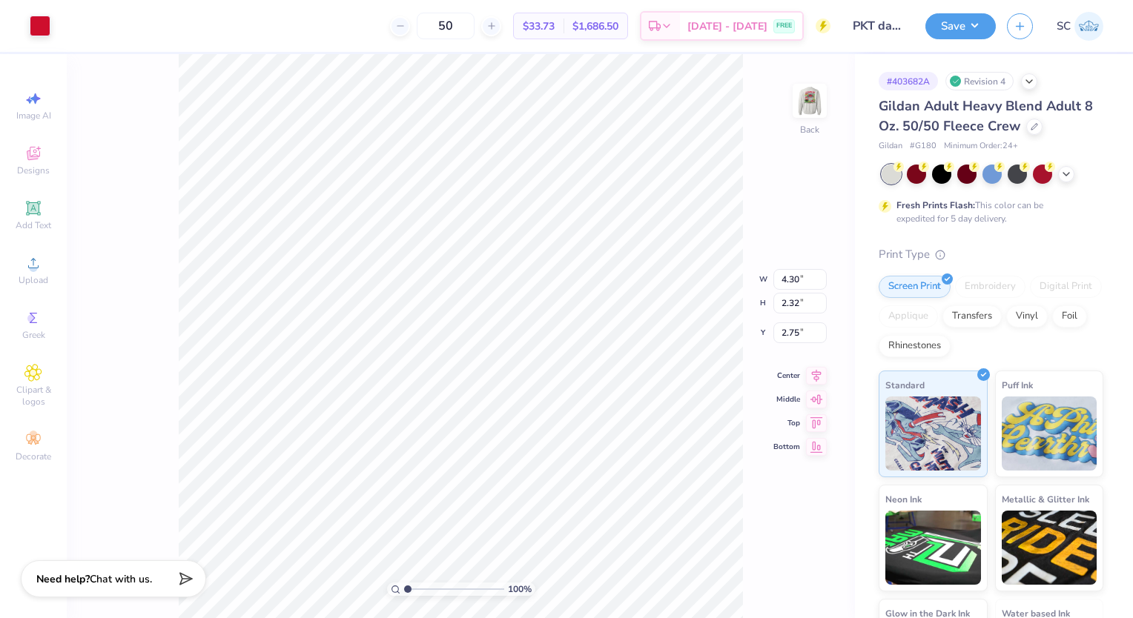
type input "1.56"
type input "0.47"
type input "4.53"
click at [110, 124] on div "100 % Back W 1.56 1.56 " H 0.47 0.47 " Y 4.53 4.53 " Center Middle Top Bottom" at bounding box center [461, 336] width 788 height 564
type input "3.74574429414682"
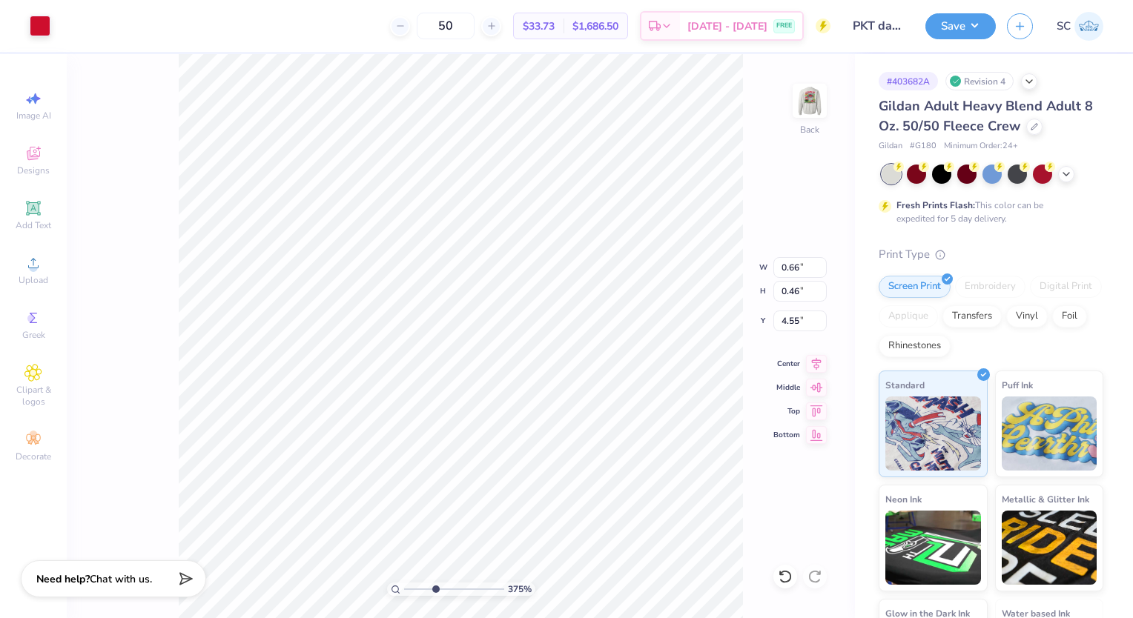
type input "4.48"
click at [787, 581] on icon at bounding box center [785, 576] width 13 height 13
type input "3.52162449999688"
type input "4.38"
type input "3.52162449999688"
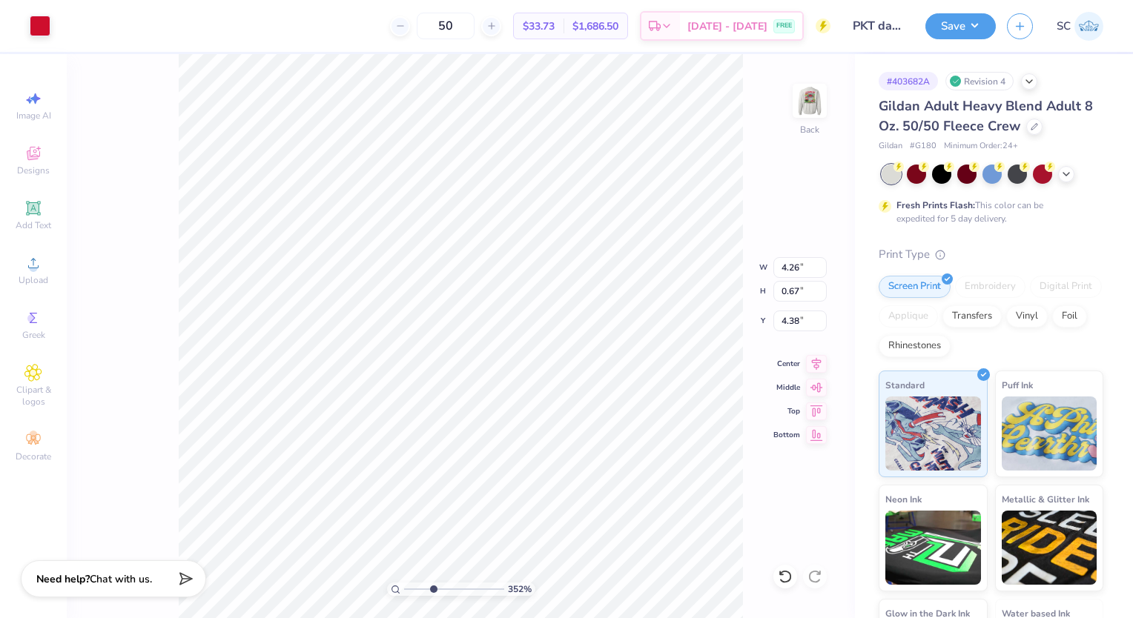
type input "4.97"
click at [782, 575] on icon at bounding box center [781, 573] width 3 height 3
type input "3.52162449999688"
type input "4.38"
click at [782, 575] on icon at bounding box center [781, 573] width 3 height 3
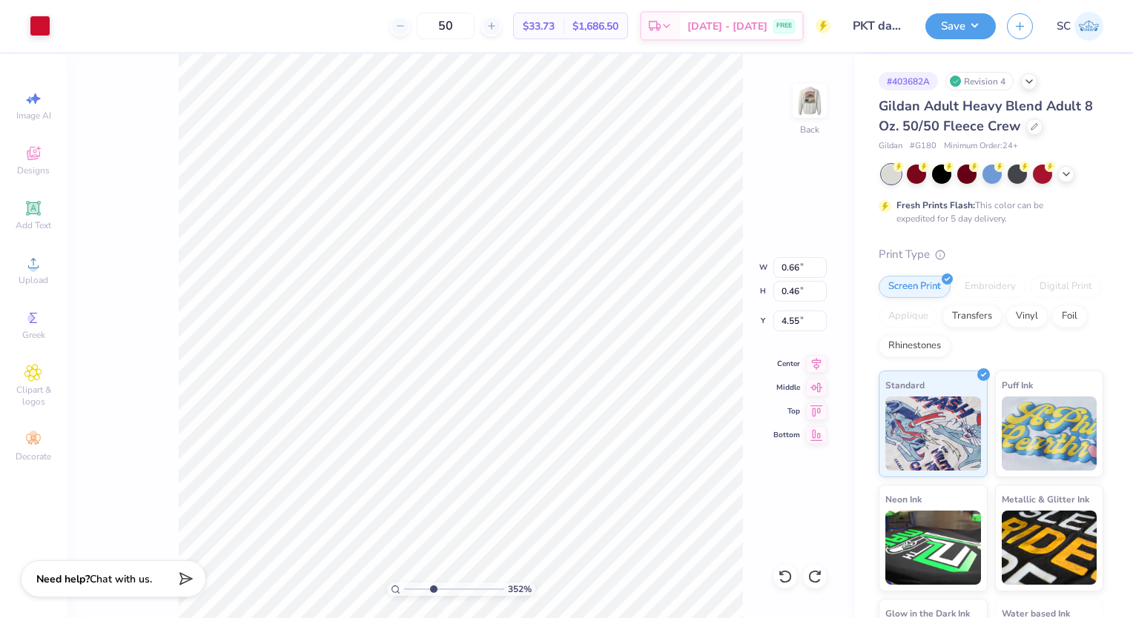
type input "1"
click at [27, 274] on div "Upload" at bounding box center [33, 270] width 52 height 44
click at [21, 98] on div "Image AI" at bounding box center [33, 106] width 52 height 44
select select "4"
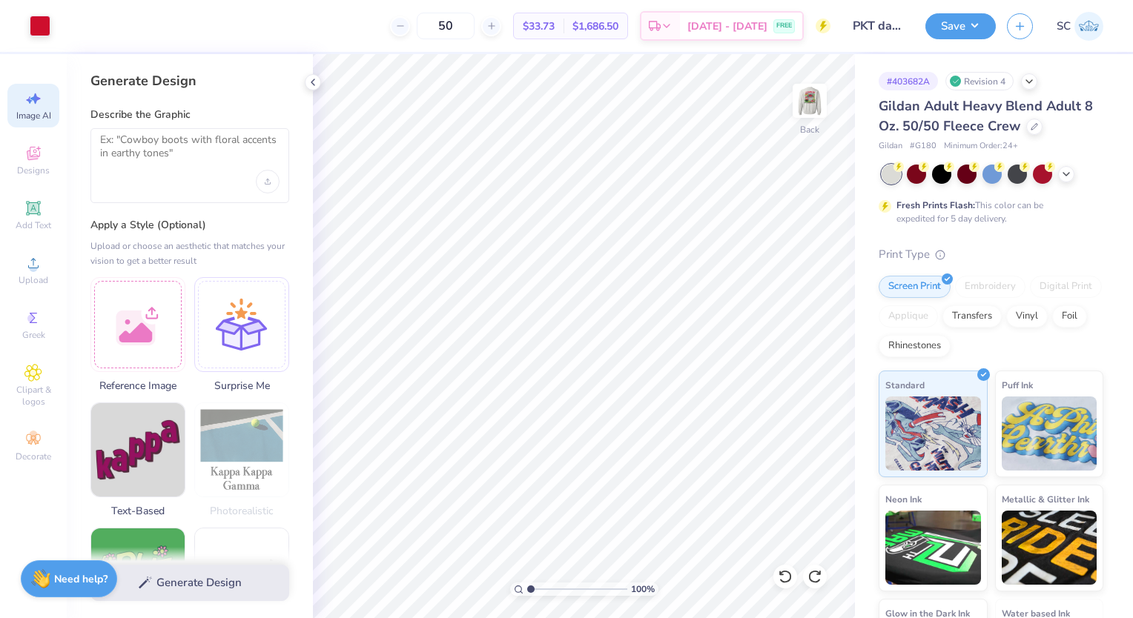
click at [166, 291] on div at bounding box center [137, 324] width 95 height 95
click at [199, 182] on div at bounding box center [189, 165] width 199 height 75
click at [145, 150] on textarea at bounding box center [189, 151] width 179 height 37
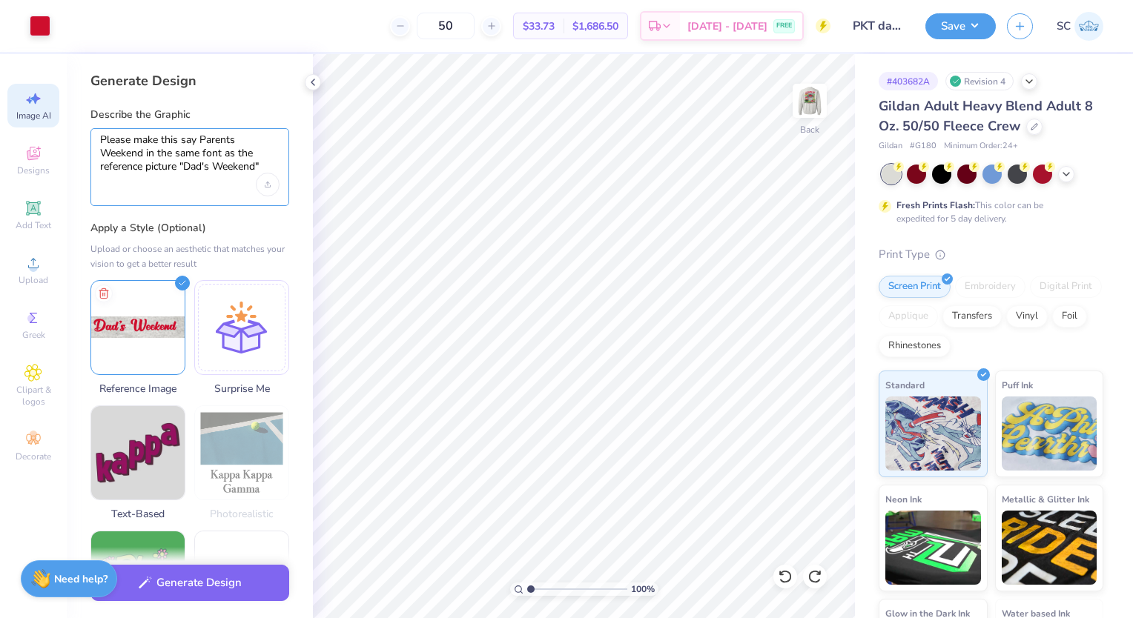
type textarea "Please make this say Parents Weekend in the same font as the reference picture …"
click at [171, 599] on div "Generate Design" at bounding box center [190, 583] width 246 height 72
click at [172, 583] on button "Generate Design" at bounding box center [189, 583] width 199 height 36
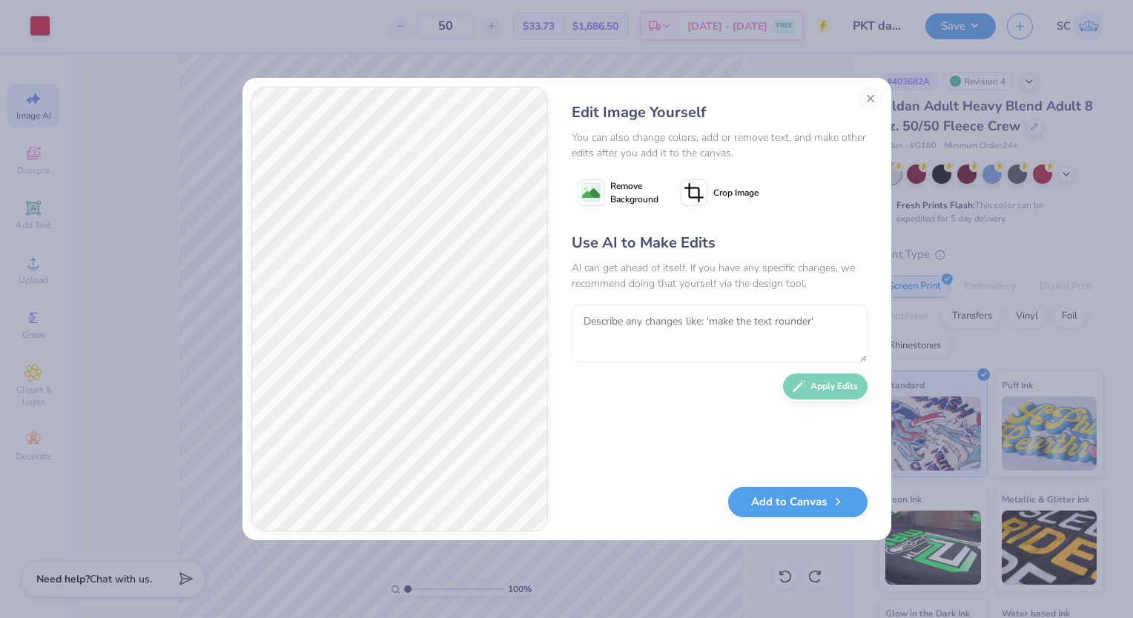
click at [635, 188] on span "Remove Background" at bounding box center [634, 192] width 48 height 27
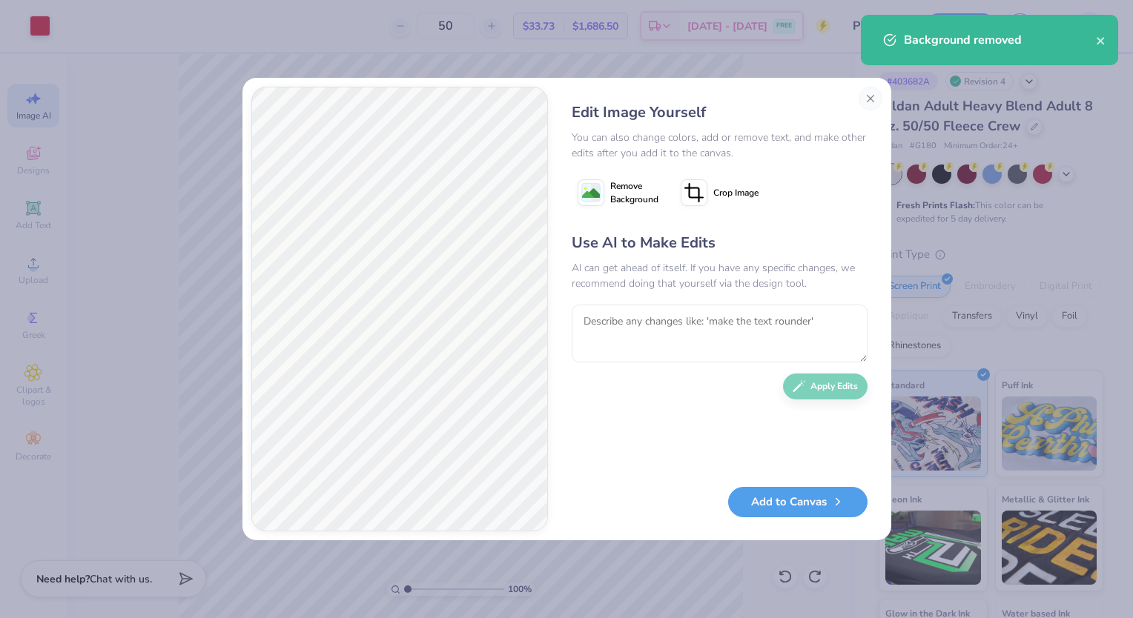
click at [790, 500] on button "Add to Canvas" at bounding box center [797, 502] width 139 height 30
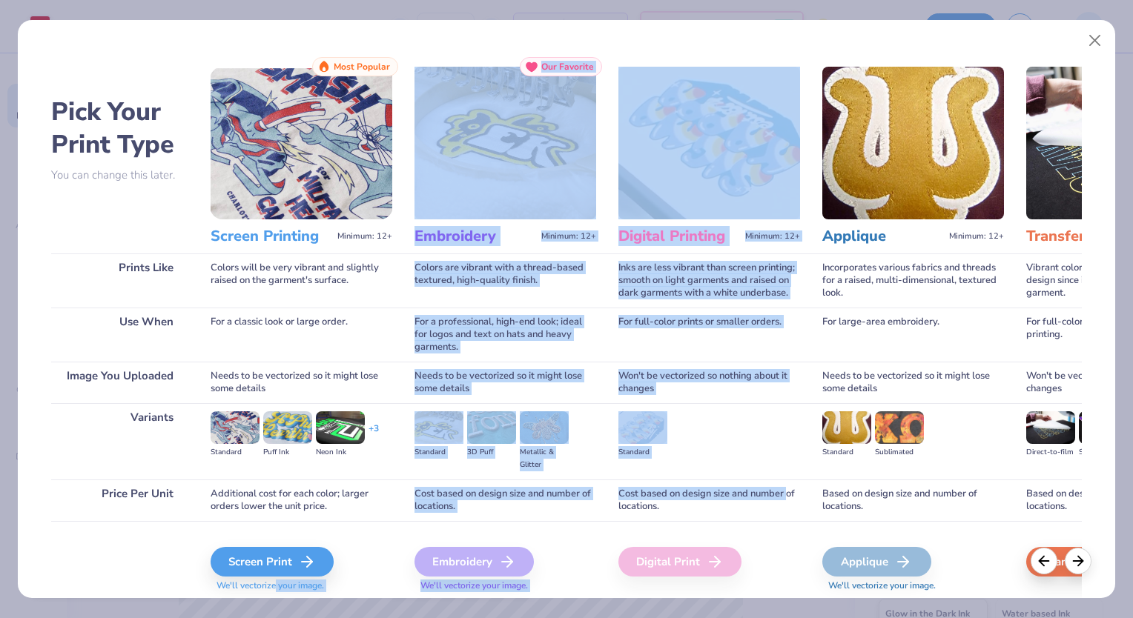
scroll to position [46, 0]
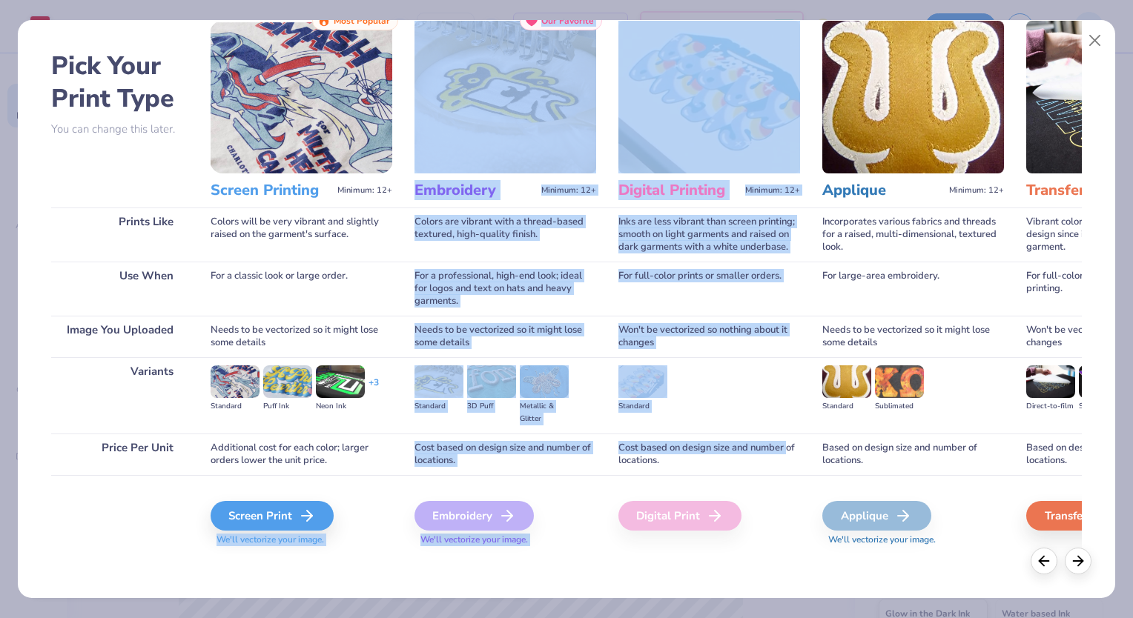
drag, startPoint x: 790, startPoint y: 500, endPoint x: 291, endPoint y: 520, distance: 499.4
click at [291, 520] on div "Pick Your Print Type You can change this later. Prints Like Use When Image You …" at bounding box center [566, 283] width 1031 height 544
click at [291, 520] on div "Screen Print" at bounding box center [272, 516] width 123 height 30
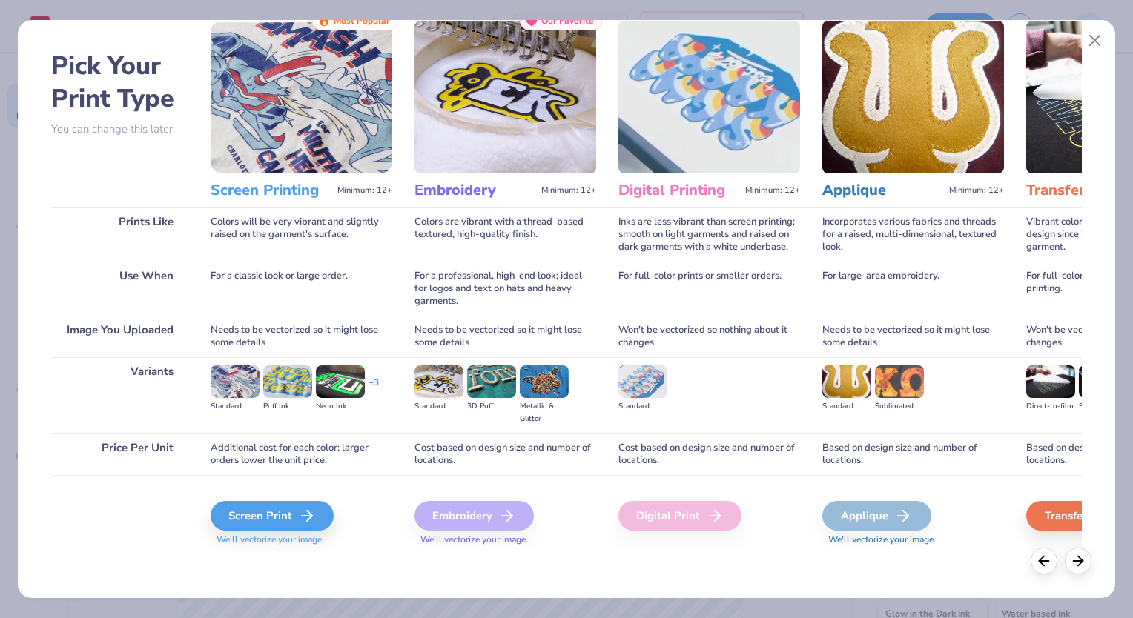
click at [209, 526] on div "Pick Your Print Type You can change this later. Prints Like Use When Image You …" at bounding box center [566, 283] width 1031 height 544
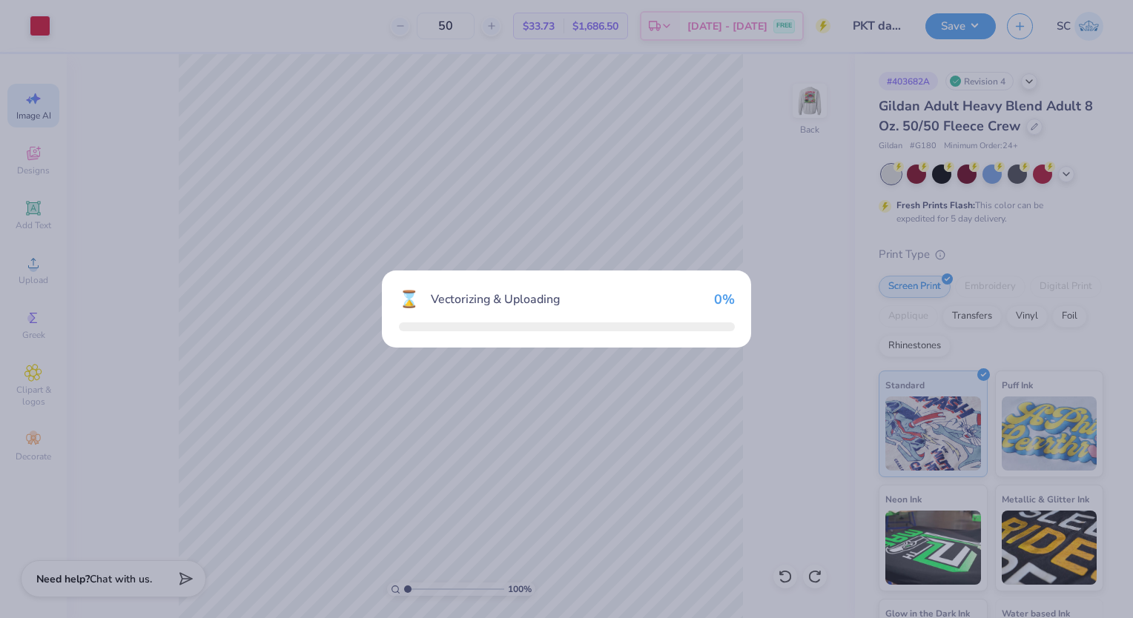
click at [291, 509] on div "⌛ Vectorizing & Uploading 0 %" at bounding box center [566, 309] width 1133 height 618
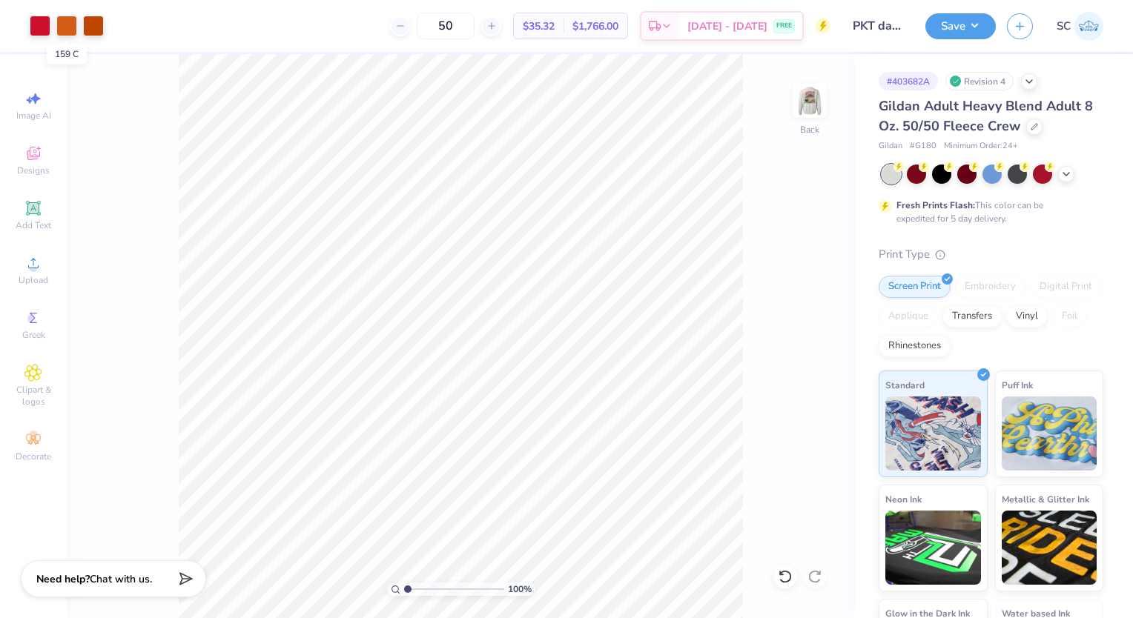
click at [75, 27] on div at bounding box center [66, 26] width 21 height 21
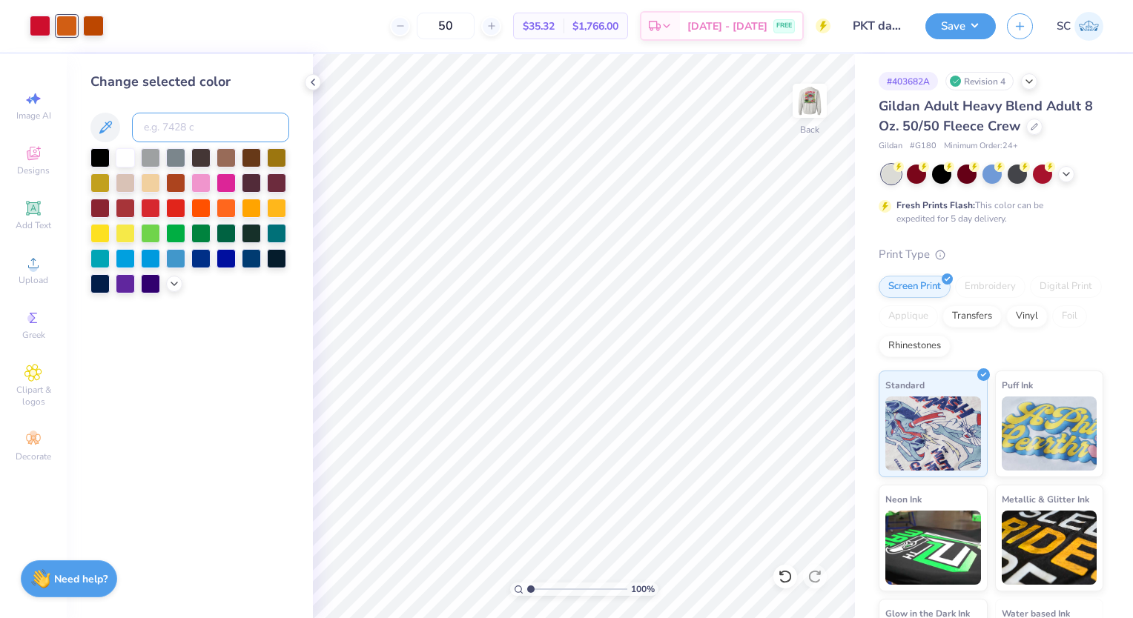
click at [157, 137] on input at bounding box center [210, 128] width 157 height 30
type input "186"
click at [69, 19] on div at bounding box center [66, 26] width 21 height 21
click at [154, 113] on input at bounding box center [210, 128] width 157 height 30
type input "186"
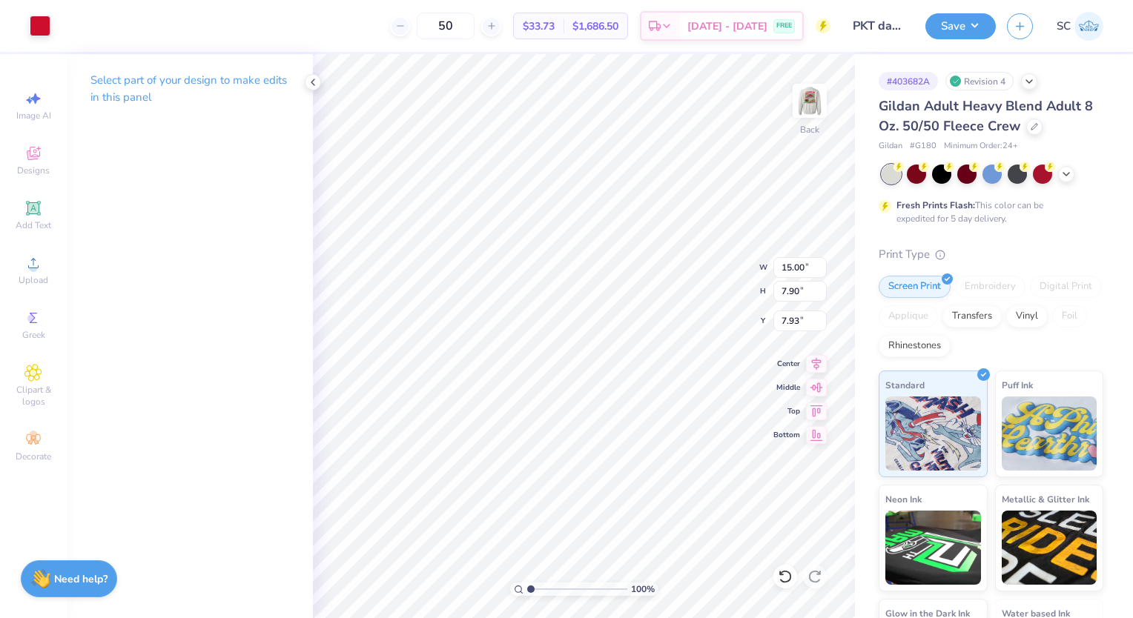
type input "7.12"
type input "6.70"
type input "3.53"
type input "11.49"
type input "4.59"
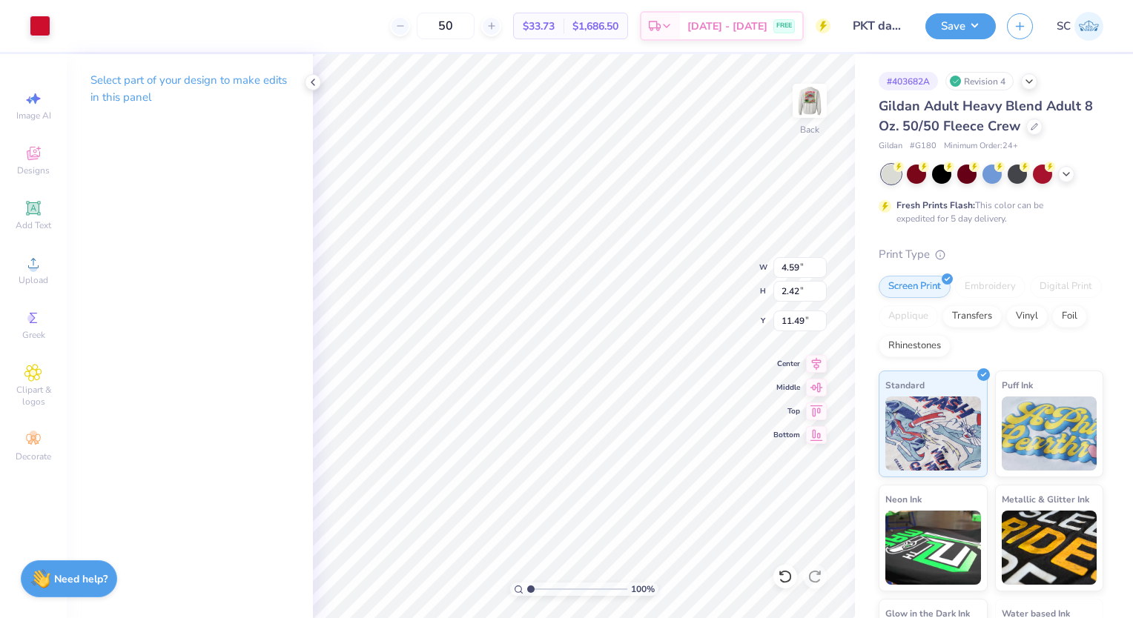
type input "2.42"
type input "0.83"
type input "0.65"
type input "4.41"
type input "13.56"
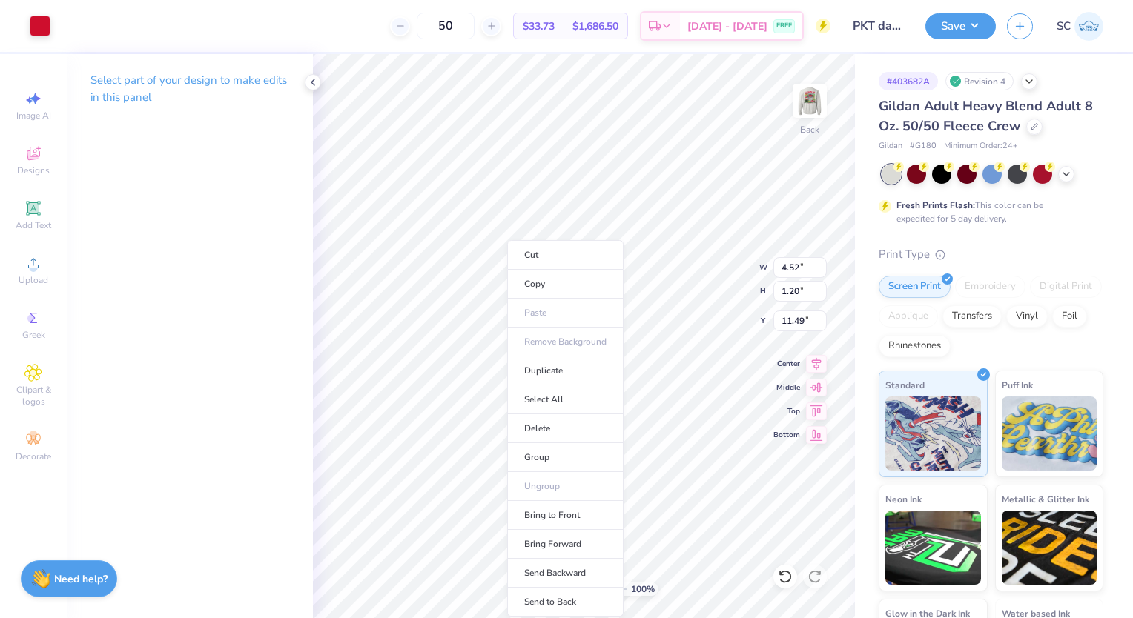
click at [544, 449] on li "Group" at bounding box center [565, 457] width 116 height 29
type input "4.88"
type input "0.66"
type input "0.46"
type input "4.55"
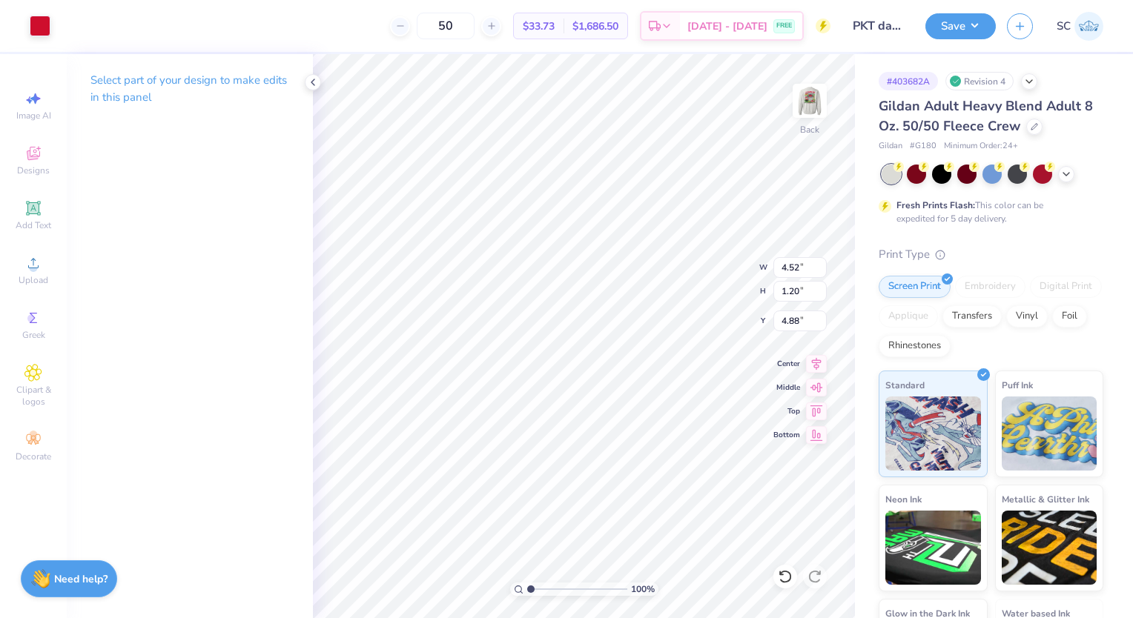
type input "3.70"
type input "0.98"
type input "5.06"
type input "3.24954794012669"
type input "5.33"
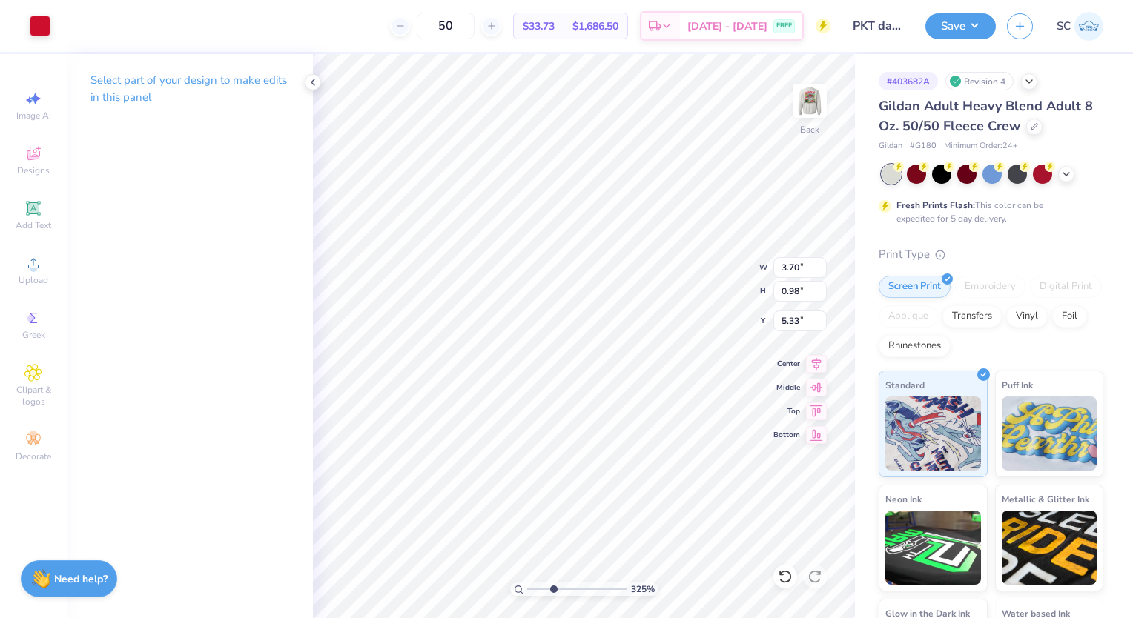
type input "3.24954794012669"
type input "1.78"
type input "0.47"
type input "5.84"
type input "3.24954794012669"
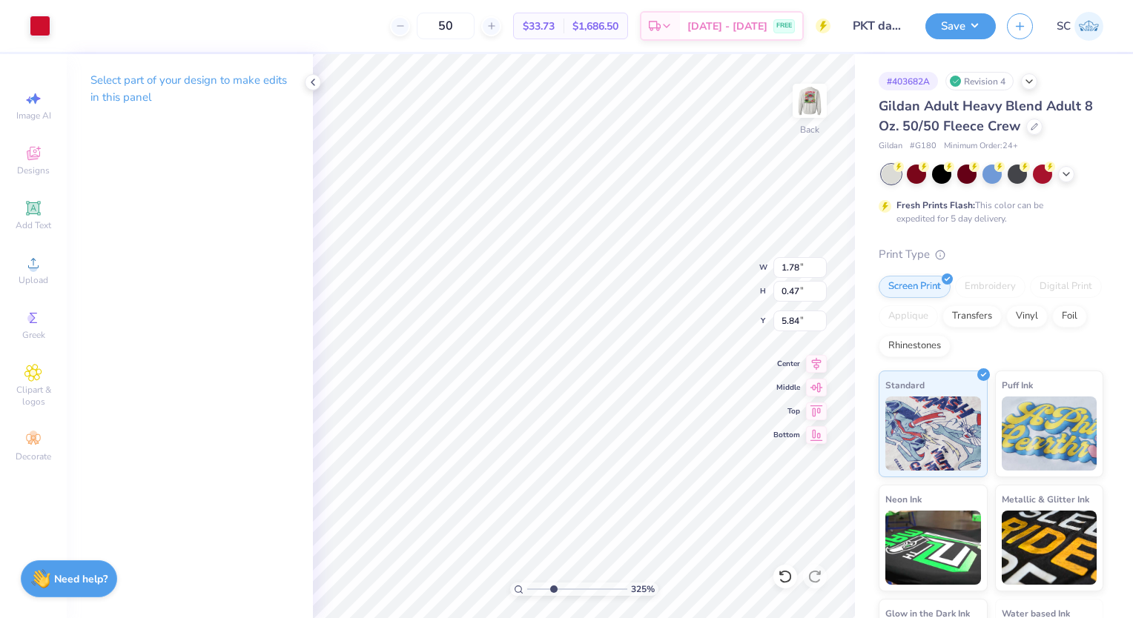
type input "4.53"
type input "3.24954794012669"
type input "2.22"
type input "0.59"
type input "3.24954794012669"
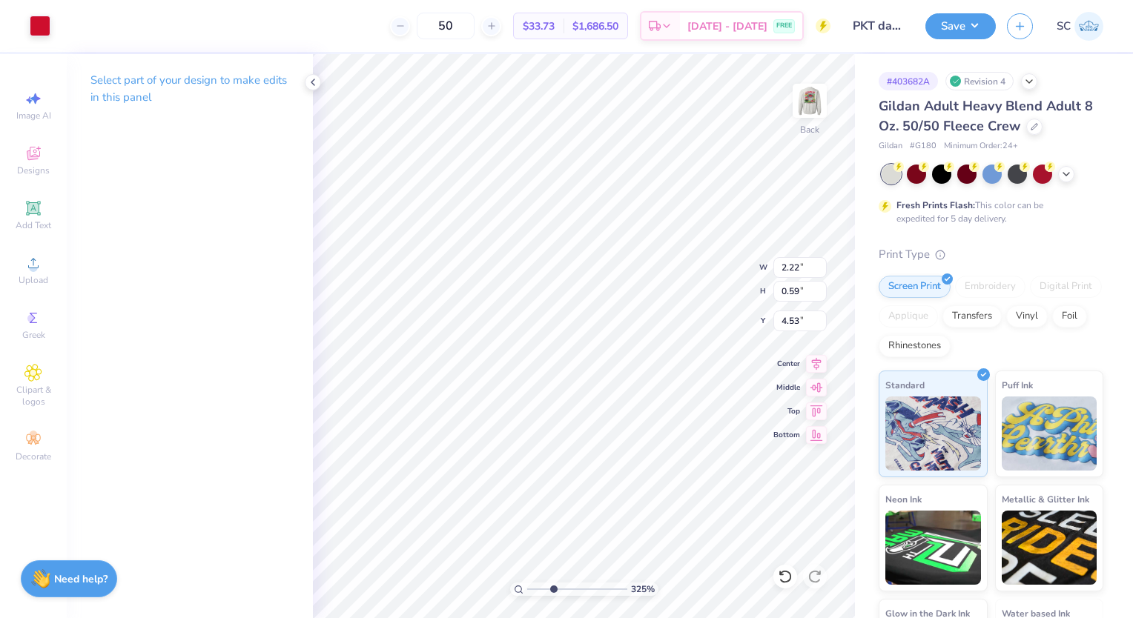
type input "4.47"
type input "1"
click at [965, 16] on button "Save" at bounding box center [960, 26] width 70 height 26
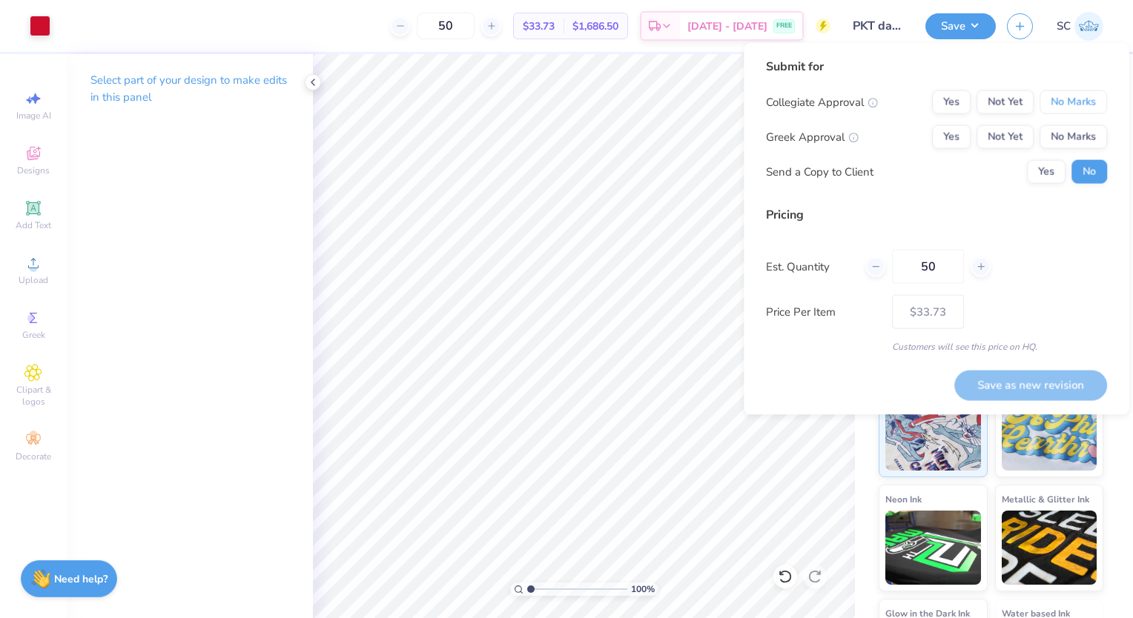
click at [1046, 95] on button "No Marks" at bounding box center [1073, 102] width 67 height 24
click at [962, 141] on button "Yes" at bounding box center [951, 137] width 39 height 24
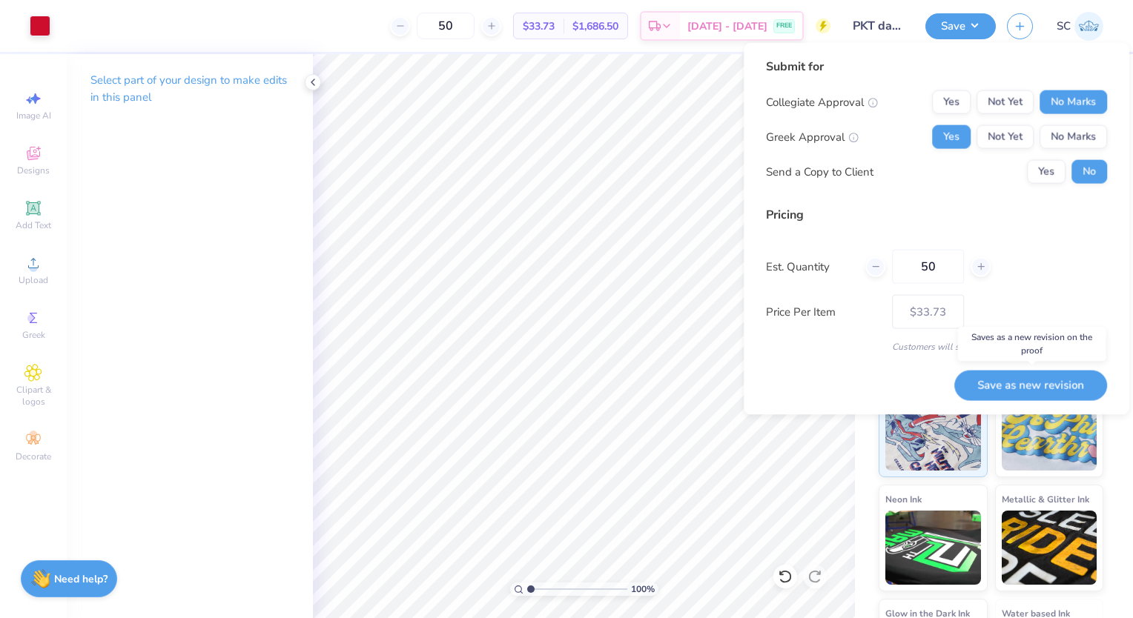
click at [1034, 383] on button "Save as new revision" at bounding box center [1030, 385] width 153 height 30
type input "$33.73"
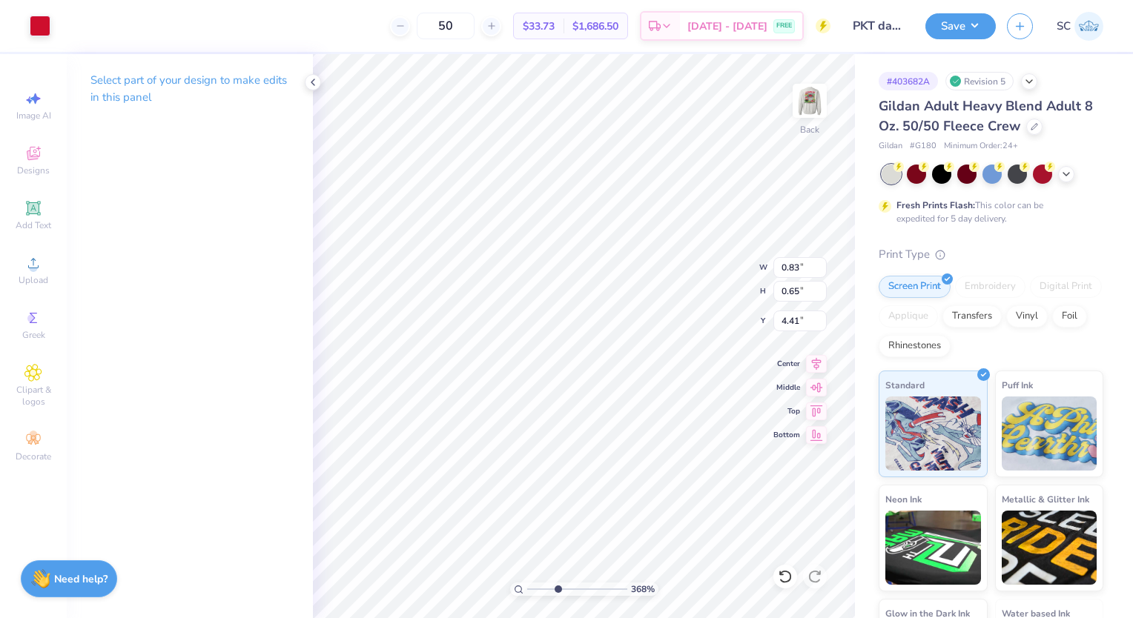
type input "3.68240493735881"
type input "4.76"
click at [782, 579] on icon at bounding box center [785, 576] width 15 height 15
type input "3.68240493735881"
type input "4.41"
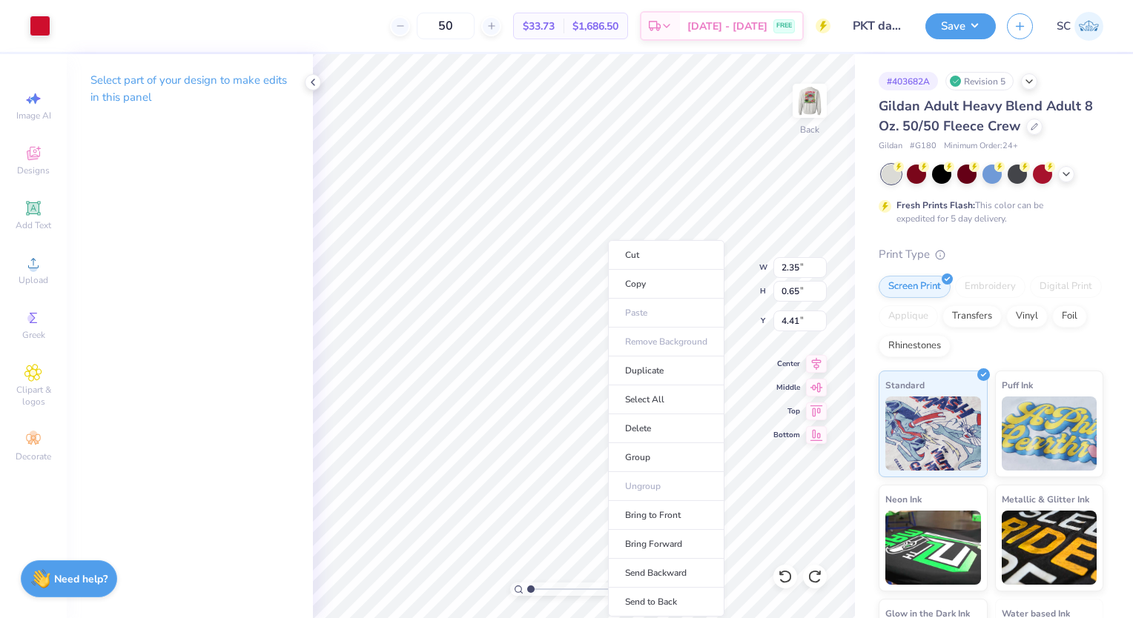
click at [651, 450] on li "Group" at bounding box center [666, 457] width 116 height 29
type input "3.41706452787028"
type input "4.60"
type input "3.41706452787028"
type input "4.50"
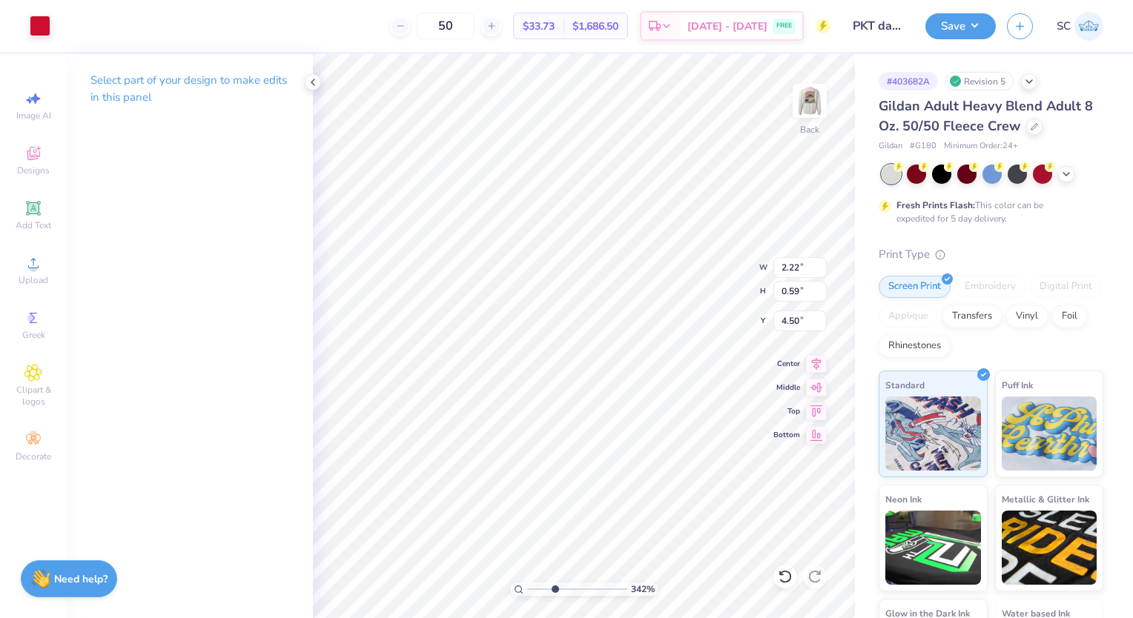
type input "3.41706452787028"
type input "2.35"
type input "0.65"
type input "4.60"
type input "3.41706452787028"
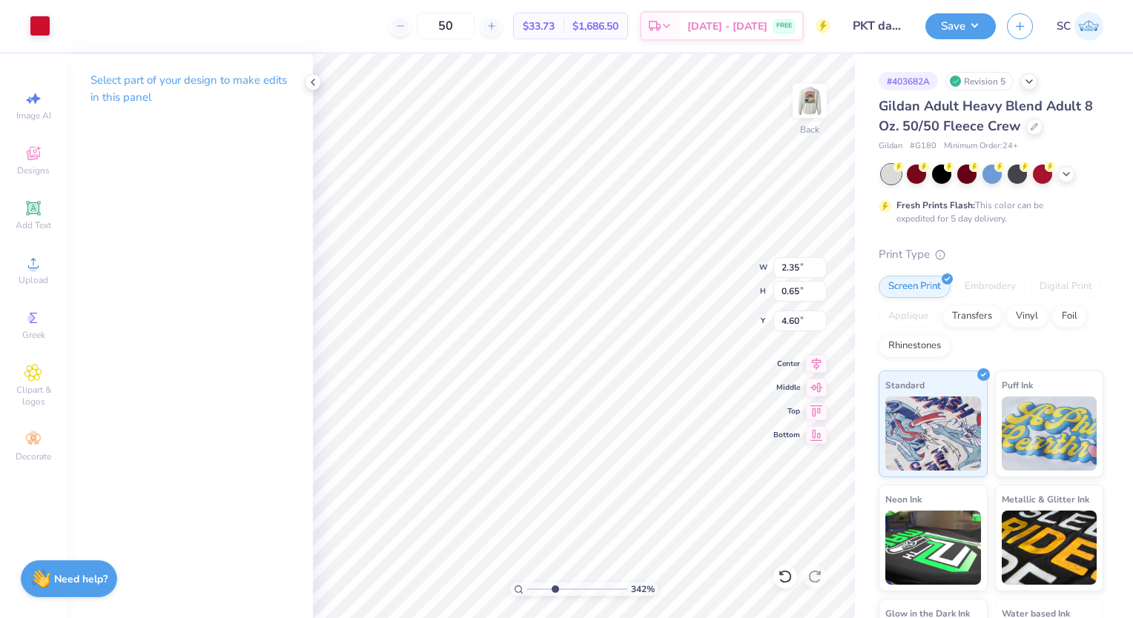
type input "4.44"
type input "3.41706452787028"
type input "2.22"
type input "0.59"
type input "4.50"
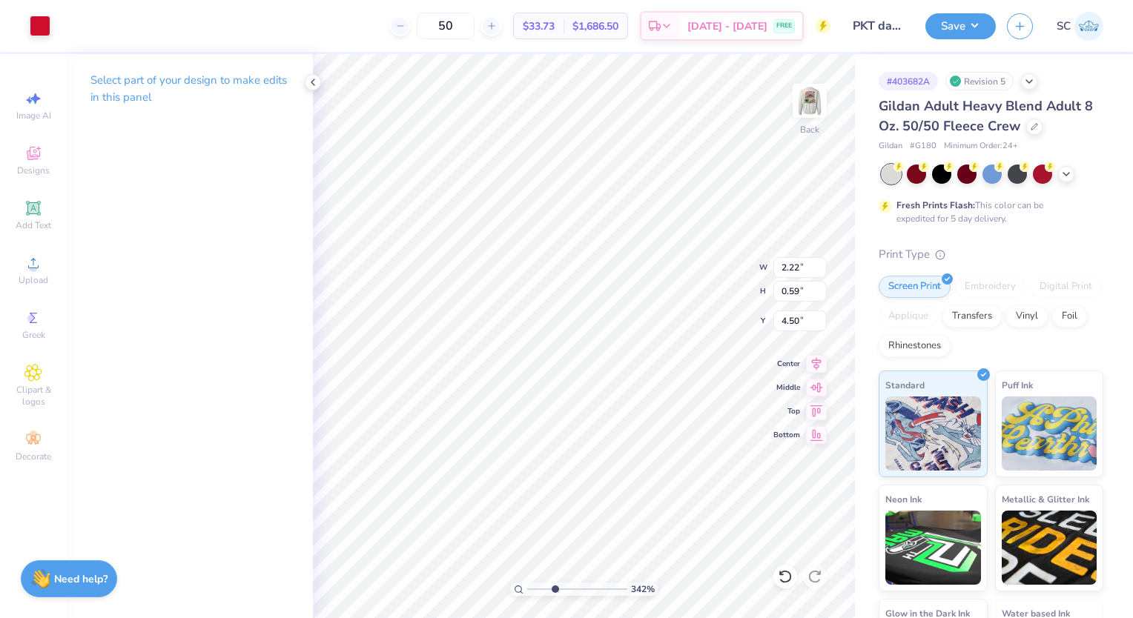
type input "3.41706452787028"
type input "1.86"
type input "0.49"
type input "4.60"
type input "3.41706452787028"
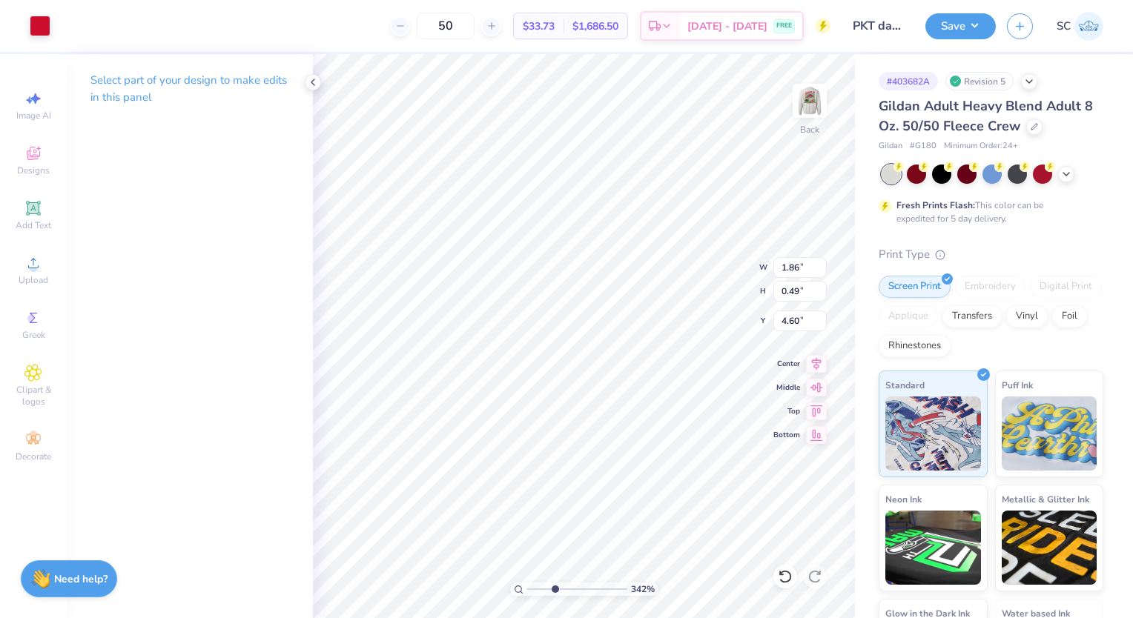
type input "4.52"
type input "3.41706452787028"
type input "2.07"
type input "0.55"
type input "3.41706452787028"
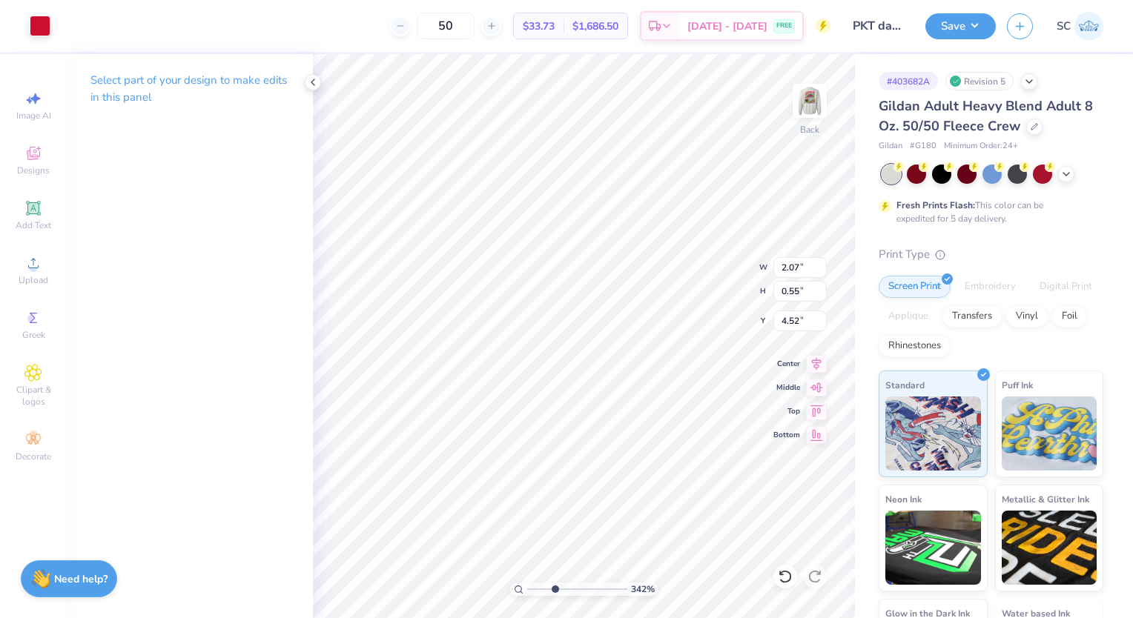
type input "4.49"
type input "3.41706452787028"
type input "2.20"
type input "0.58"
type input "2.89777124404594"
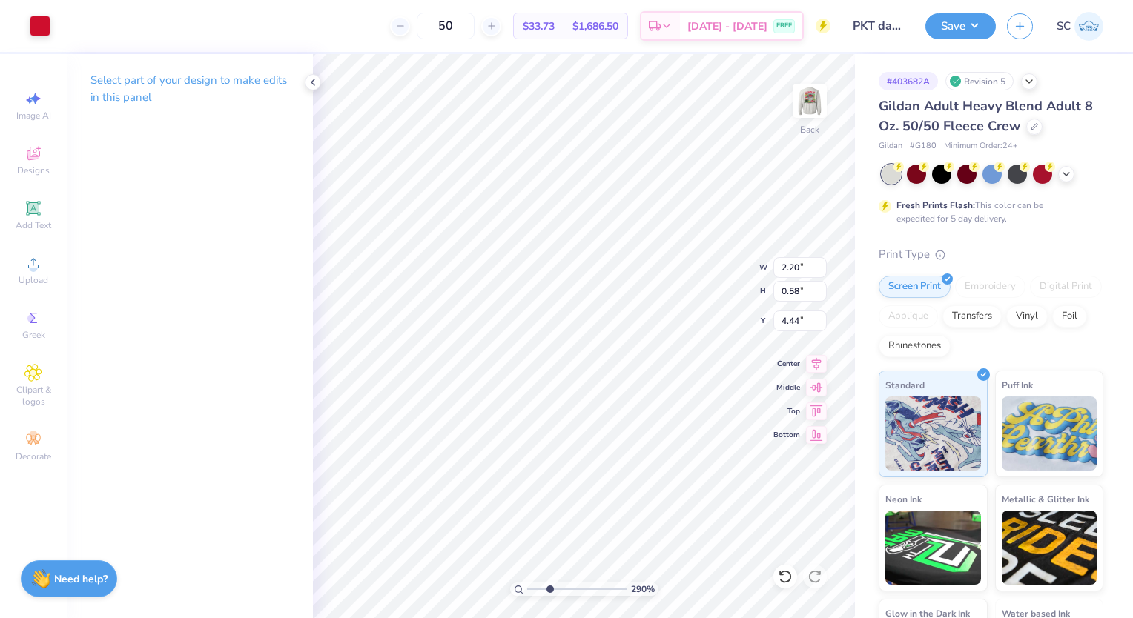
type input "4.44"
type input "2.35"
type input "0.65"
type input "4.37"
type input "3.62840774596411"
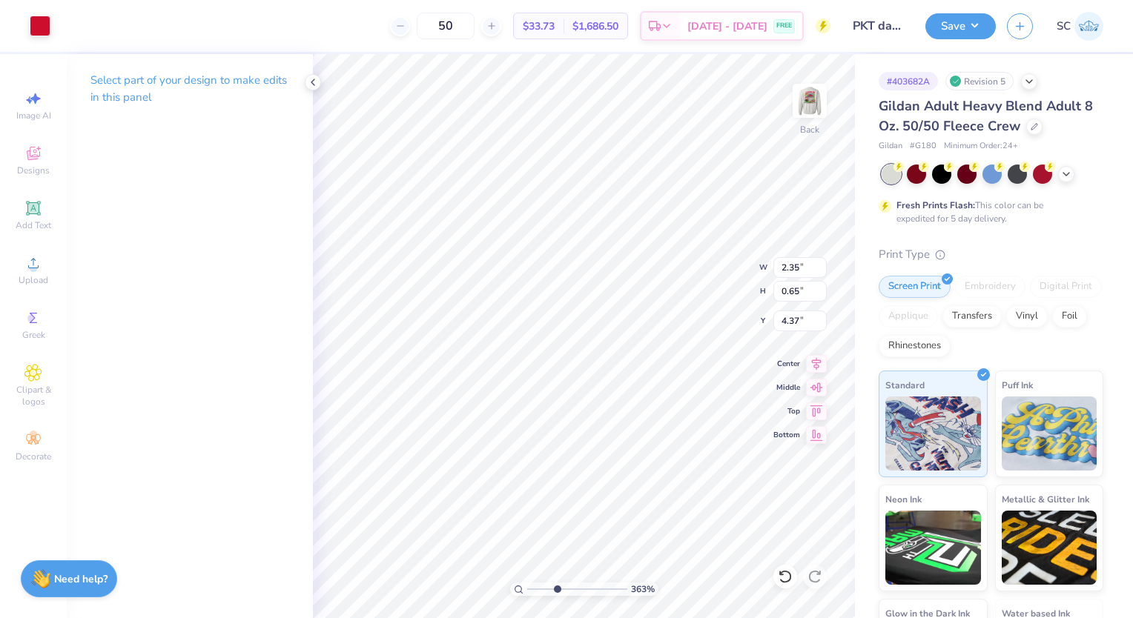
type input "4.44"
type input "1"
click at [825, 105] on div at bounding box center [810, 101] width 34 height 34
click at [810, 110] on img at bounding box center [810, 101] width 30 height 30
click at [970, 35] on button "Save" at bounding box center [960, 26] width 70 height 26
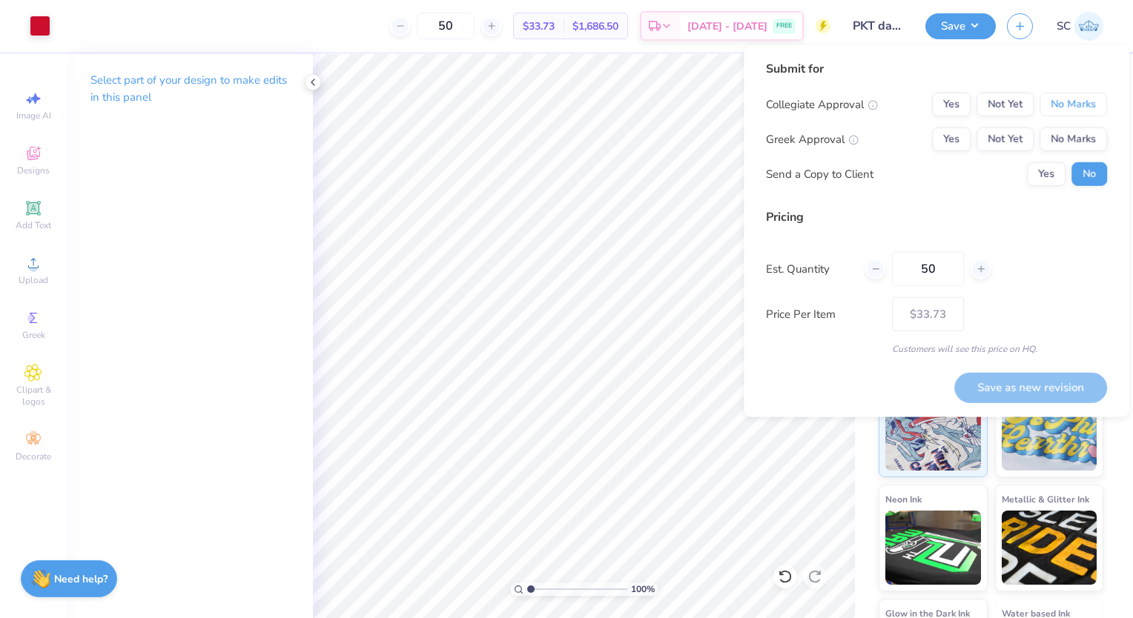
click at [1083, 110] on button "No Marks" at bounding box center [1073, 105] width 67 height 24
click at [966, 137] on button "Yes" at bounding box center [951, 140] width 39 height 24
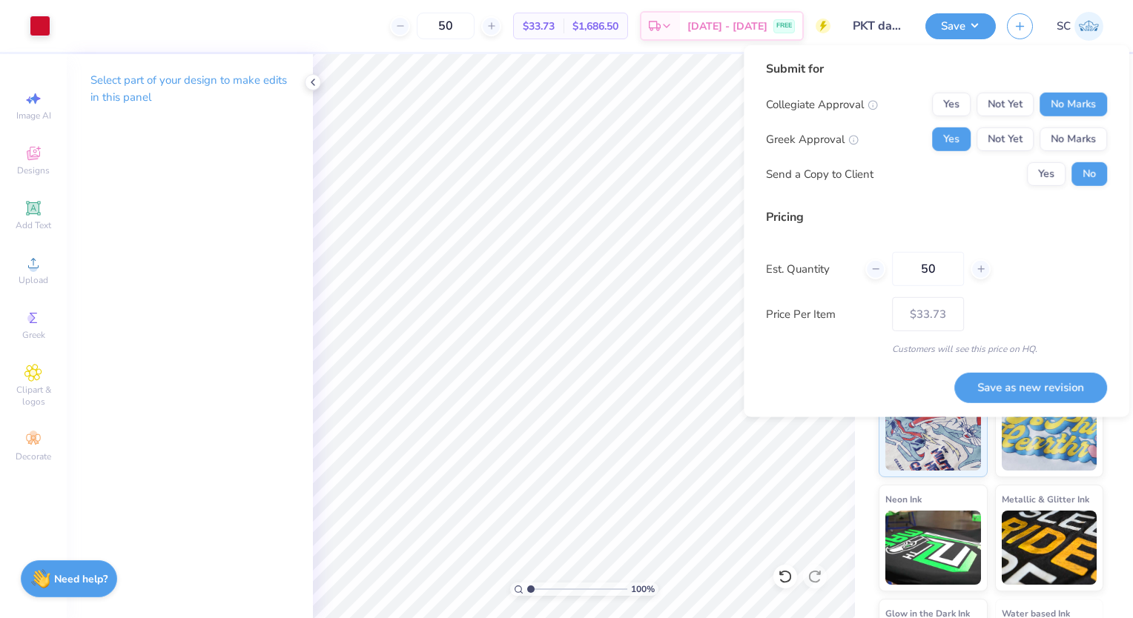
click at [1054, 389] on button "Save as new revision" at bounding box center [1030, 387] width 153 height 30
type input "$33.73"
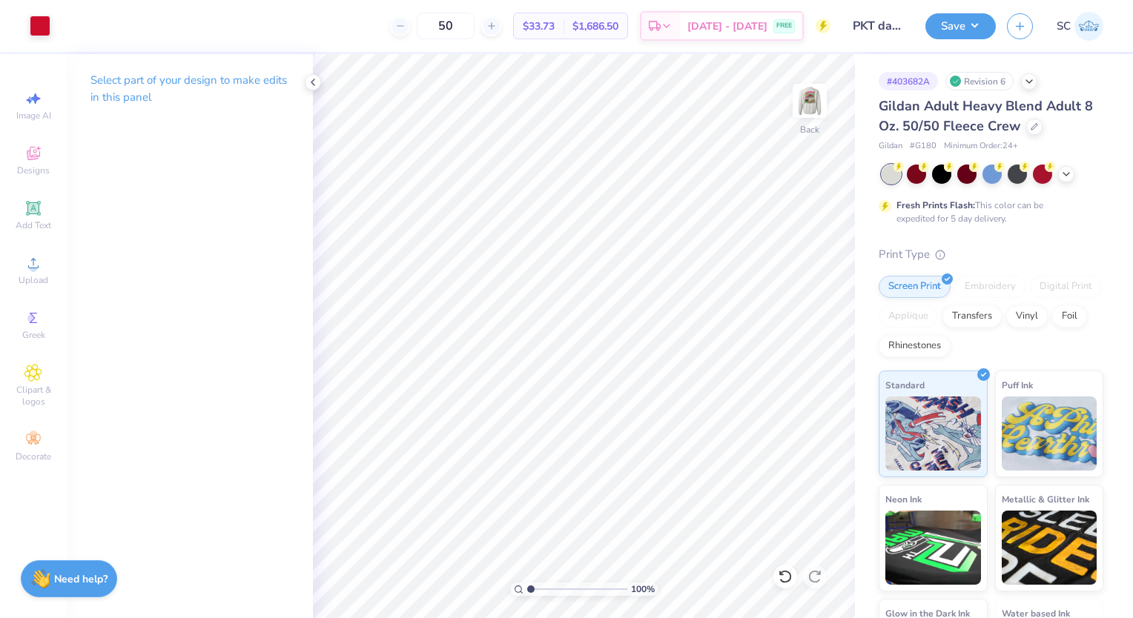
click at [311, 85] on icon at bounding box center [313, 82] width 12 height 12
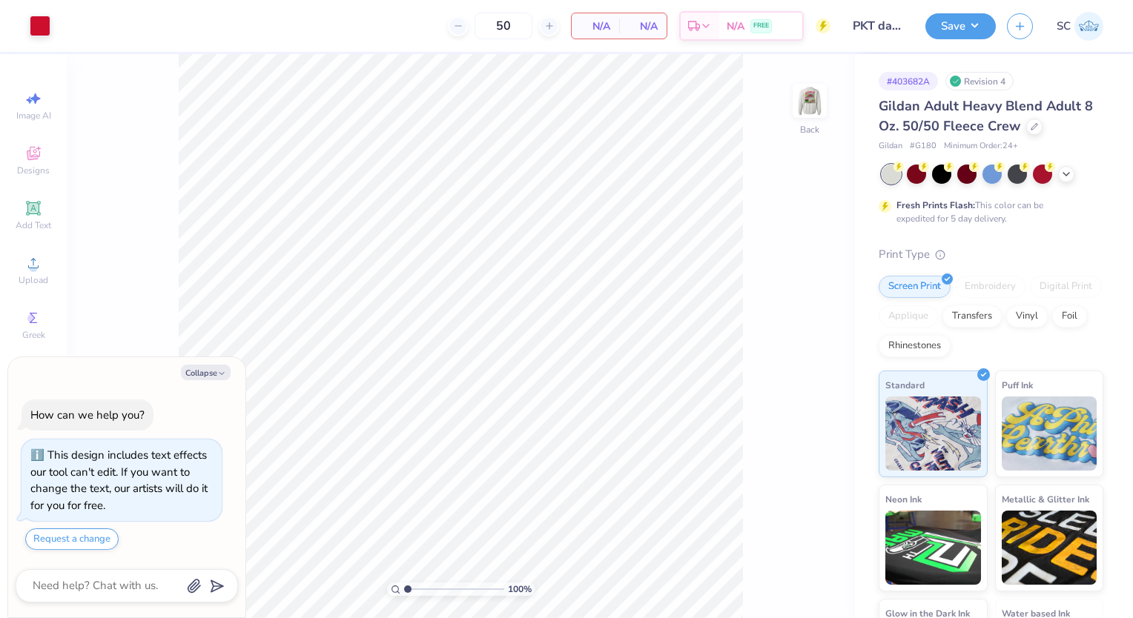
type textarea "x"
